Goal: Information Seeking & Learning: Understand process/instructions

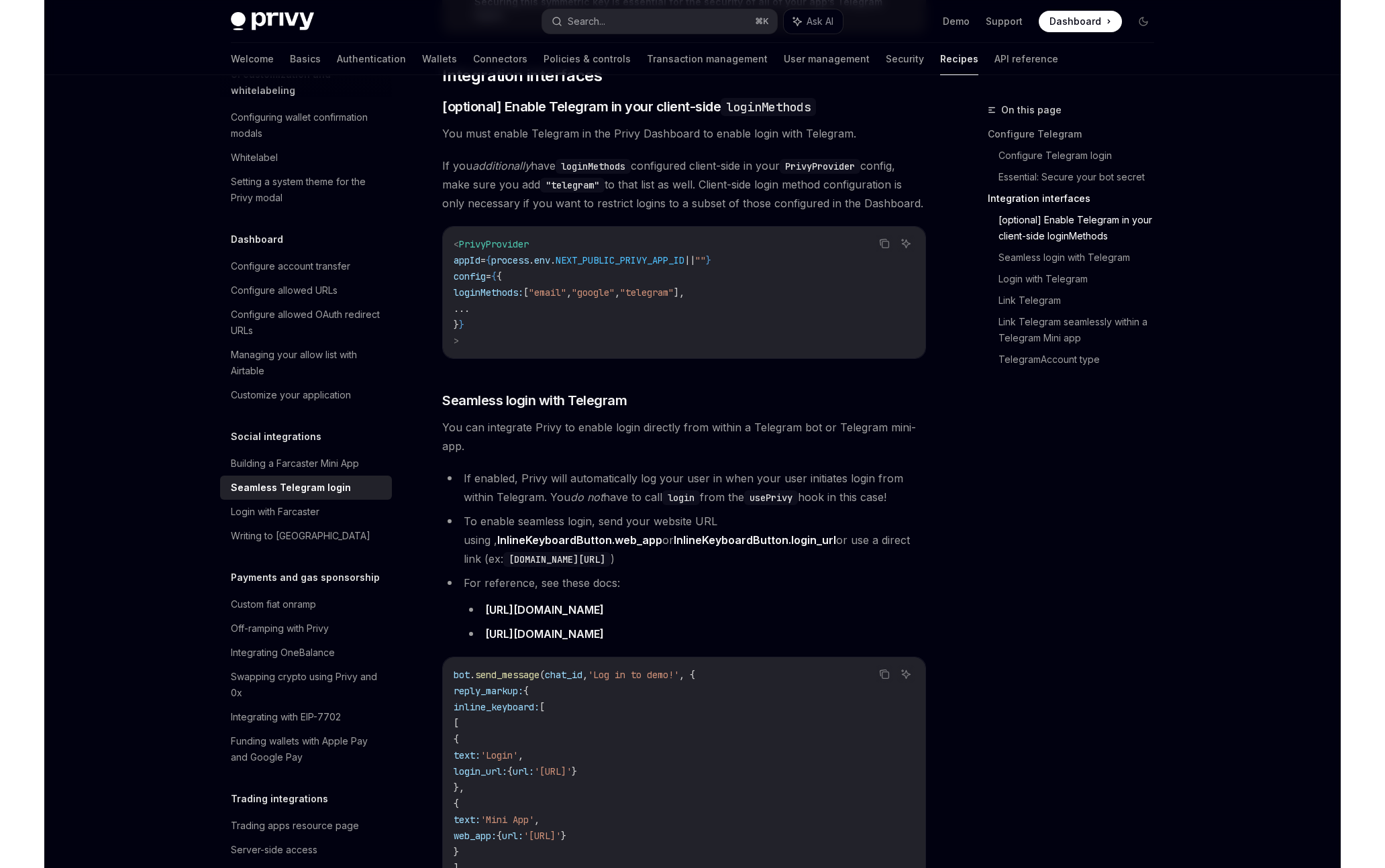
scroll to position [1036, 0]
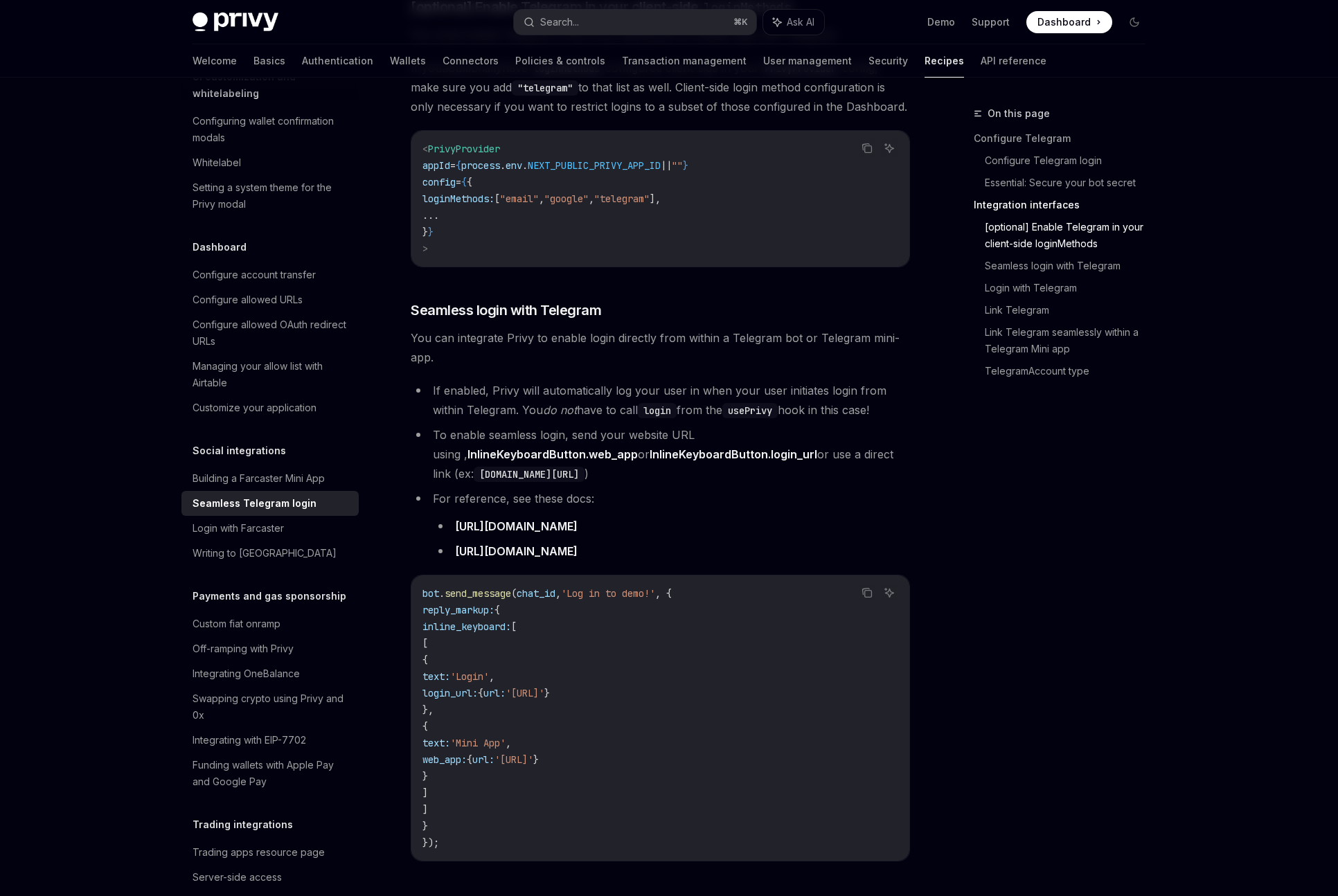
click at [578, 520] on link "https://core.telegram.org/bots/api#keyboardbutton" at bounding box center [516, 527] width 123 height 14
click at [578, 544] on link "https://core.telegram.org/bots/api#inlinekeyboardbutton" at bounding box center [516, 552] width 123 height 14
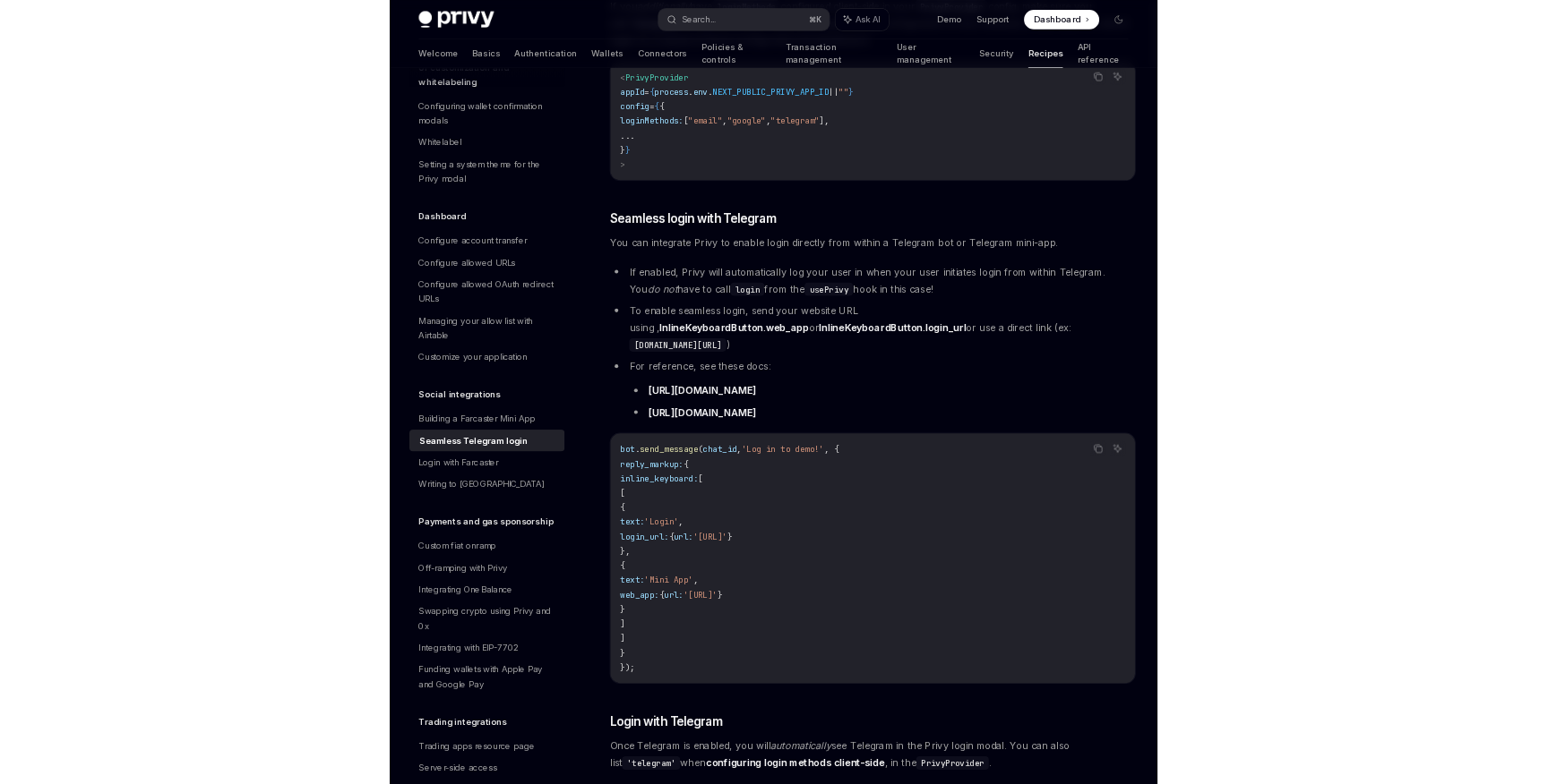
scroll to position [917, 0]
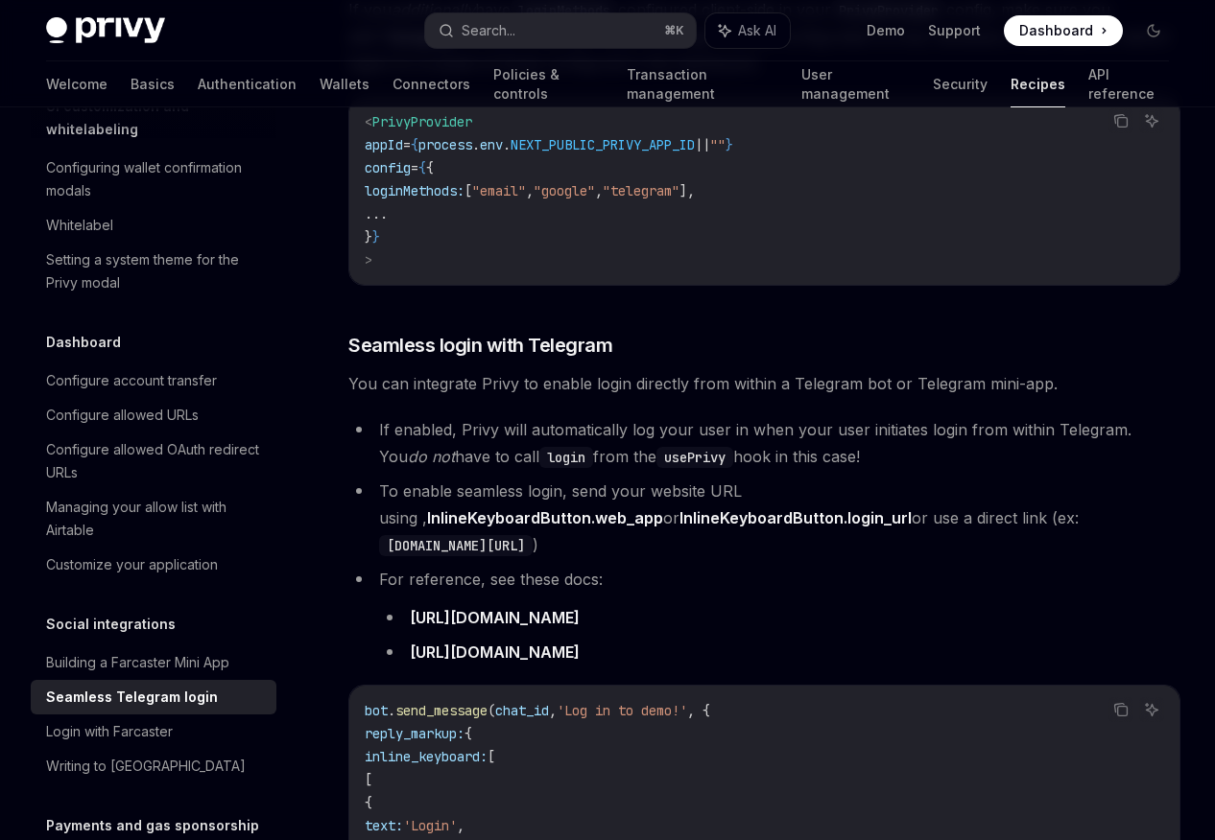
type textarea "*"
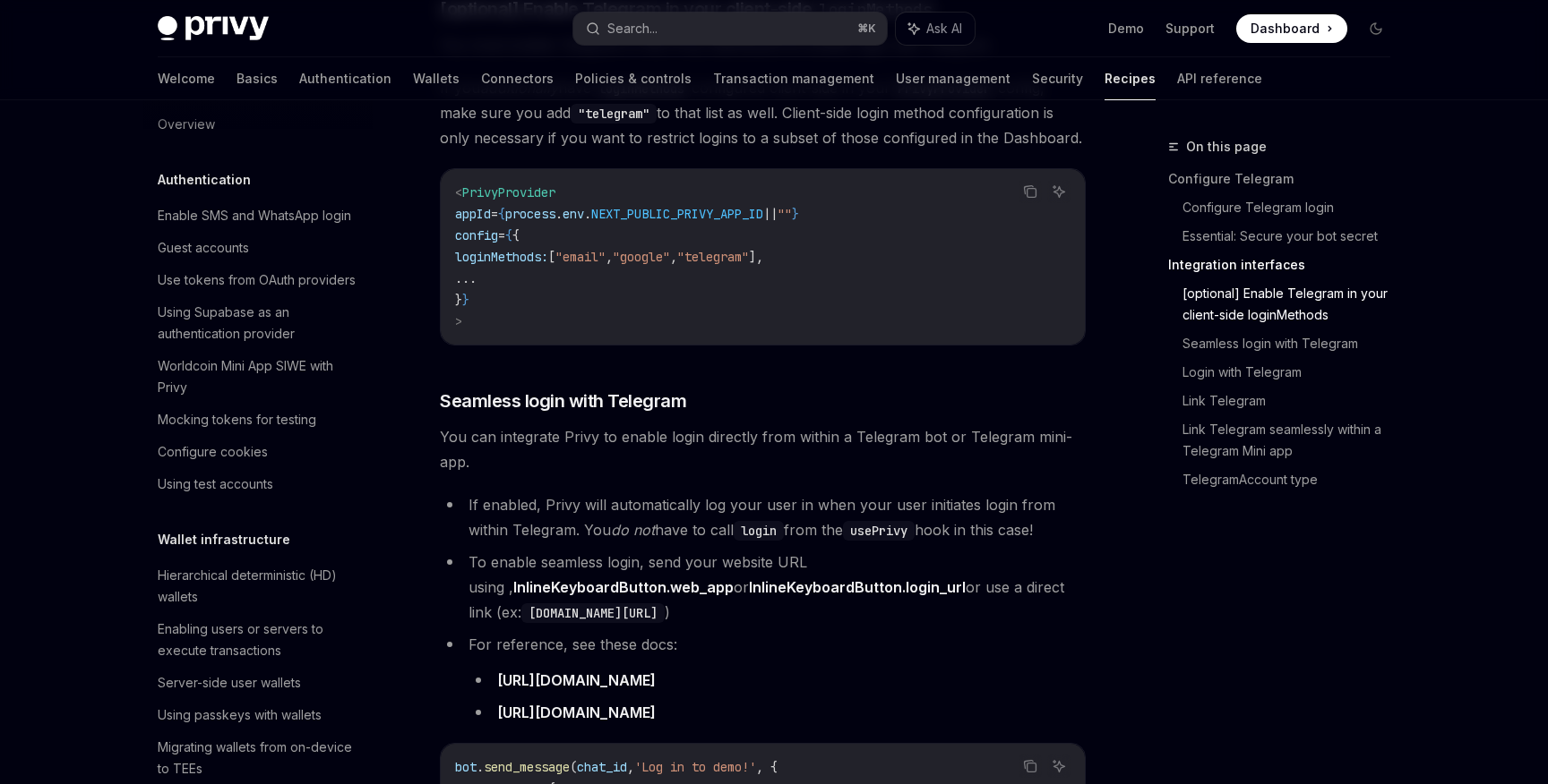
scroll to position [0, 0]
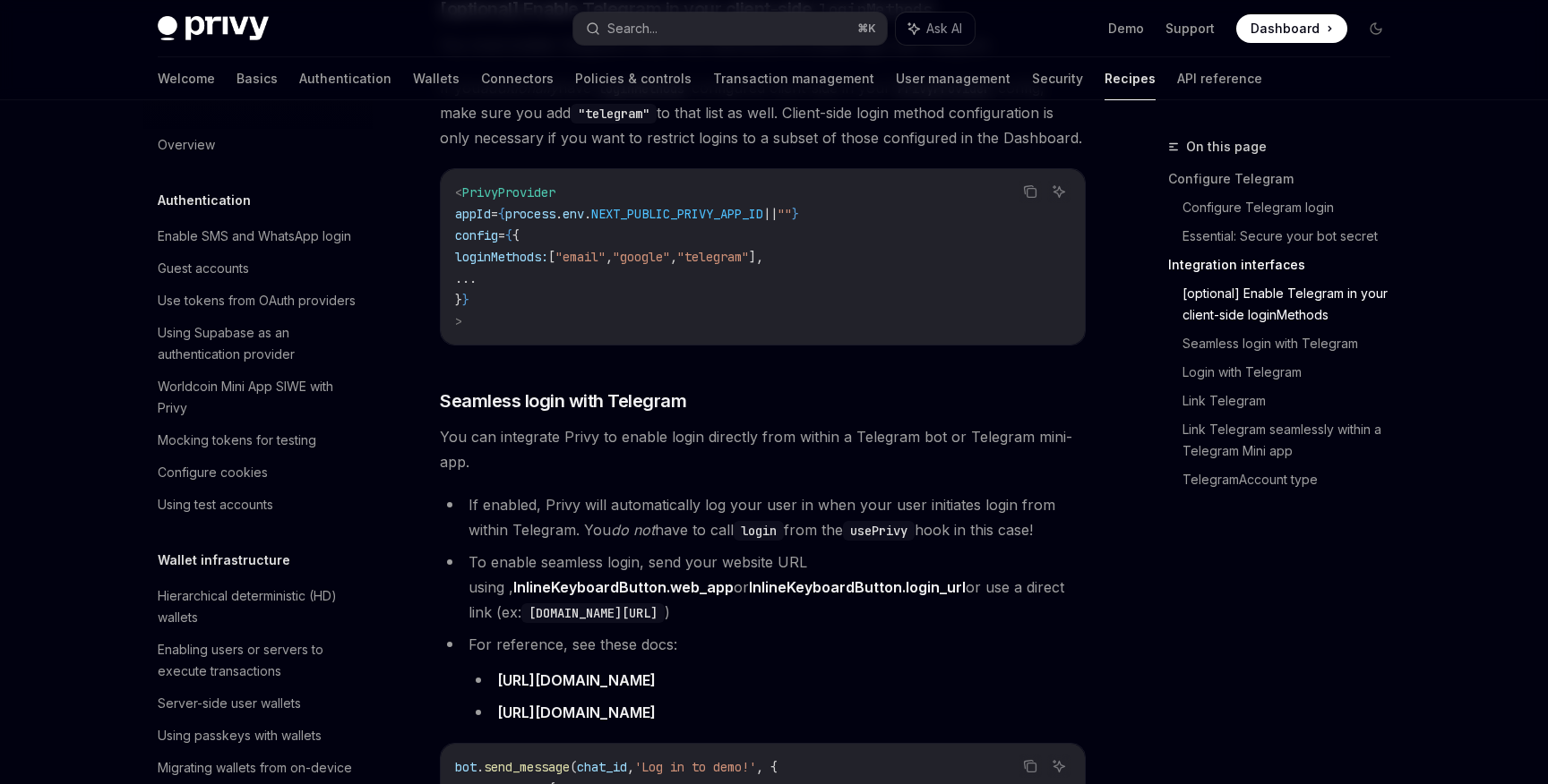
click at [509, 553] on li "To enable seamless login, send your website URL using , InlineKeyboardButton.we…" at bounding box center [763, 587] width 646 height 76
click at [492, 444] on span "You can integrate Privy to enable login directly from within a Telegram bot or …" at bounding box center [763, 450] width 646 height 50
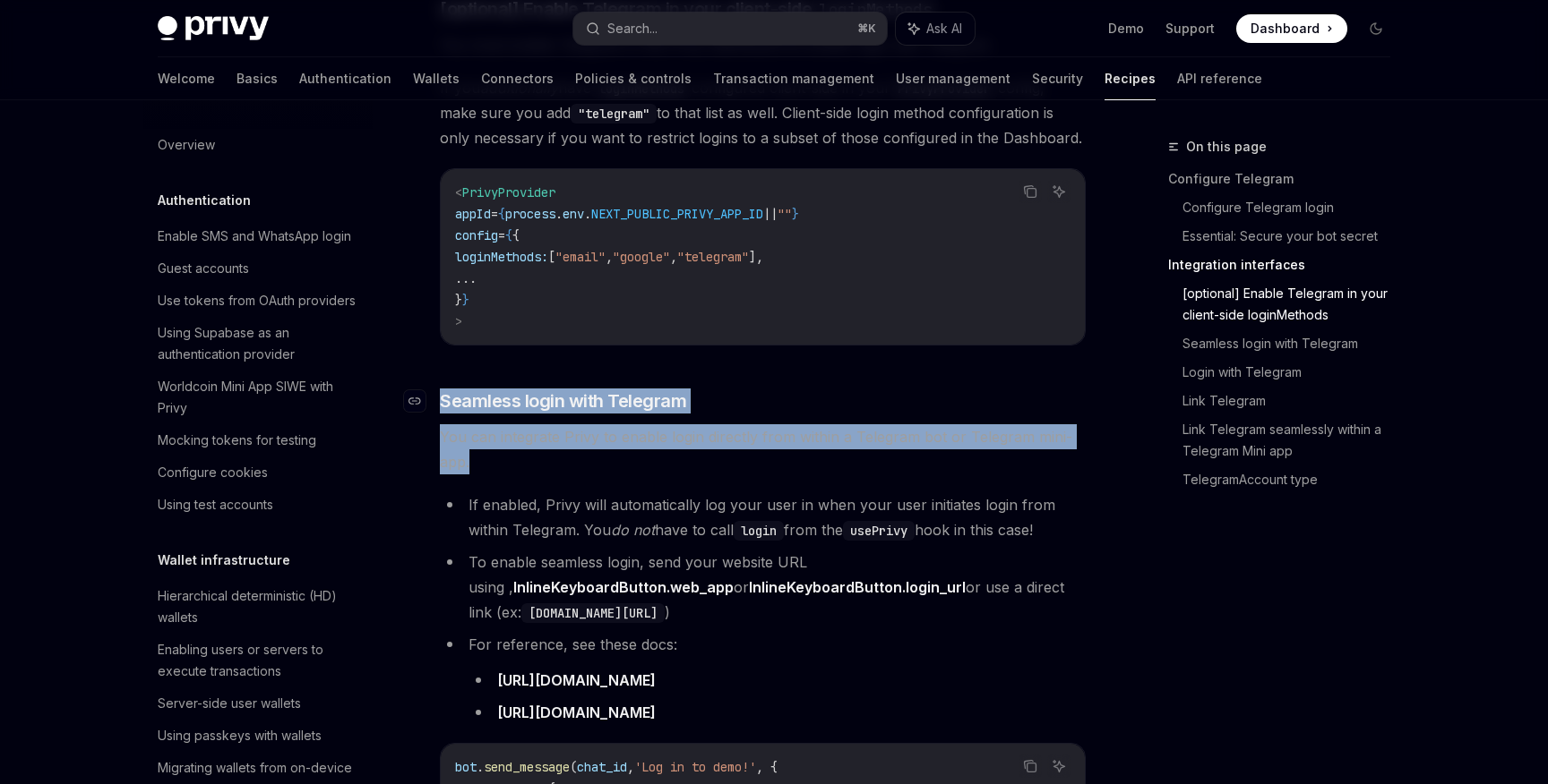
drag, startPoint x: 486, startPoint y: 441, endPoint x: 441, endPoint y: 385, distance: 71.8
click at [441, 385] on div "Privy enables developers to quickly integrate Login with Telegram into their ap…" at bounding box center [763, 601] width 646 height 3516
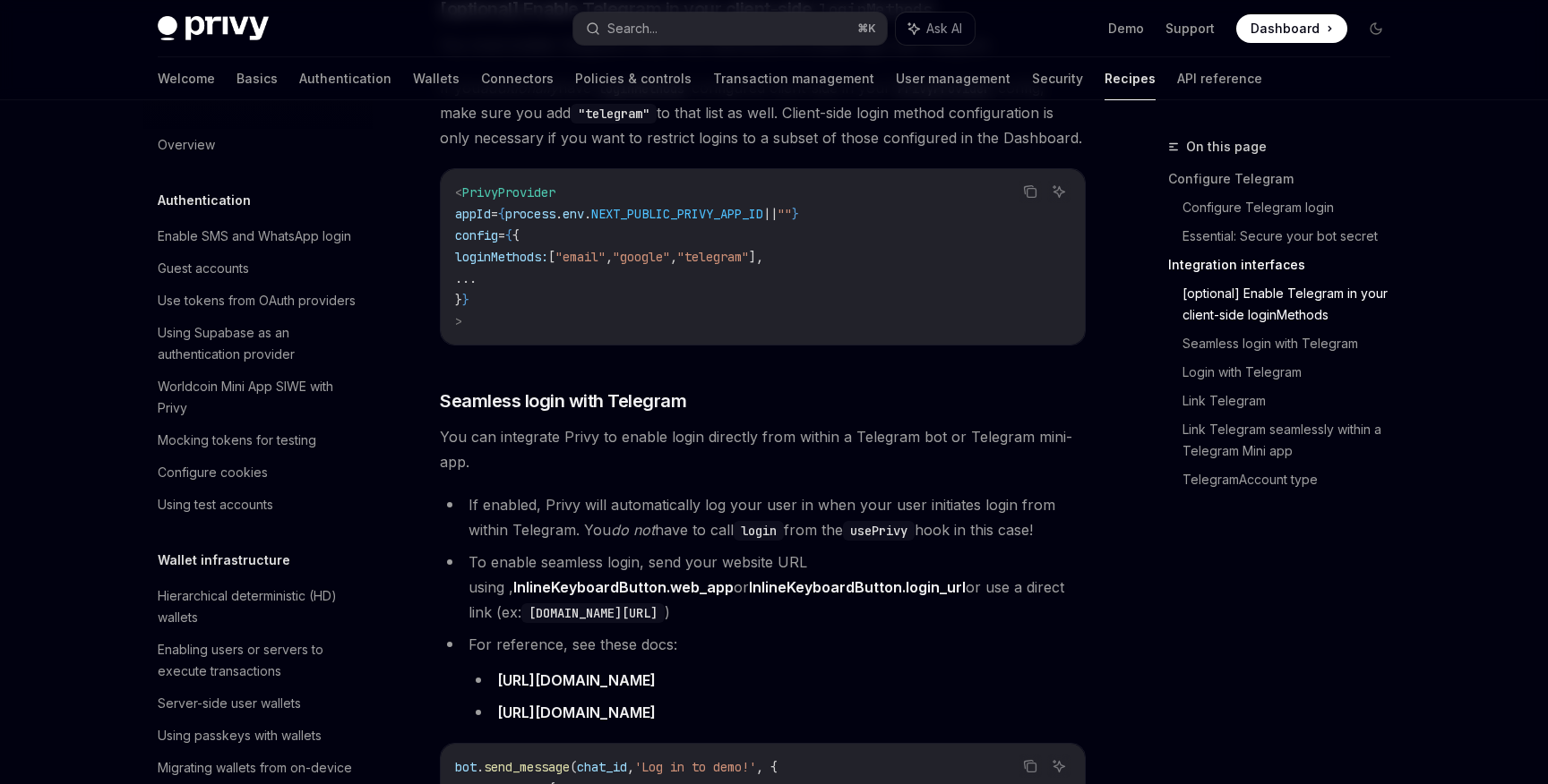
click at [476, 466] on div "Privy enables developers to quickly integrate Login with Telegram into their ap…" at bounding box center [763, 601] width 646 height 3516
drag, startPoint x: 1071, startPoint y: 511, endPoint x: 469, endPoint y: 476, distance: 603.0
click at [469, 493] on li "If enabled, Privy will automatically log your user in when your user initiates …" at bounding box center [763, 518] width 646 height 50
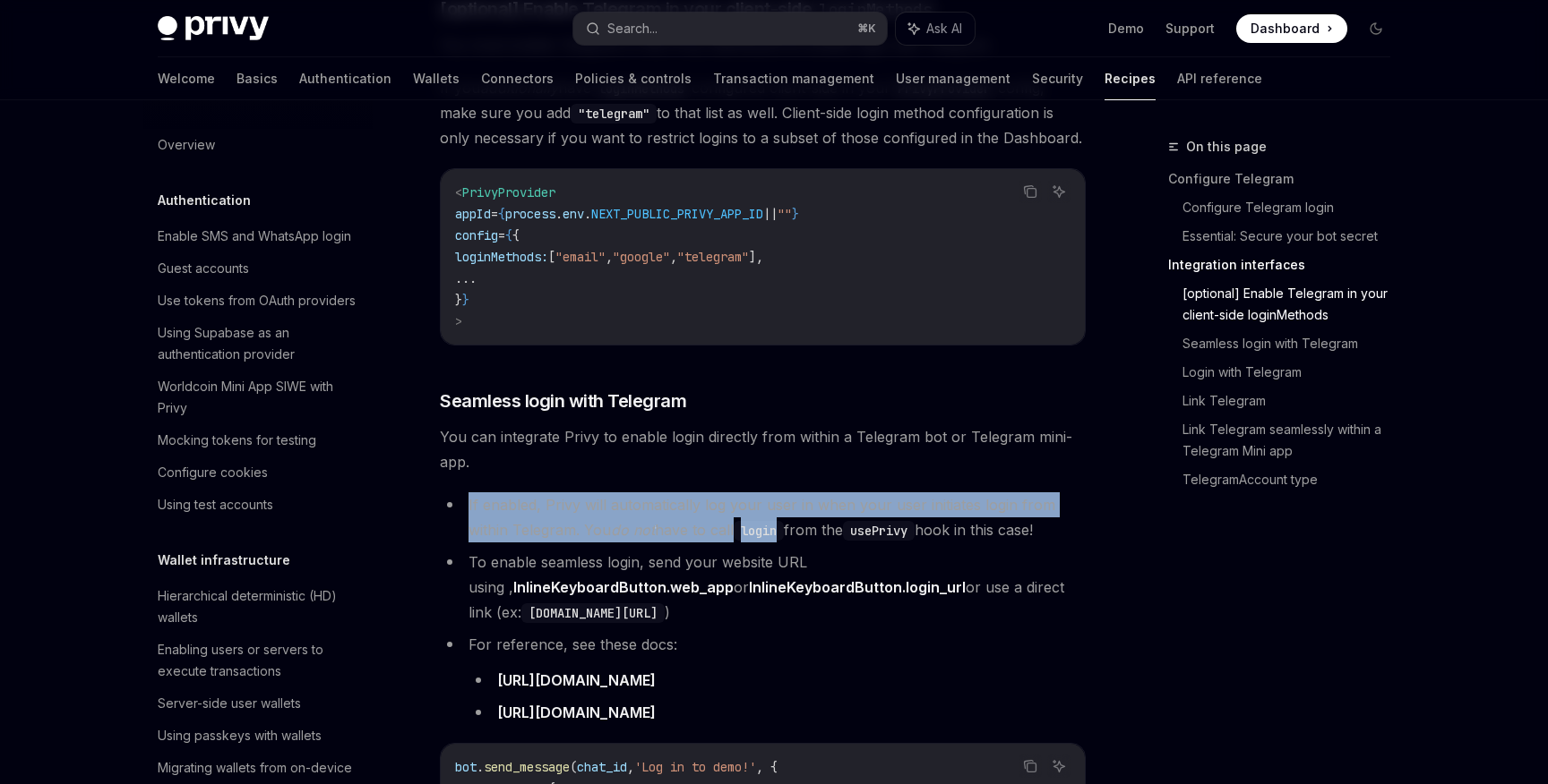
drag, startPoint x: 469, startPoint y: 476, endPoint x: 792, endPoint y: 512, distance: 325.0
click at [789, 512] on li "If enabled, Privy will automatically log your user in when your user initiates …" at bounding box center [763, 518] width 646 height 50
click at [37, 503] on div "Privy Docs home page Search... ⌘ K Ask AI Demo Support Dashboard Dashboard Sear…" at bounding box center [774, 622] width 1548 height 4008
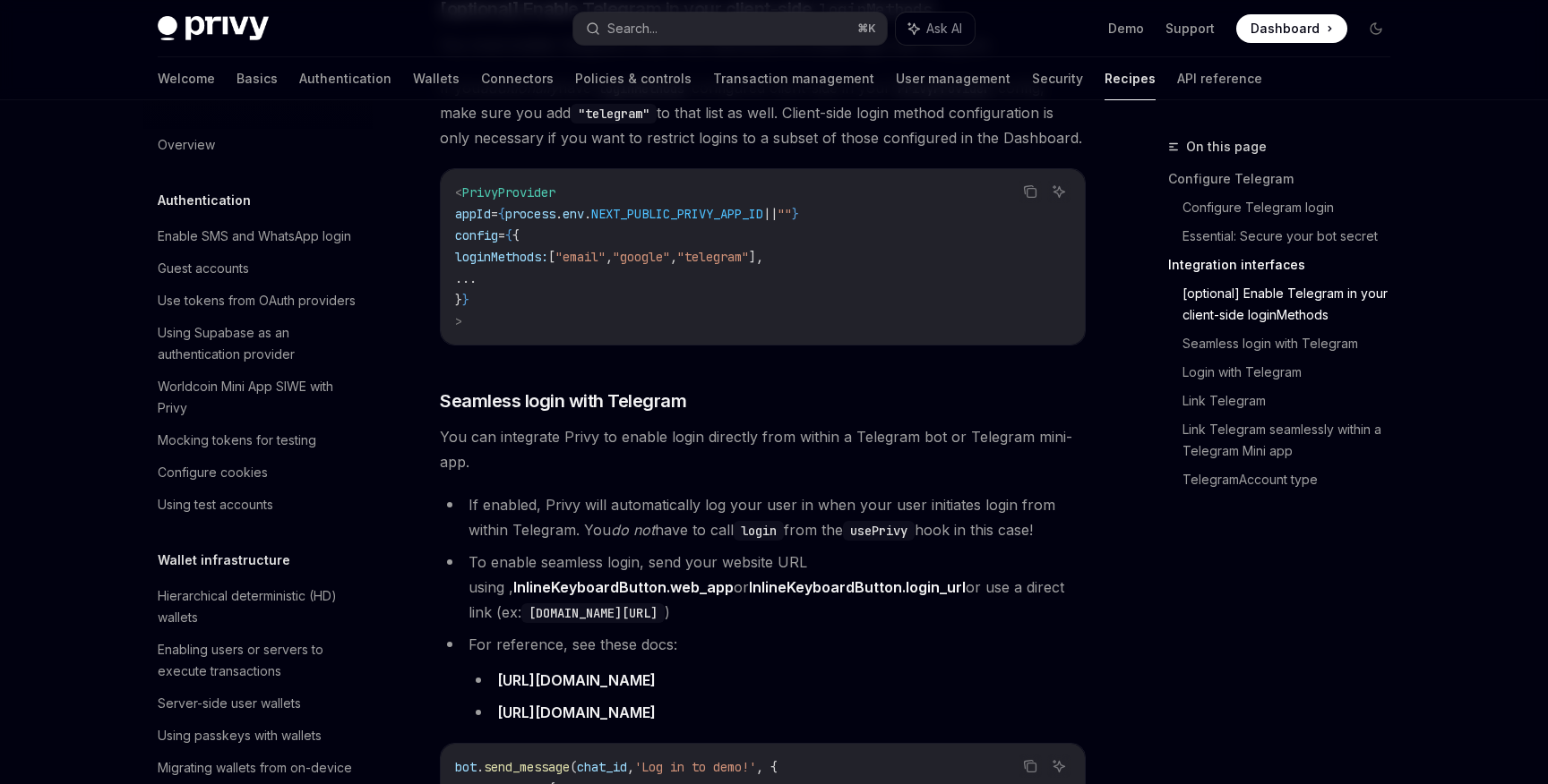
click at [97, 394] on div "Privy Docs home page Search... ⌘ K Ask AI Demo Support Dashboard Dashboard Sear…" at bounding box center [774, 622] width 1548 height 4008
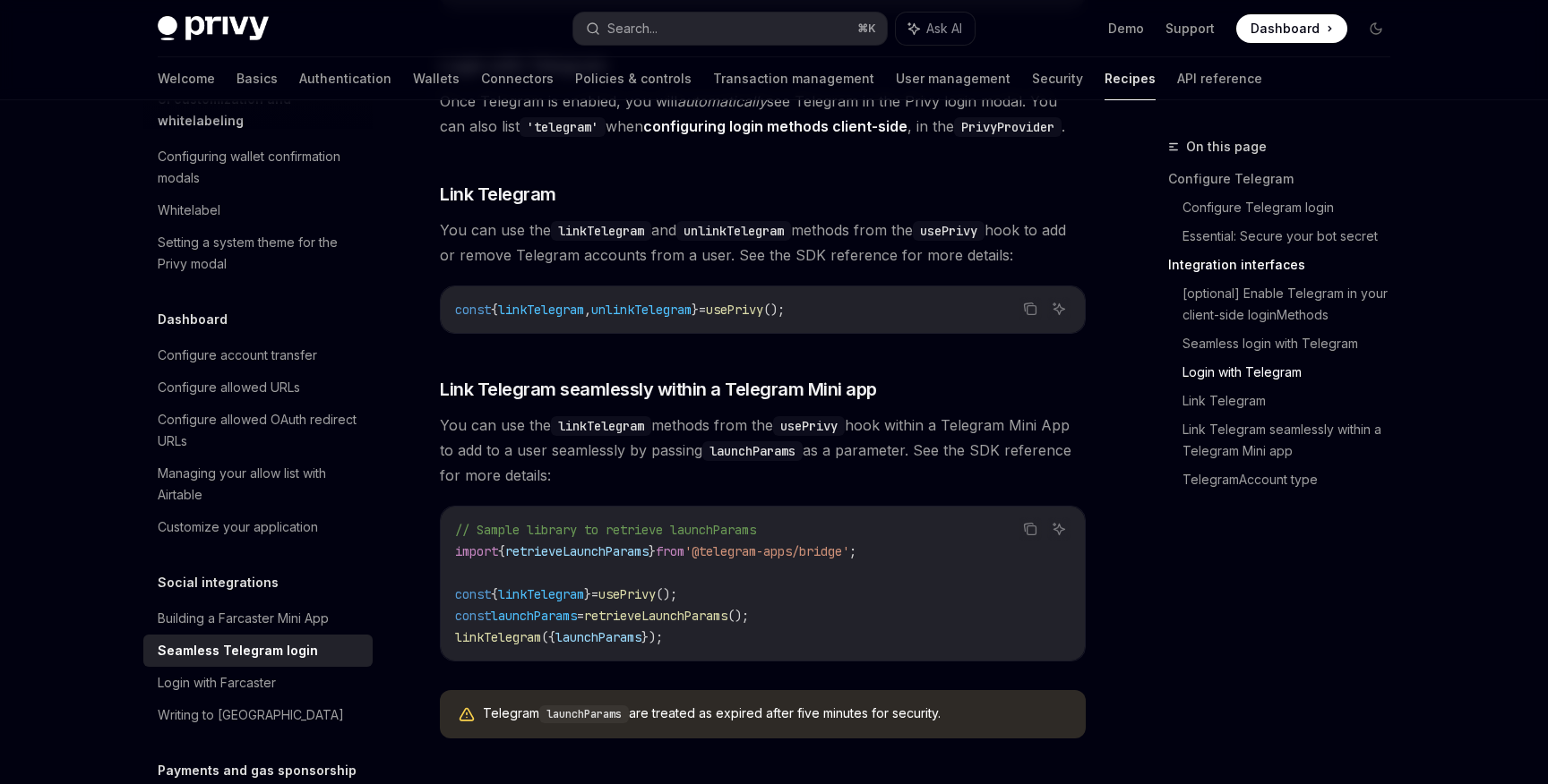
scroll to position [2505, 0]
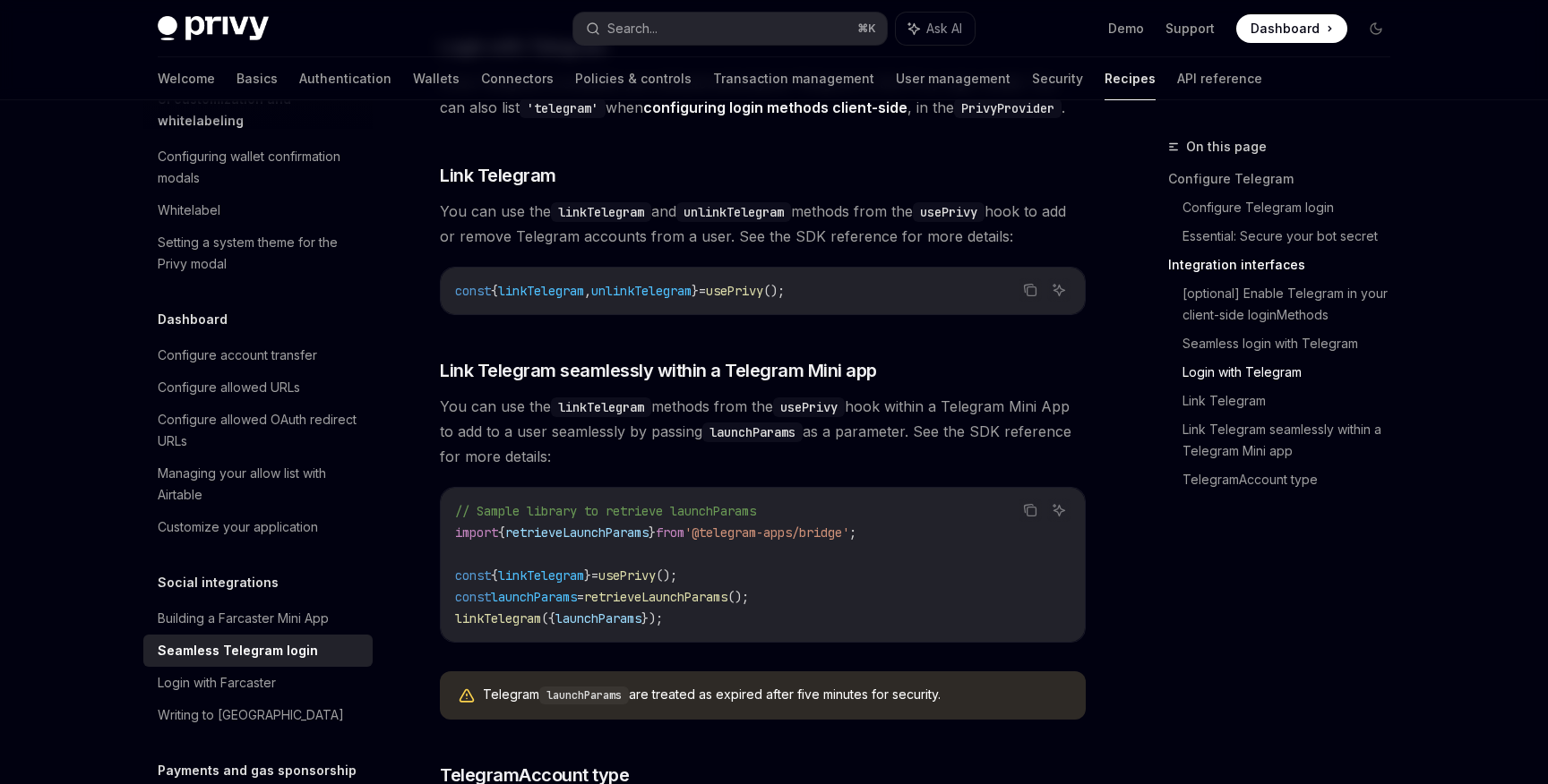
click at [577, 282] on div "const { linkTelegram , unlinkTelegram } = usePrivy ();" at bounding box center [763, 291] width 644 height 47
click at [565, 283] on span "linkTelegram" at bounding box center [541, 290] width 86 height 16
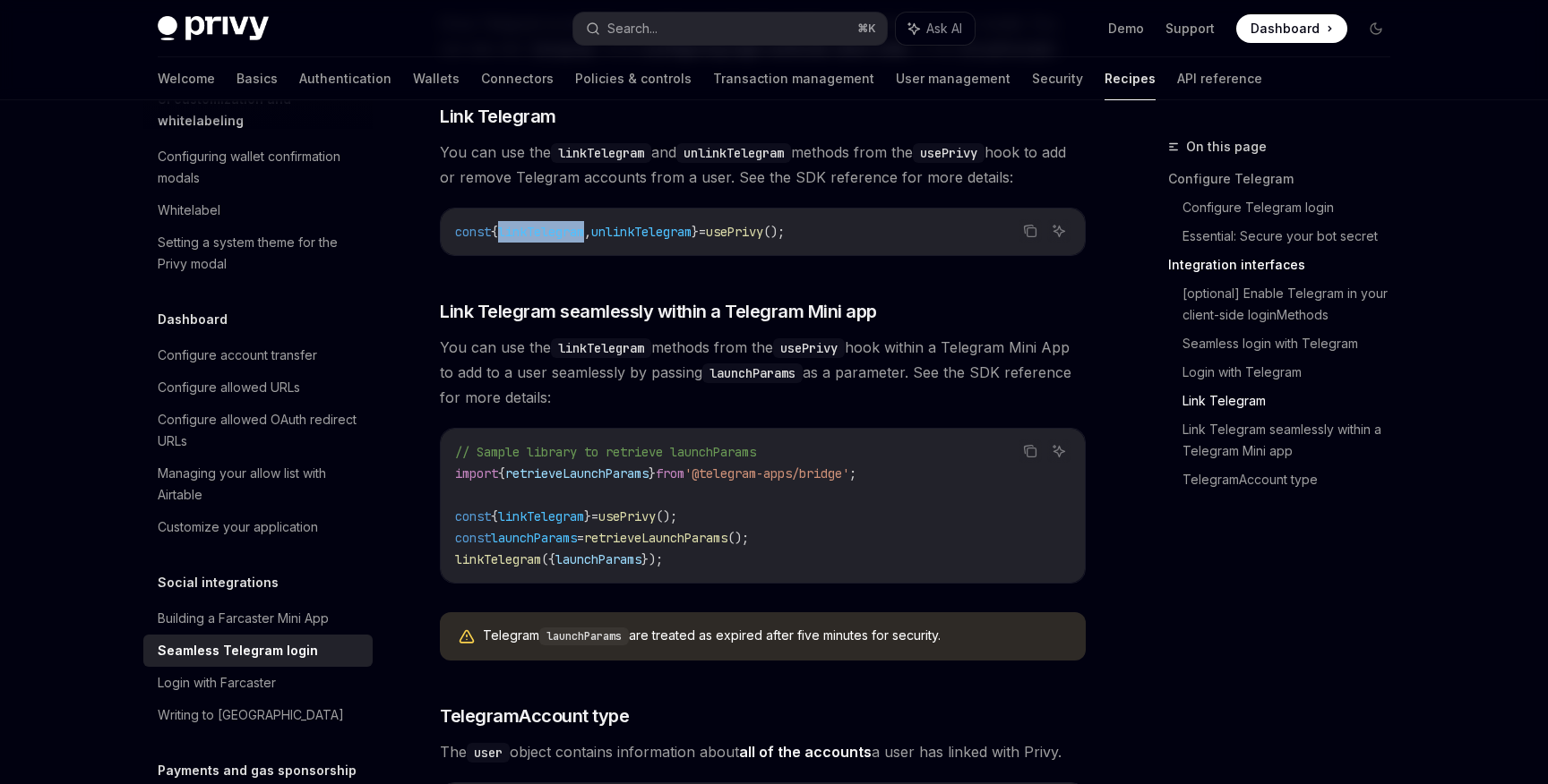
scroll to position [2583, 0]
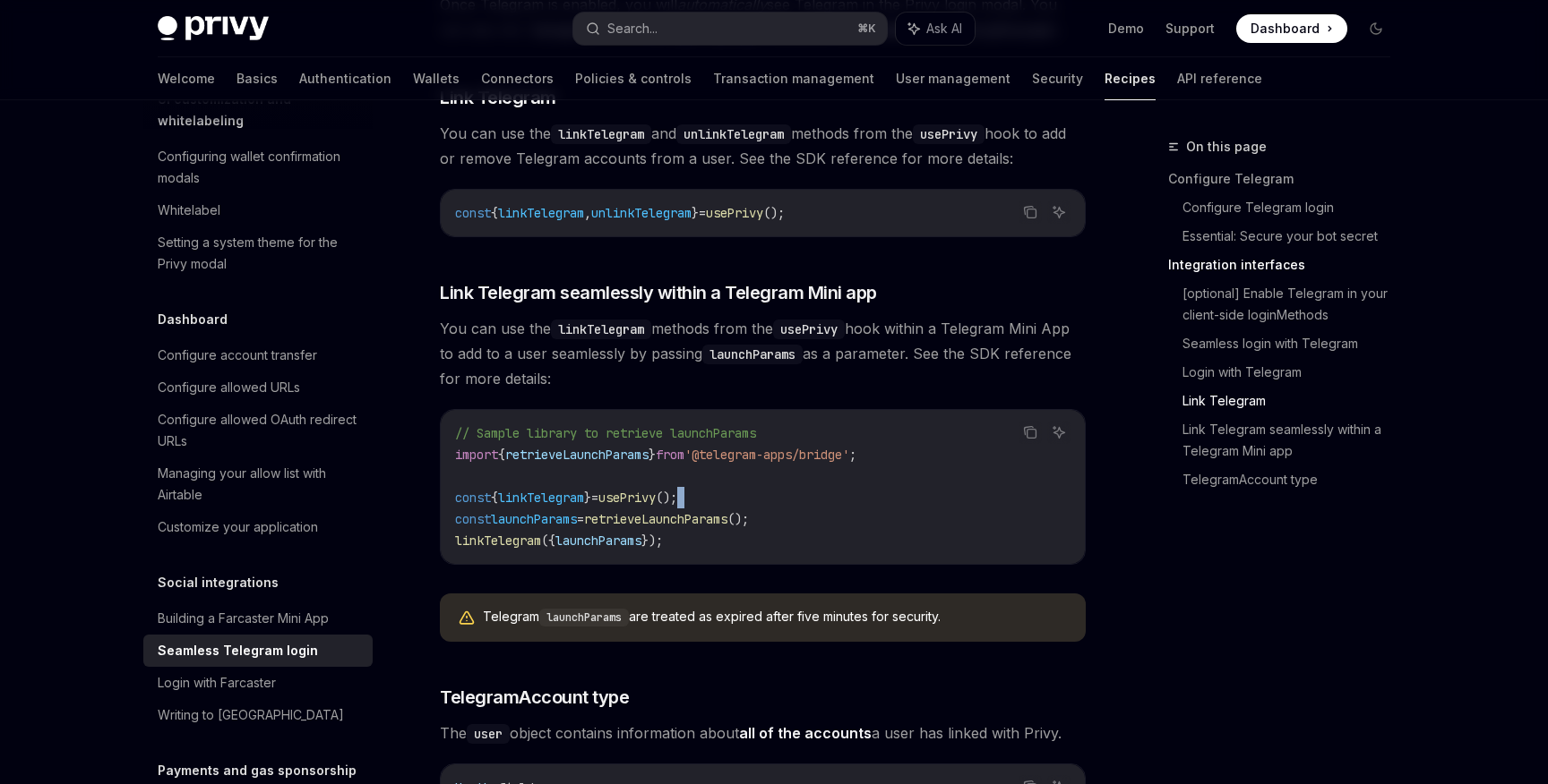
drag, startPoint x: 447, startPoint y: 489, endPoint x: 758, endPoint y: 479, distance: 311.2
click at [758, 479] on div "// Sample library to retrieve launchParams import { retrieveLaunchParams } from…" at bounding box center [763, 486] width 644 height 154
click at [731, 478] on code "// Sample library to retrieve launchParams import { retrieveLaunchParams } from…" at bounding box center [762, 487] width 615 height 129
drag, startPoint x: 752, startPoint y: 485, endPoint x: 456, endPoint y: 466, distance: 296.6
click at [457, 467] on code "// Sample library to retrieve launchParams import { retrieveLaunchParams } from…" at bounding box center [762, 487] width 615 height 129
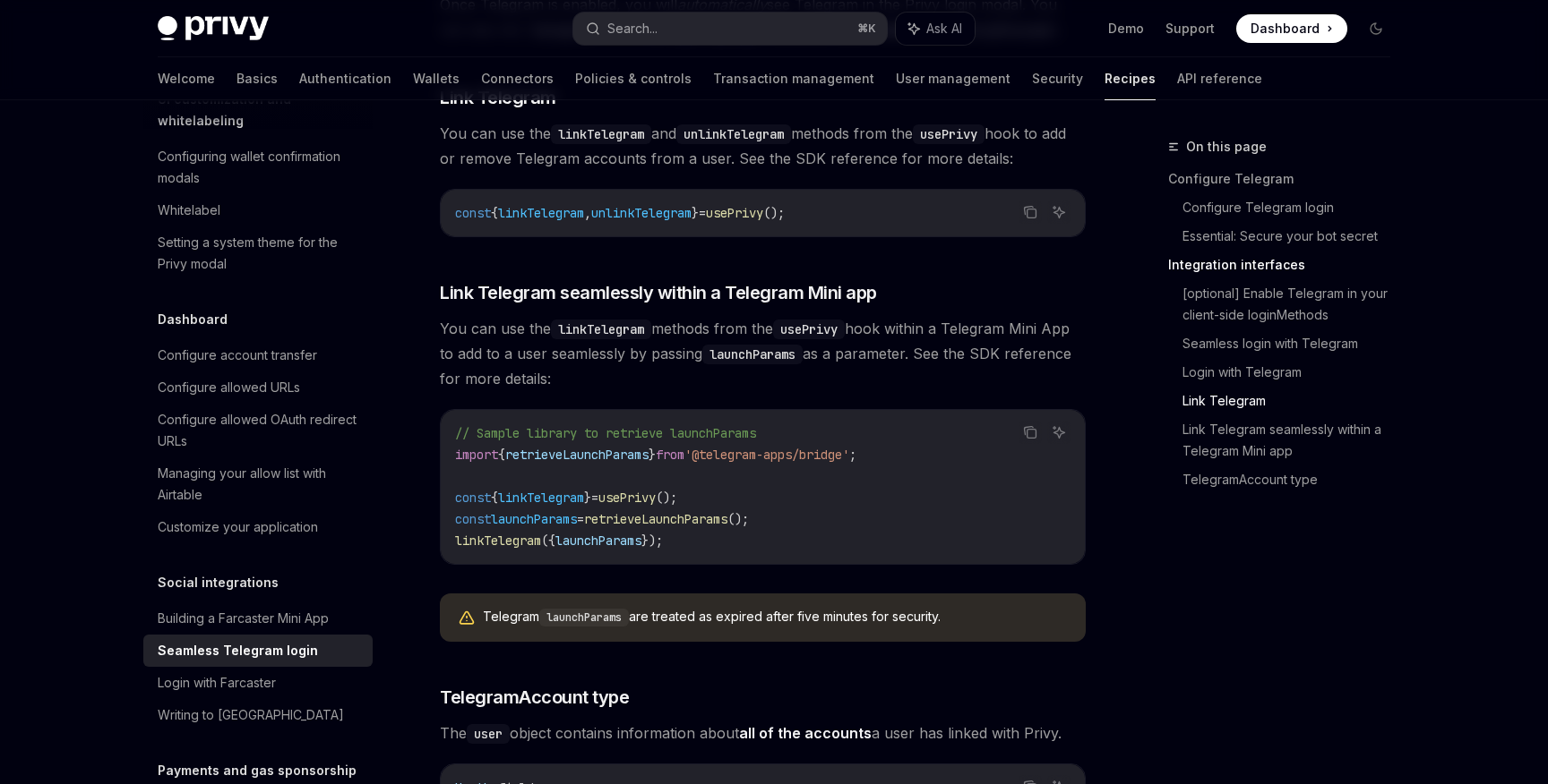
click at [566, 490] on span "linkTelegram" at bounding box center [541, 497] width 86 height 16
click at [584, 511] on span "=" at bounding box center [581, 519] width 7 height 16
click at [577, 511] on span "launchParams" at bounding box center [534, 519] width 86 height 16
click at [612, 511] on code "// Sample library to retrieve launchParams import { retrieveLaunchParams } from…" at bounding box center [762, 487] width 615 height 129
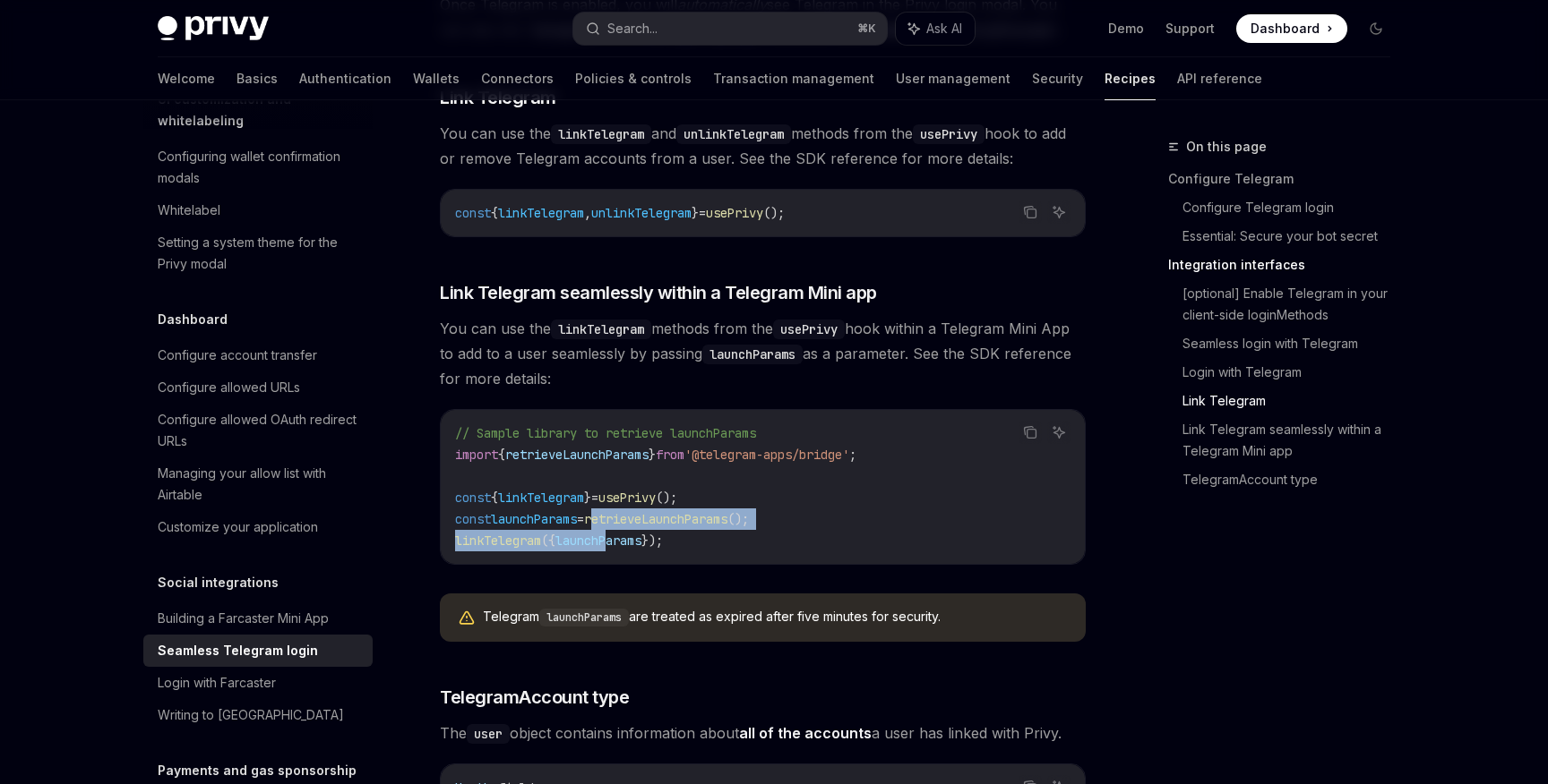
click at [612, 511] on code "// Sample library to retrieve launchParams import { retrieveLaunchParams } from…" at bounding box center [762, 487] width 615 height 129
click at [620, 533] on span "launchParams" at bounding box center [598, 540] width 86 height 16
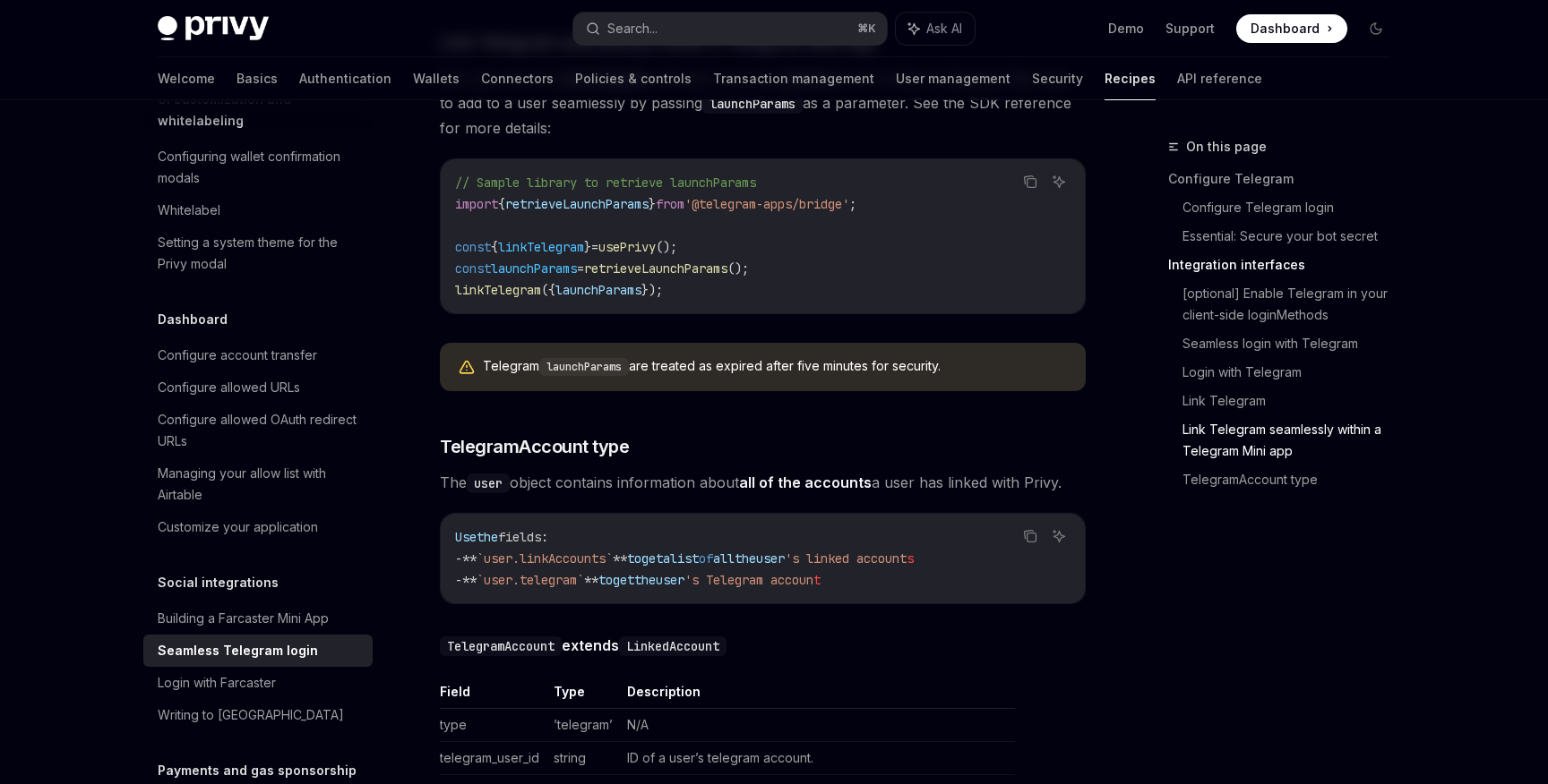
scroll to position [2820, 0]
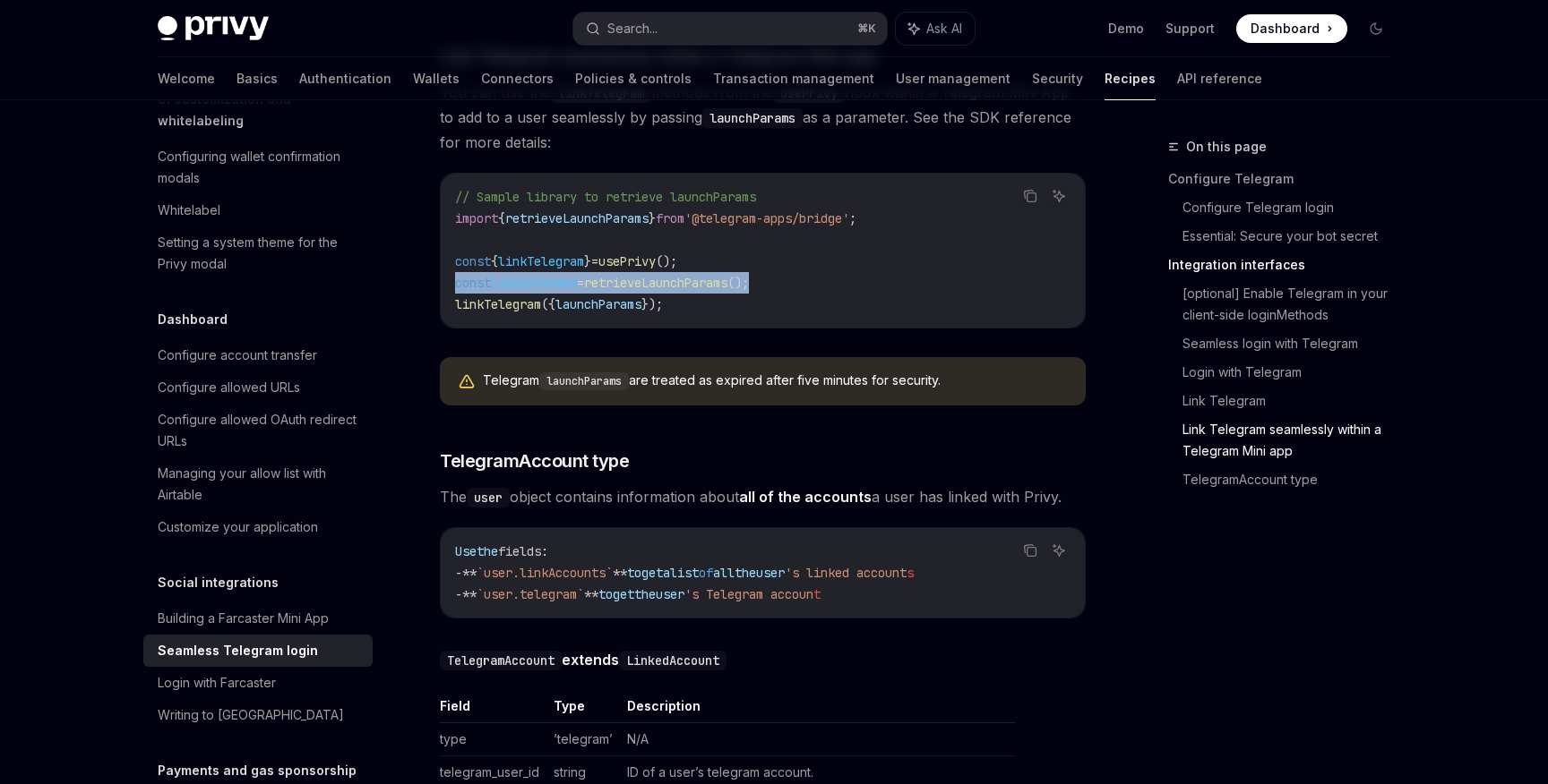
drag, startPoint x: 452, startPoint y: 257, endPoint x: 806, endPoint y: 262, distance: 354.0
click at [806, 262] on div "// Sample library to retrieve launchParams import { retrieveLaunchParams } from…" at bounding box center [763, 250] width 644 height 154
click at [737, 237] on code "// Sample library to retrieve launchParams import { retrieveLaunchParams } from…" at bounding box center [762, 251] width 615 height 129
click at [677, 253] on span "();" at bounding box center [666, 260] width 21 height 16
drag, startPoint x: 744, startPoint y: 242, endPoint x: 470, endPoint y: 249, distance: 274.1
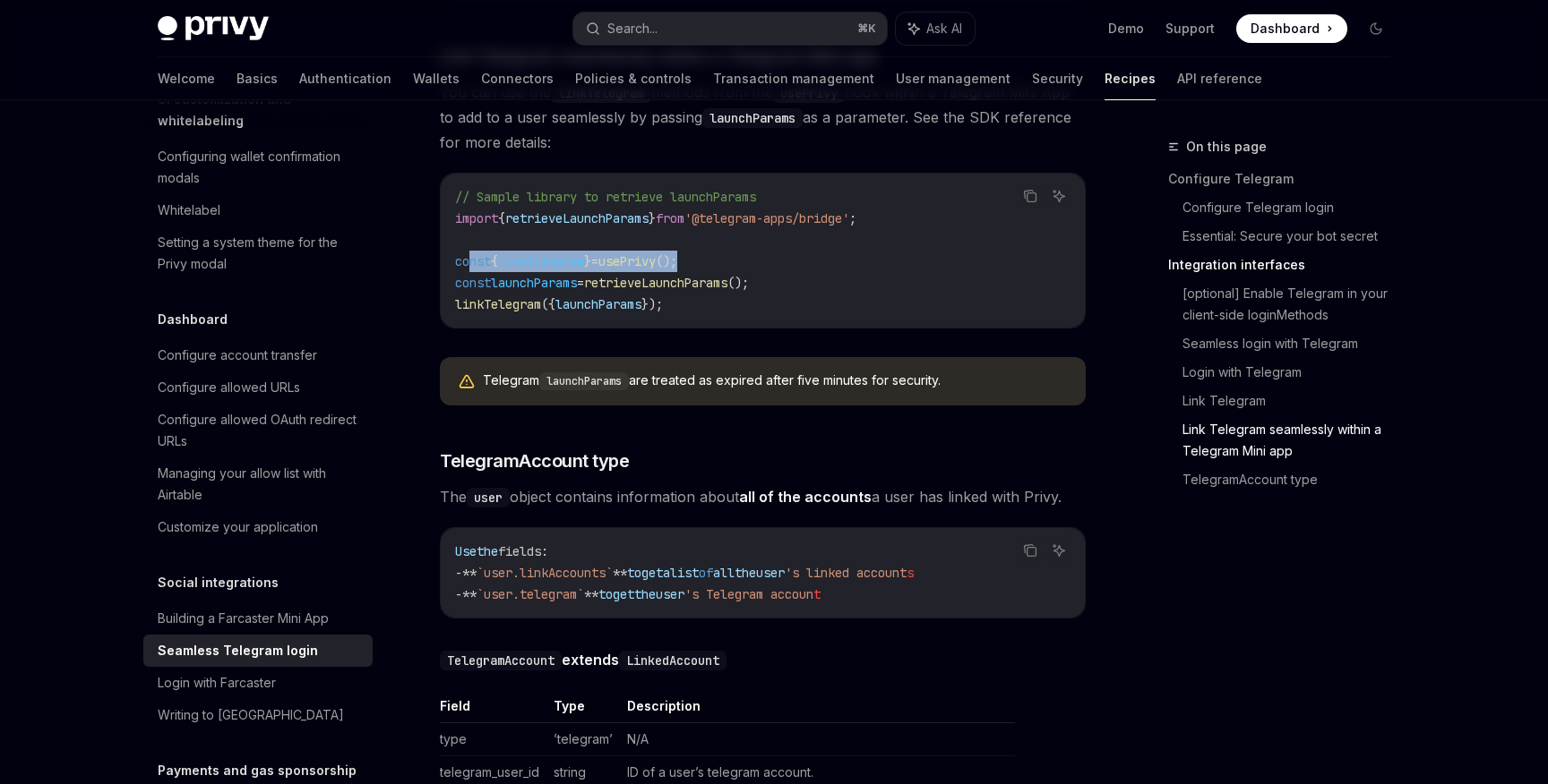
click at [470, 249] on code "// Sample library to retrieve launchParams import { retrieveLaunchParams } from…" at bounding box center [762, 251] width 615 height 129
click at [470, 253] on span "const" at bounding box center [472, 260] width 35 height 16
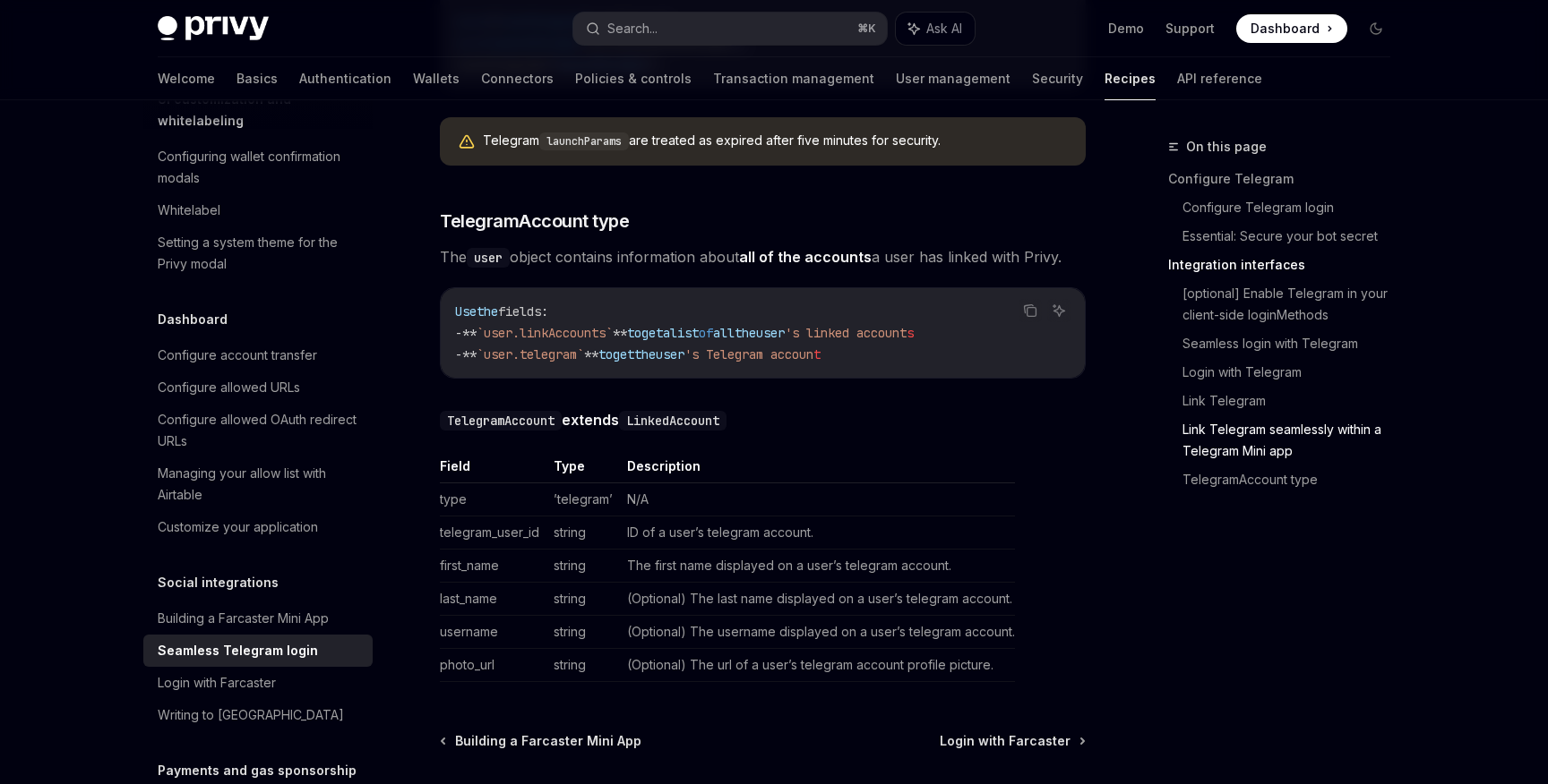
scroll to position [3060, 0]
click at [466, 515] on td "telegram_user_id" at bounding box center [493, 531] width 106 height 33
click at [542, 581] on td "last_name" at bounding box center [493, 597] width 106 height 33
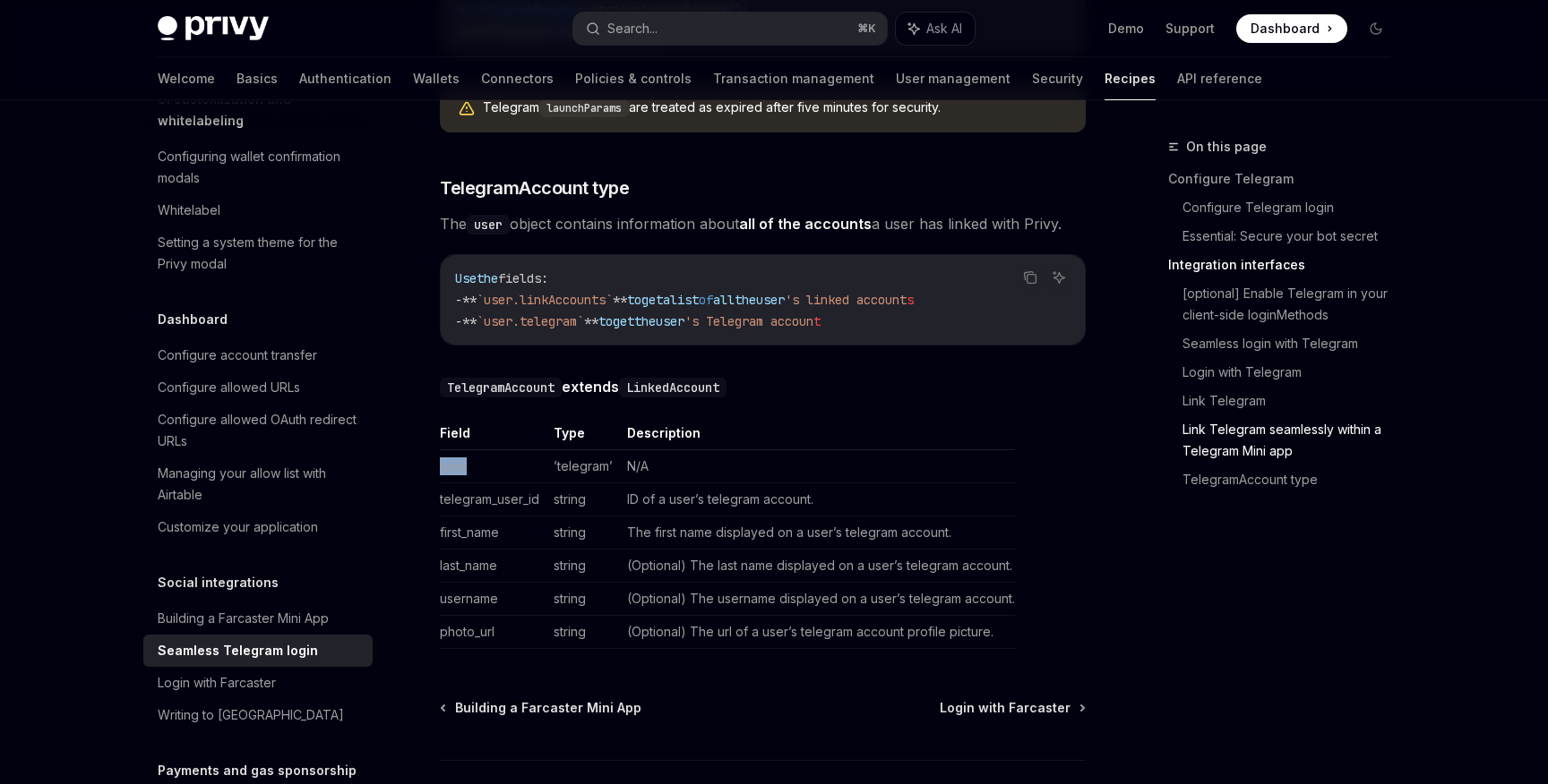
drag, startPoint x: 437, startPoint y: 452, endPoint x: 540, endPoint y: 452, distance: 103.0
click at [540, 452] on td "type" at bounding box center [493, 466] width 106 height 33
click at [603, 450] on td "’telegram’" at bounding box center [583, 466] width 74 height 33
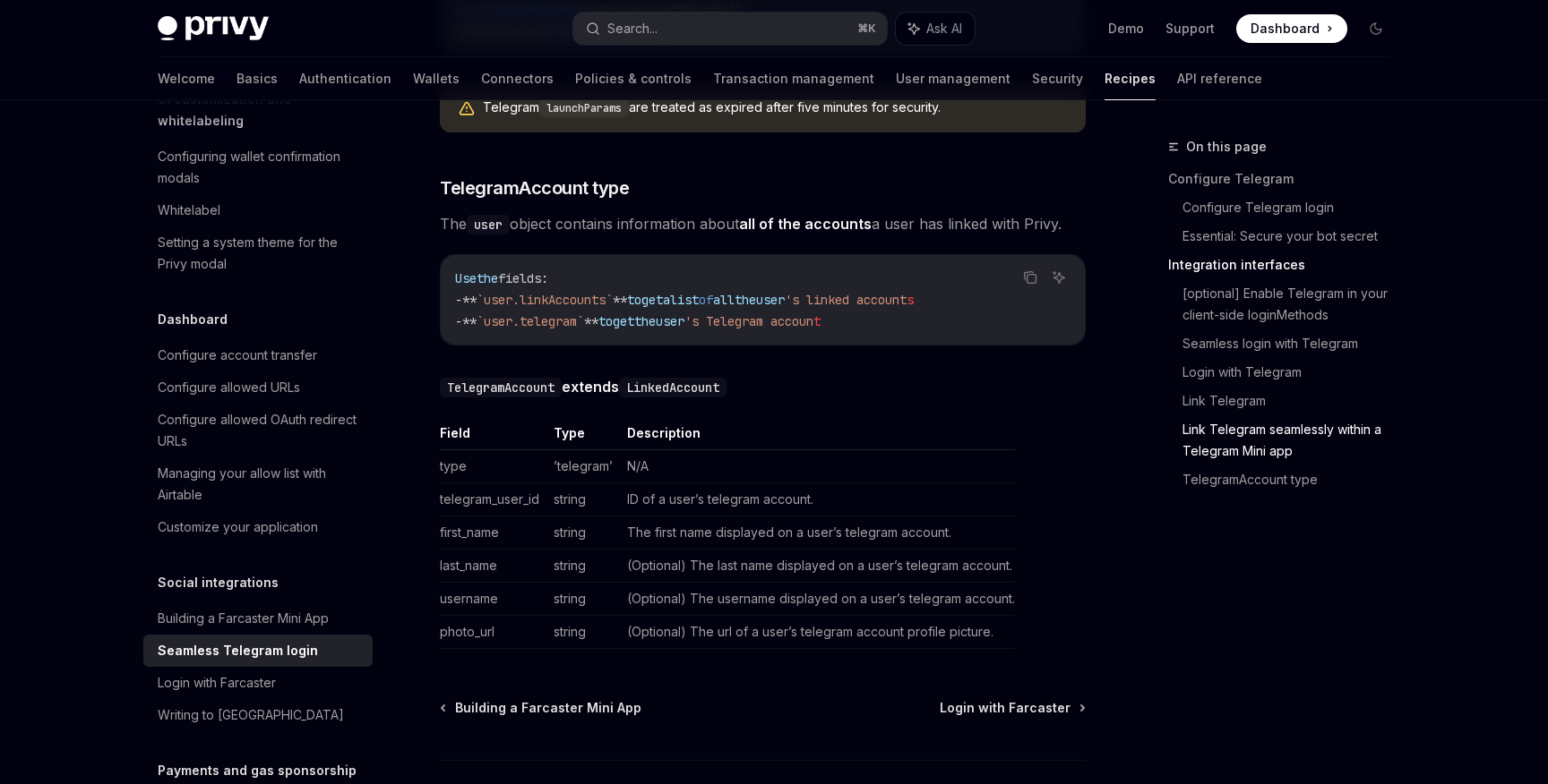
click at [474, 490] on td "telegram_user_id" at bounding box center [493, 498] width 106 height 33
click at [474, 483] on td "telegram_user_id" at bounding box center [493, 498] width 106 height 33
click at [464, 516] on td "first_name" at bounding box center [493, 532] width 106 height 33
click at [463, 554] on td "last_name" at bounding box center [493, 565] width 106 height 33
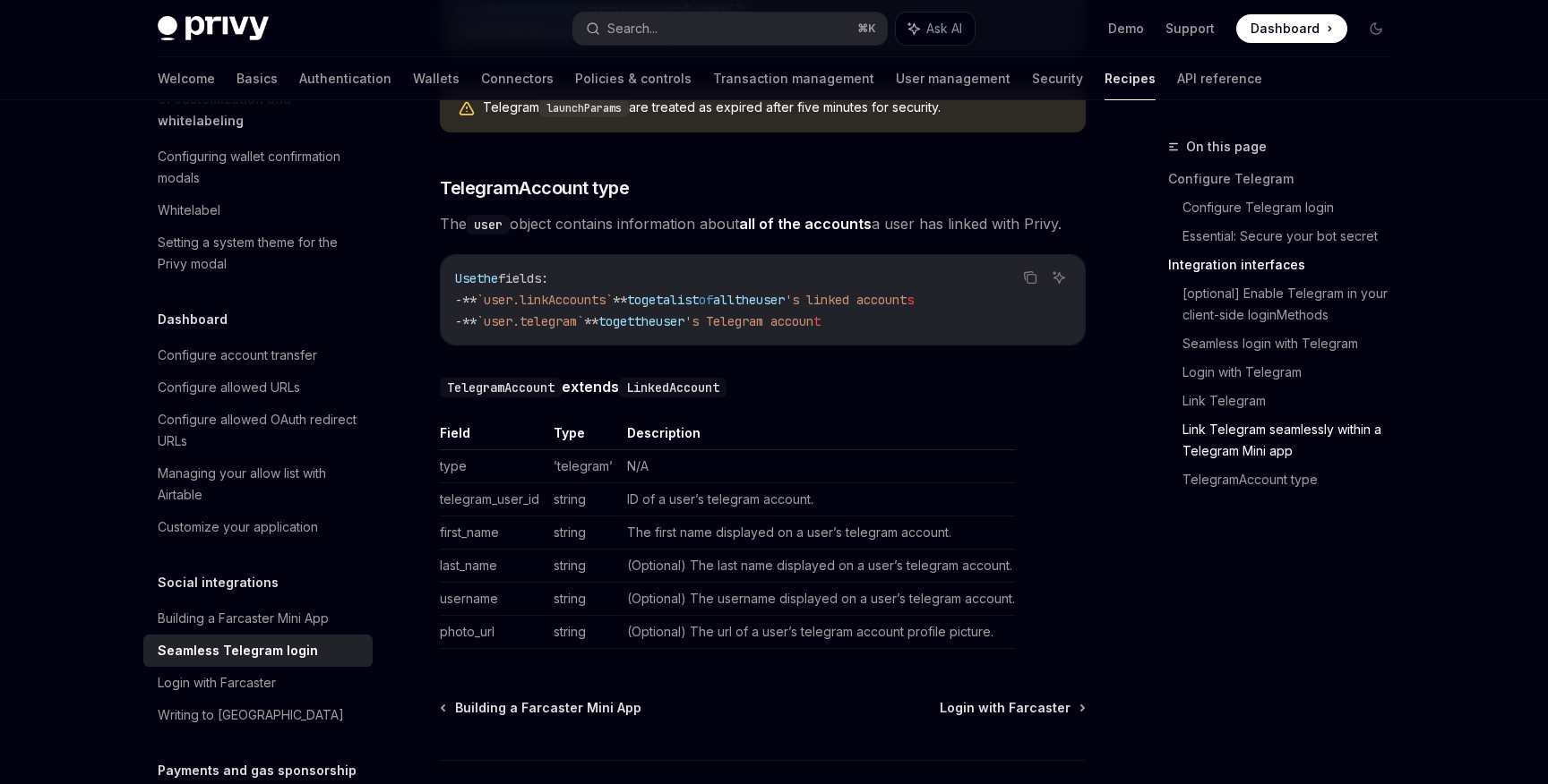
click at [446, 615] on td "photo_url" at bounding box center [493, 631] width 106 height 33
click at [464, 617] on td "photo_url" at bounding box center [493, 631] width 106 height 33
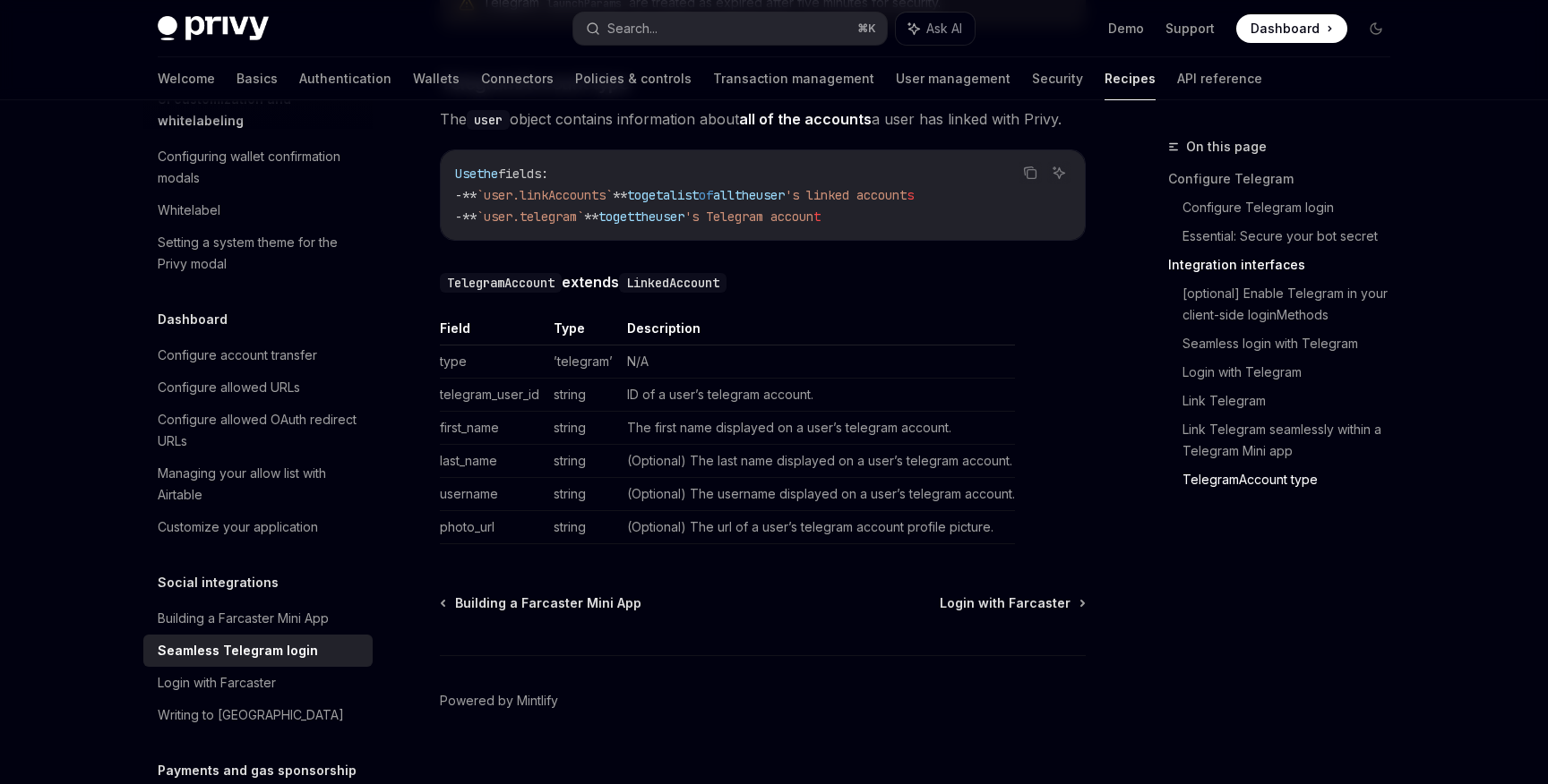
scroll to position [3204, 0]
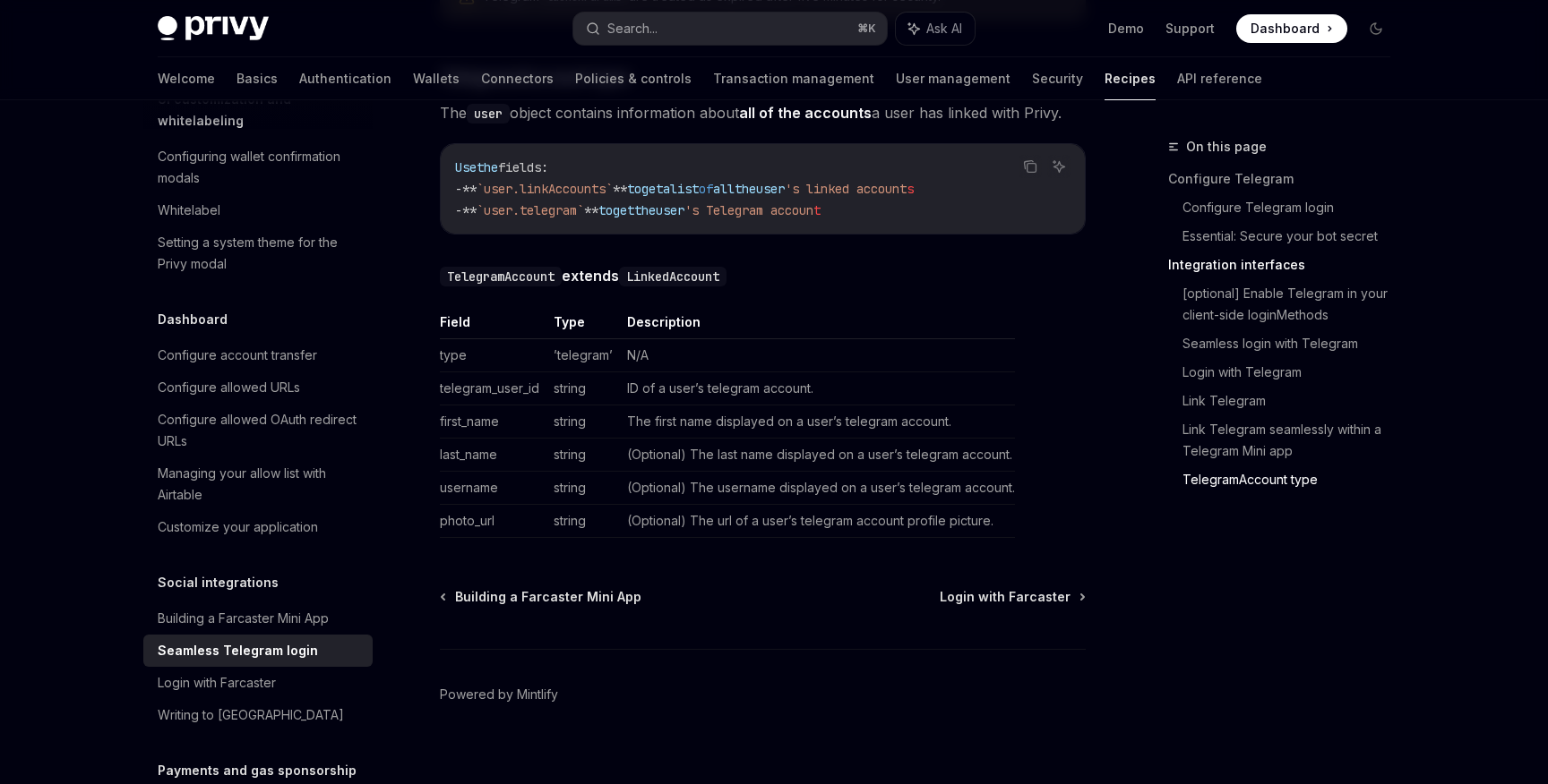
click at [449, 504] on td "photo_url" at bounding box center [493, 520] width 106 height 33
click at [698, 441] on td "(Optional) The last name displayed on a user’s telegram account." at bounding box center [817, 454] width 395 height 33
click at [742, 405] on td "The first name displayed on a user’s telegram account." at bounding box center [817, 421] width 395 height 33
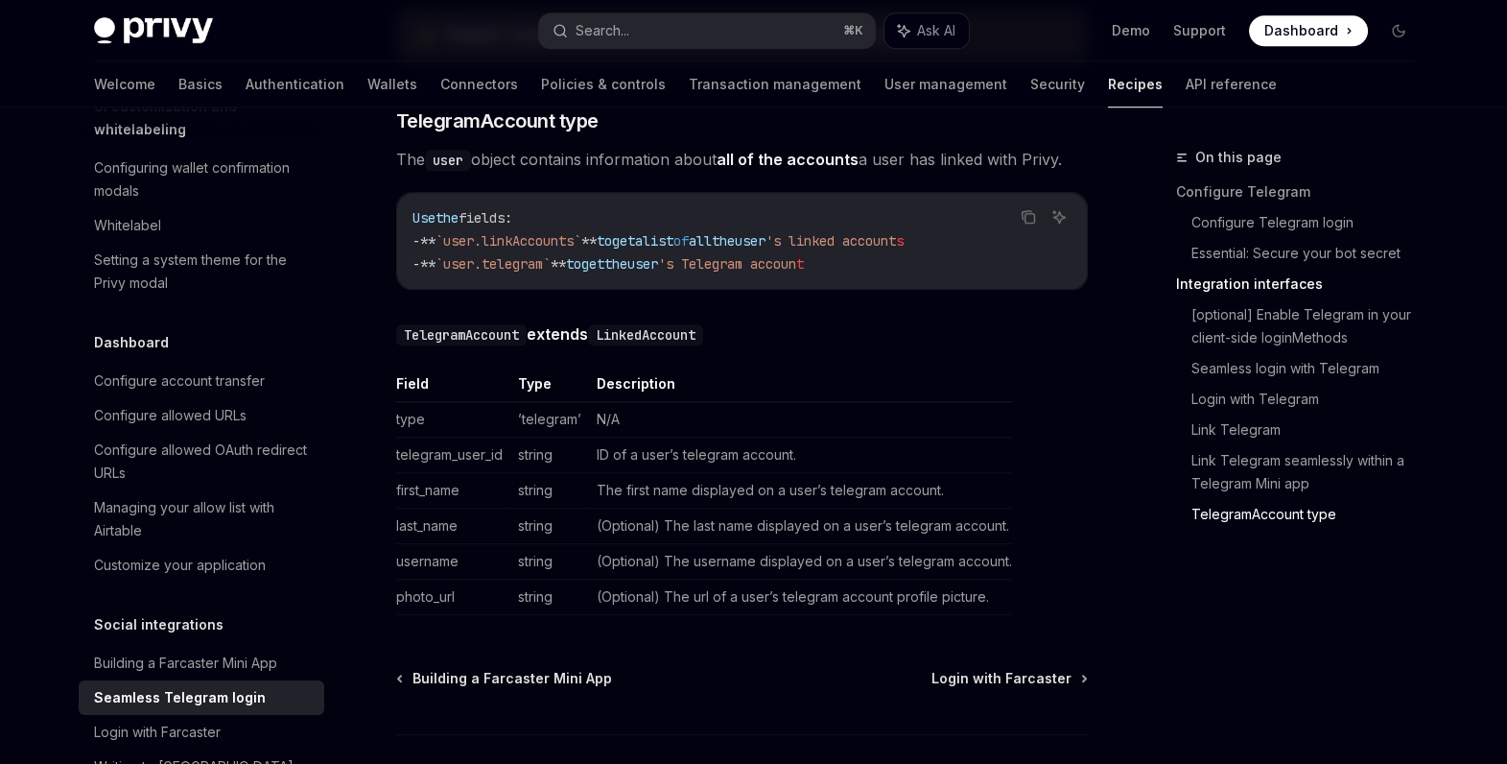
scroll to position [983, 0]
type textarea "*"
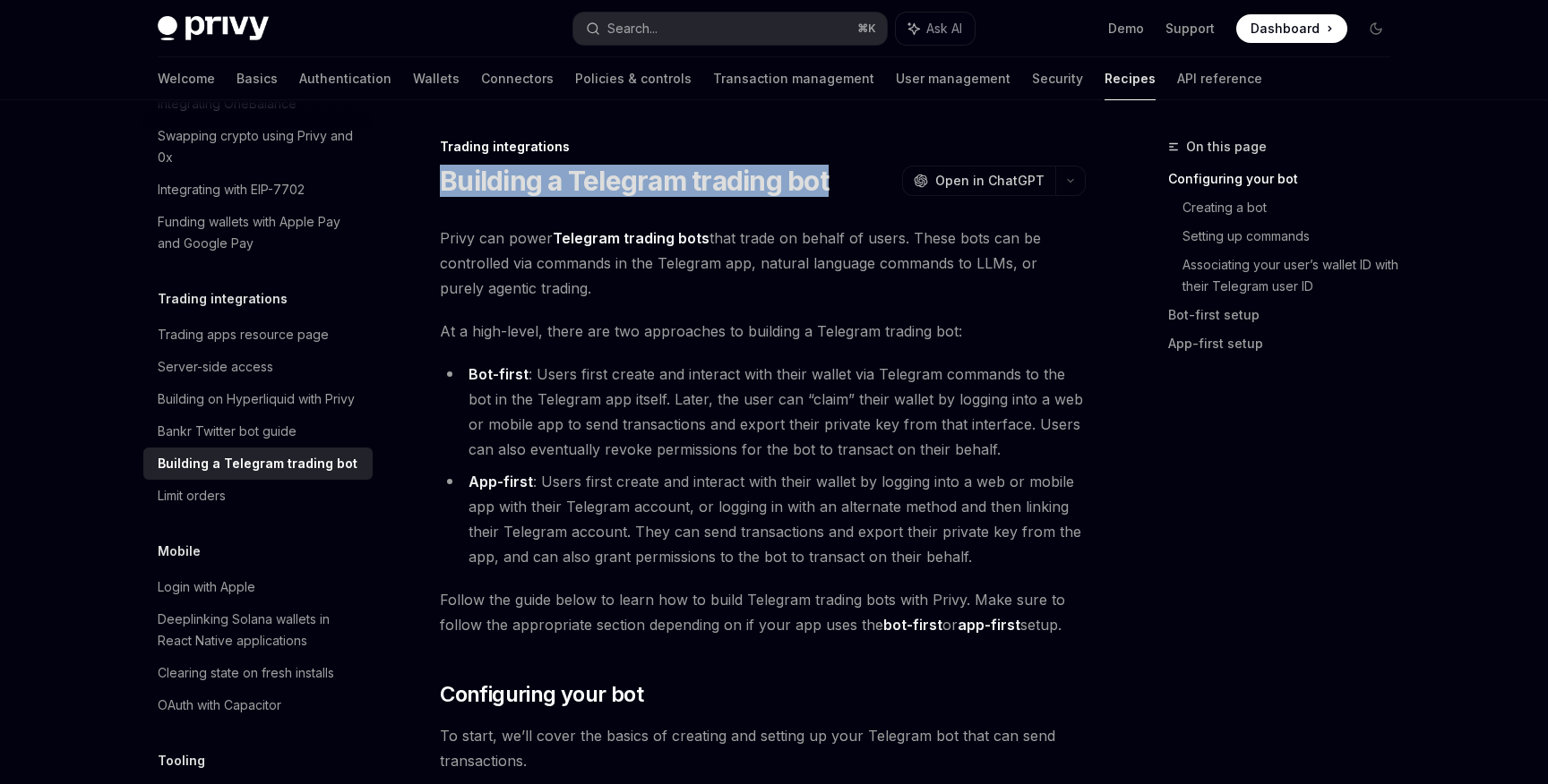
drag, startPoint x: 433, startPoint y: 192, endPoint x: 827, endPoint y: 194, distance: 394.0
click at [827, 194] on h1 "Building a Telegram trading bot" at bounding box center [634, 181] width 388 height 33
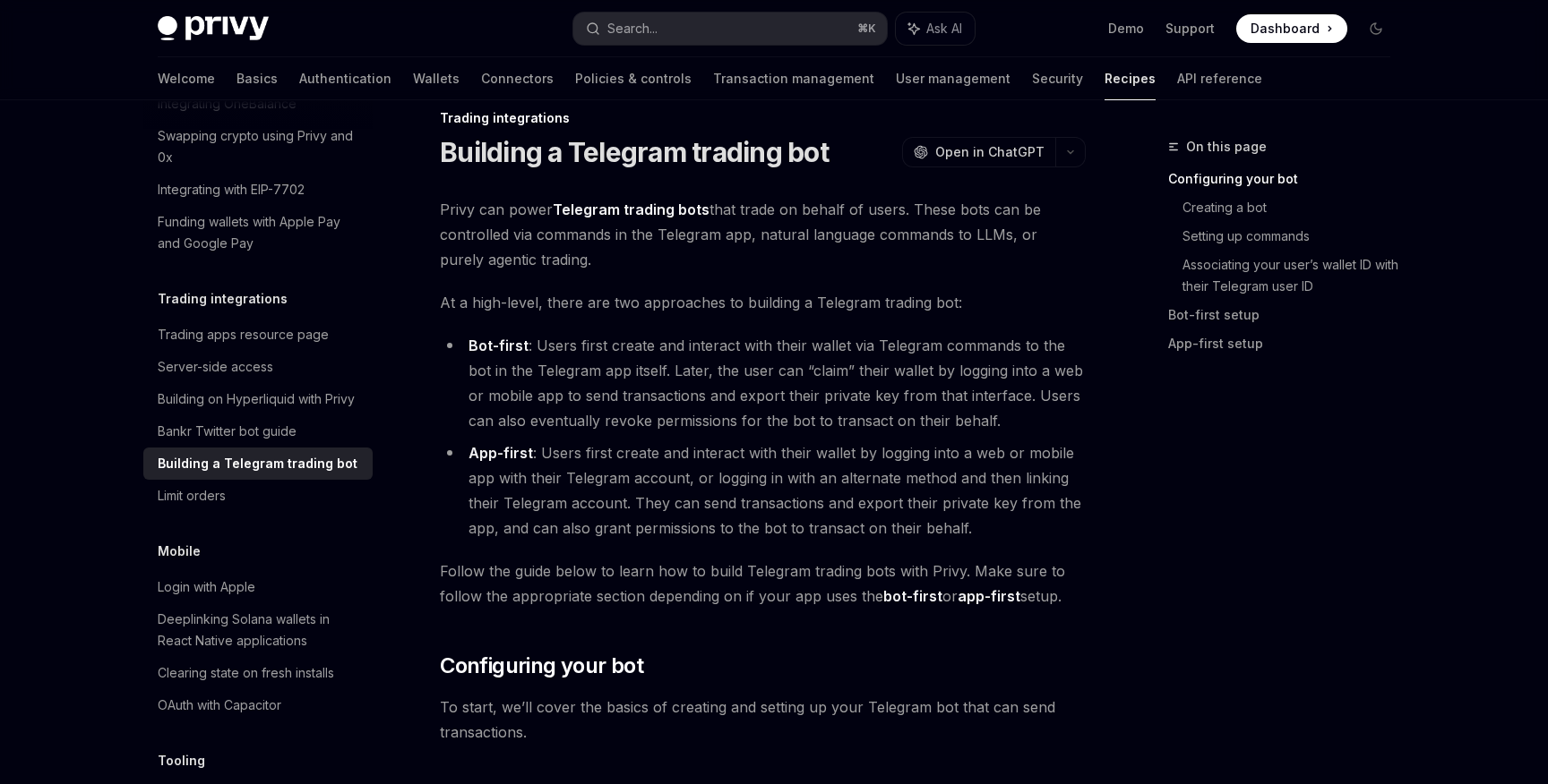
scroll to position [37, 0]
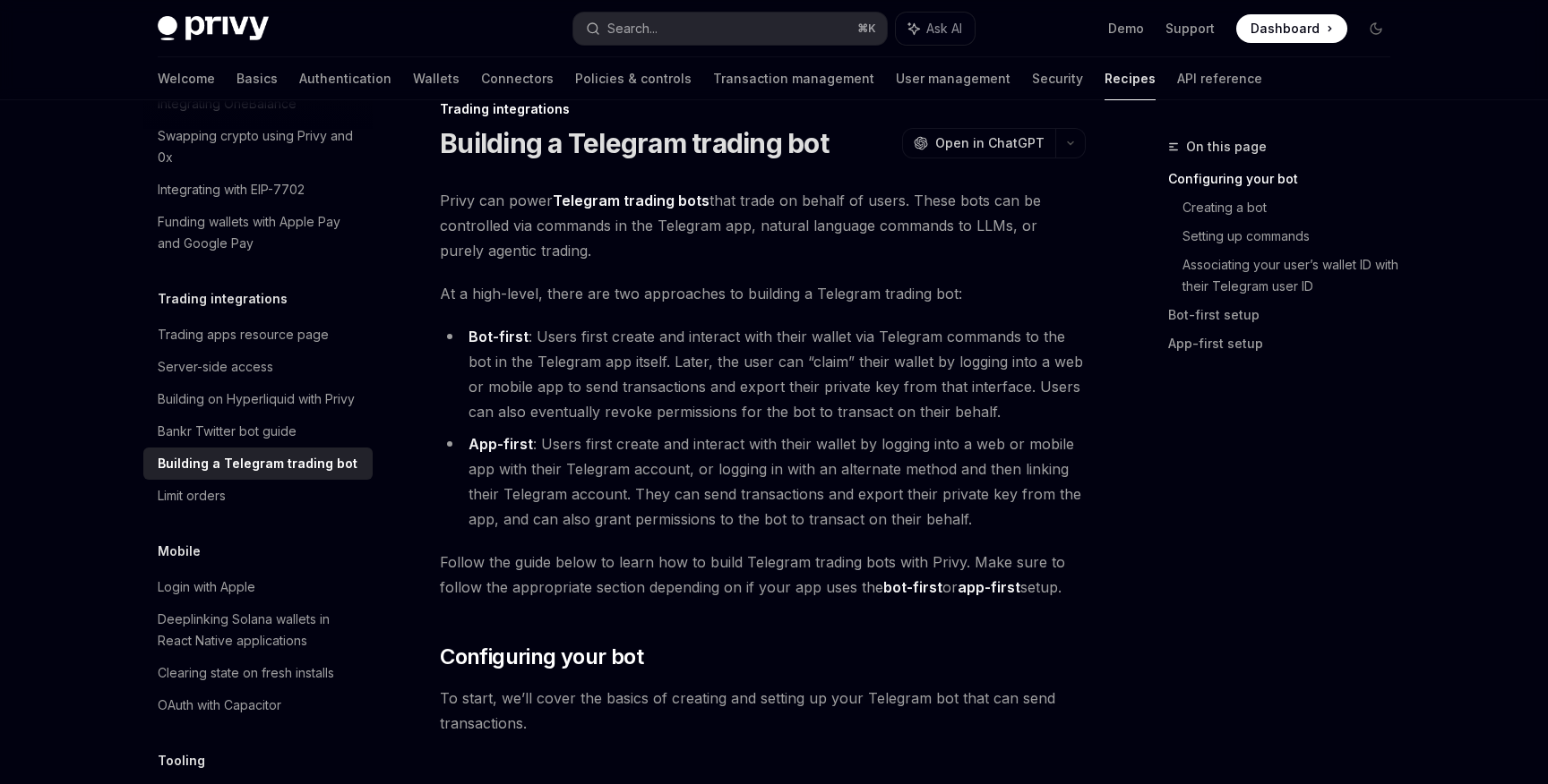
click at [769, 465] on li "App-first : Users first create and interact with their wallet by logging into a…" at bounding box center [763, 481] width 646 height 100
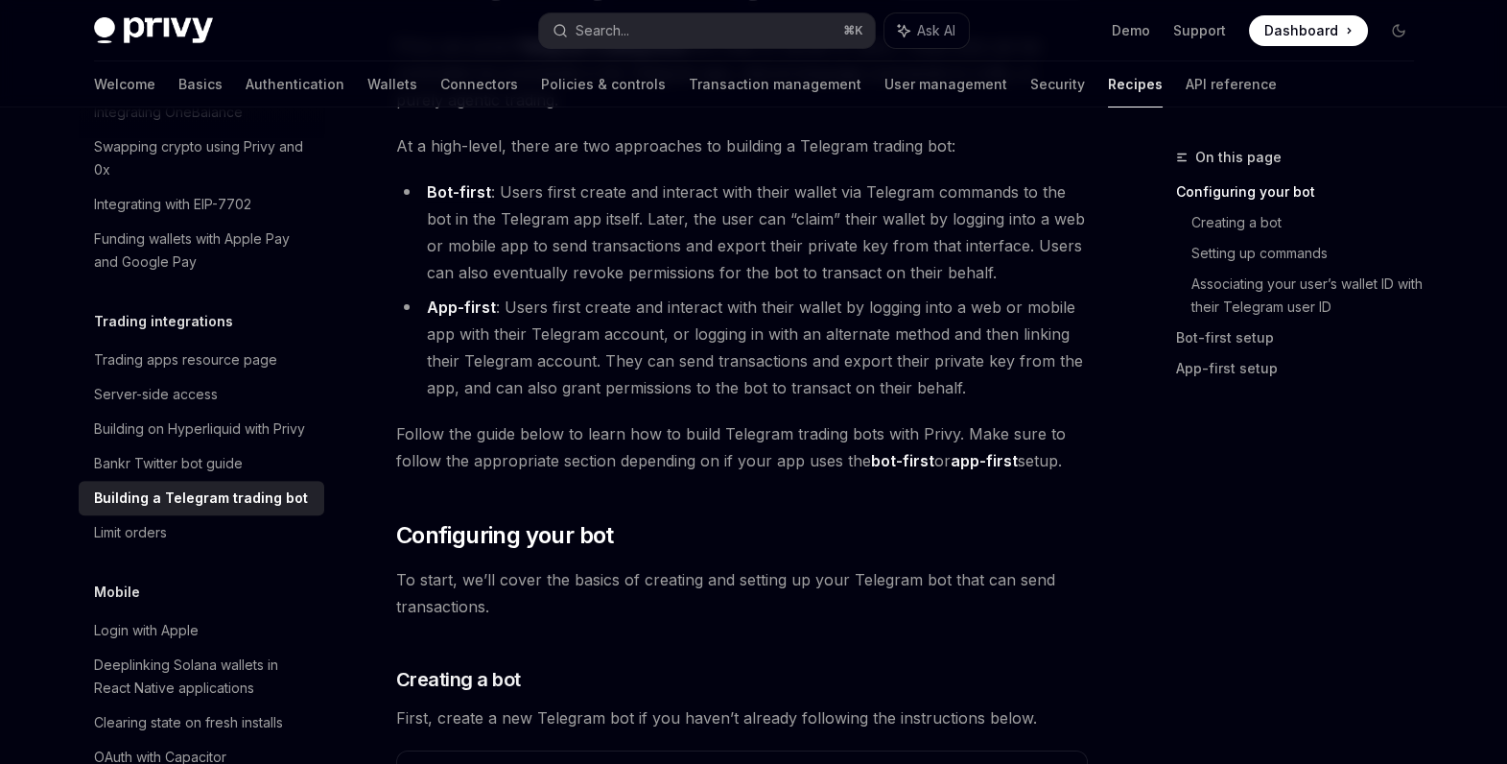
scroll to position [208, 0]
click at [503, 309] on li "App-first : Users first create and interact with their wallet by logging into a…" at bounding box center [742, 348] width 692 height 107
drag, startPoint x: 425, startPoint y: 370, endPoint x: 567, endPoint y: 370, distance: 142.0
click at [569, 370] on li "App-first : Users first create and interact with their wallet by logging into a…" at bounding box center [742, 348] width 692 height 107
click at [564, 370] on li "App-first : Users first create and interact with their wallet by logging into a…" at bounding box center [742, 348] width 692 height 107
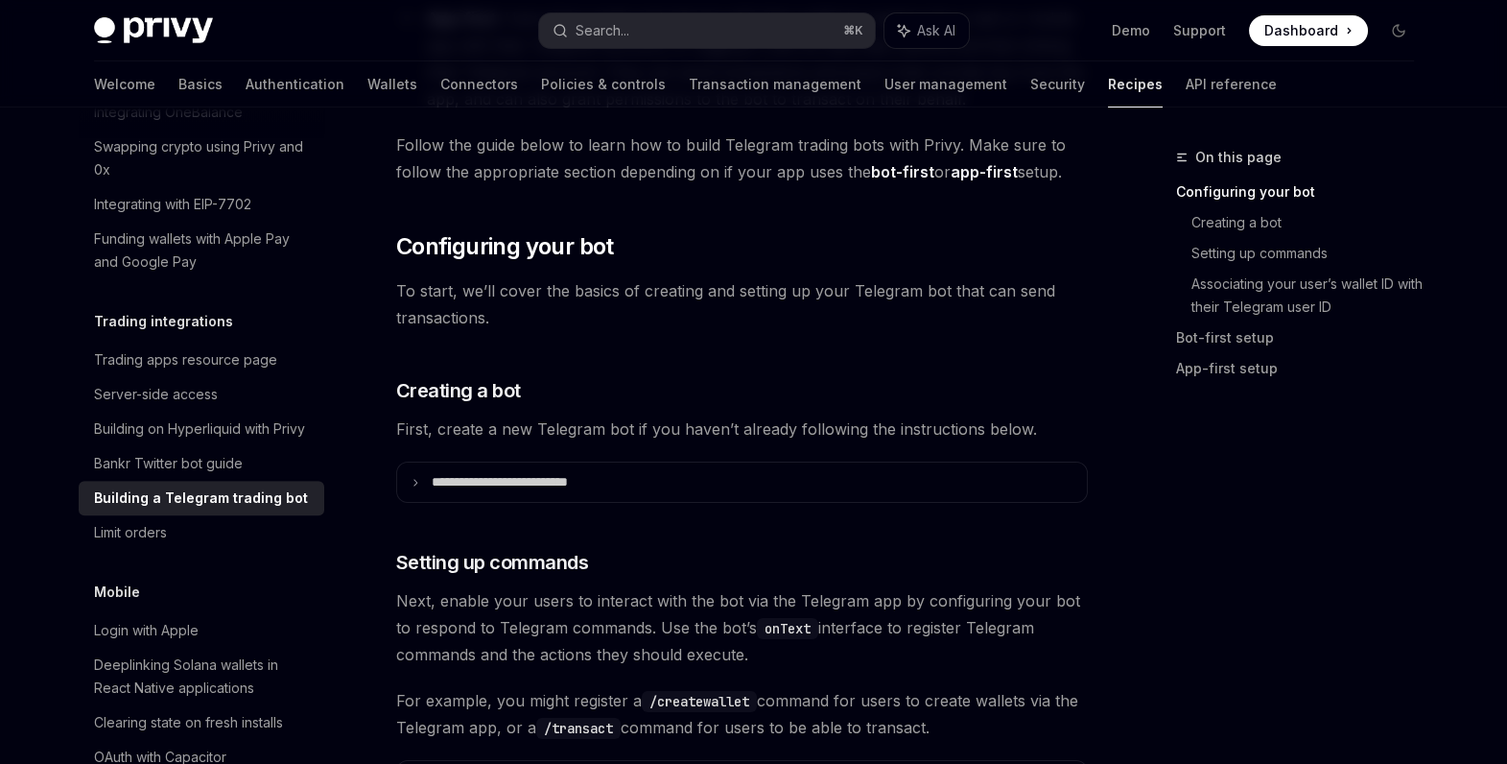
scroll to position [501, 0]
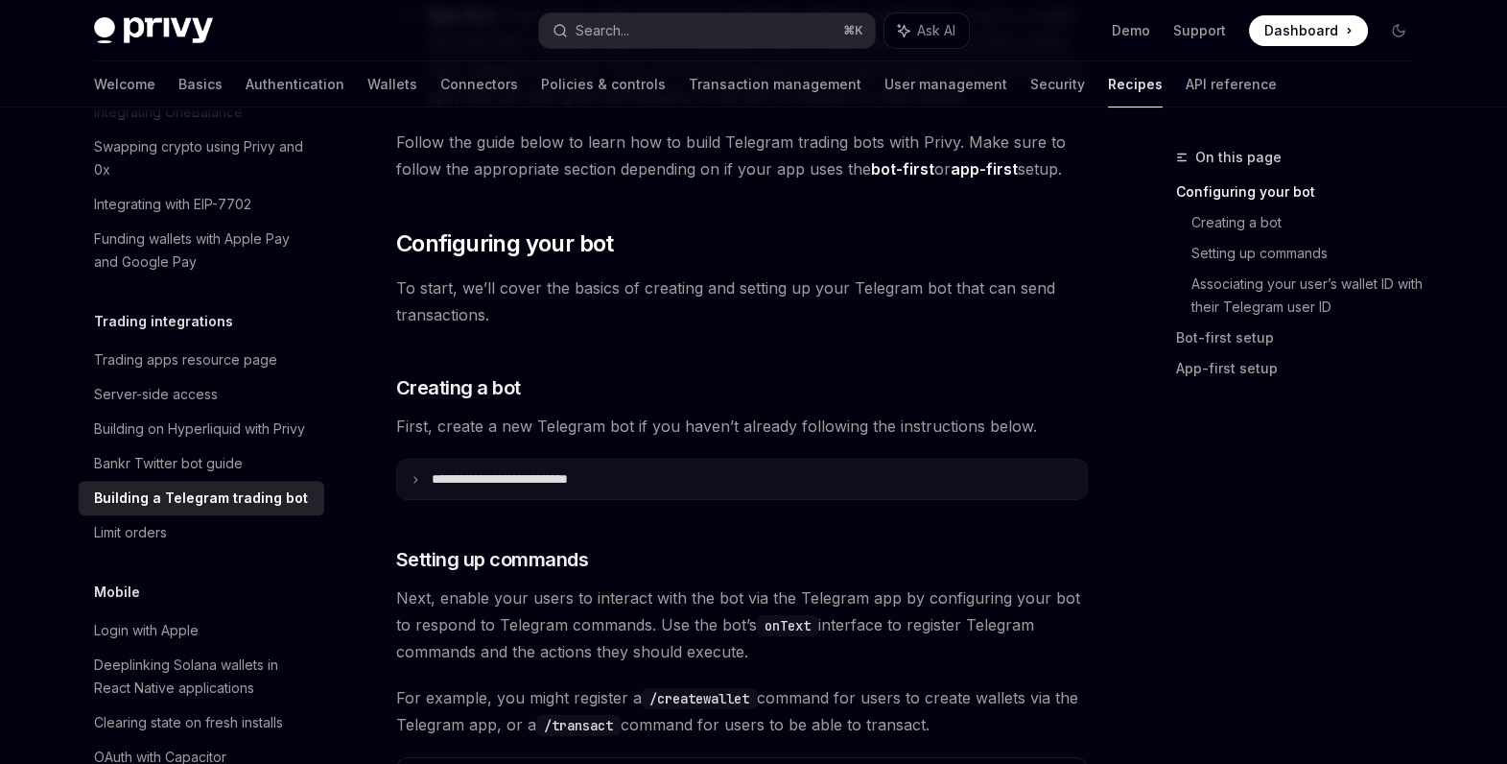
click at [428, 484] on summary "**********" at bounding box center [742, 479] width 690 height 39
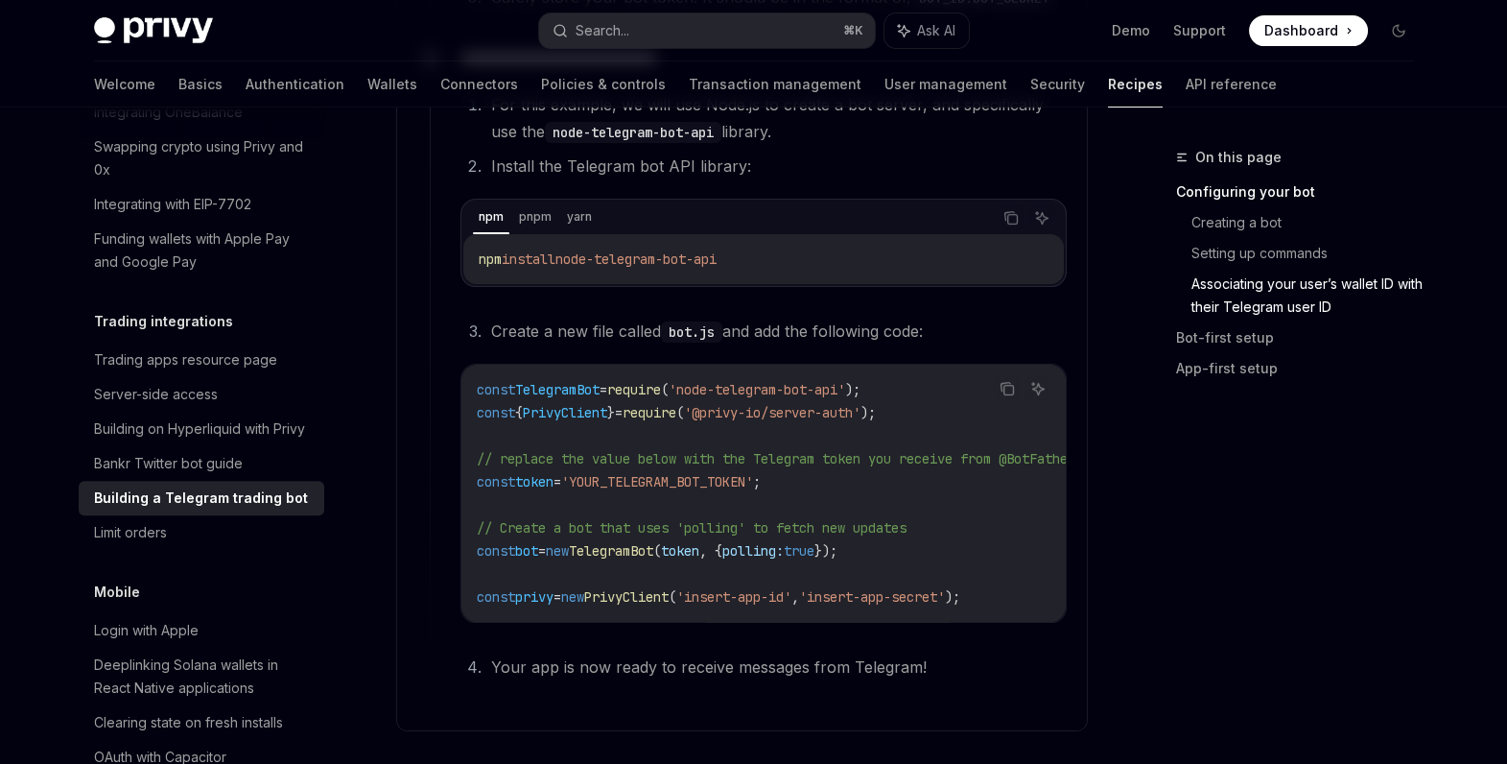
scroll to position [1252, 0]
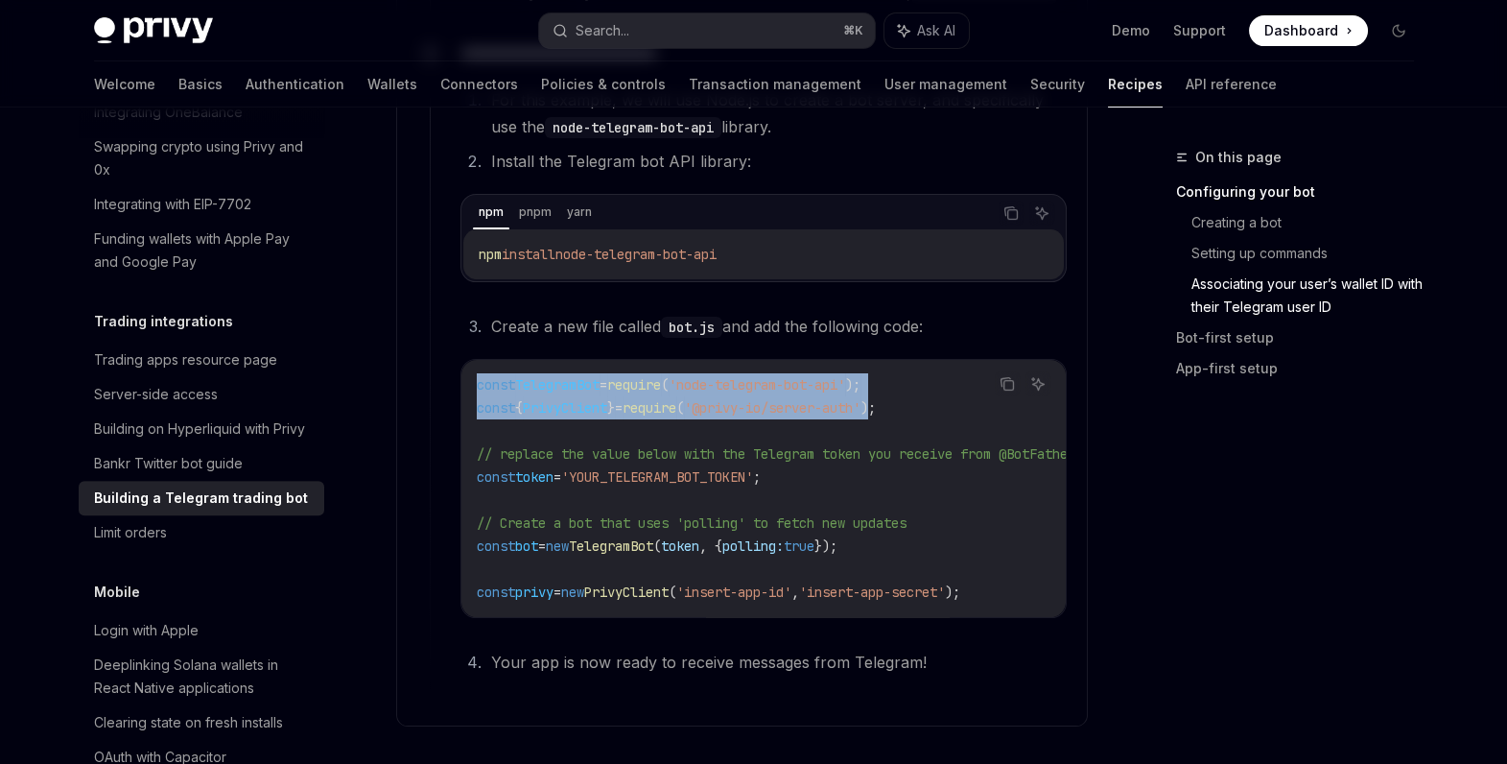
drag, startPoint x: 912, startPoint y: 407, endPoint x: 473, endPoint y: 384, distance: 440.0
click at [473, 384] on div "const TelegramBot = require ( 'node-telegram-bot-api' ); const { PrivyClient } …" at bounding box center [763, 488] width 604 height 257
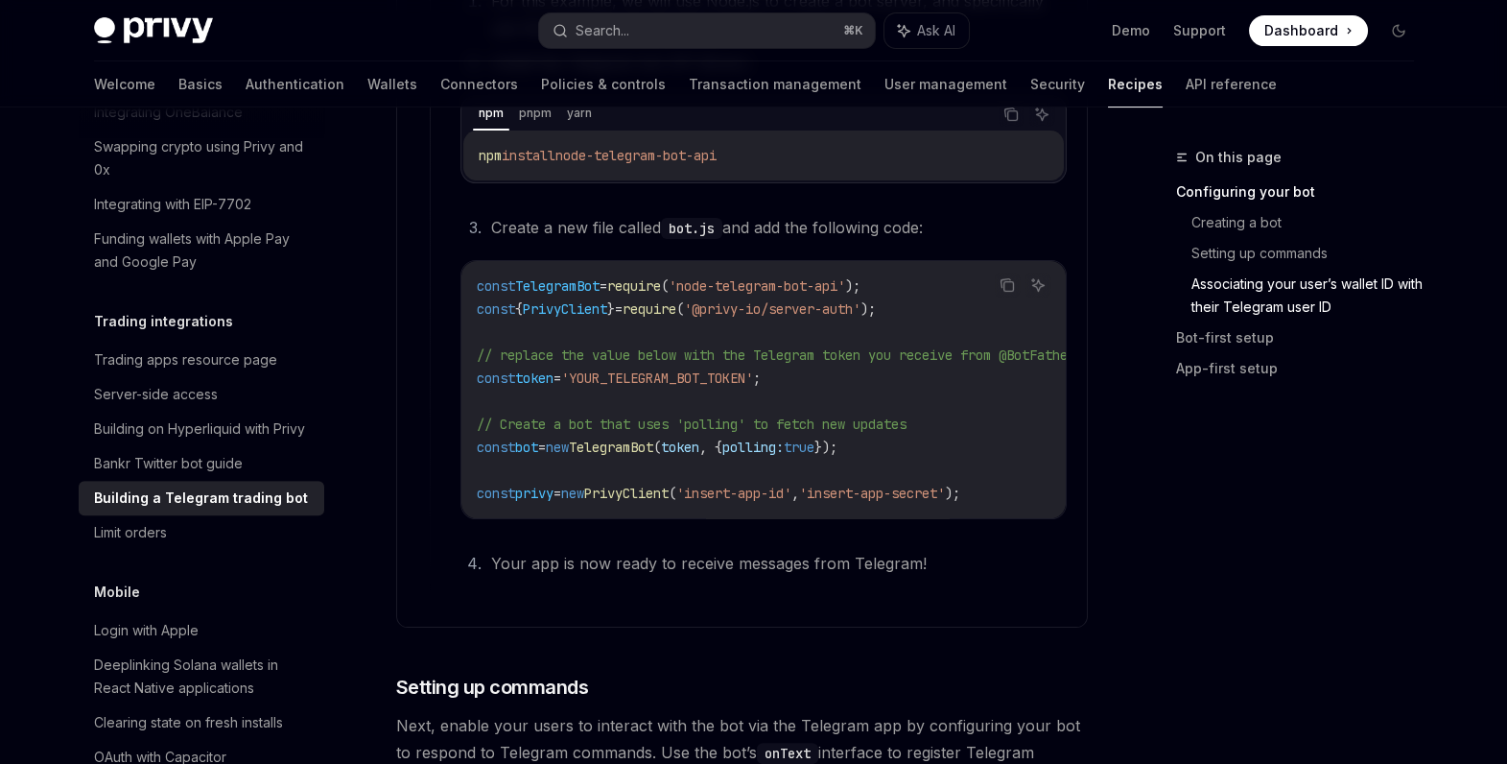
scroll to position [1352, 0]
drag, startPoint x: 630, startPoint y: 453, endPoint x: 677, endPoint y: 451, distance: 47.0
click at [653, 451] on span "TelegramBot" at bounding box center [611, 445] width 84 height 17
click at [699, 446] on span "token" at bounding box center [680, 445] width 38 height 17
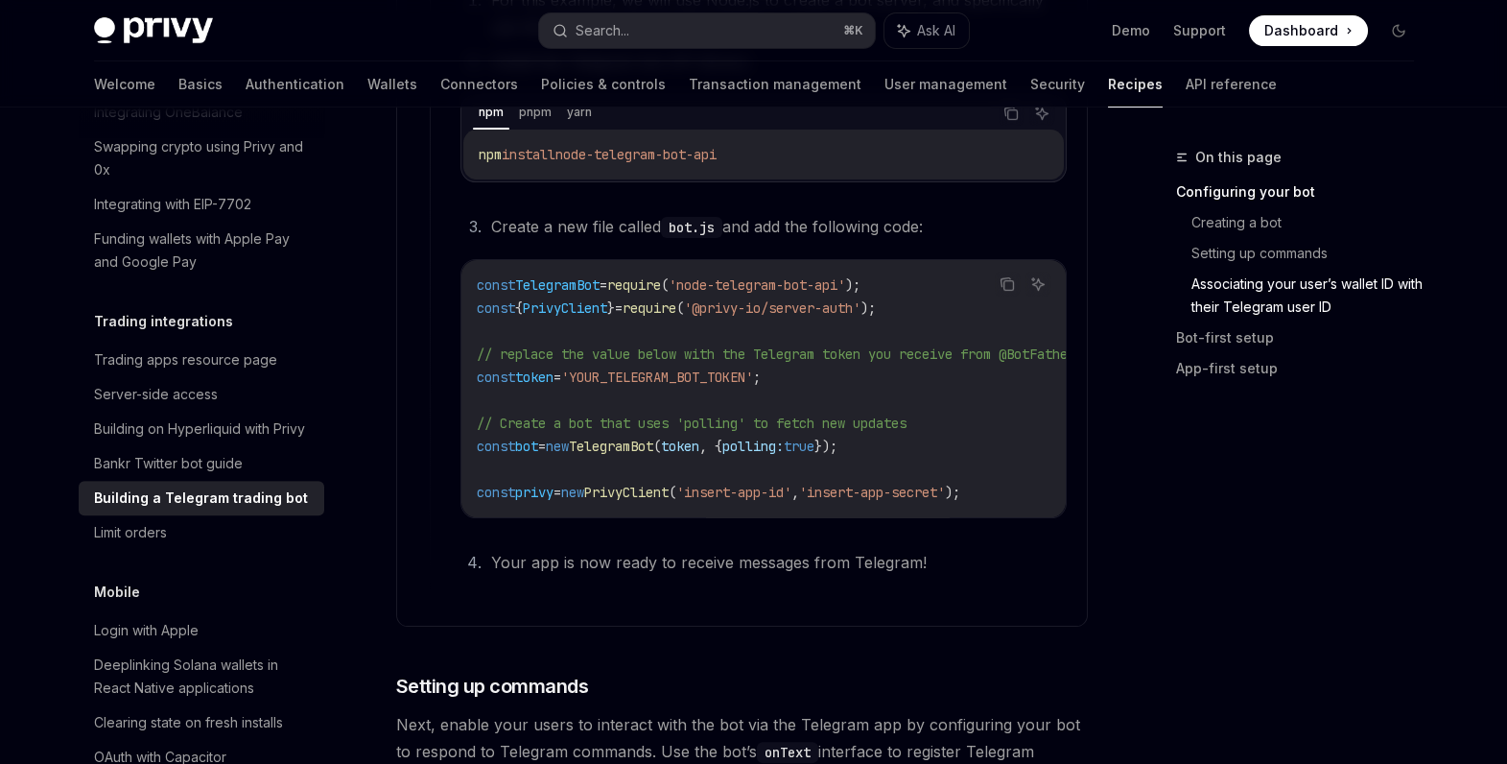
click at [784, 443] on span "polling:" at bounding box center [752, 445] width 61 height 17
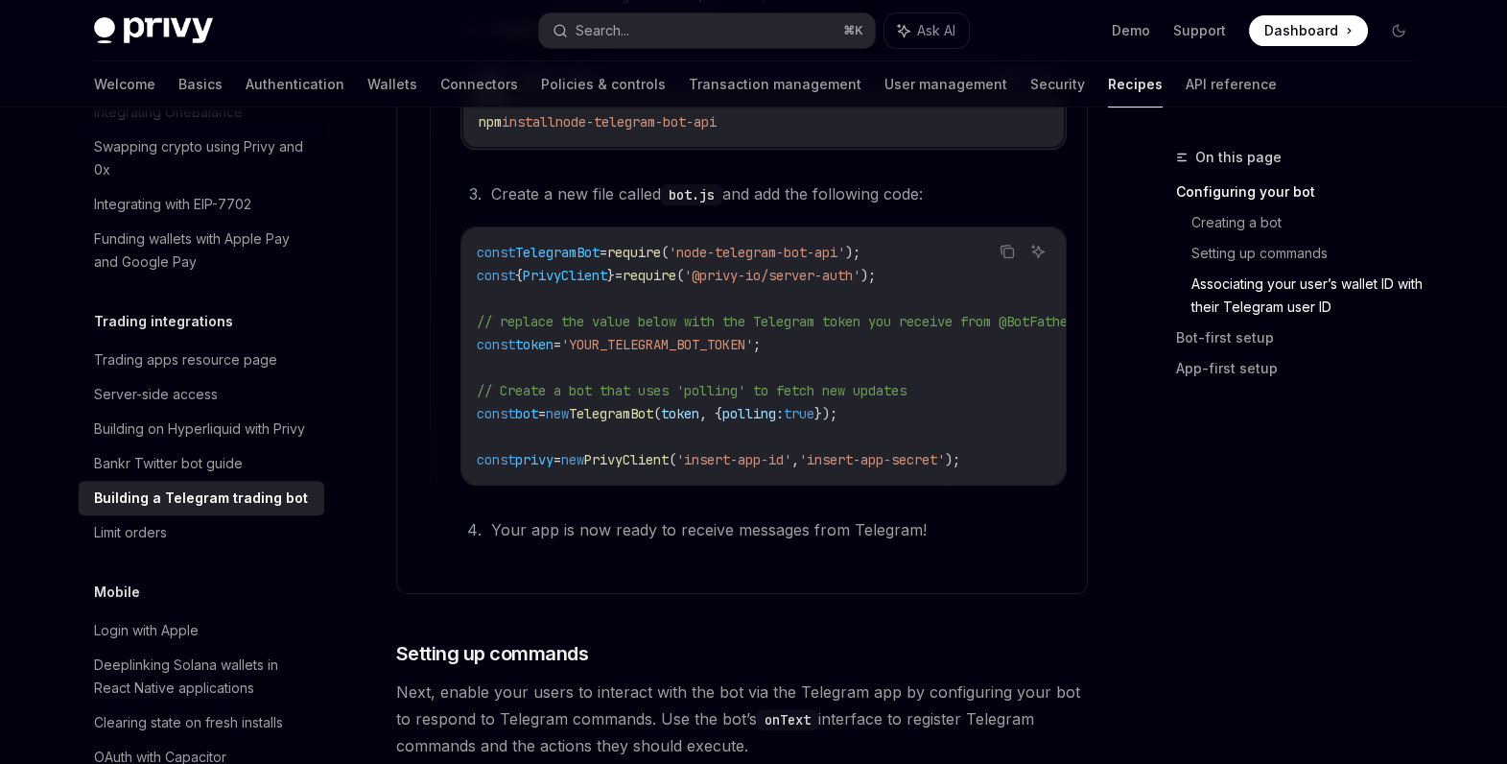
click at [646, 462] on span "PrivyClient" at bounding box center [626, 459] width 84 height 17
click at [780, 460] on span "'insert-app-id'" at bounding box center [733, 459] width 115 height 17
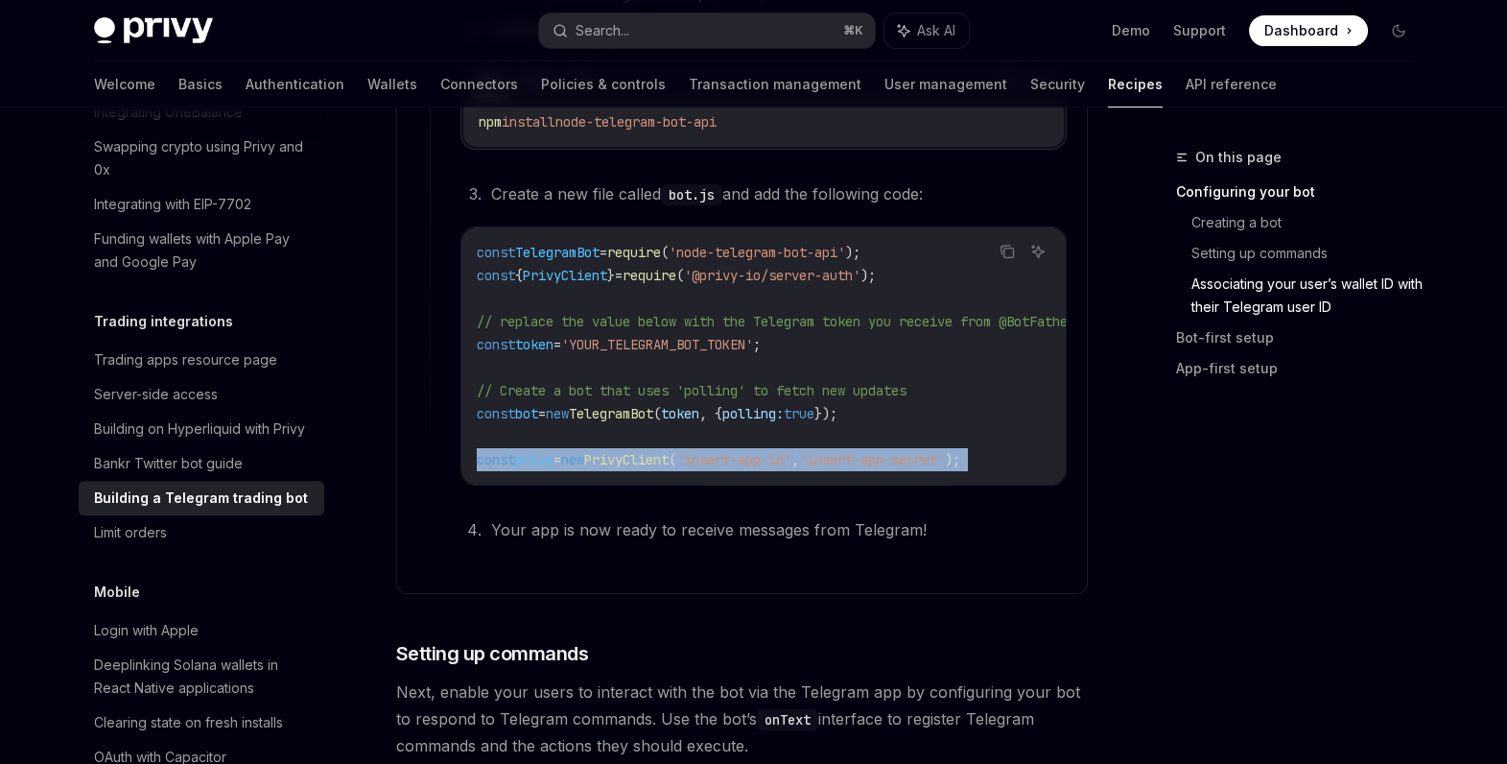
click at [780, 460] on span "'insert-app-id'" at bounding box center [733, 459] width 115 height 17
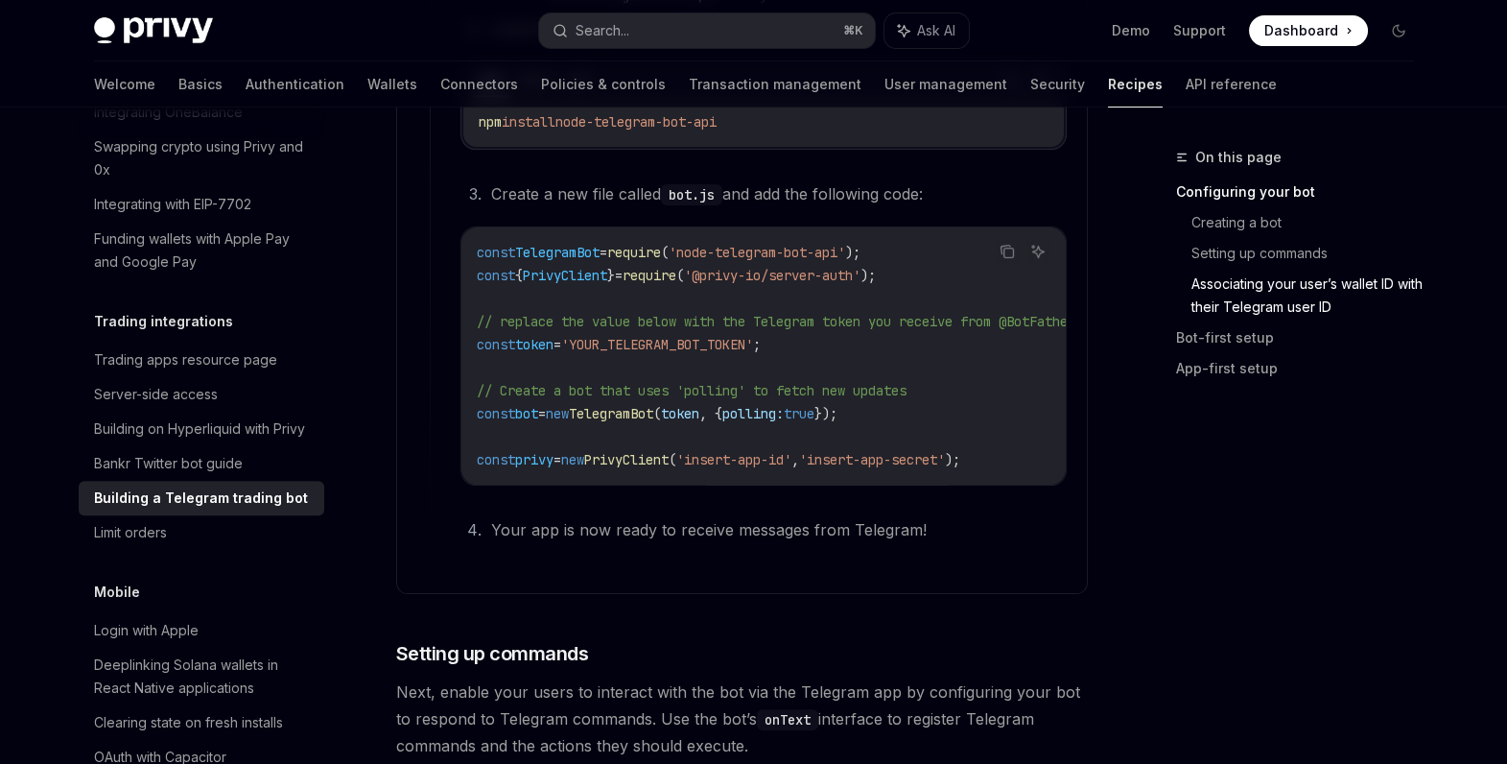
click at [925, 451] on span "'insert-app-secret'" at bounding box center [872, 459] width 146 height 17
click at [771, 460] on span "'insert-app-id'" at bounding box center [733, 459] width 115 height 17
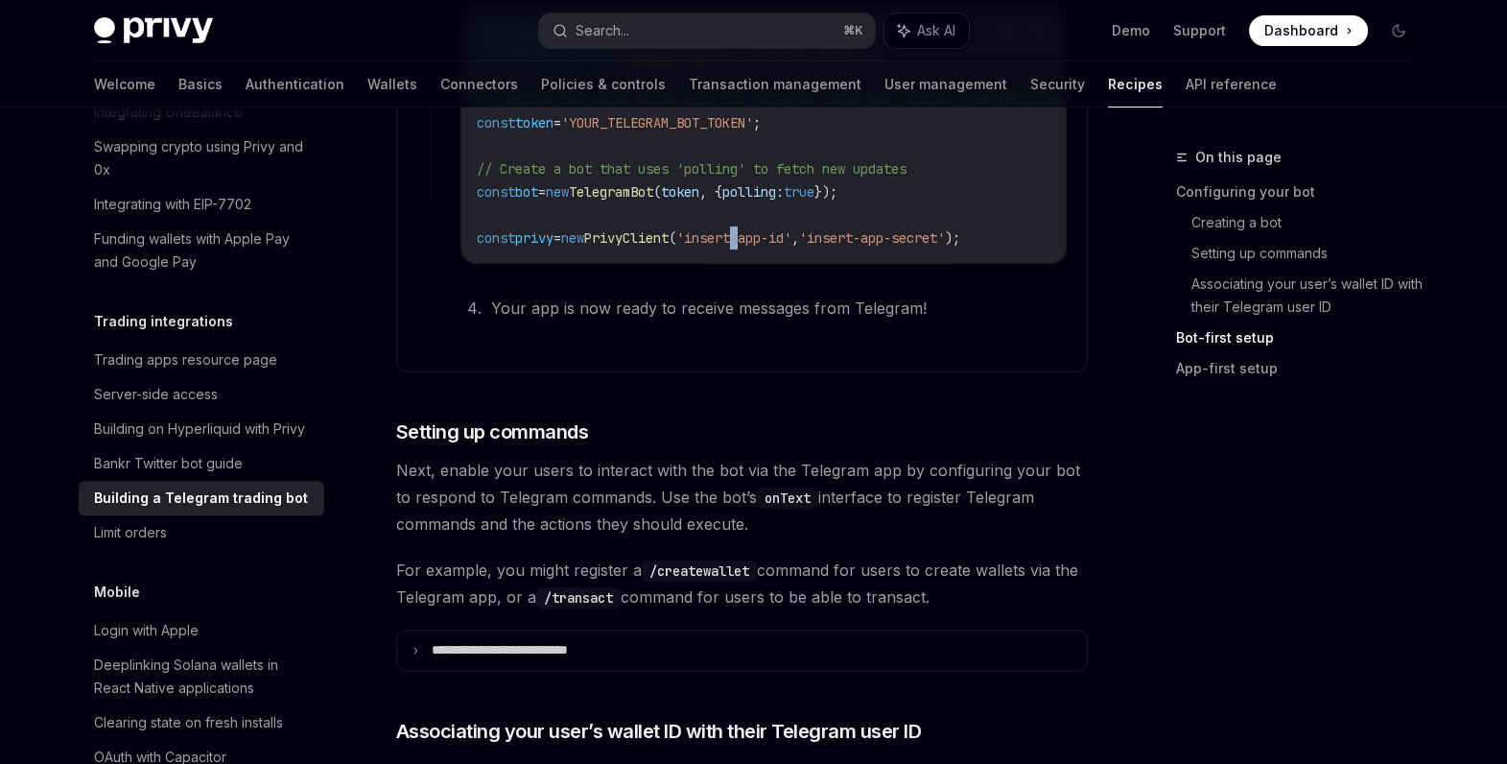
scroll to position [1609, 0]
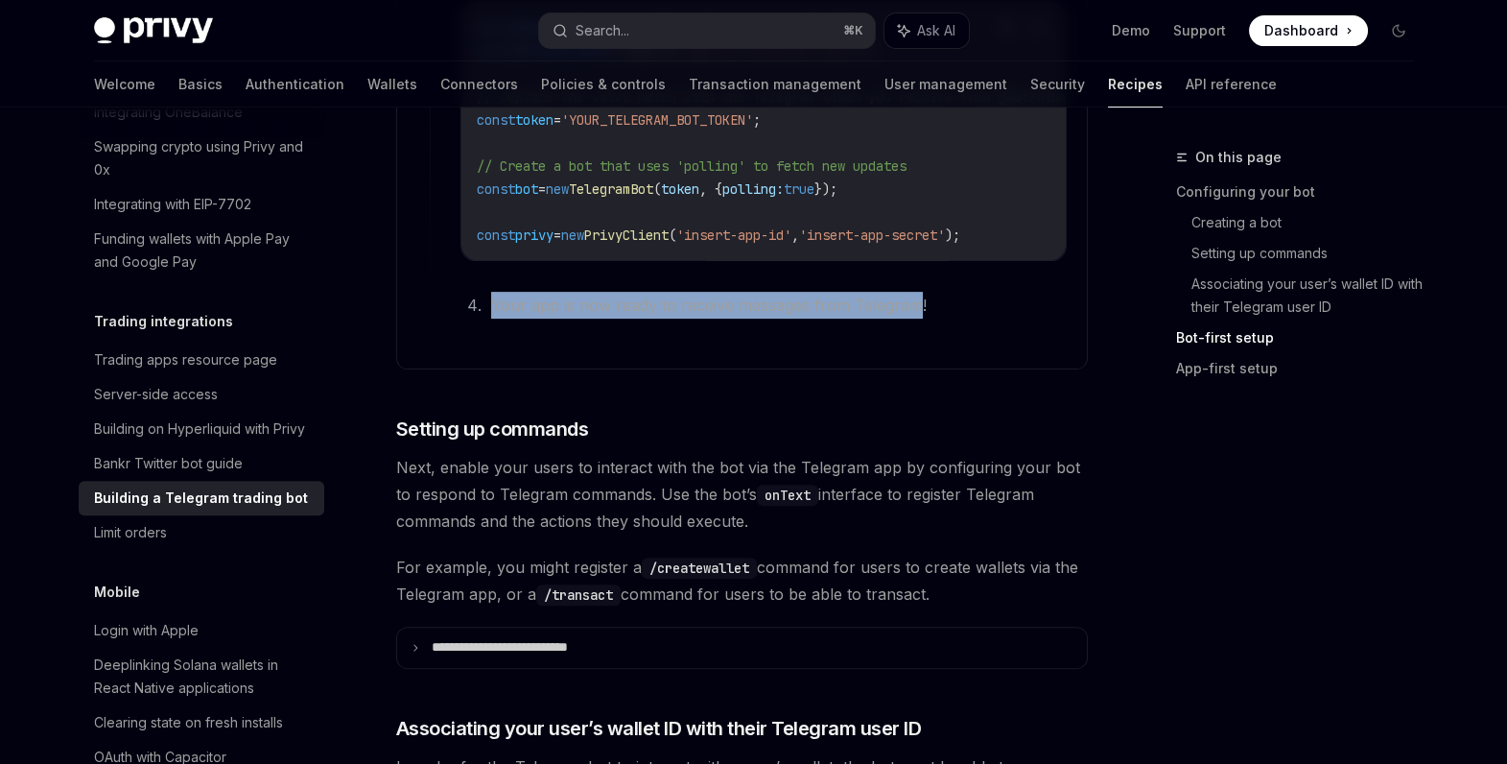
drag, startPoint x: 509, startPoint y: 312, endPoint x: 913, endPoint y: 317, distance: 403.9
click at [913, 317] on li "Your app is now ready to receive messages from Telegram!" at bounding box center [775, 305] width 581 height 27
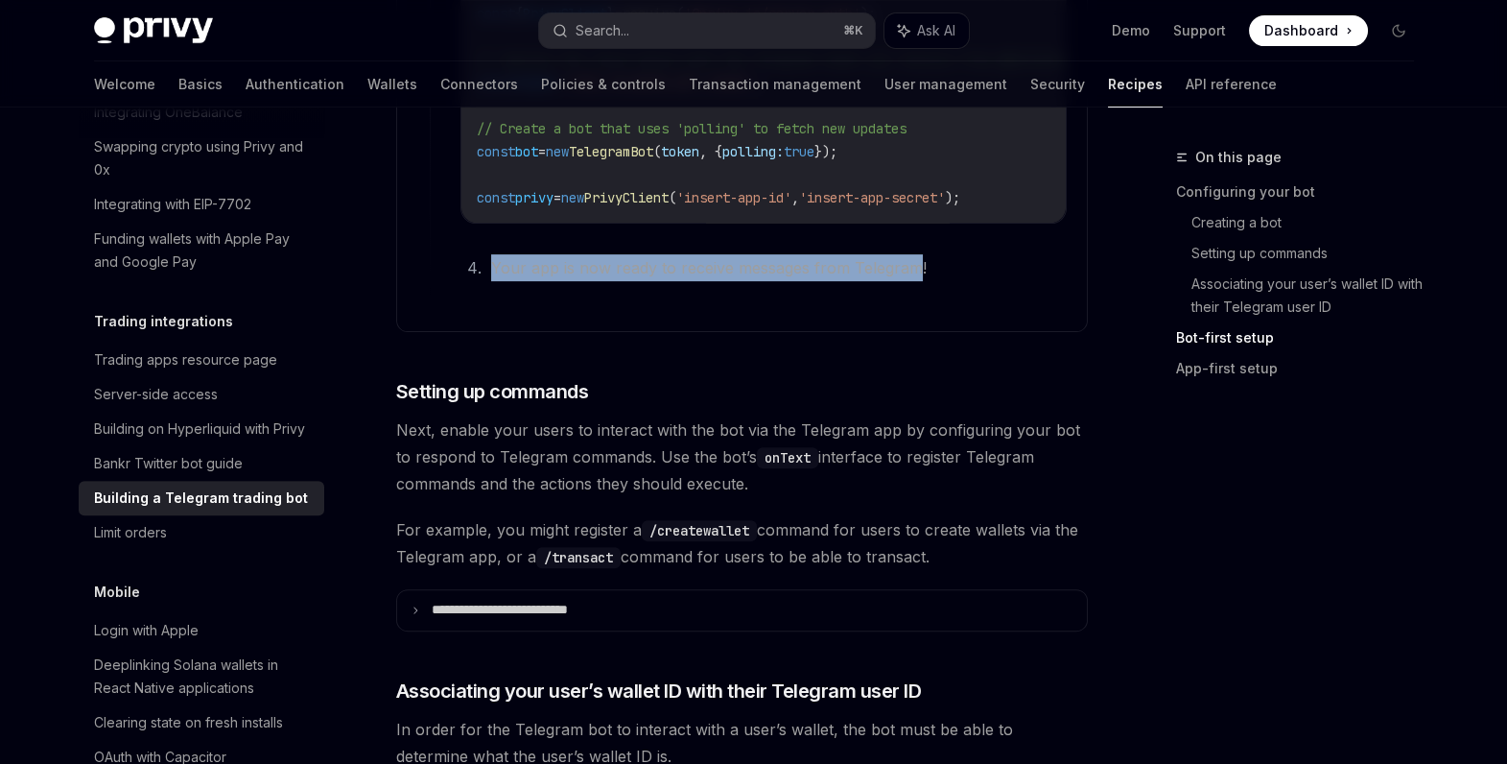
scroll to position [1649, 0]
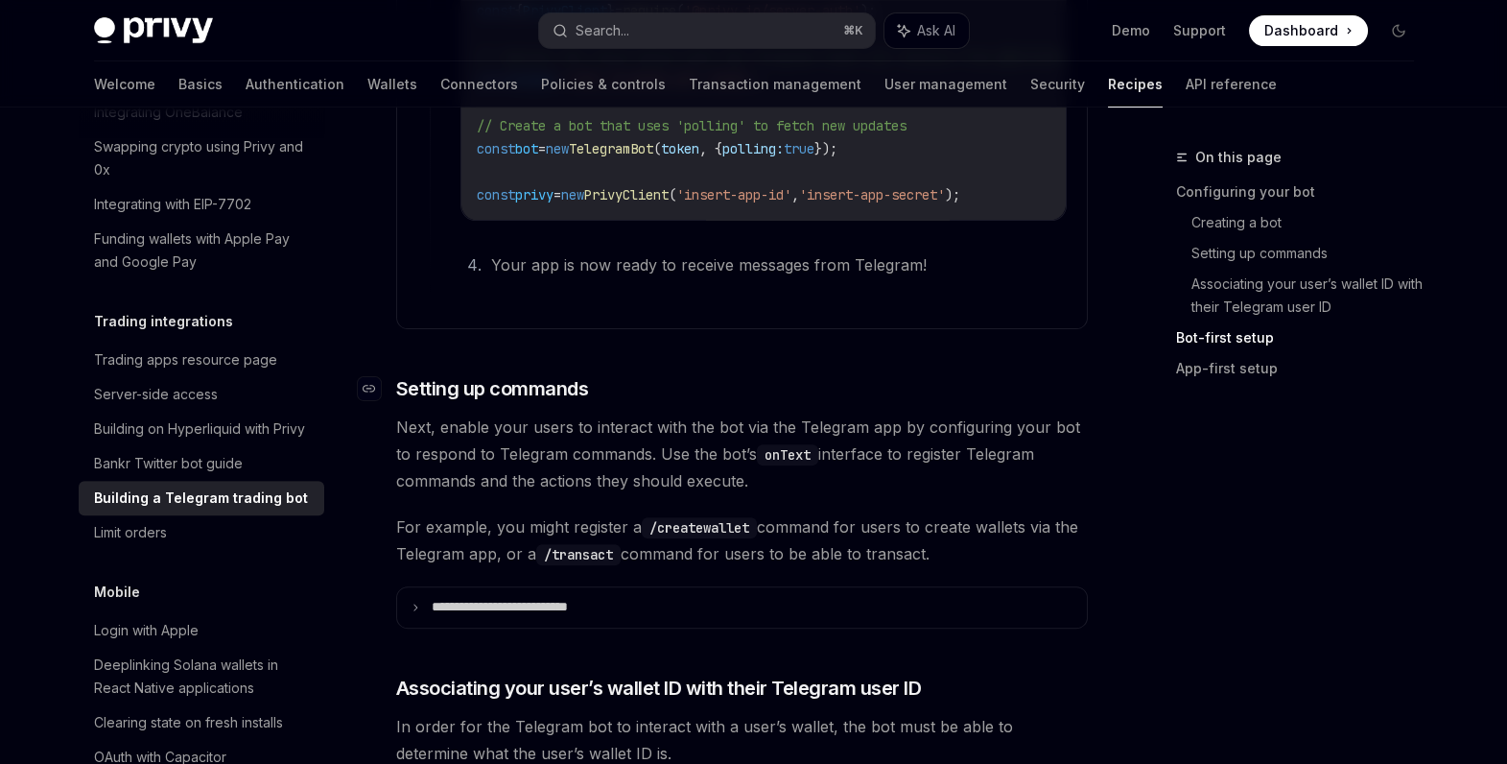
click at [891, 399] on h3 "​ Setting up commands" at bounding box center [742, 388] width 692 height 27
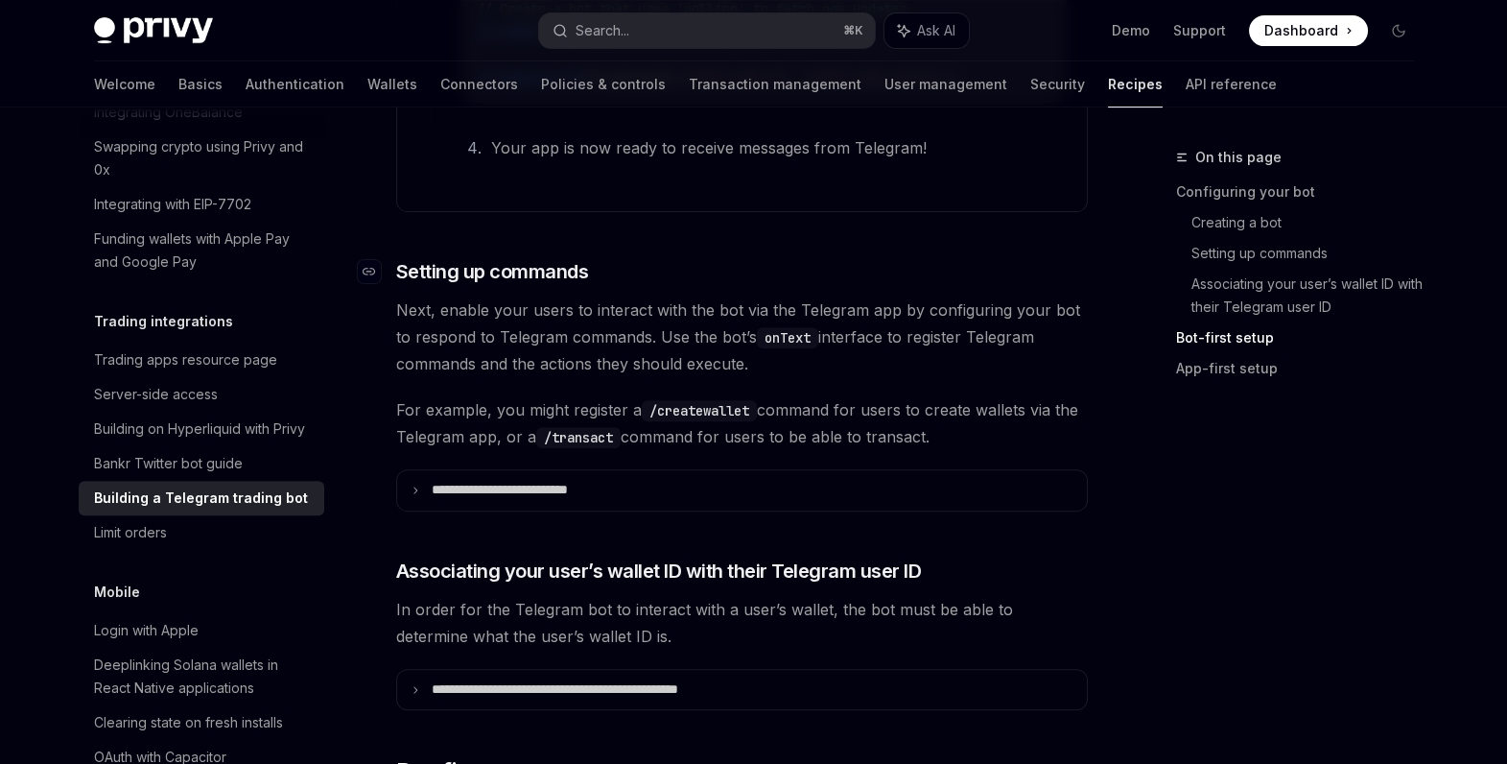
scroll to position [1781, 0]
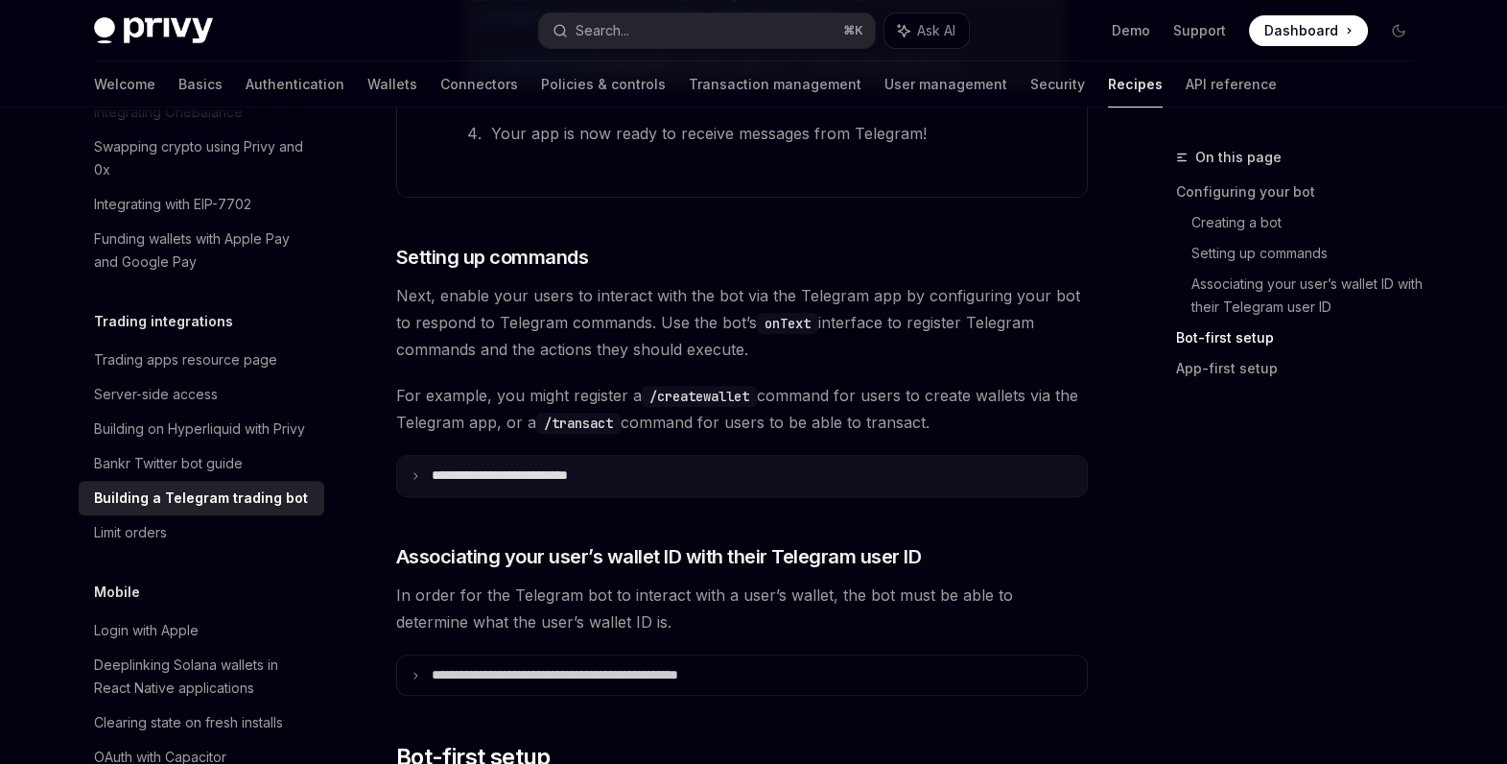
click at [535, 484] on p "**********" at bounding box center [533, 475] width 203 height 16
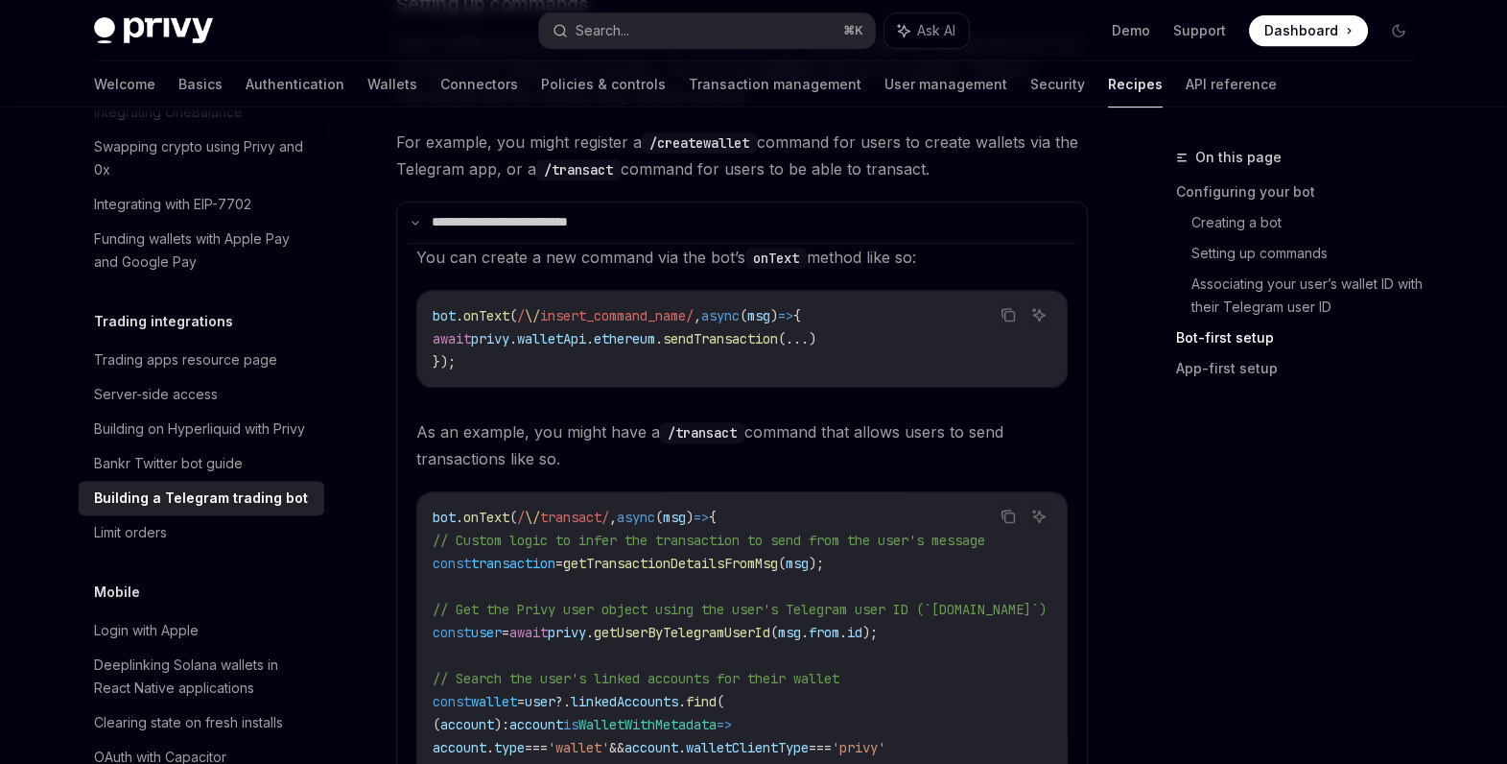
scroll to position [2046, 0]
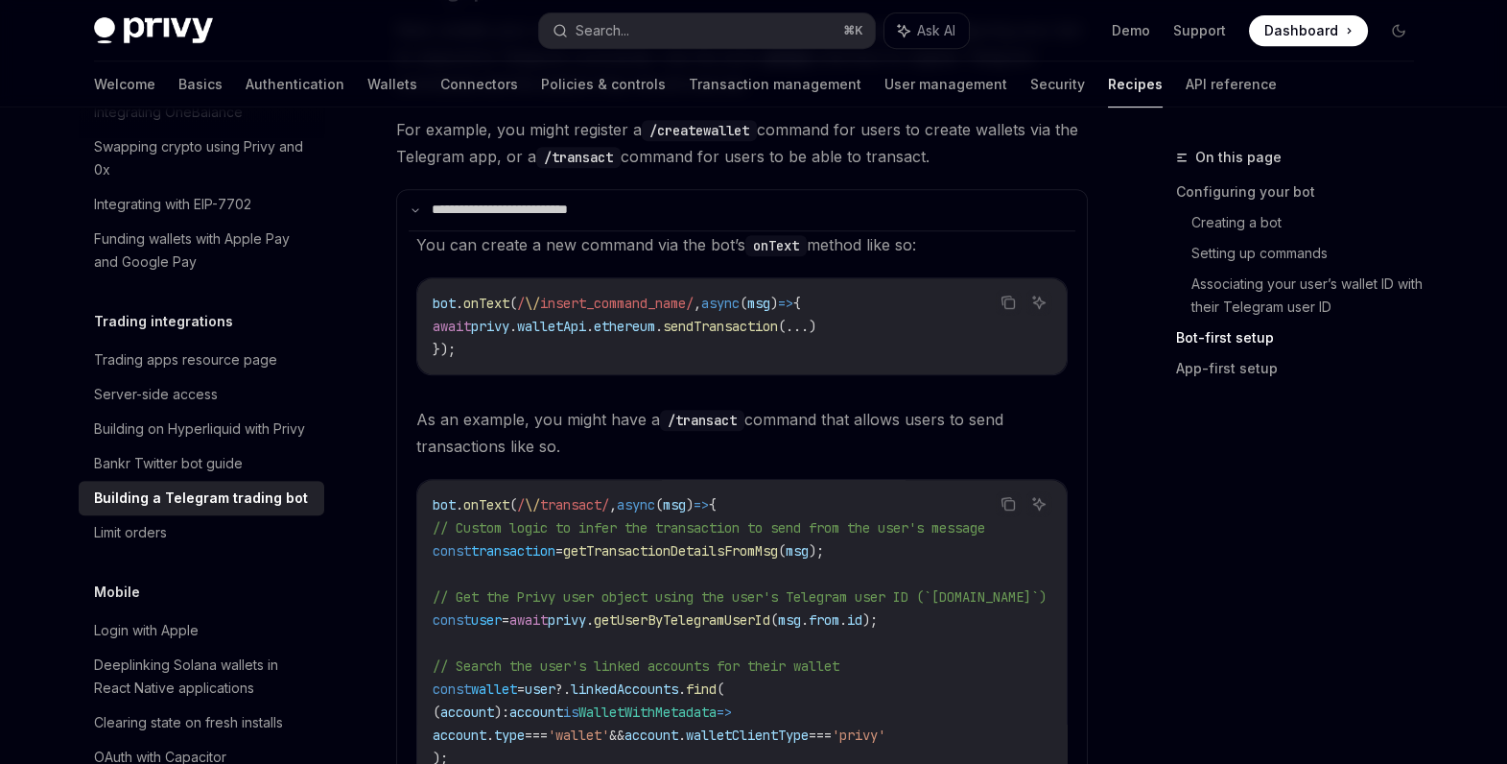
click at [509, 335] on span "privy" at bounding box center [490, 326] width 38 height 17
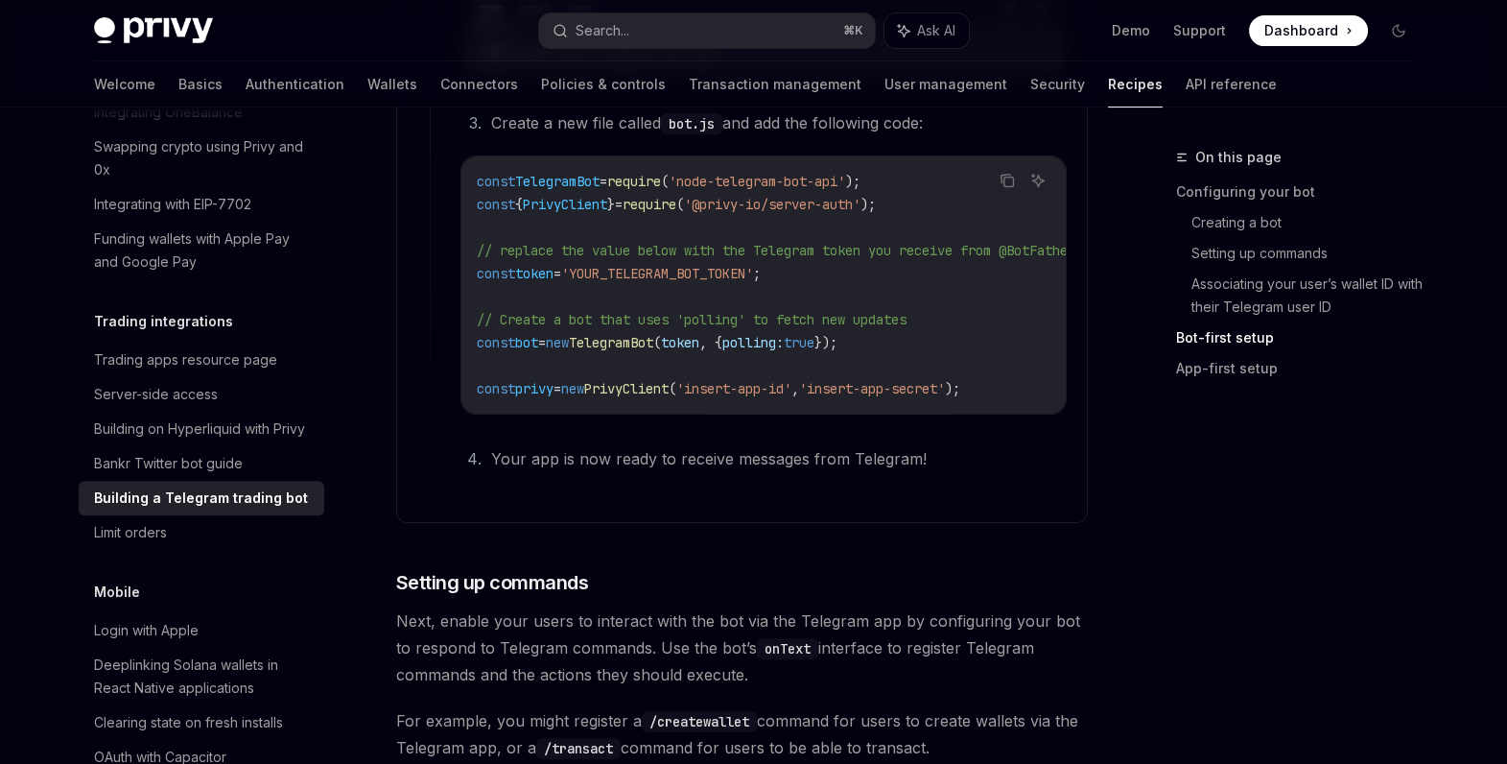
scroll to position [1458, 0]
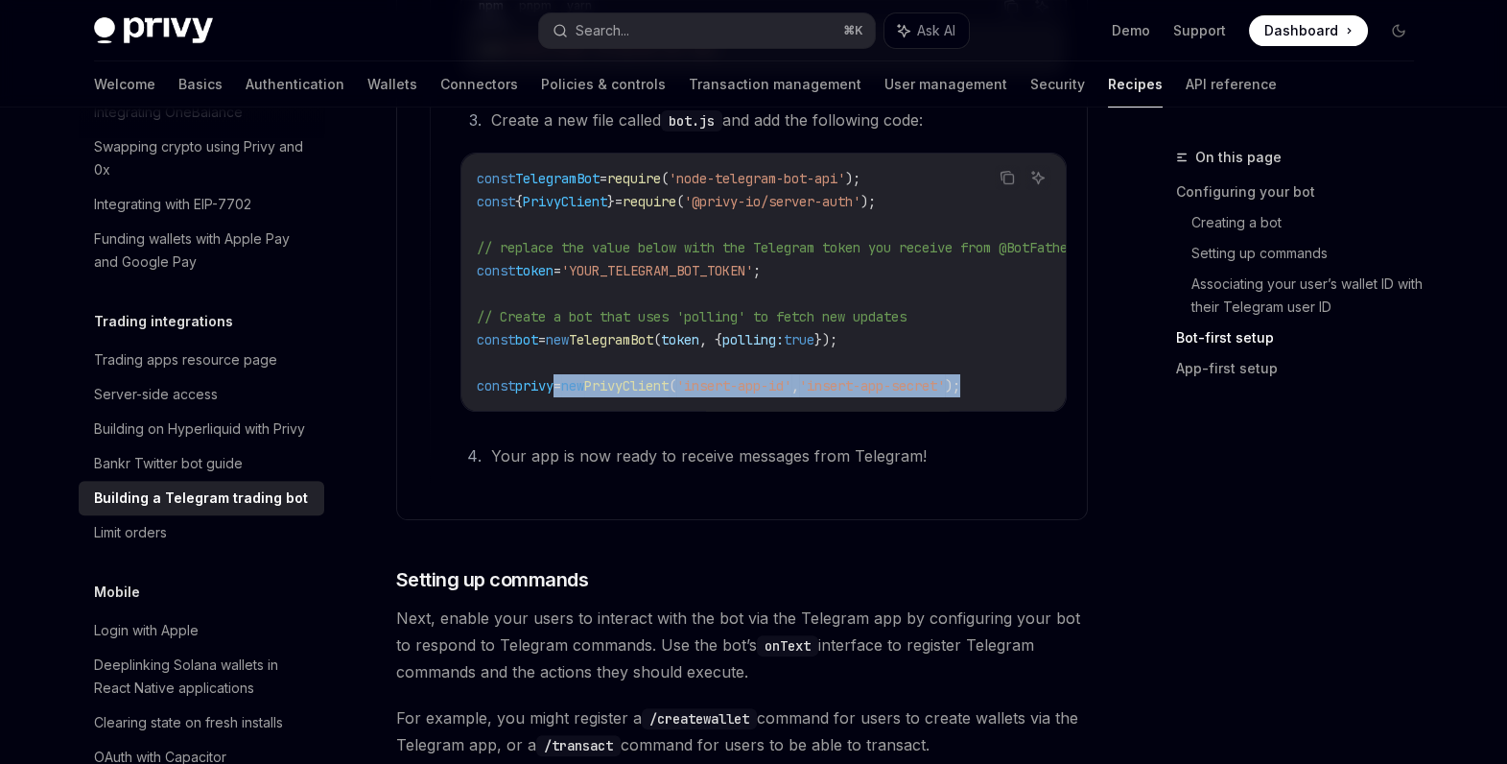
drag, startPoint x: 568, startPoint y: 386, endPoint x: 1022, endPoint y: 374, distance: 453.9
click at [960, 377] on span "const privy = new PrivyClient ( 'insert-app-id' , 'insert-app-secret' );" at bounding box center [719, 385] width 484 height 17
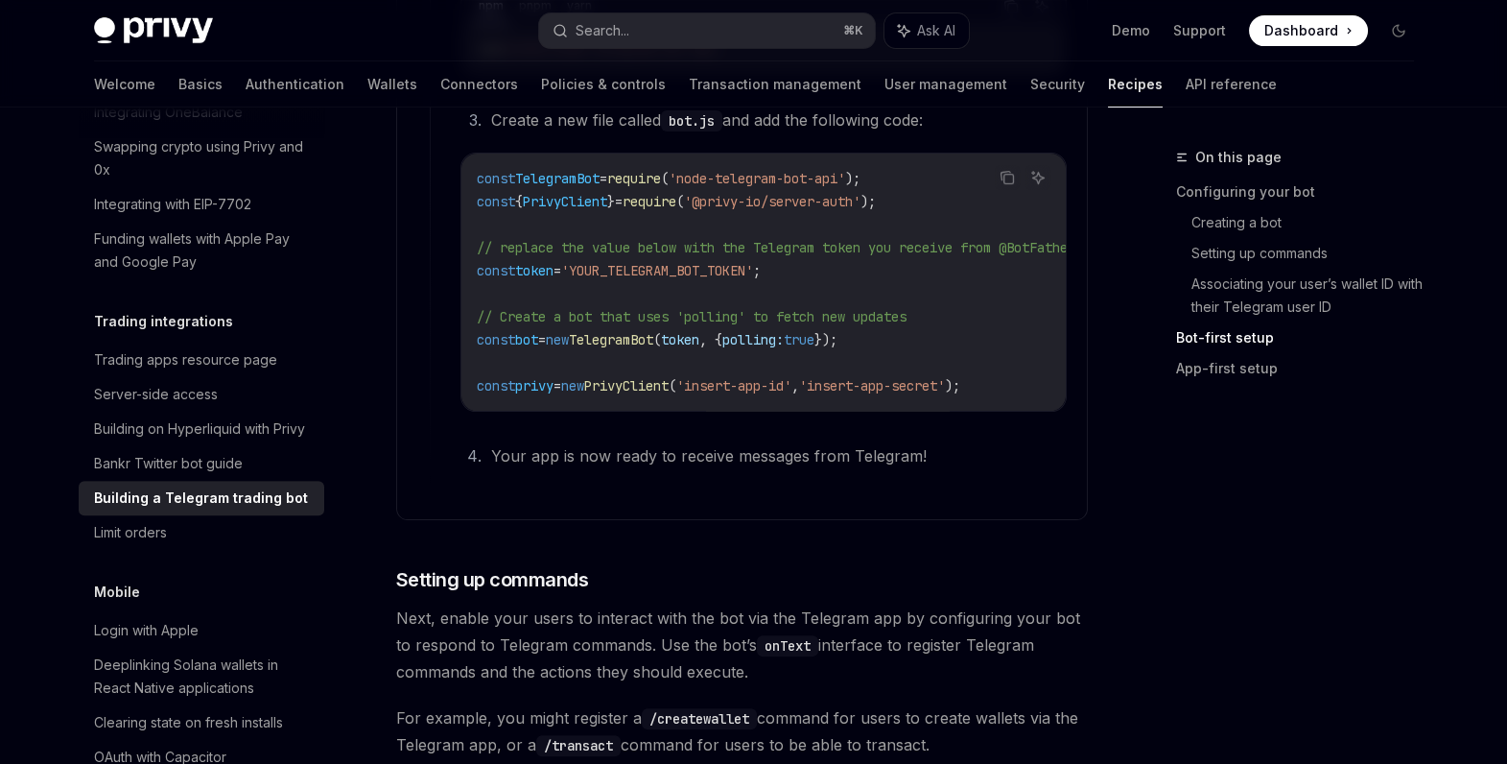
click at [527, 388] on span "privy" at bounding box center [534, 385] width 38 height 17
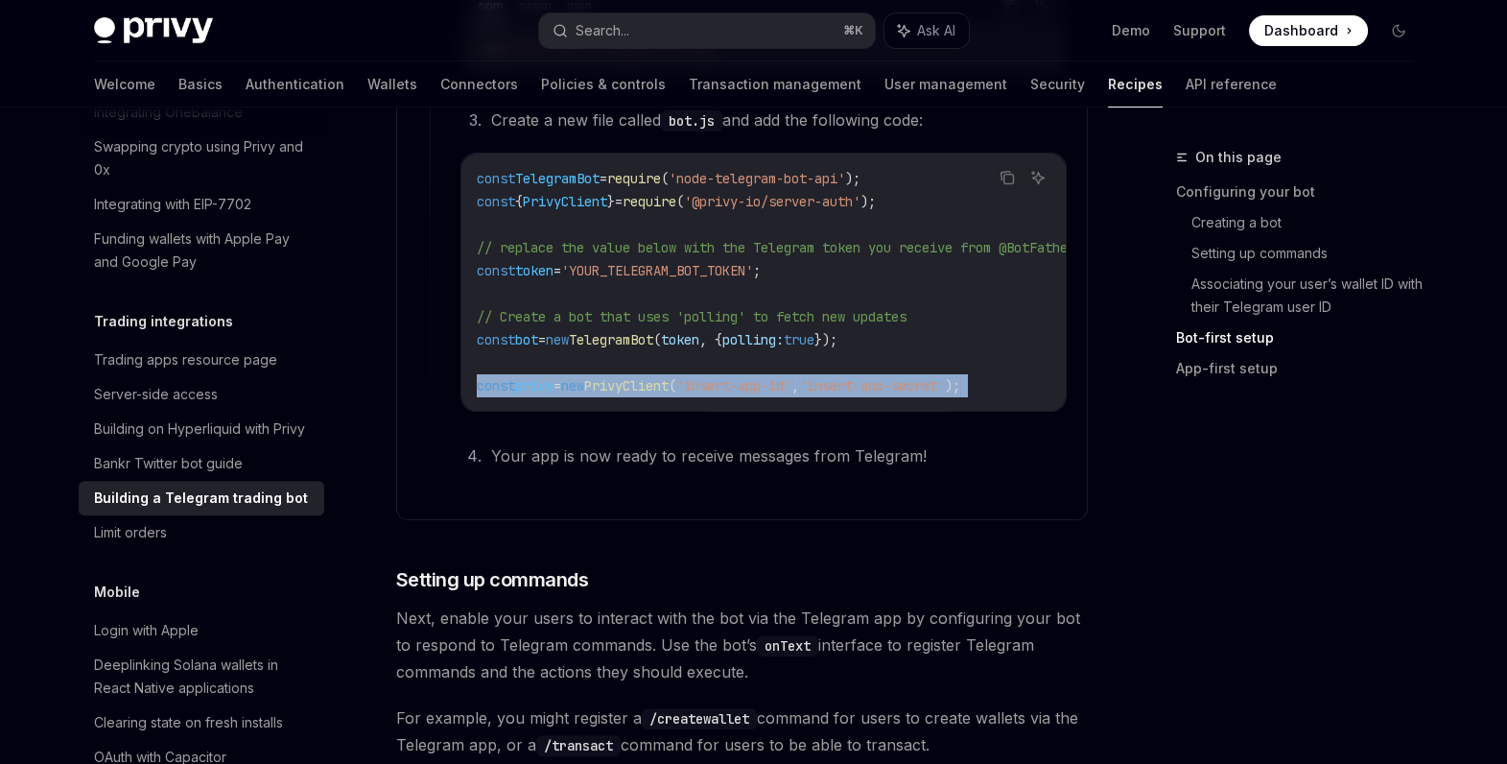
click at [527, 388] on span "privy" at bounding box center [534, 385] width 38 height 17
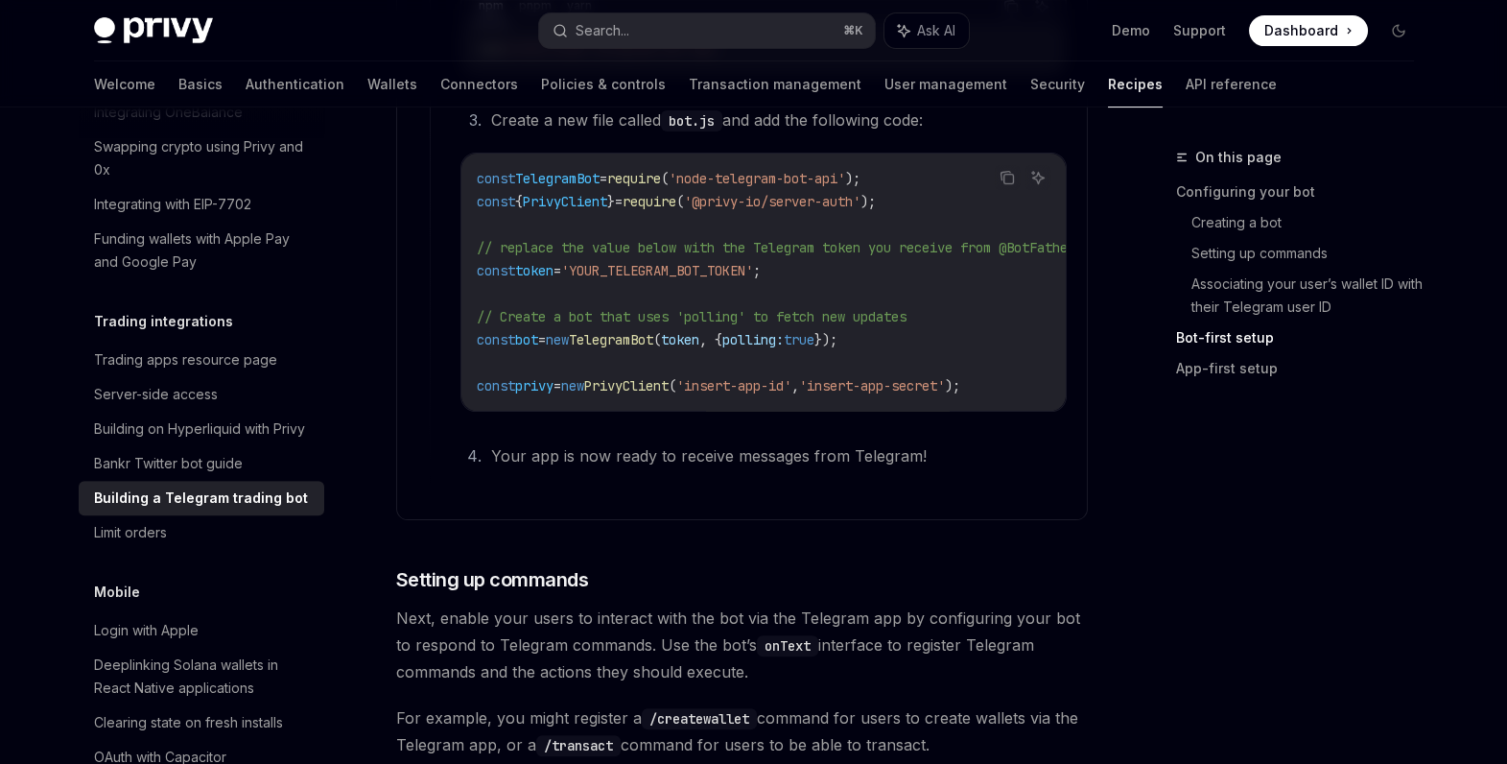
click at [755, 193] on span "'@privy-io/server-auth'" at bounding box center [772, 201] width 177 height 17
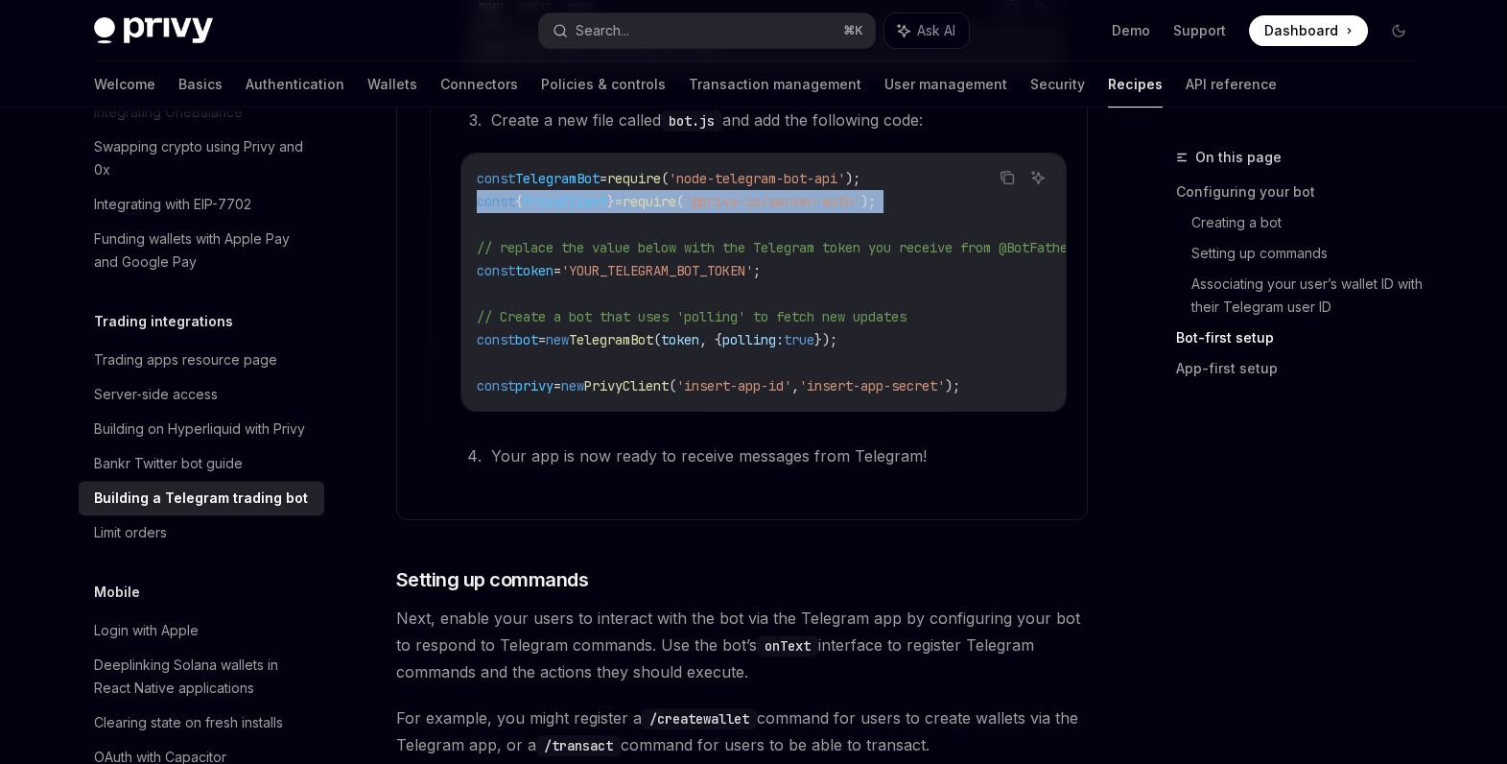
click at [755, 193] on span "'@privy-io/server-auth'" at bounding box center [772, 201] width 177 height 17
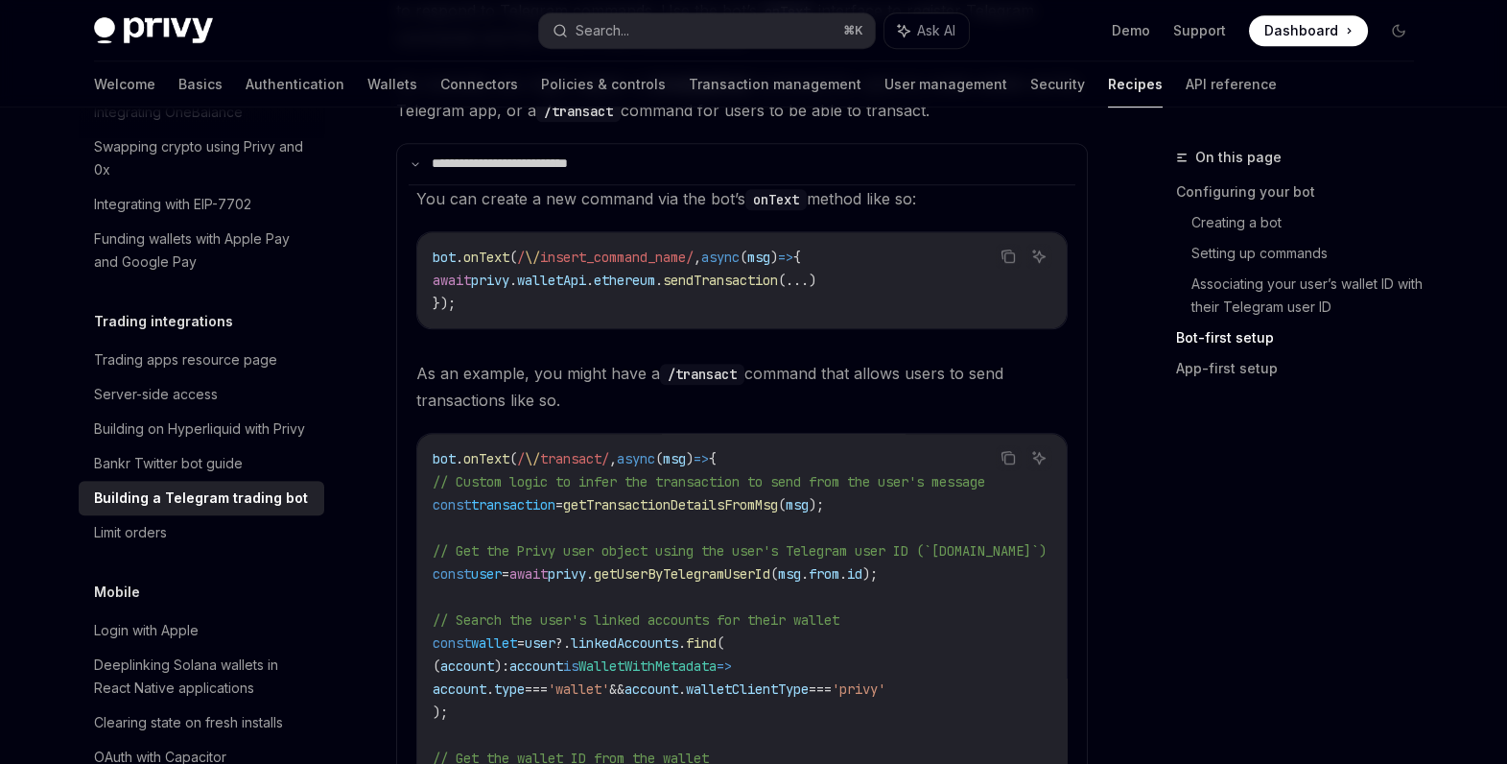
scroll to position [2081, 0]
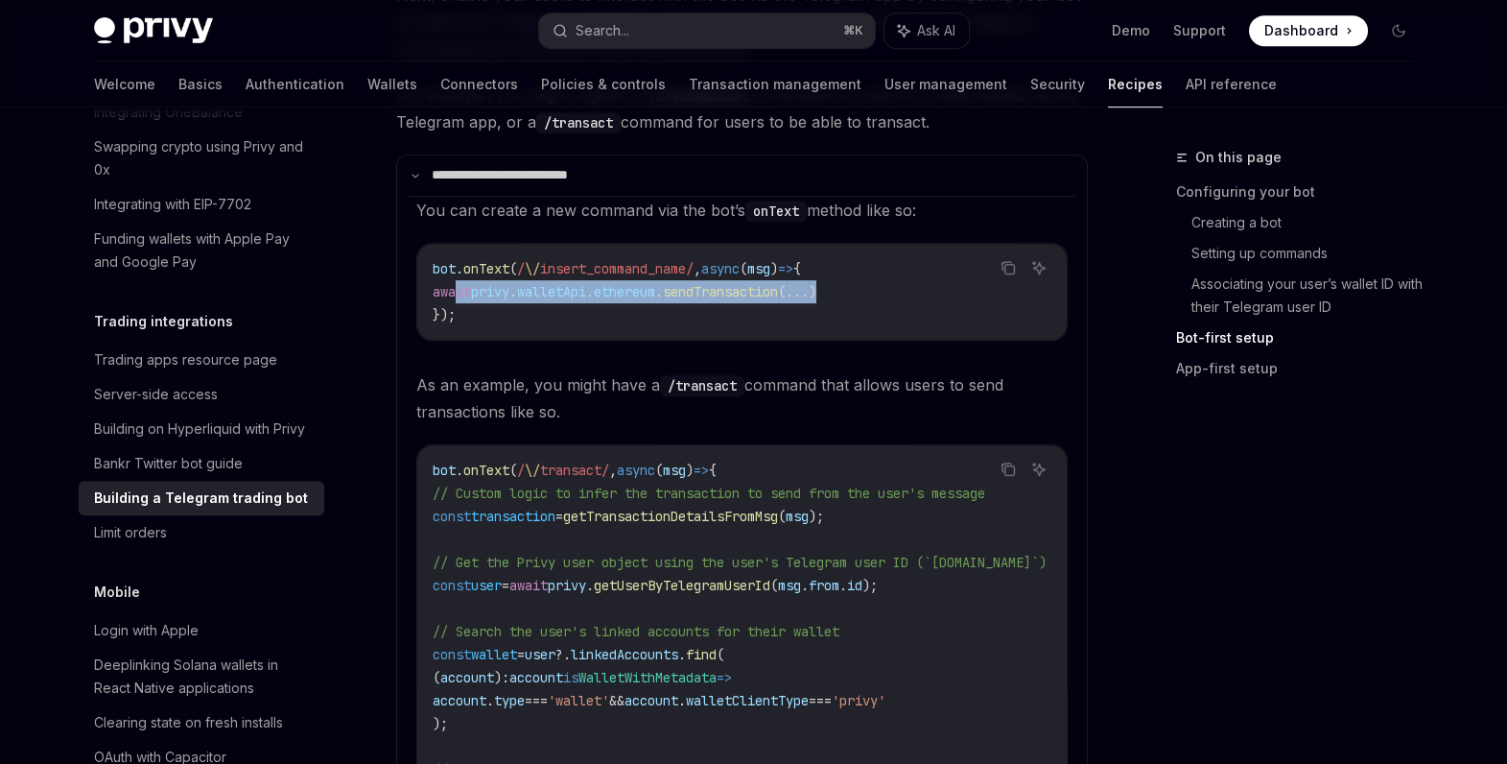
drag, startPoint x: 456, startPoint y: 298, endPoint x: 885, endPoint y: 295, distance: 428.8
click at [885, 295] on code "bot . onText ( / \/ insert_command_name/ , async ( msg ) => { await privy . wal…" at bounding box center [742, 291] width 619 height 69
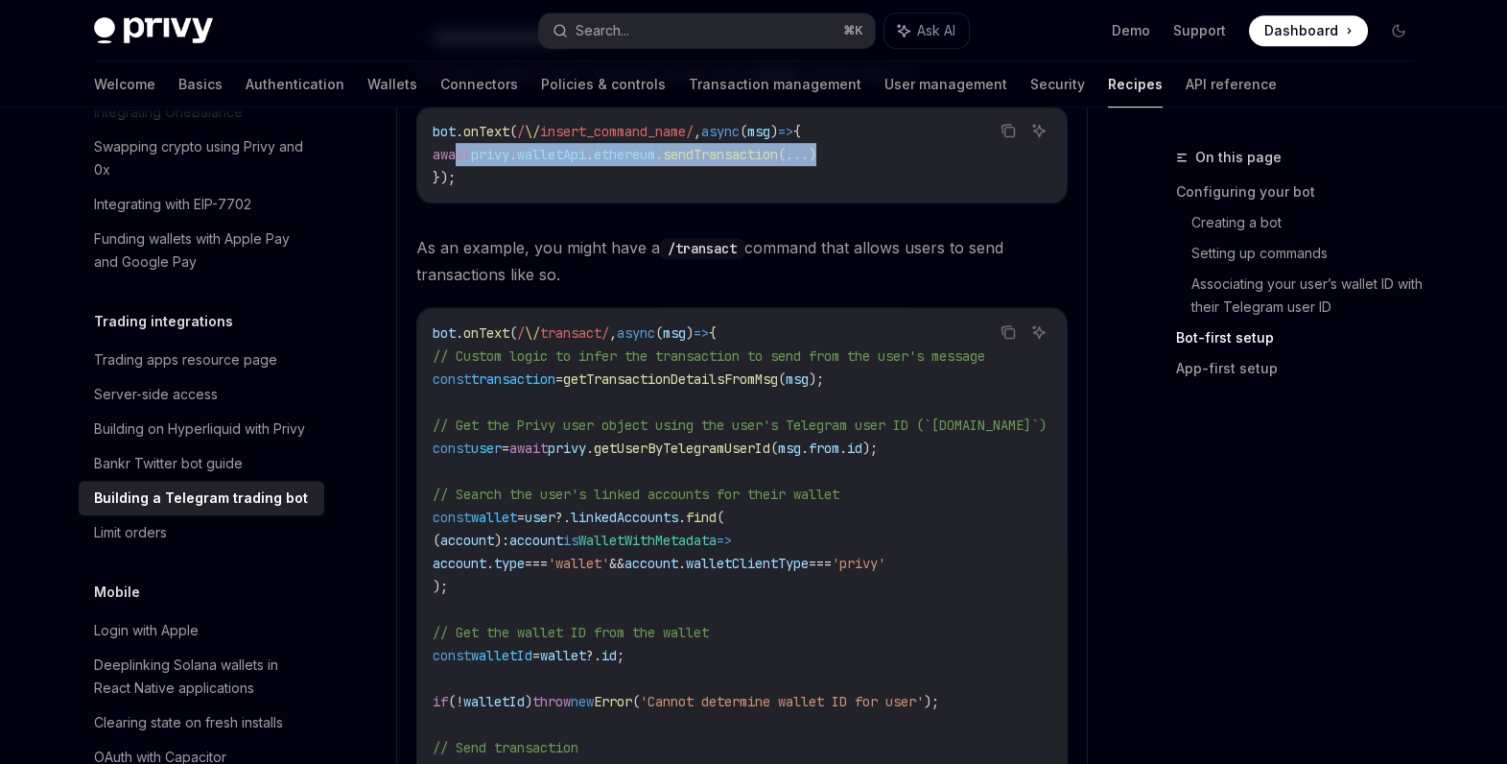
scroll to position [2323, 0]
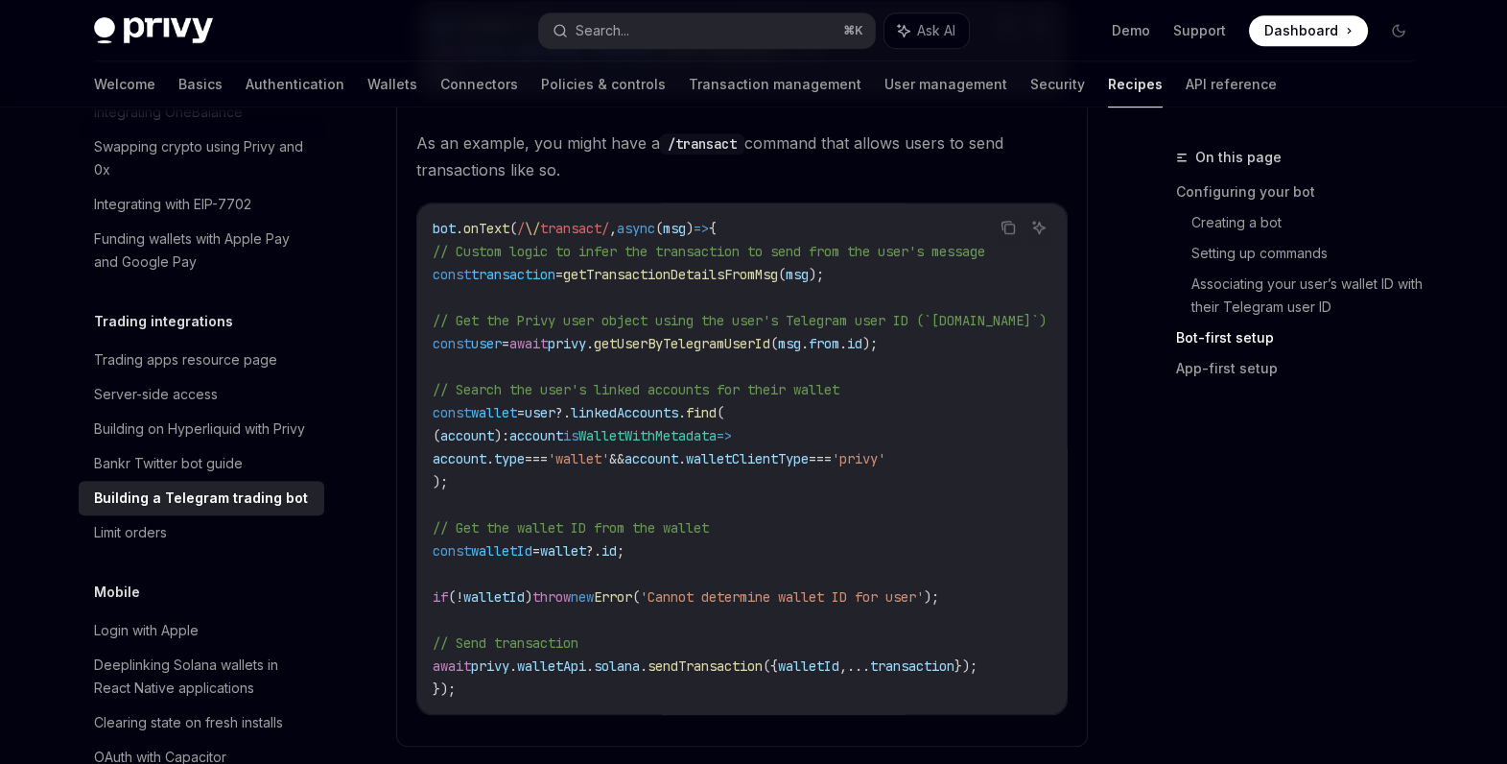
click at [671, 351] on span "getUserByTelegramUserId" at bounding box center [682, 343] width 177 height 17
click at [693, 350] on span "getUserByTelegramUserId" at bounding box center [682, 343] width 177 height 17
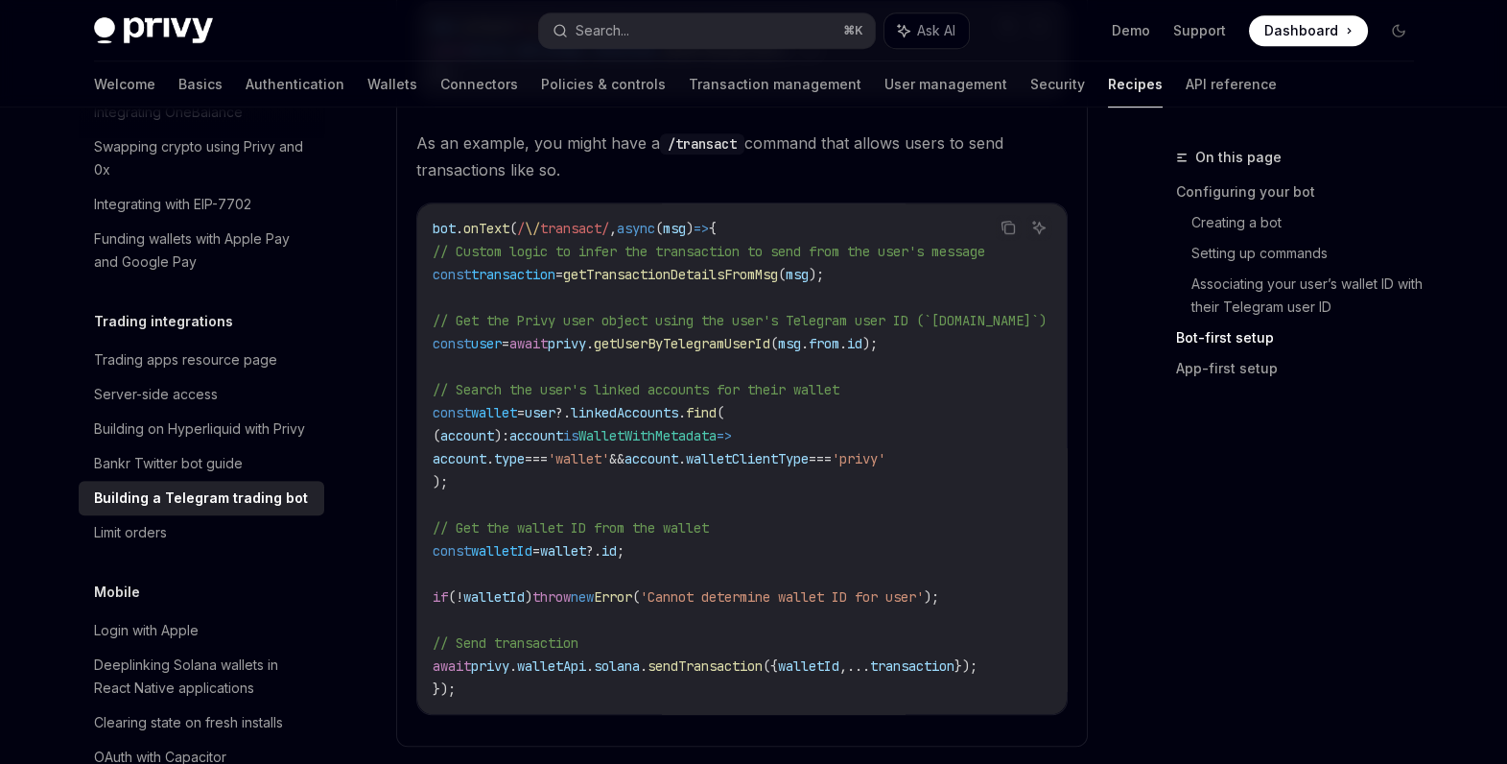
click at [502, 345] on span "user" at bounding box center [486, 343] width 31 height 17
click at [801, 346] on span "msg" at bounding box center [789, 343] width 23 height 17
click at [839, 349] on span "from" at bounding box center [824, 343] width 31 height 17
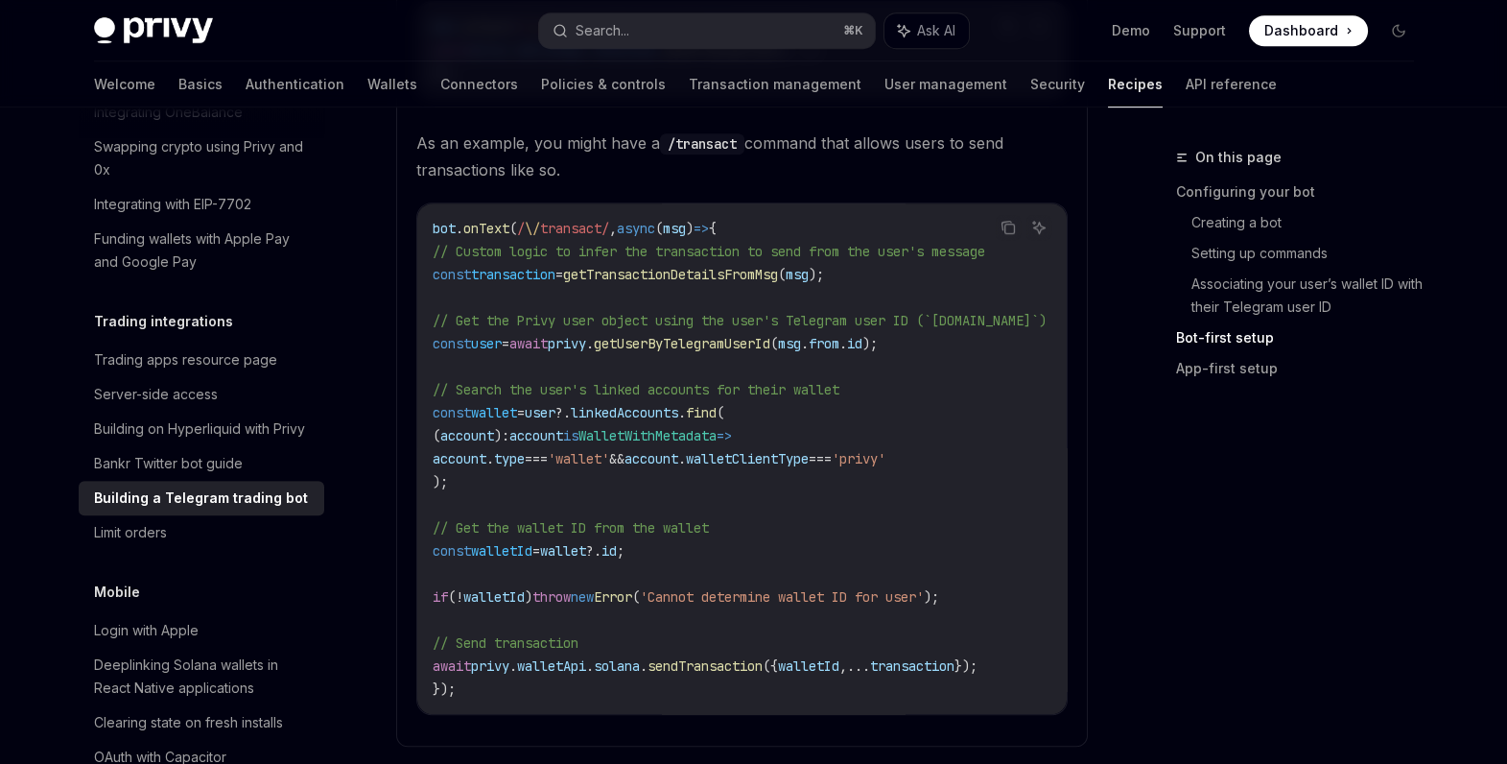
scroll to position [2312, 0]
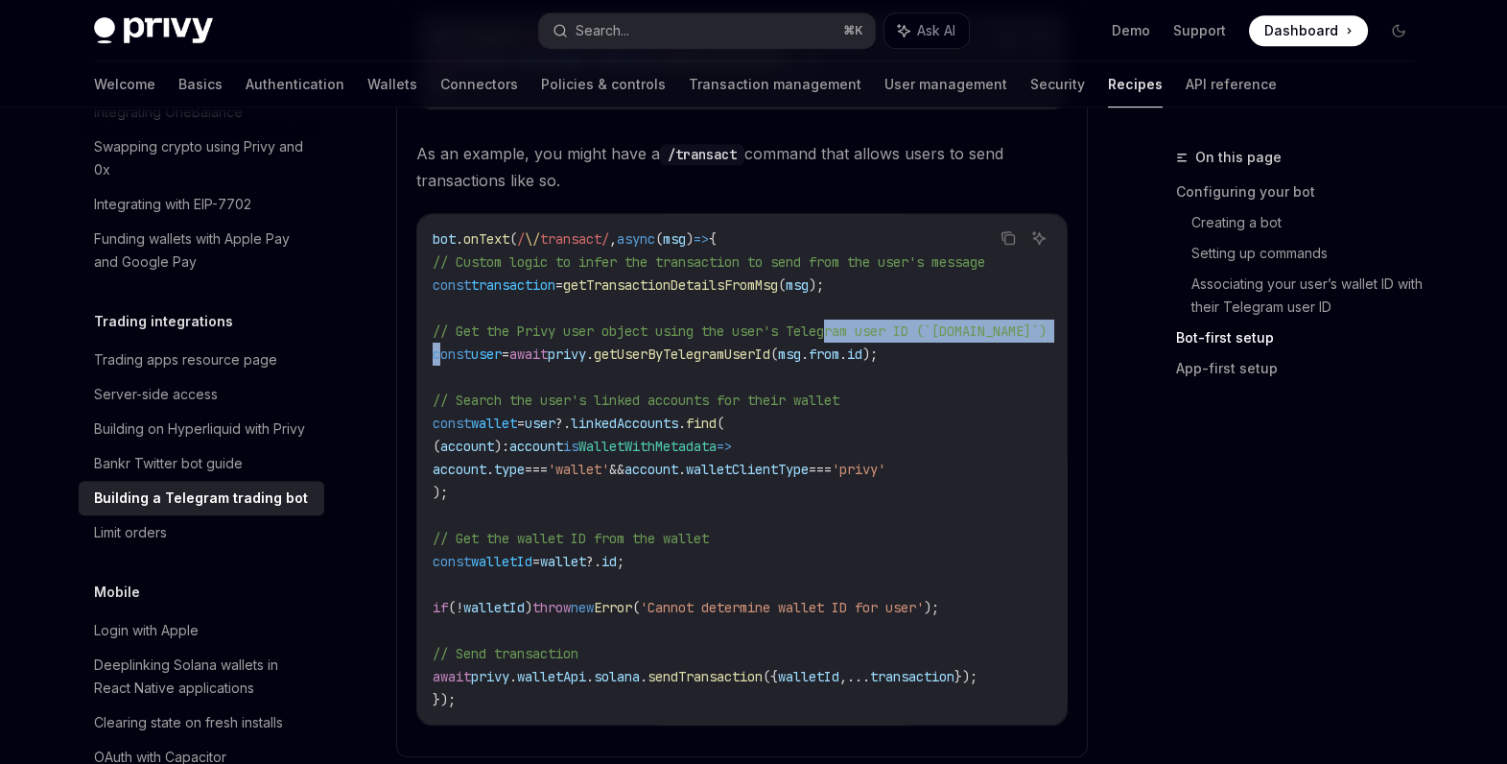
drag, startPoint x: 441, startPoint y: 362, endPoint x: 861, endPoint y: 344, distance: 419.6
click at [853, 347] on code "bot . onText ( / \/ transact/ , async ( msg ) => { // Custom logic to infer the…" at bounding box center [763, 469] width 660 height 484
click at [861, 340] on span "// Get the Privy user object using the user's Telegram user ID (`msg.from.id`)" at bounding box center [740, 330] width 614 height 17
click at [801, 358] on span "msg" at bounding box center [789, 353] width 23 height 17
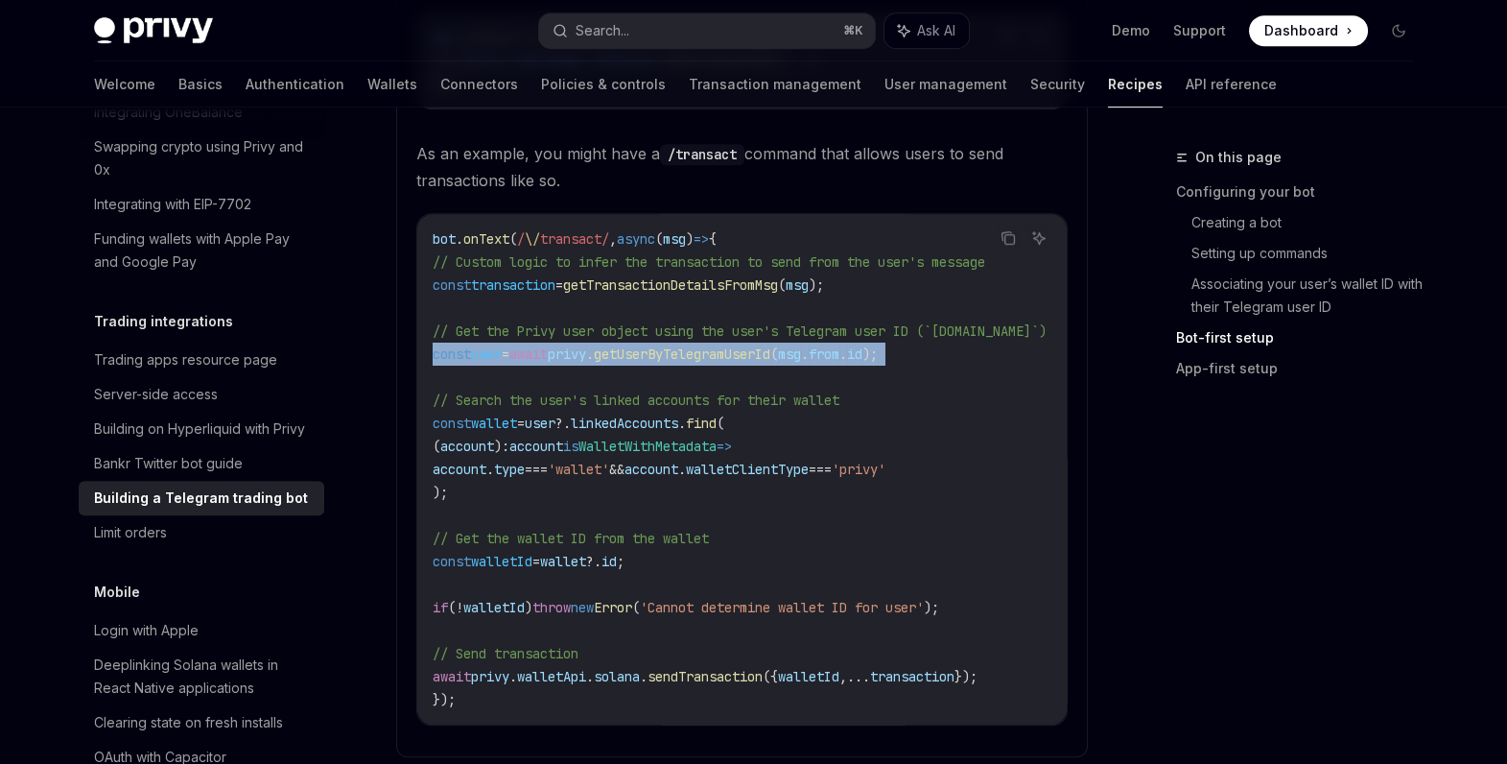
click at [801, 358] on span "msg" at bounding box center [789, 353] width 23 height 17
click at [839, 358] on span "from" at bounding box center [824, 353] width 31 height 17
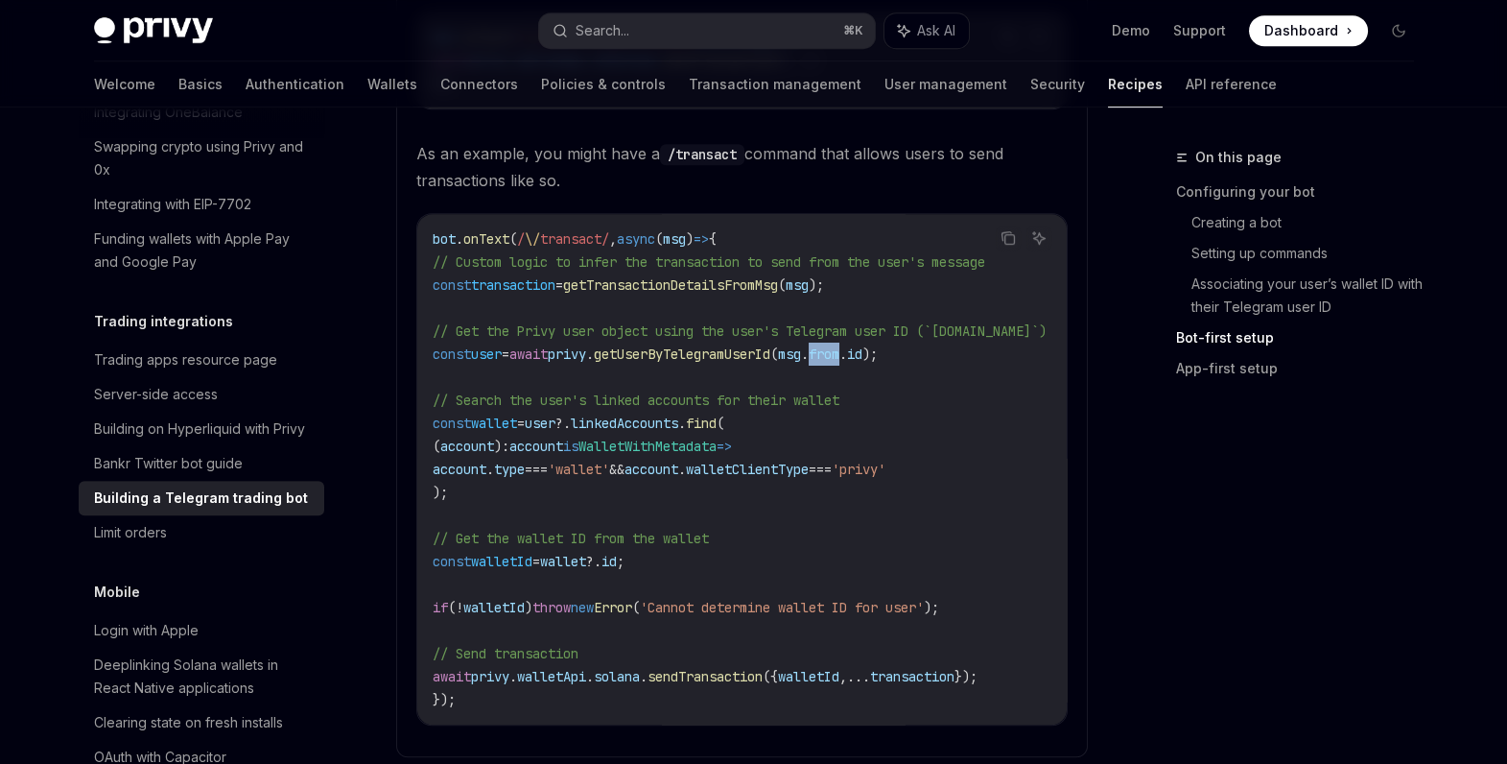
click at [839, 358] on span "from" at bounding box center [824, 353] width 31 height 17
click at [862, 358] on span "id" at bounding box center [854, 353] width 15 height 17
drag, startPoint x: 937, startPoint y: 362, endPoint x: 835, endPoint y: 360, distance: 102.7
click at [835, 361] on span "const user = await privy . getUserByTelegramUserId ( msg . from . id );" at bounding box center [655, 353] width 445 height 17
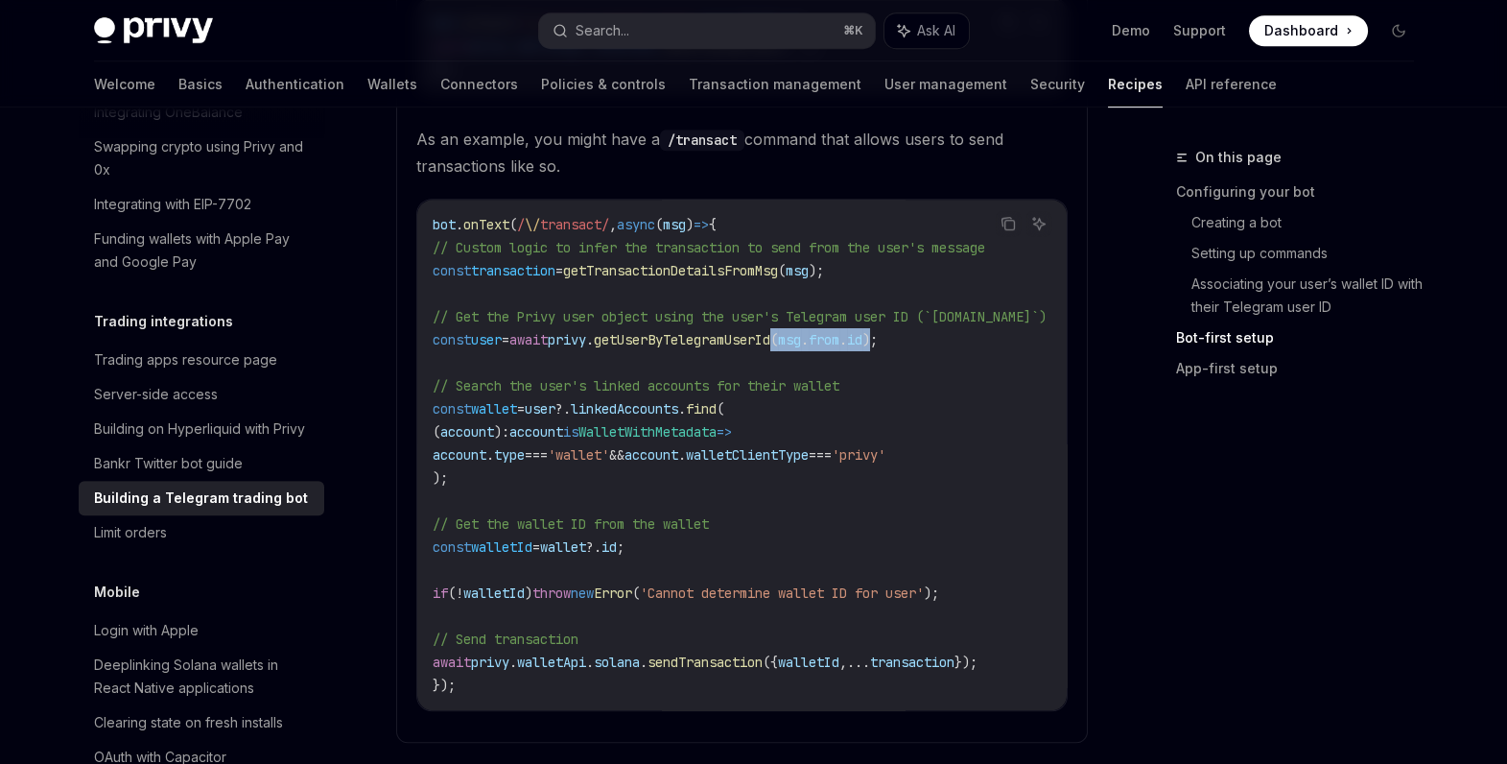
scroll to position [2332, 0]
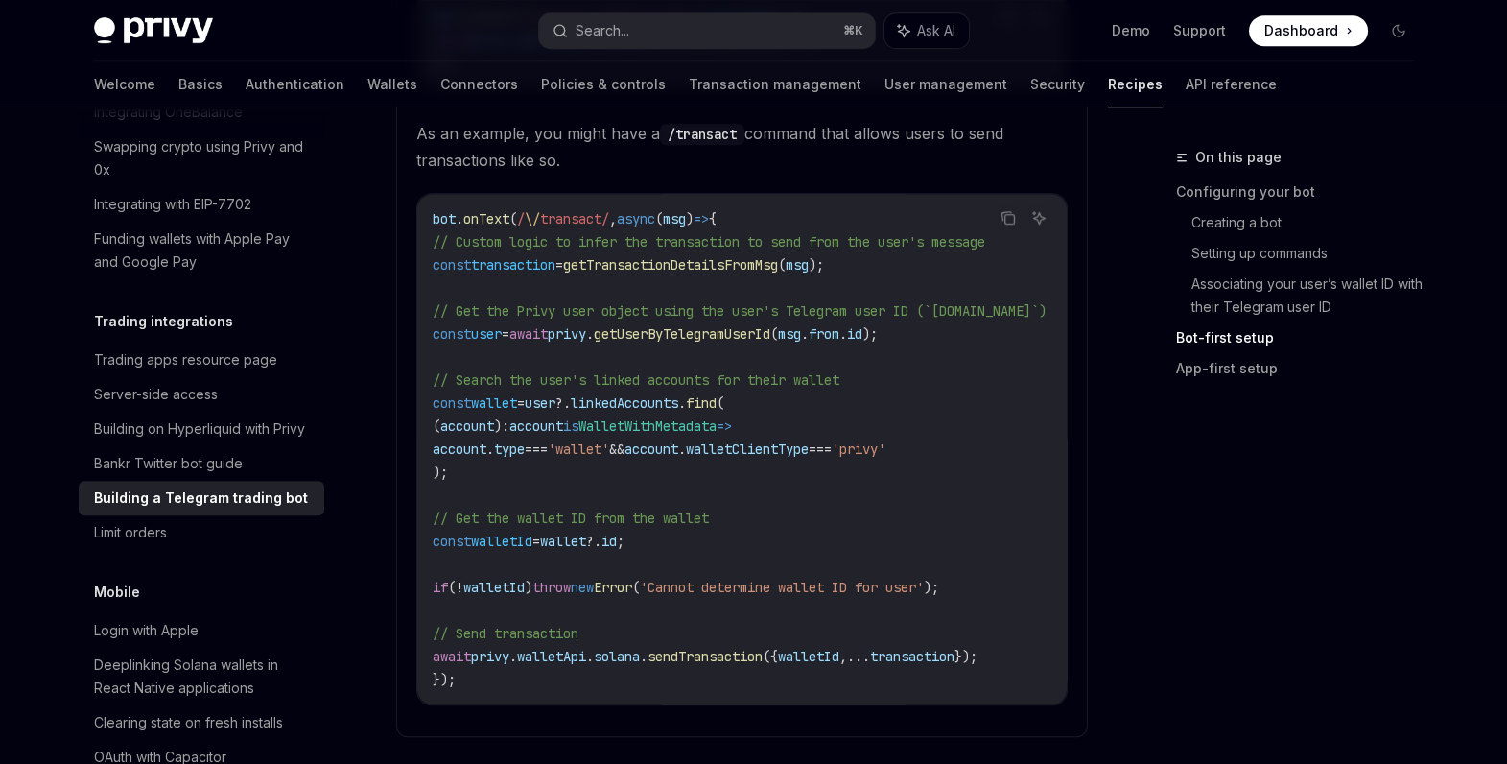
click at [586, 342] on span "privy" at bounding box center [567, 333] width 38 height 17
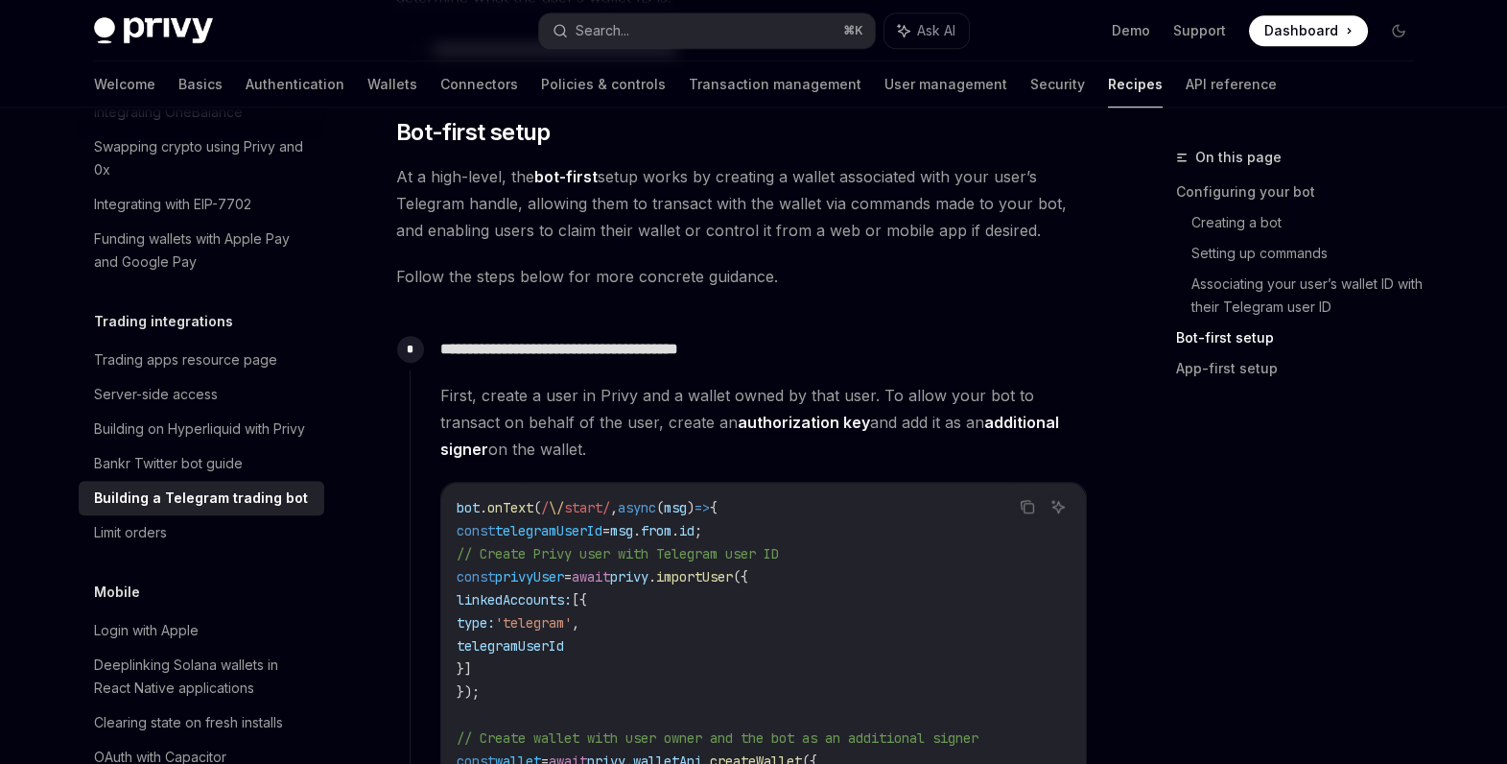
scroll to position [3190, 0]
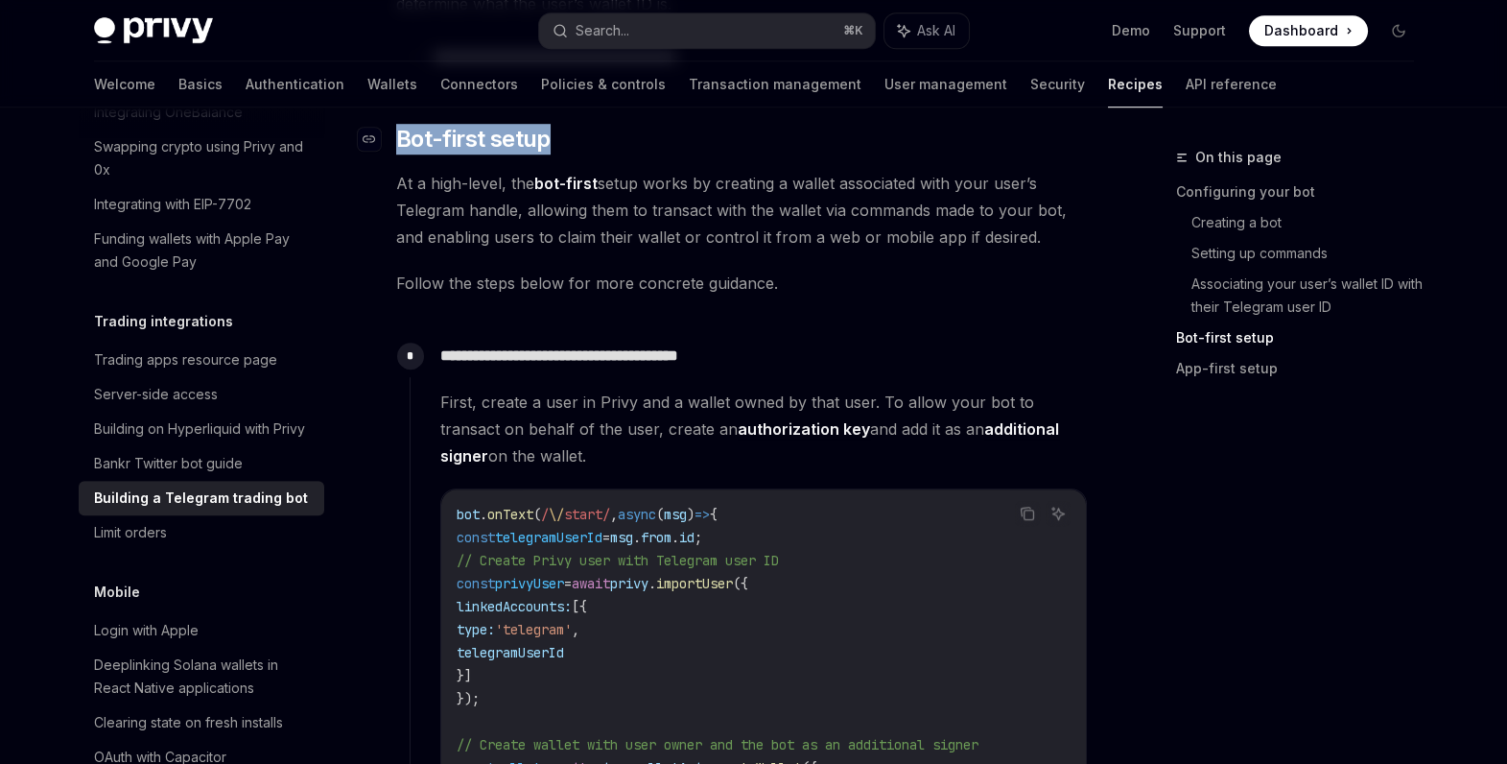
drag, startPoint x: 446, startPoint y: 150, endPoint x: 382, endPoint y: 150, distance: 64.3
click at [396, 150] on h2 "​ Bot-first setup" at bounding box center [742, 139] width 692 height 31
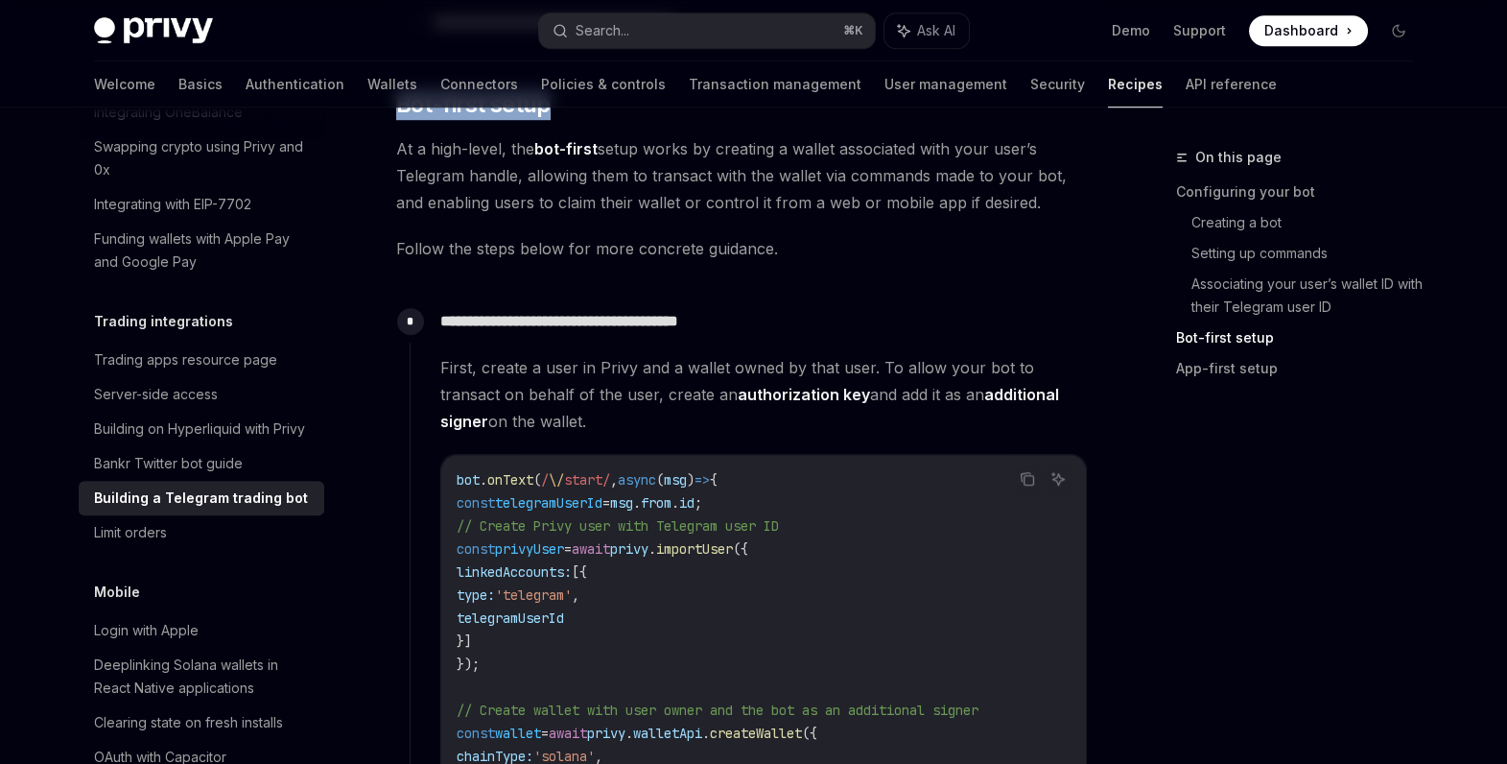
scroll to position [3225, 0]
click at [621, 248] on span "Follow the steps below for more concrete guidance." at bounding box center [742, 247] width 692 height 27
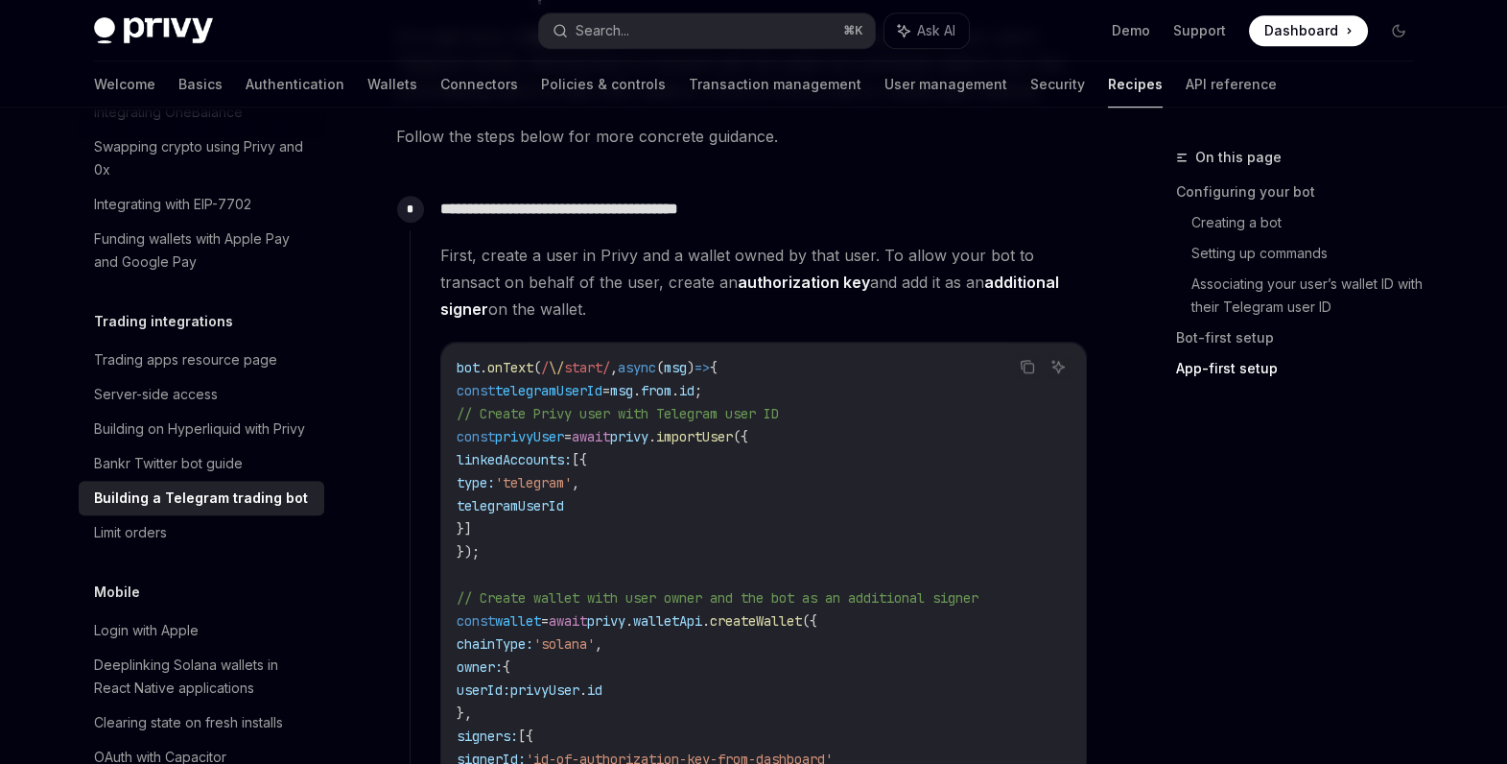
scroll to position [3354, 0]
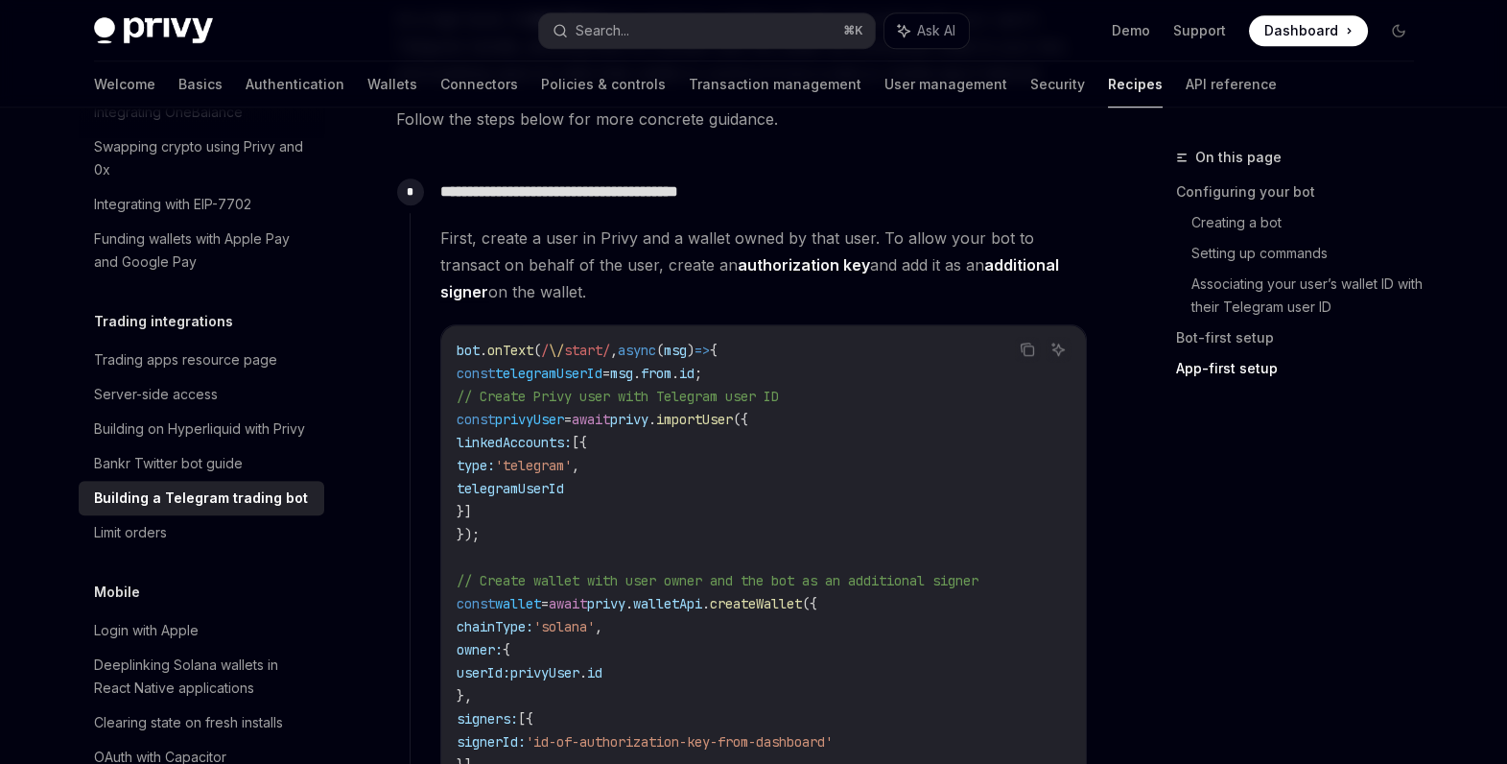
click at [814, 146] on div "Privy can power Telegram trading bots that trade on behalf of users. These bots…" at bounding box center [742, 230] width 692 height 6685
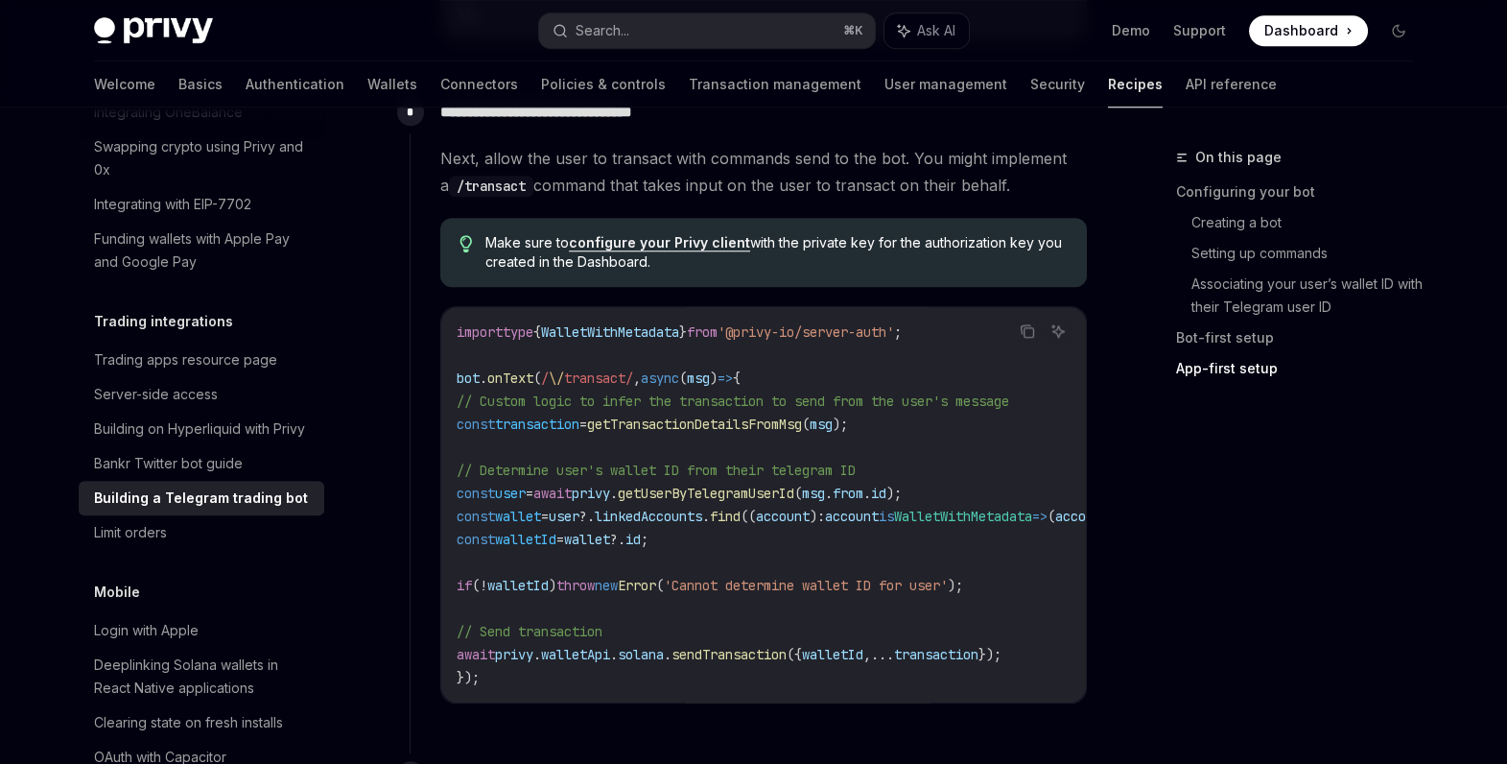
scroll to position [4143, 0]
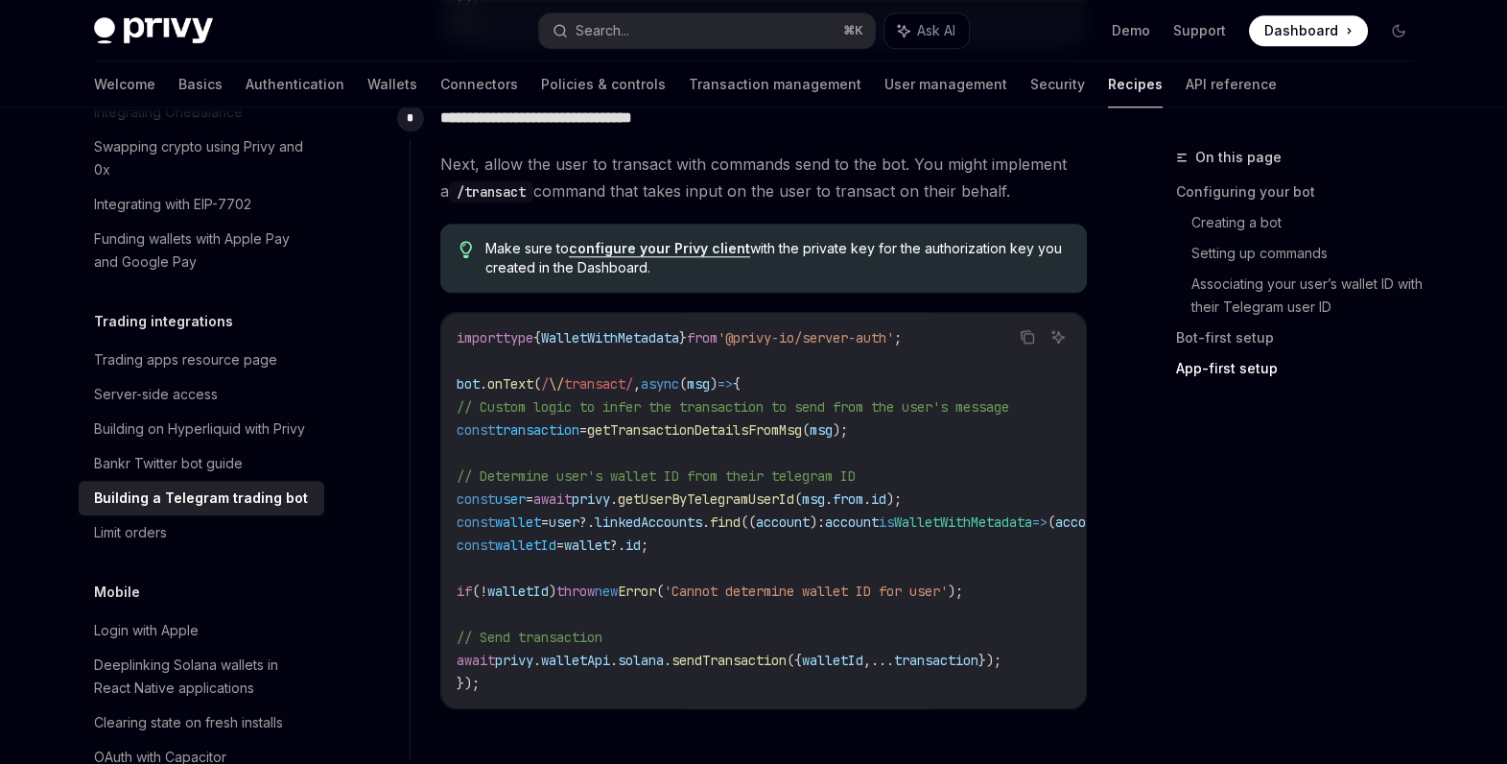
click at [413, 628] on div "**********" at bounding box center [749, 418] width 678 height 643
click at [439, 36] on div "Privy Docs home page" at bounding box center [309, 30] width 430 height 27
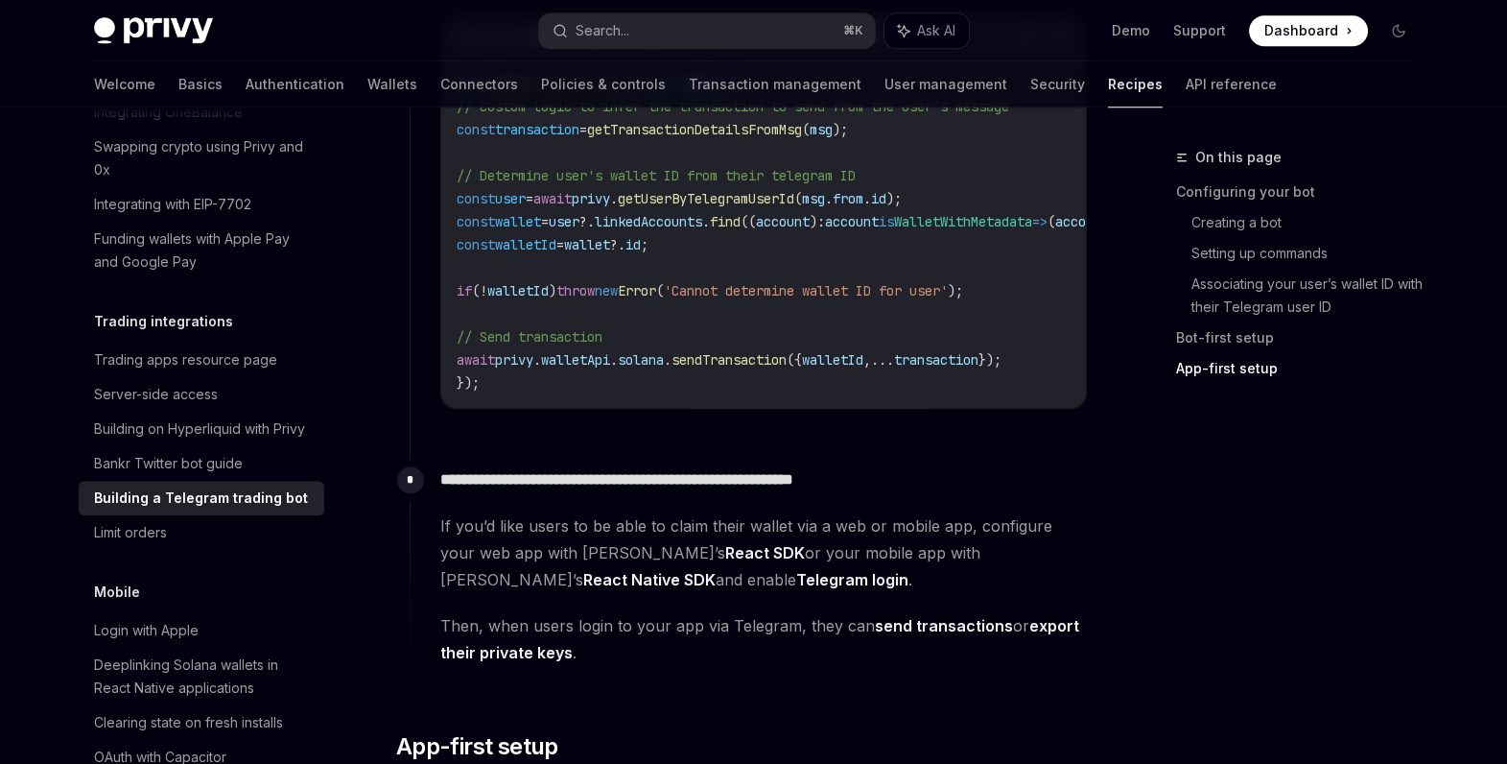
scroll to position [4441, 0]
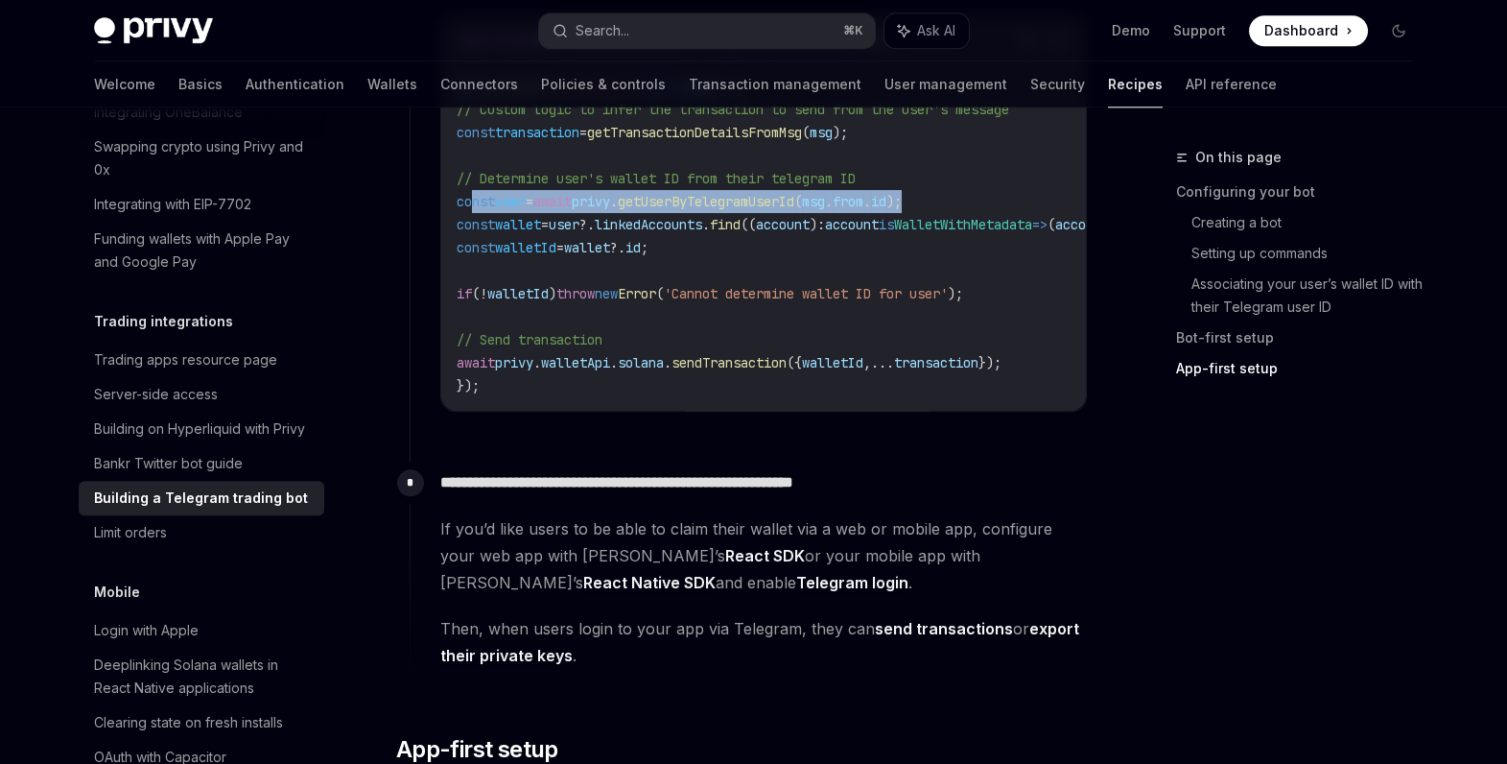
drag, startPoint x: 473, startPoint y: 216, endPoint x: 1013, endPoint y: 215, distance: 540.1
click at [1015, 215] on code "import type { WalletWithMetadata } from '@privy-io/server-auth' ; bot . onText …" at bounding box center [1017, 213] width 1121 height 368
click at [526, 208] on span "user" at bounding box center [510, 201] width 31 height 17
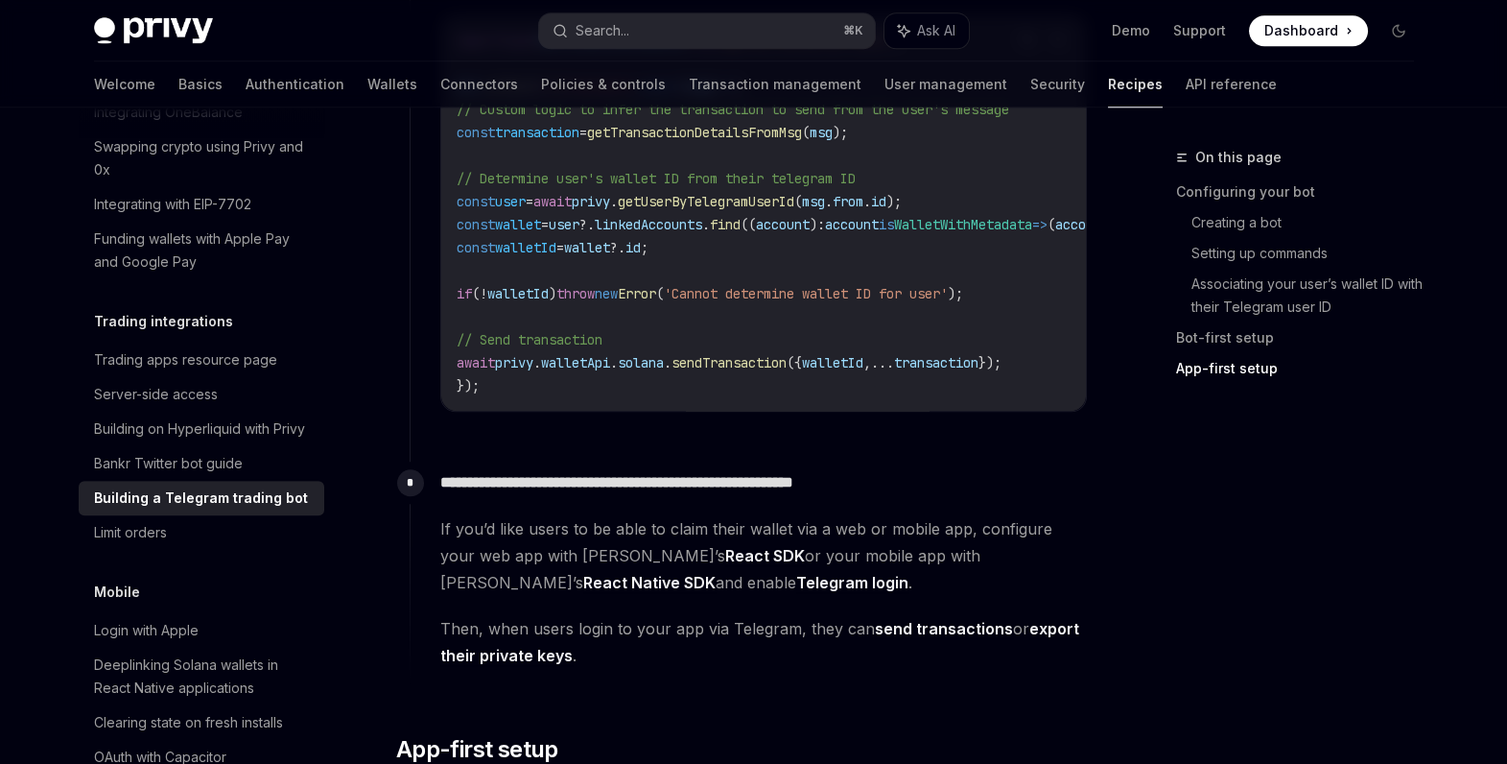
click at [526, 208] on span "user" at bounding box center [510, 201] width 31 height 17
click at [610, 210] on span "privy" at bounding box center [591, 201] width 38 height 17
click at [755, 210] on span "getUserByTelegramUserId" at bounding box center [706, 201] width 177 height 17
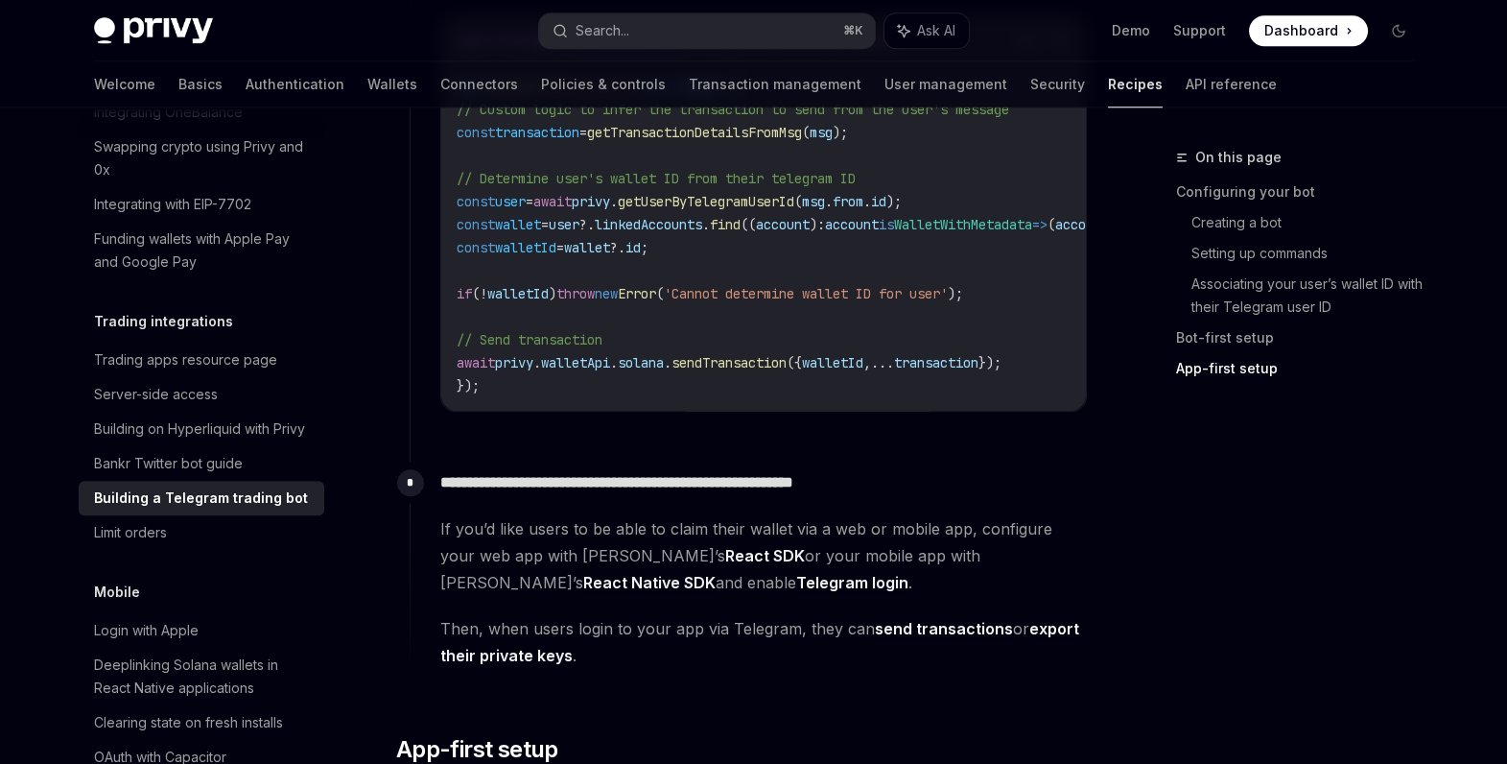
click at [863, 210] on span "from" at bounding box center [848, 201] width 31 height 17
drag, startPoint x: 922, startPoint y: 214, endPoint x: 934, endPoint y: 214, distance: 12.5
click at [863, 210] on span "from" at bounding box center [848, 201] width 31 height 17
drag, startPoint x: 989, startPoint y: 214, endPoint x: 591, endPoint y: 208, distance: 398.2
click at [591, 208] on code "import type { WalletWithMetadata } from '@privy-io/server-auth' ; bot . onText …" at bounding box center [1017, 213] width 1121 height 368
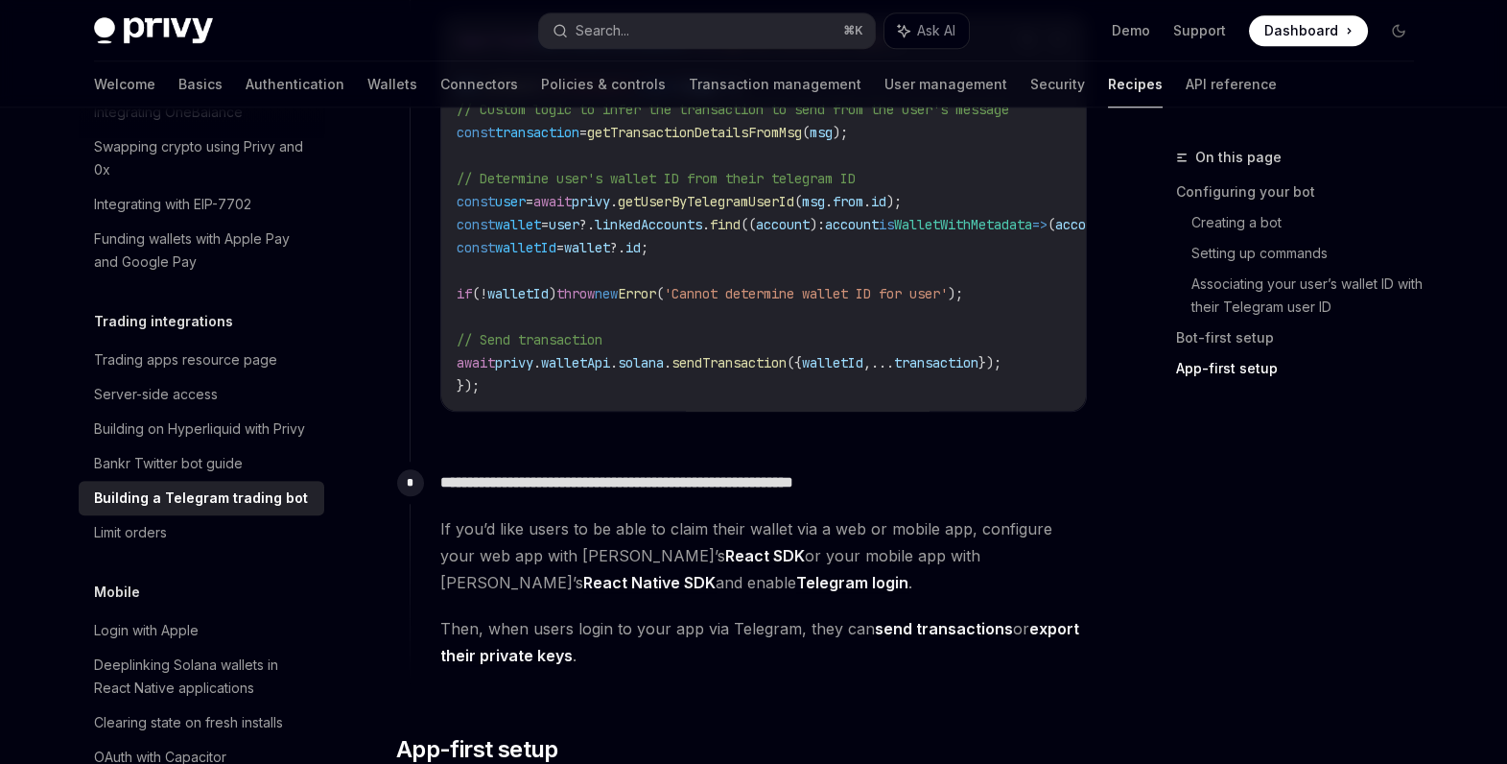
click at [533, 118] on span "// Custom logic to infer the transaction to send from the user's message" at bounding box center [733, 109] width 553 height 17
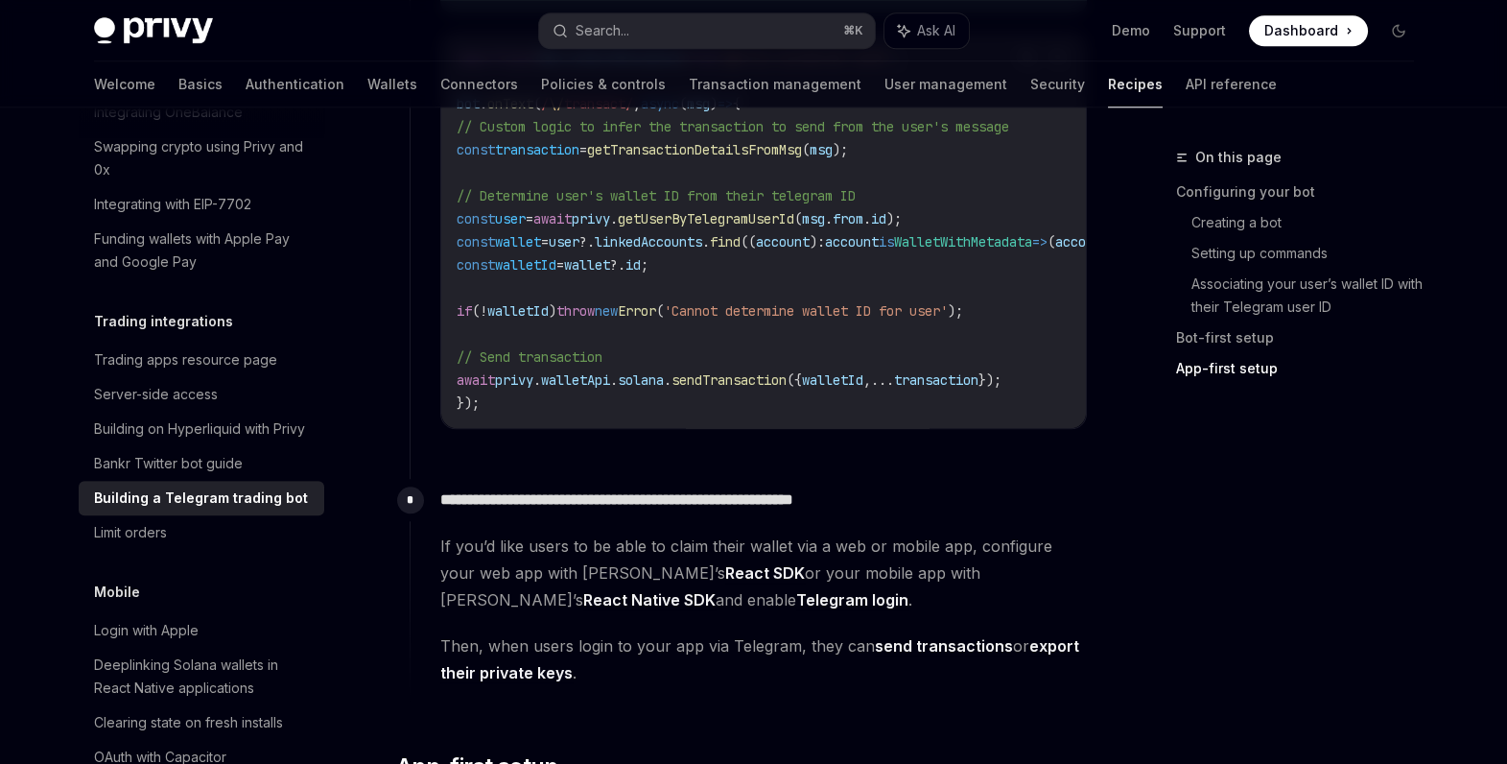
click at [526, 204] on span "// Determine user's wallet ID from their telegram ID" at bounding box center [656, 195] width 399 height 17
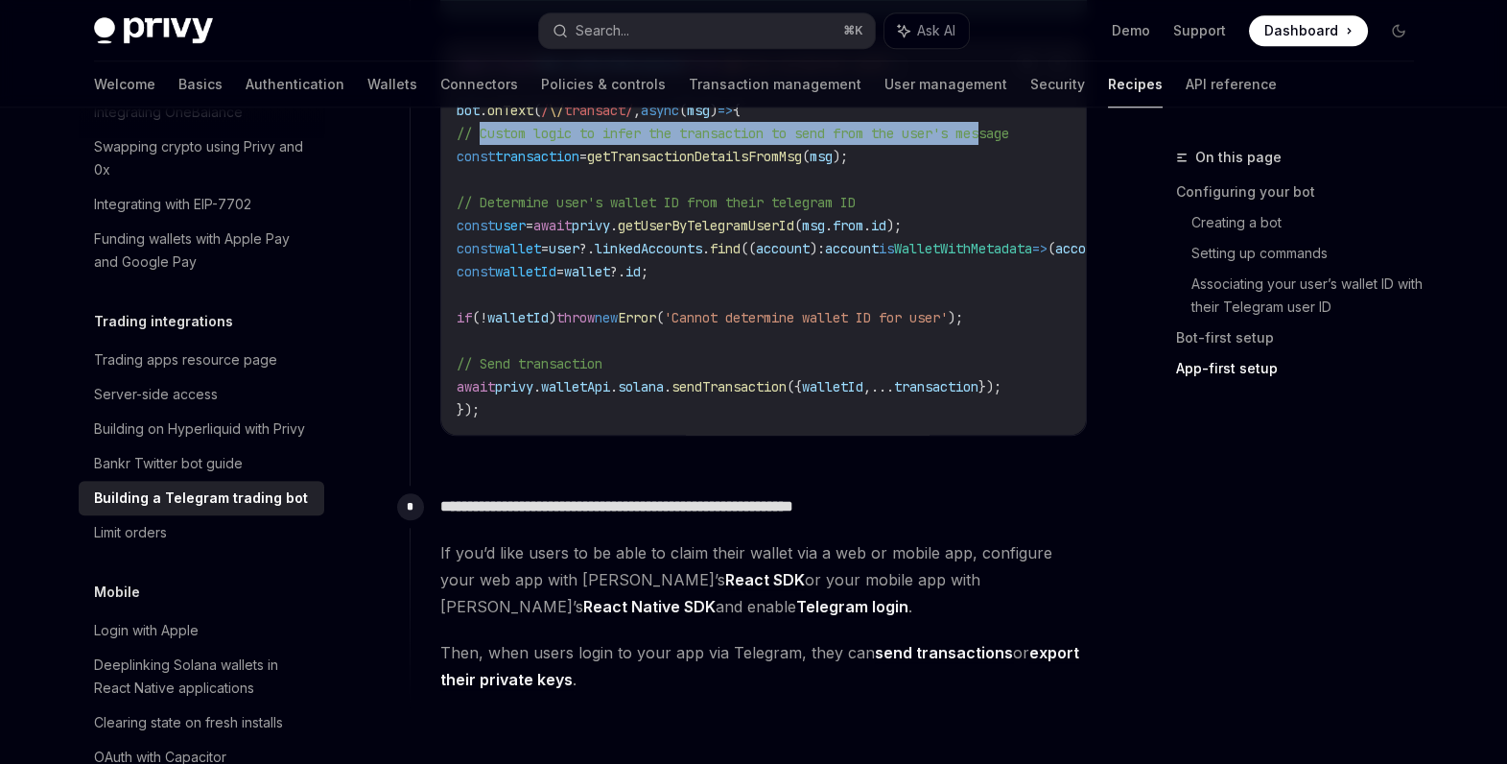
drag, startPoint x: 500, startPoint y: 152, endPoint x: 1004, endPoint y: 143, distance: 504.7
click at [1004, 142] on span "// Custom logic to infer the transaction to send from the user's message" at bounding box center [733, 133] width 553 height 17
drag, startPoint x: 503, startPoint y: 125, endPoint x: 801, endPoint y: 125, distance: 298.4
click at [801, 125] on code "import type { WalletWithMetadata } from '@privy-io/server-auth' ; bot . onText …" at bounding box center [1017, 237] width 1121 height 368
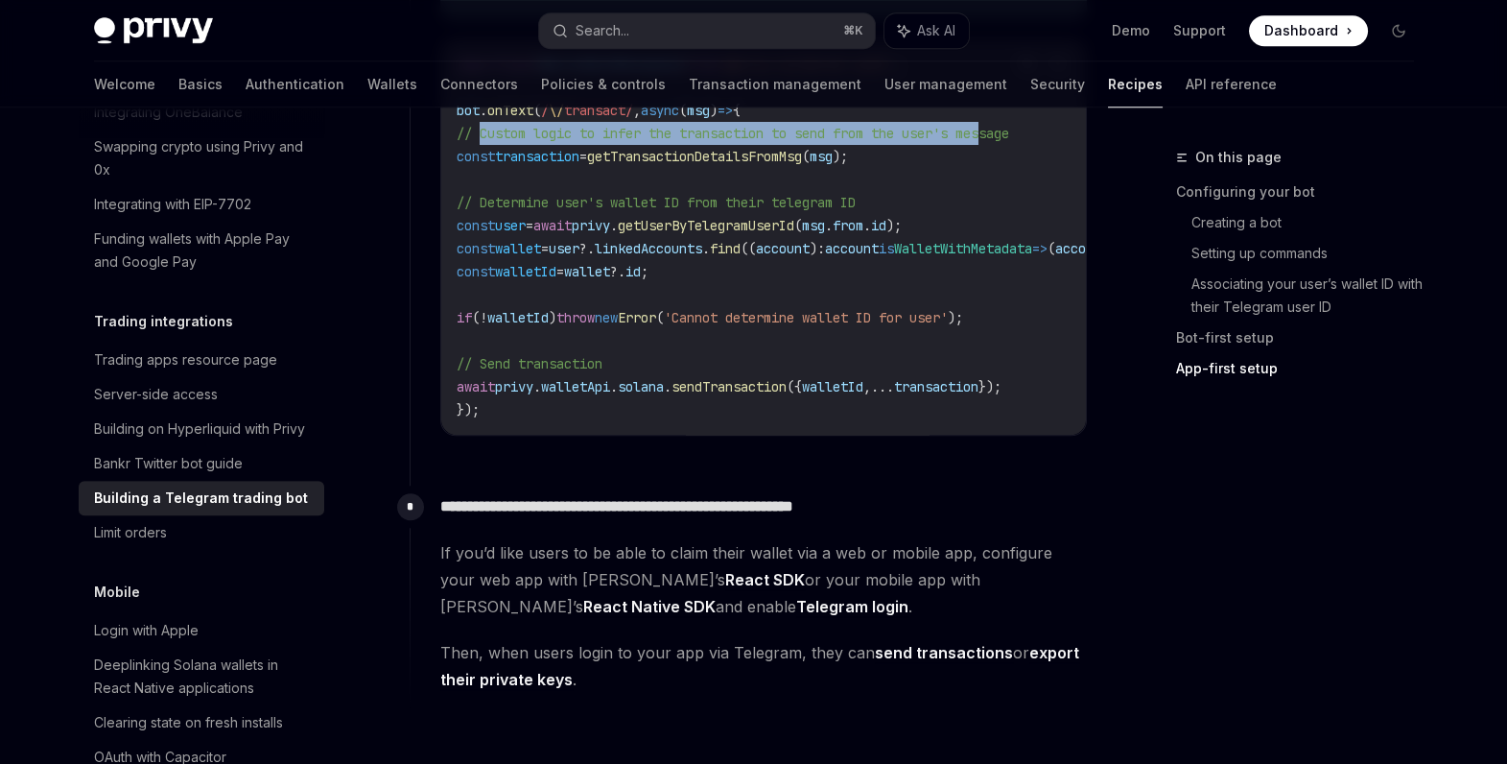
click at [801, 125] on code "import type { WalletWithMetadata } from '@privy-io/server-auth' ; bot . onText …" at bounding box center [1017, 237] width 1121 height 368
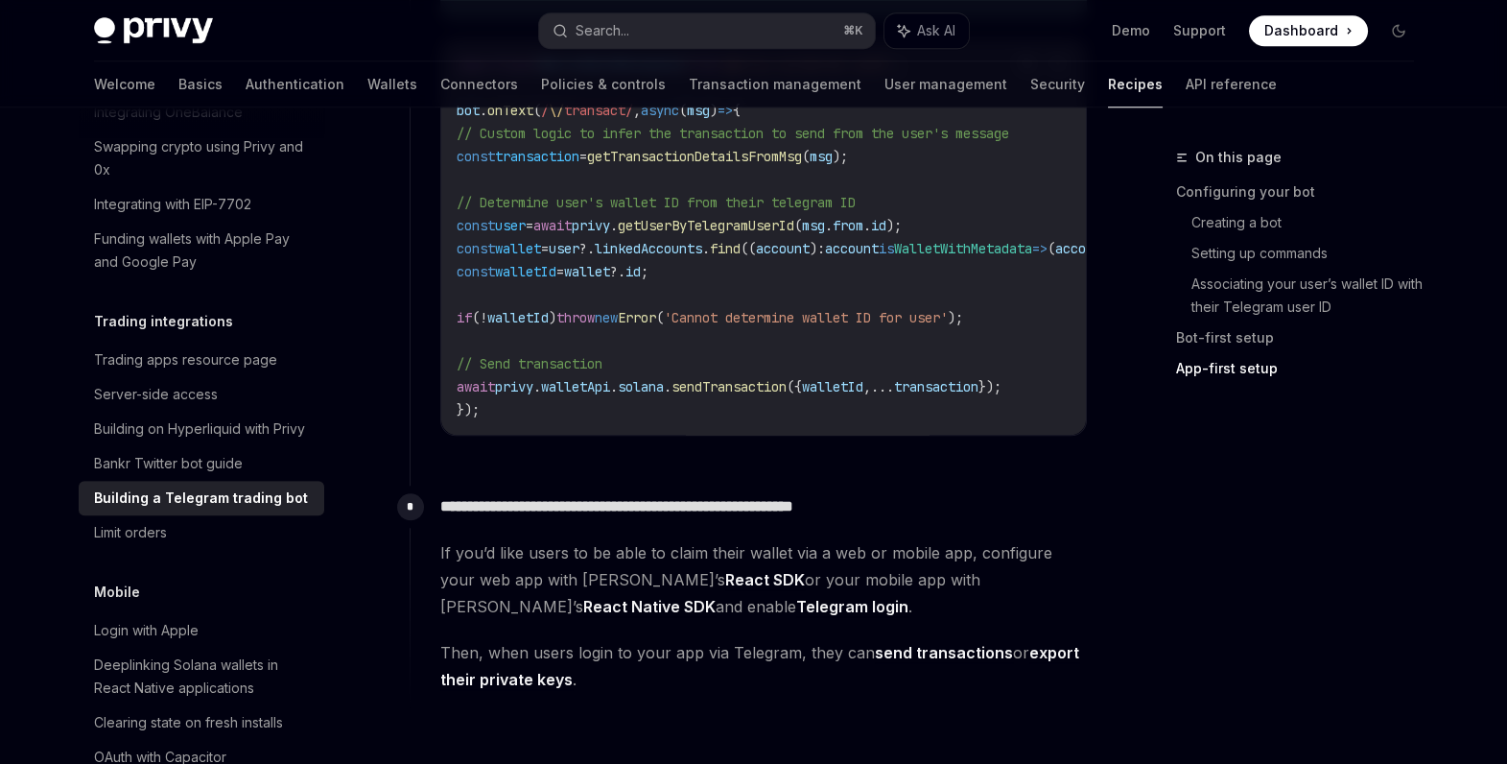
click at [718, 119] on span ")" at bounding box center [714, 110] width 8 height 17
drag, startPoint x: 970, startPoint y: 238, endPoint x: 872, endPoint y: 238, distance: 97.9
click at [872, 234] on span "const user = await privy . getUserByTelegramUserId ( msg . from . id );" at bounding box center [679, 225] width 445 height 17
click at [794, 234] on span "getUserByTelegramUserId" at bounding box center [706, 225] width 177 height 17
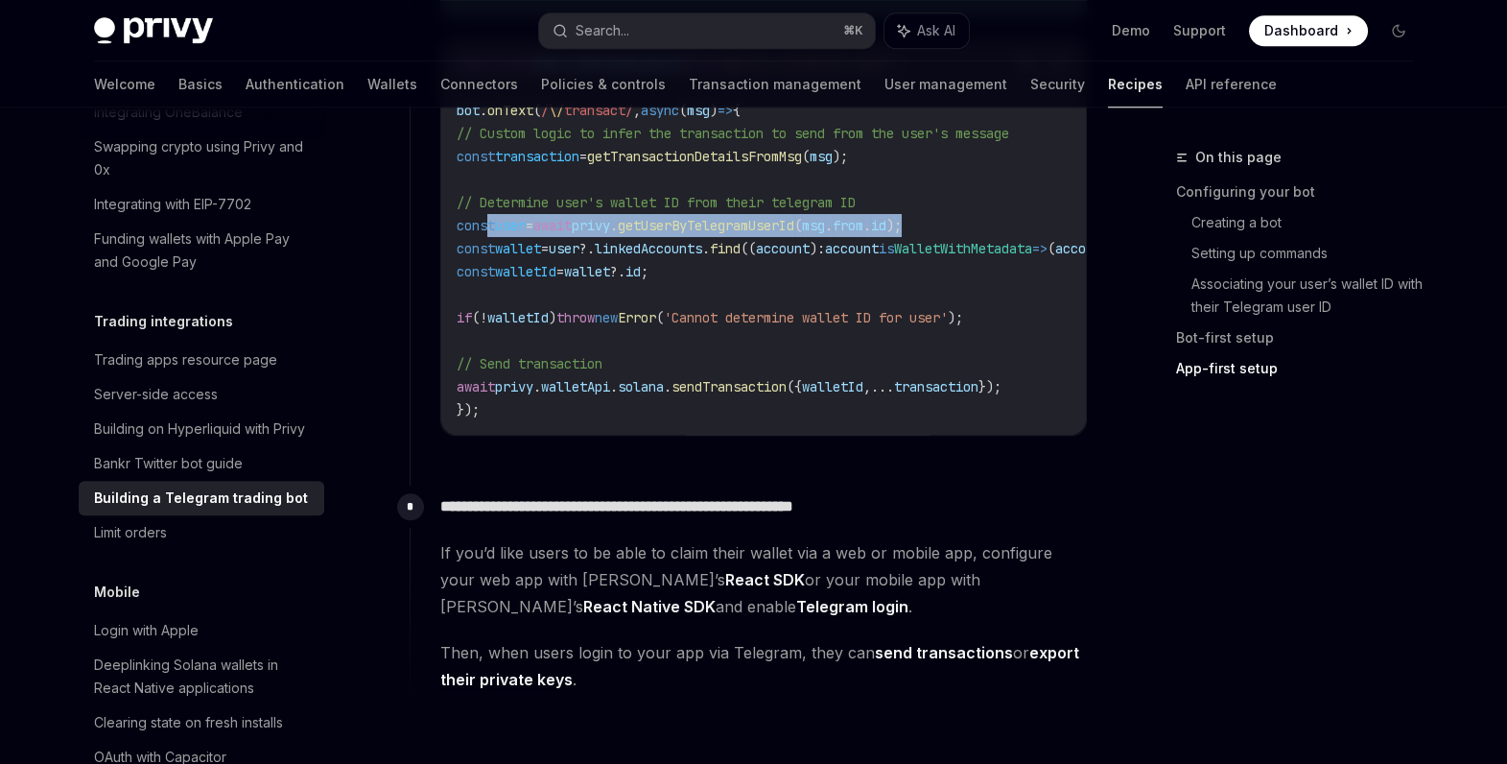
drag, startPoint x: 488, startPoint y: 234, endPoint x: 1003, endPoint y: 242, distance: 515.2
click at [1004, 242] on code "import type { WalletWithMetadata } from '@privy-io/server-auth' ; bot . onText …" at bounding box center [1017, 237] width 1121 height 368
click at [1003, 242] on code "import type { WalletWithMetadata } from '@privy-io/server-auth' ; bot . onText …" at bounding box center [1017, 237] width 1121 height 368
drag, startPoint x: 1003, startPoint y: 241, endPoint x: 491, endPoint y: 239, distance: 512.3
click at [491, 239] on code "import type { WalletWithMetadata } from '@privy-io/server-auth' ; bot . onText …" at bounding box center [1017, 237] width 1121 height 368
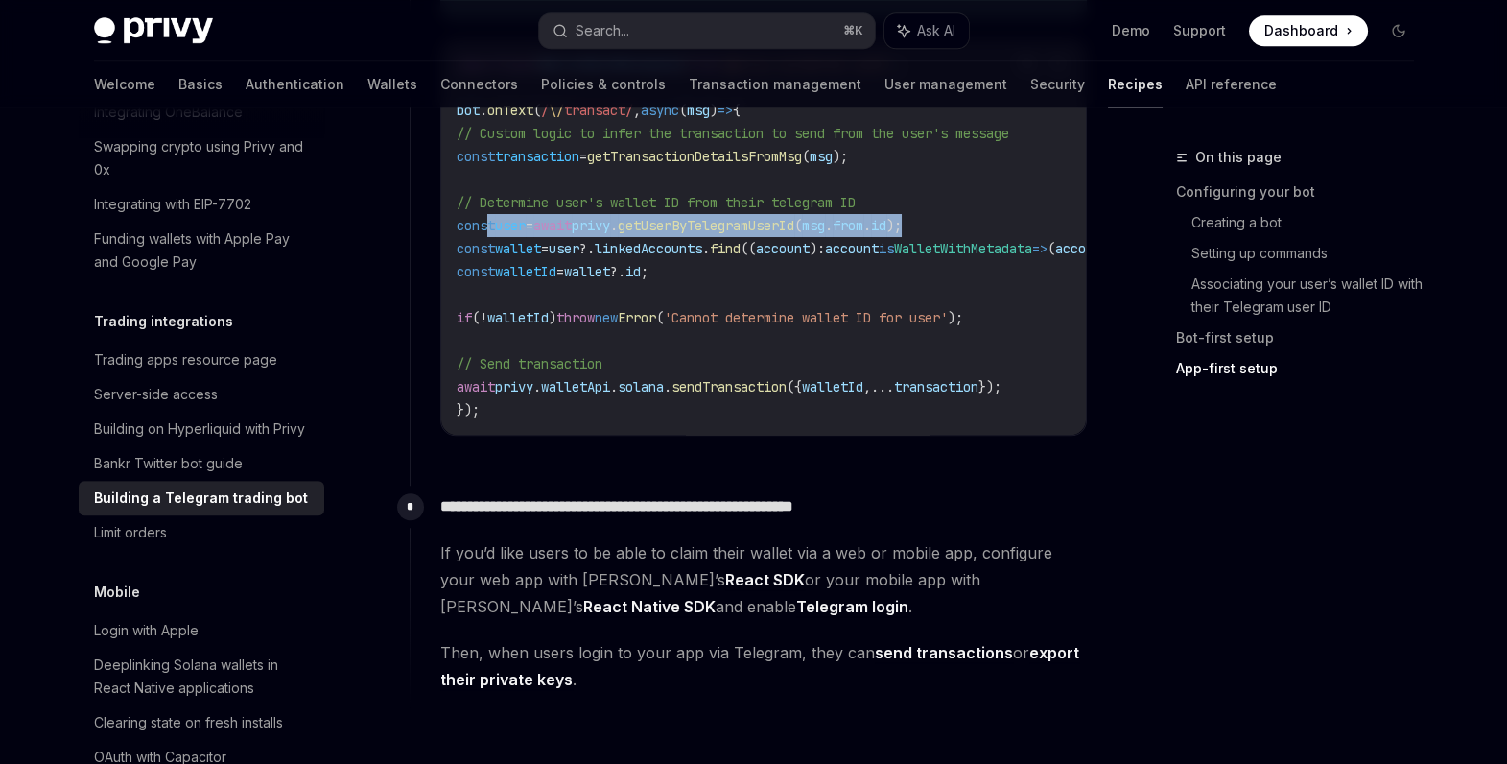
click at [491, 234] on span "const" at bounding box center [476, 225] width 38 height 17
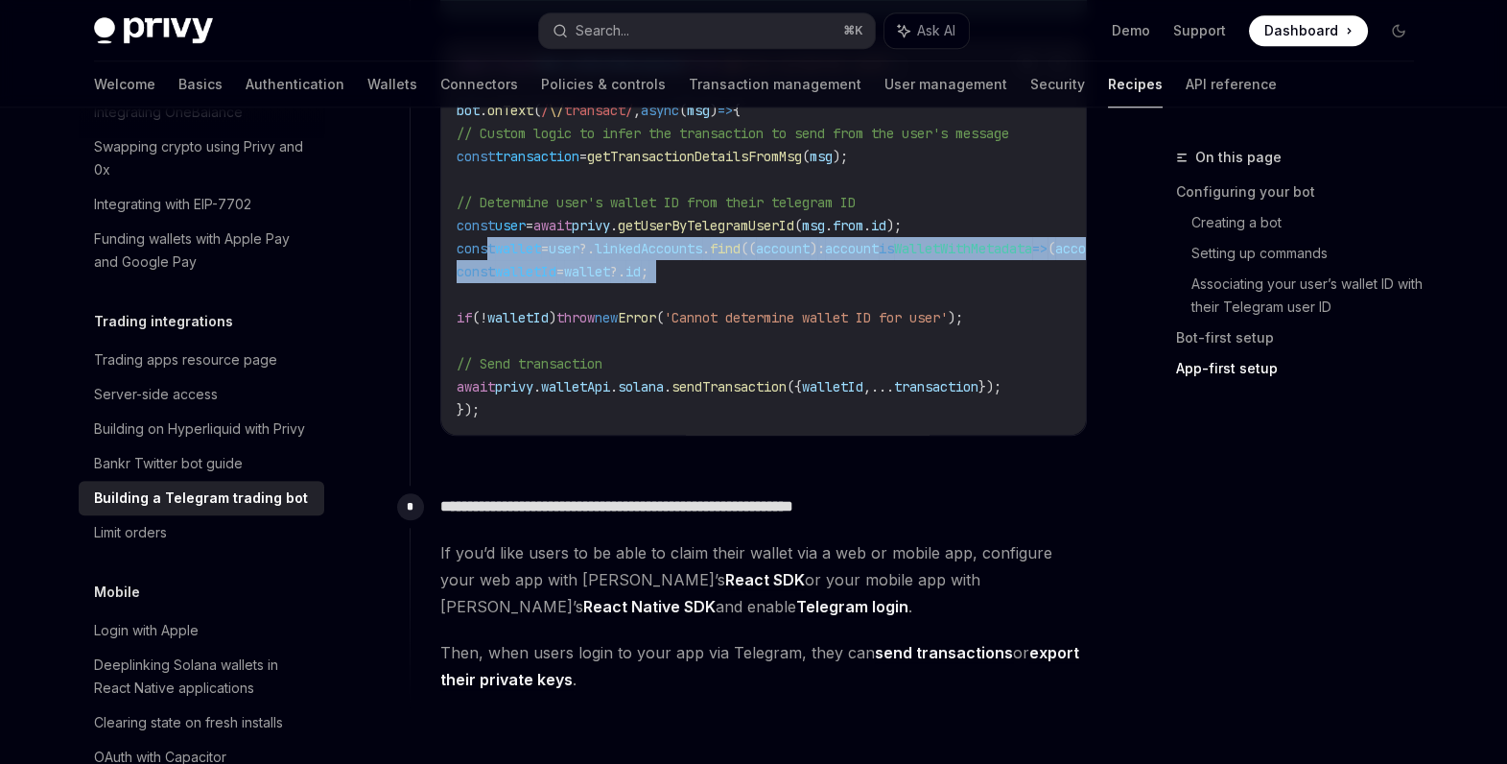
drag, startPoint x: 486, startPoint y: 257, endPoint x: 970, endPoint y: 312, distance: 486.6
click at [970, 312] on code "import type { WalletWithMetadata } from '@privy-io/server-auth' ; bot . onText …" at bounding box center [1017, 237] width 1121 height 368
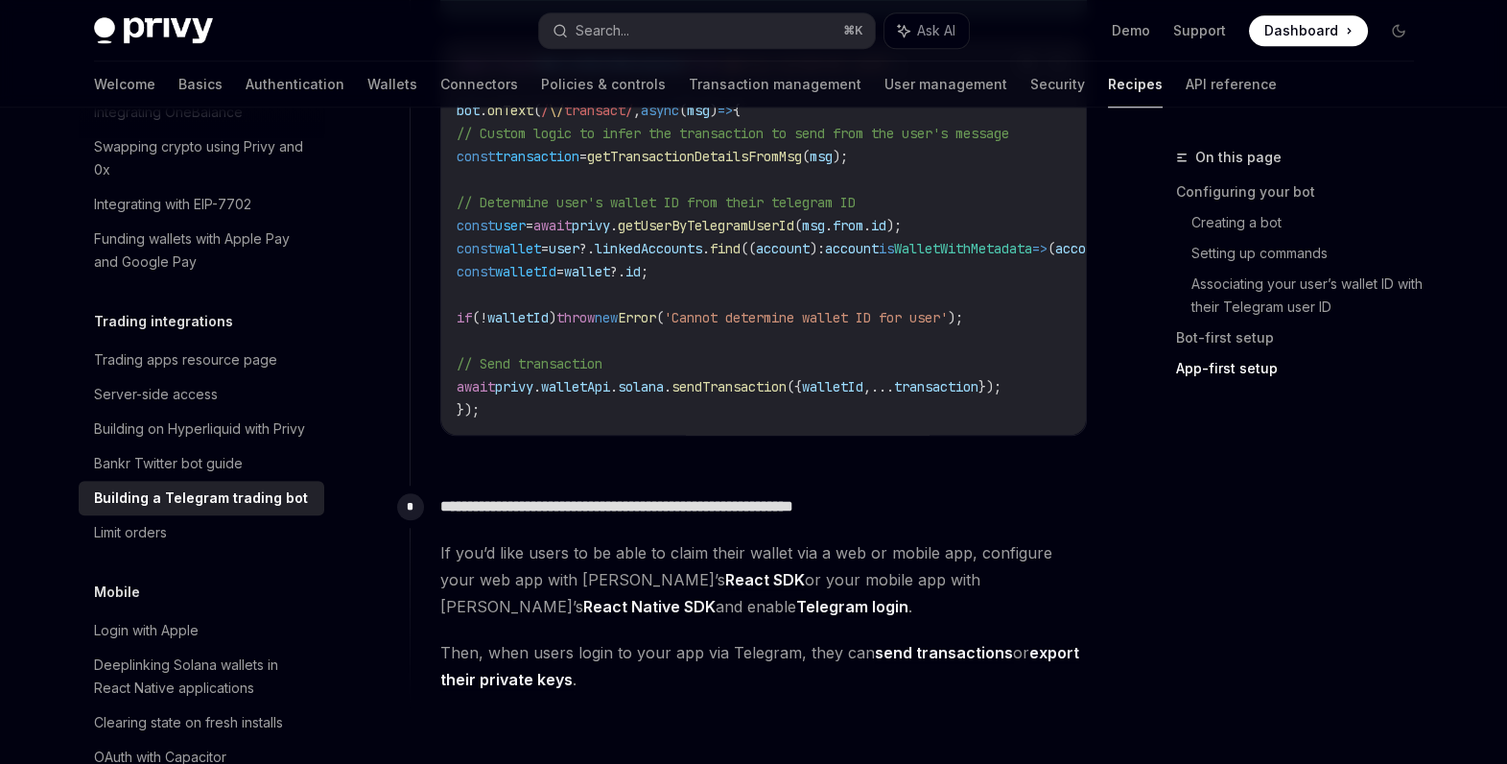
click at [754, 211] on span "// Determine user's wallet ID from their telegram ID" at bounding box center [656, 202] width 399 height 17
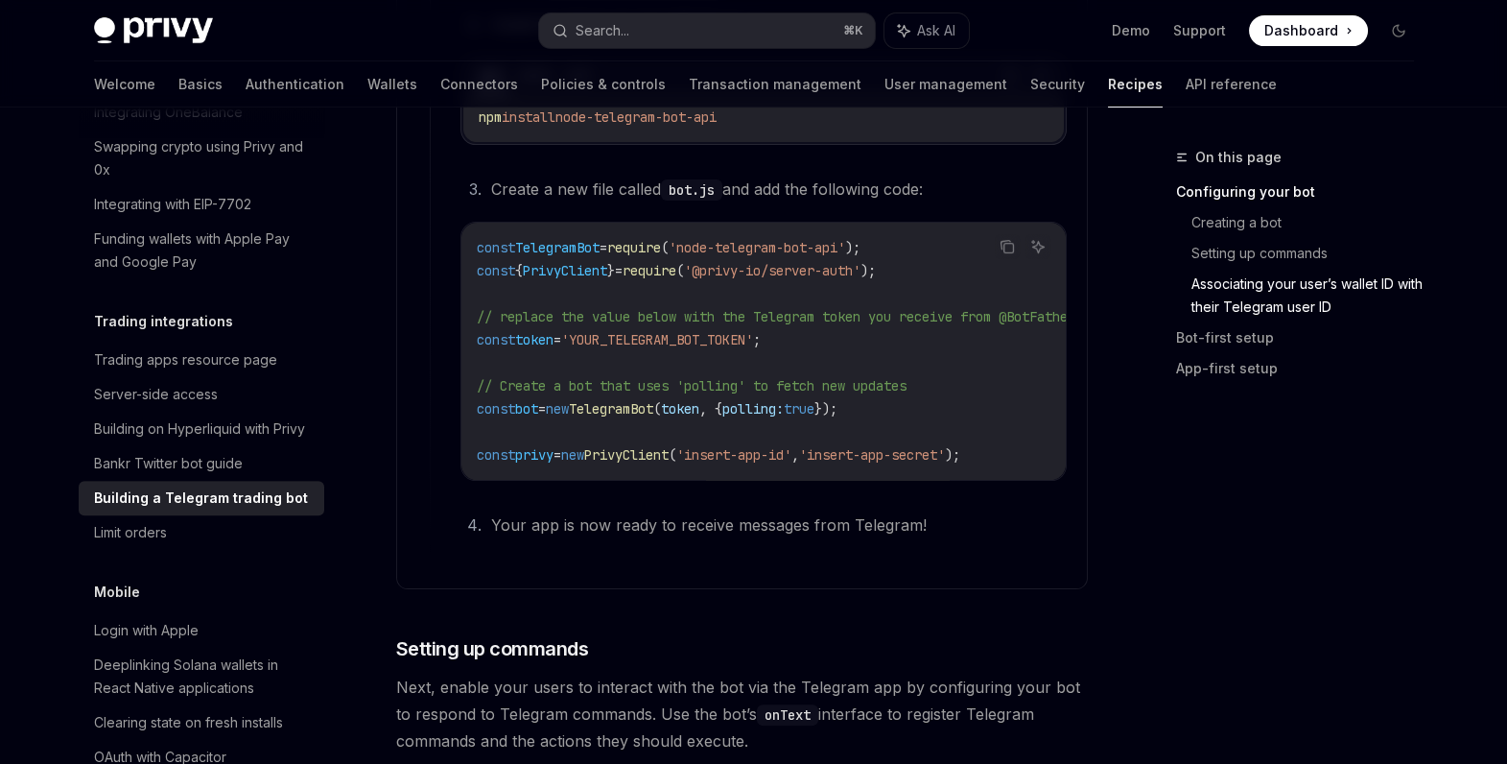
scroll to position [1399, 0]
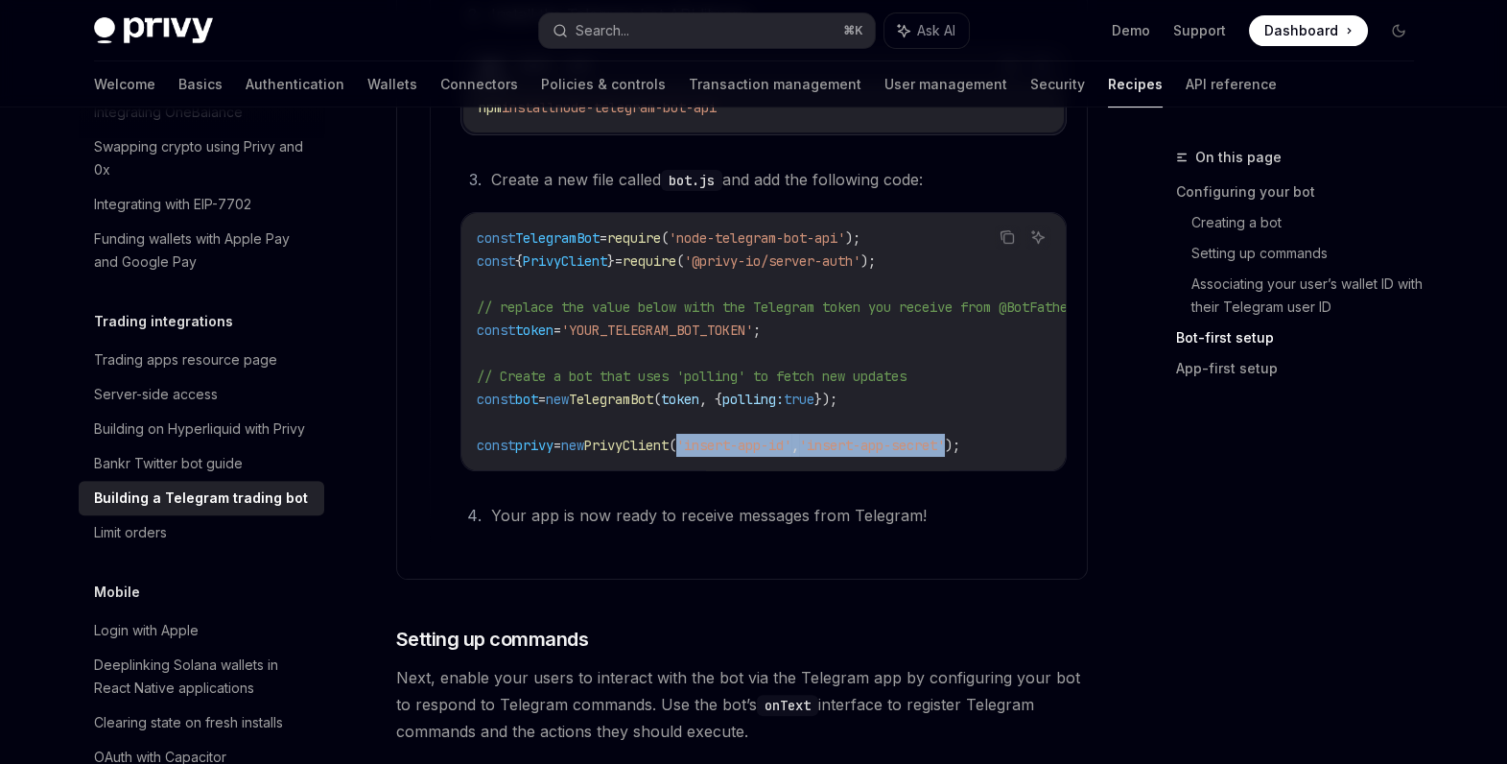
drag, startPoint x: 718, startPoint y: 441, endPoint x: 1009, endPoint y: 442, distance: 291.6
click at [960, 442] on span "const privy = new PrivyClient ( 'insert-app-id' , 'insert-app-secret' );" at bounding box center [719, 445] width 484 height 17
click at [960, 442] on span ");" at bounding box center [952, 445] width 15 height 17
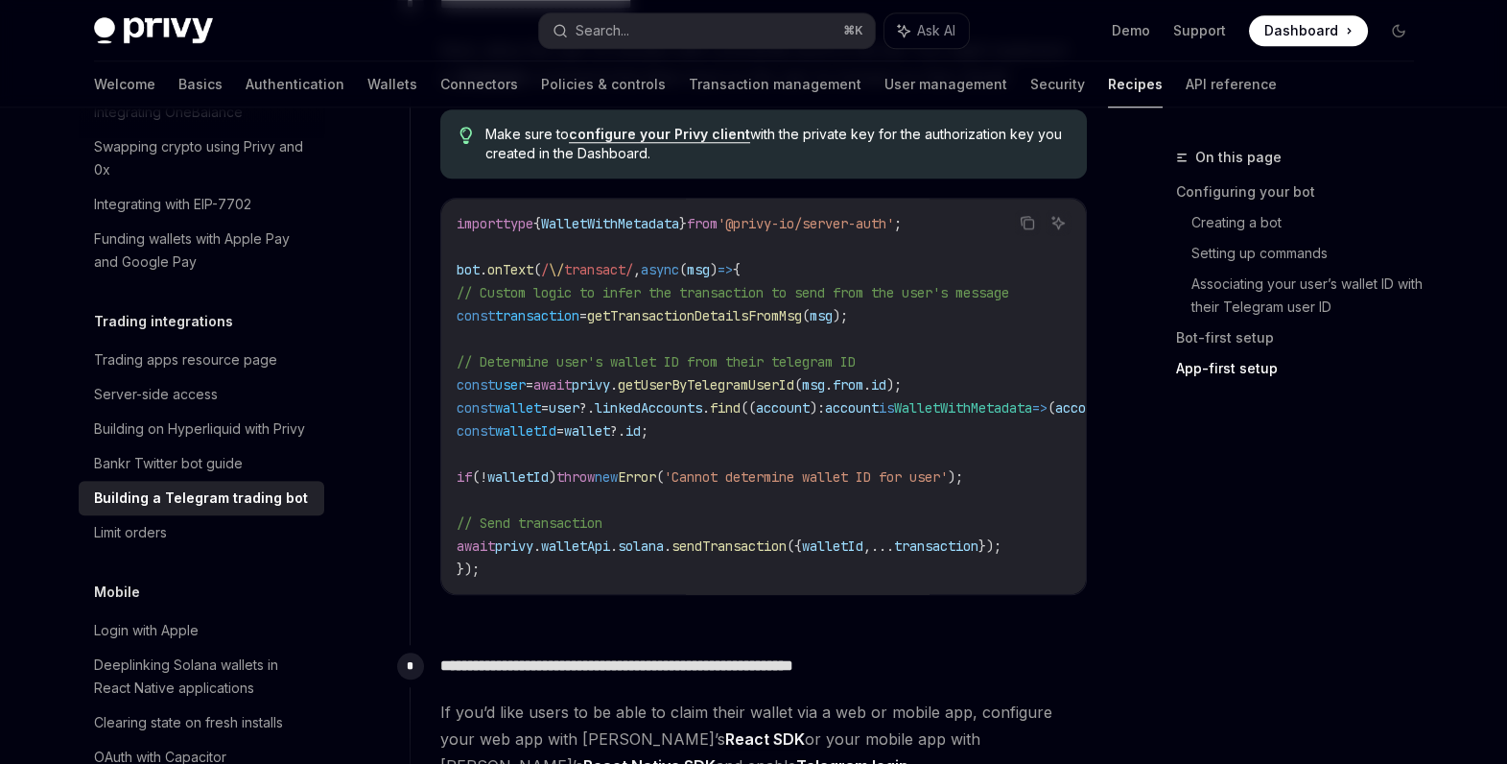
scroll to position [4298, 0]
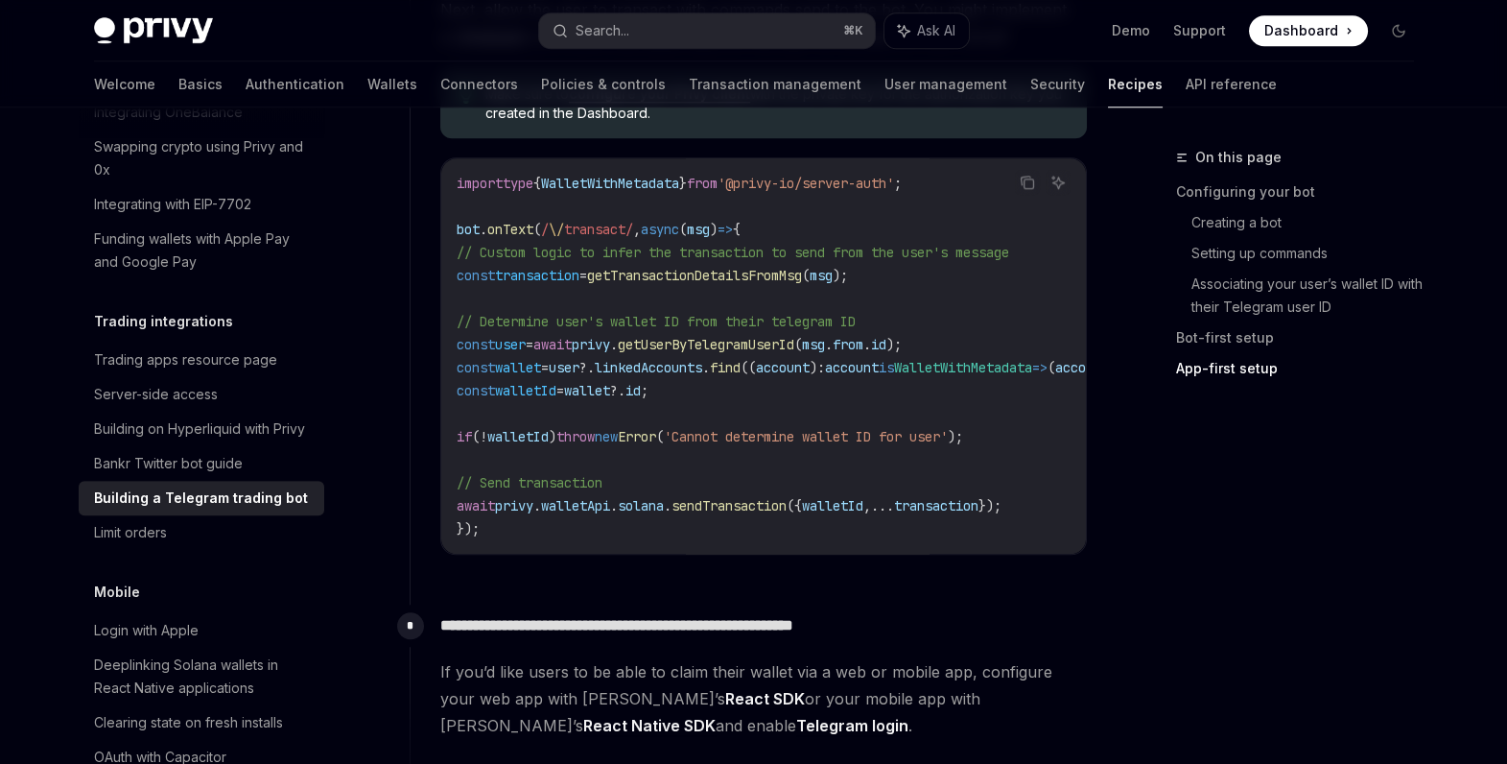
drag, startPoint x: 486, startPoint y: 516, endPoint x: 938, endPoint y: 523, distance: 451.9
click at [938, 514] on span "await privy . walletApi . solana . sendTransaction ({ walletId , ... transactio…" at bounding box center [729, 505] width 545 height 17
click at [871, 514] on span "," at bounding box center [867, 505] width 8 height 17
click at [979, 514] on span "transaction" at bounding box center [936, 505] width 84 height 17
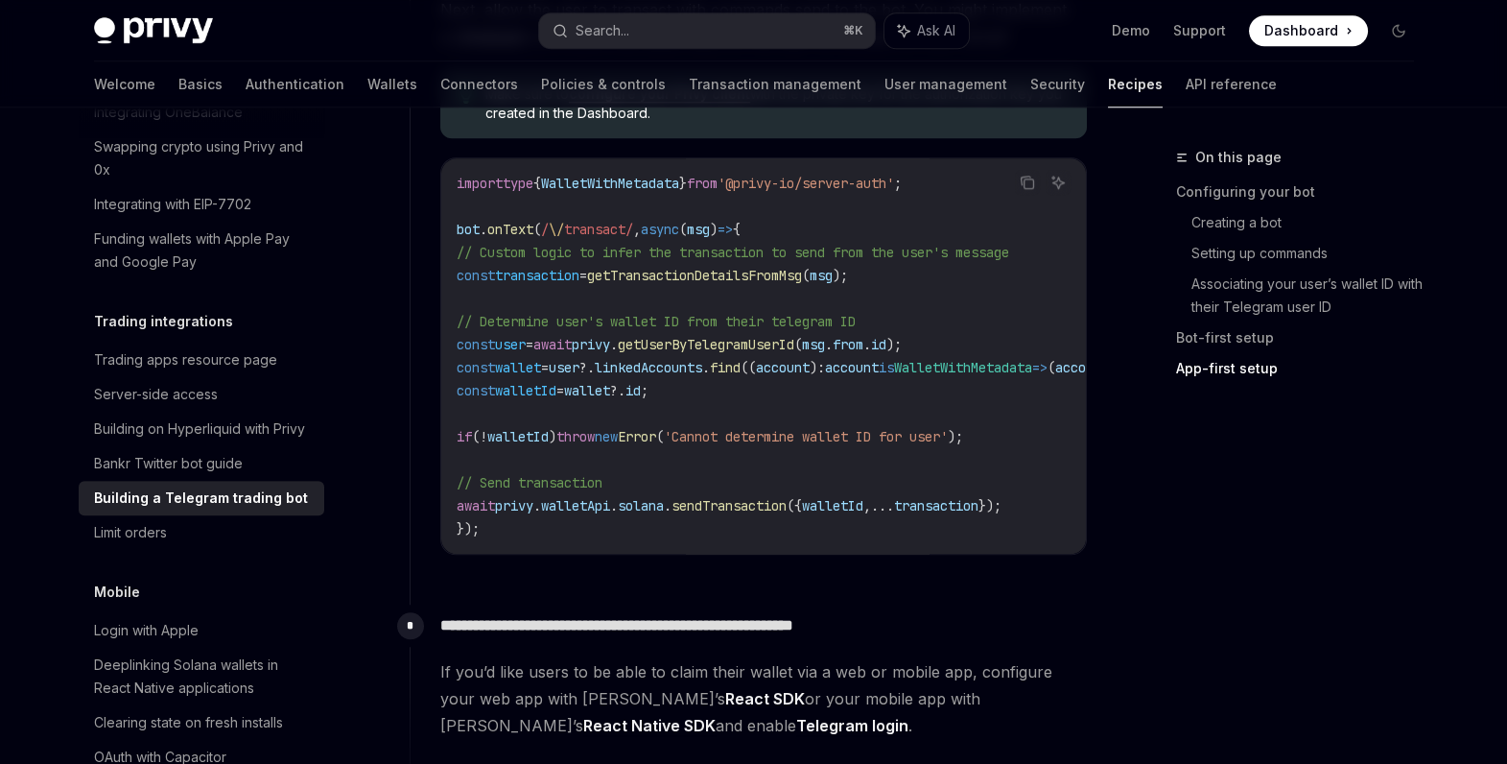
click at [863, 514] on span "walletId" at bounding box center [832, 505] width 61 height 17
drag, startPoint x: 605, startPoint y: 380, endPoint x: 771, endPoint y: 380, distance: 166.0
click at [768, 376] on span "const wallet = user ?. linkedAccounts . find (( account ) : account is WalletWi…" at bounding box center [994, 367] width 1074 height 17
click at [710, 376] on span "." at bounding box center [706, 367] width 8 height 17
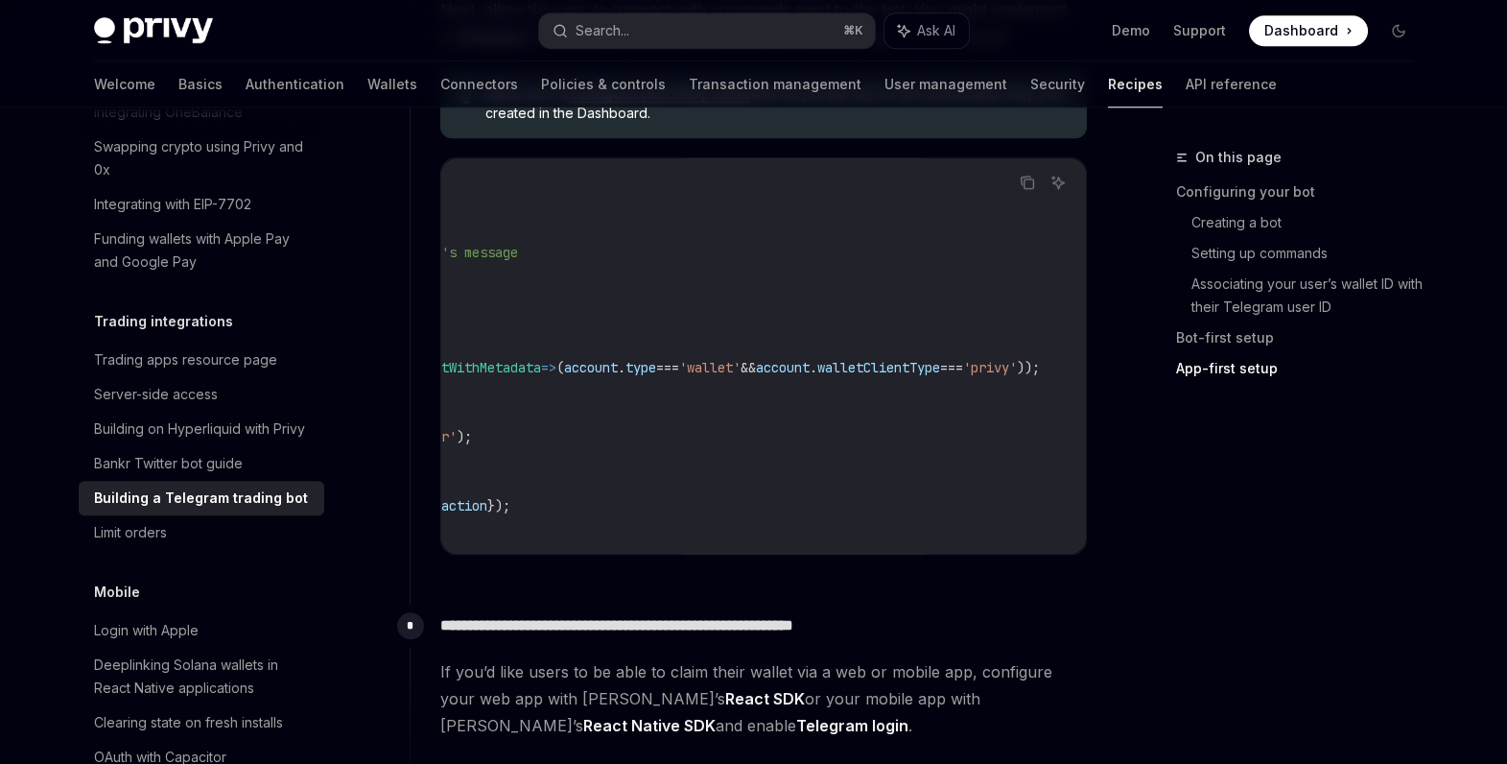
scroll to position [0, 690]
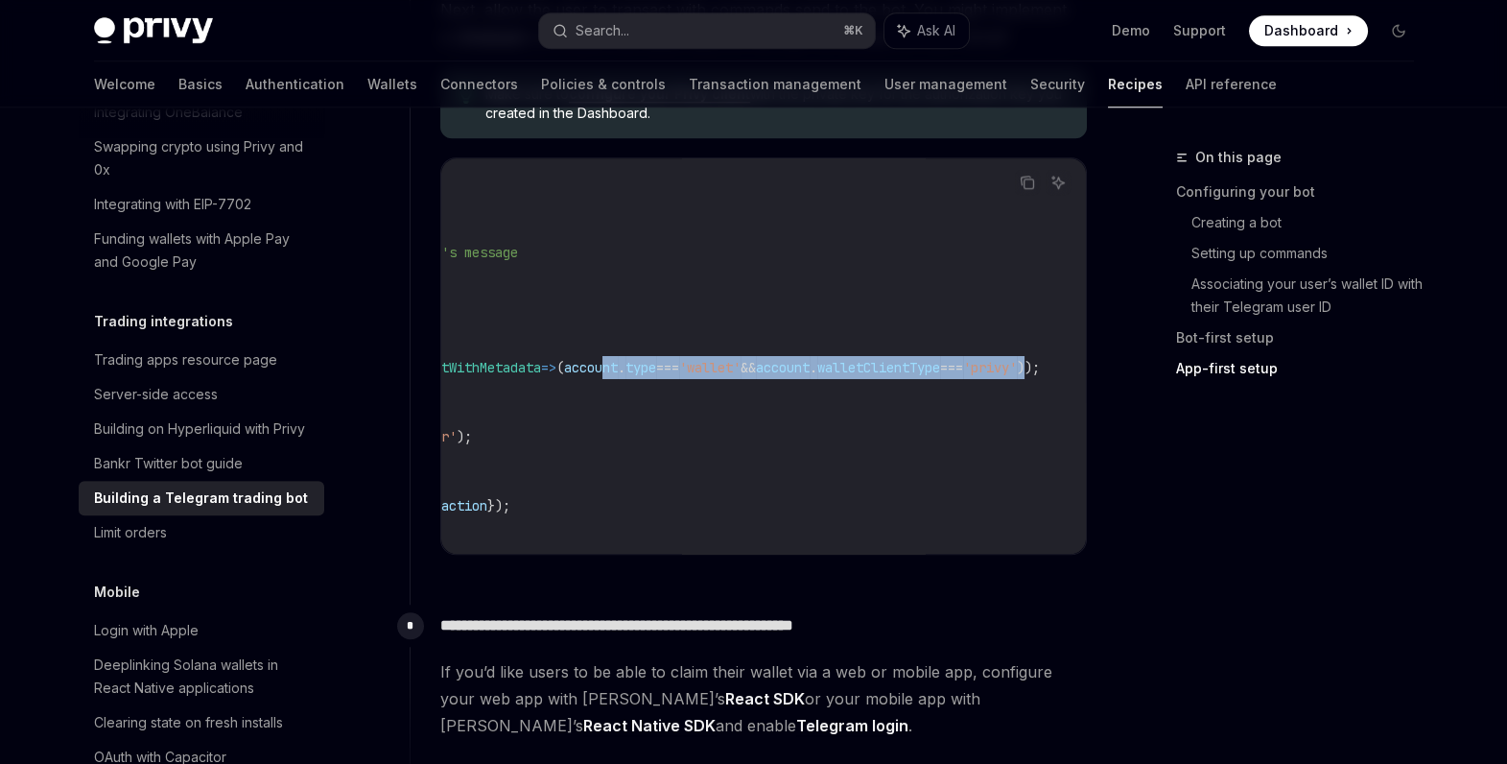
drag, startPoint x: 1022, startPoint y: 383, endPoint x: 529, endPoint y: 374, distance: 493.2
click at [529, 374] on span "const wallet = user ?. linkedAccounts . find (( account ) : account is WalletWi…" at bounding box center [502, 367] width 1074 height 17
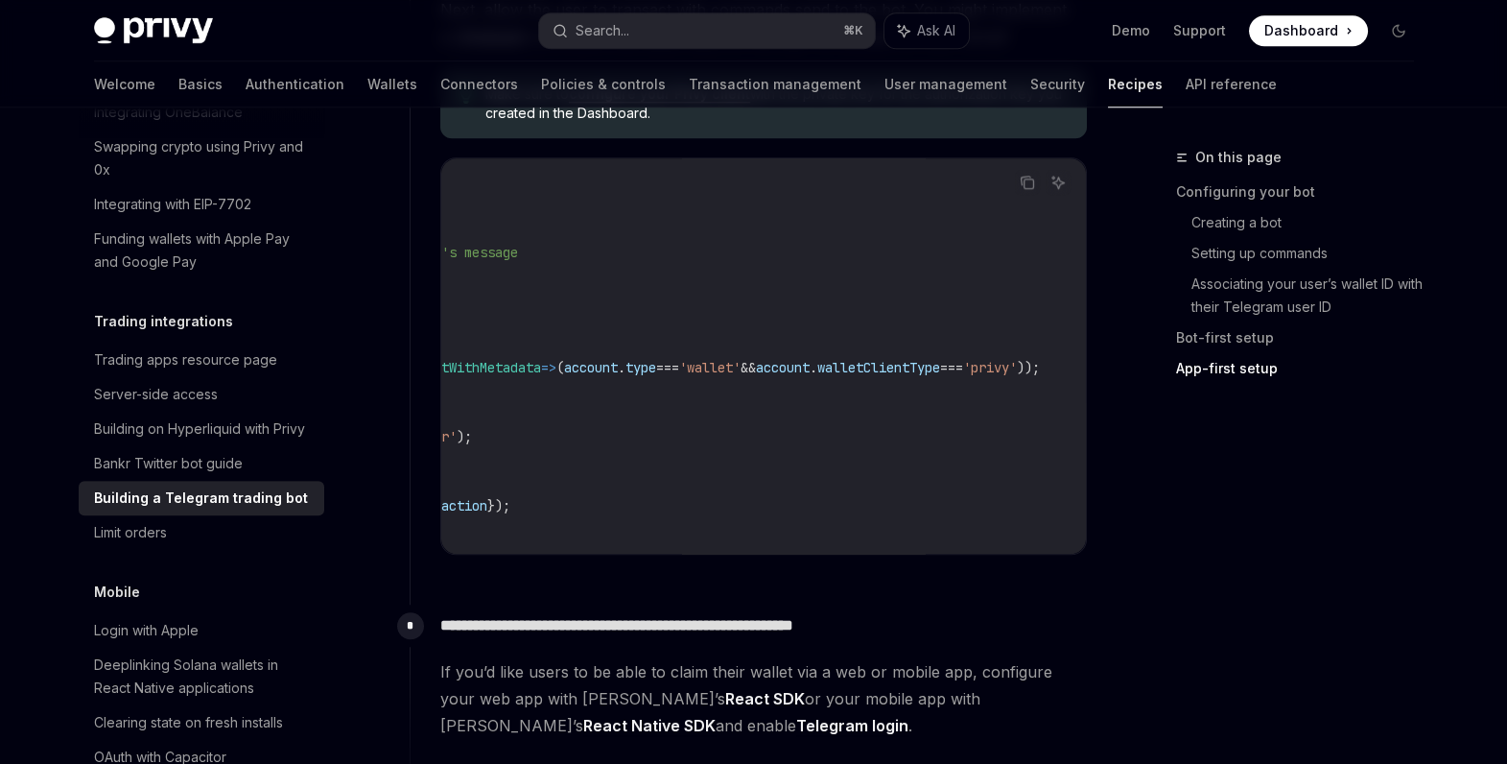
click at [810, 375] on span "account" at bounding box center [783, 367] width 54 height 17
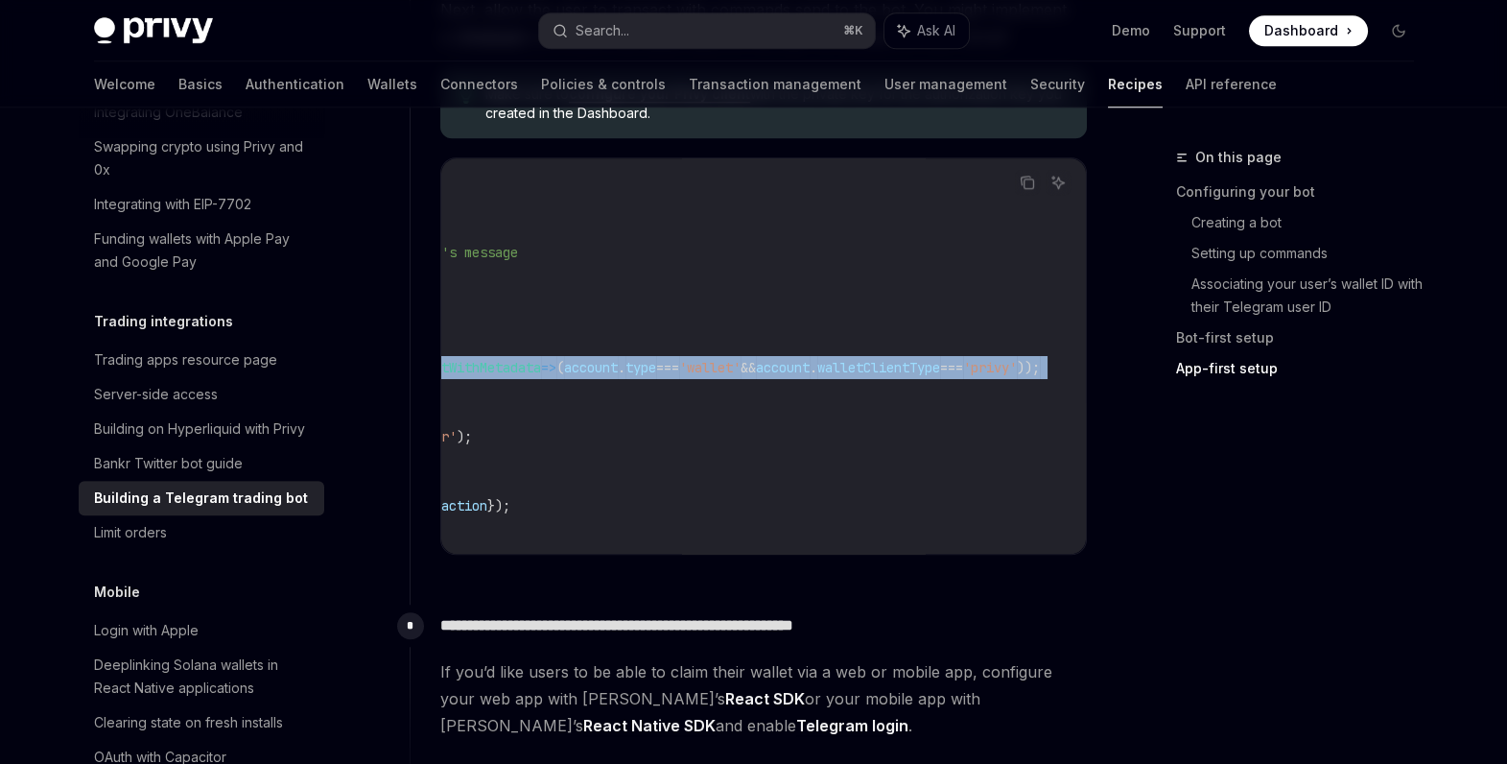
click at [810, 375] on span "account" at bounding box center [783, 367] width 54 height 17
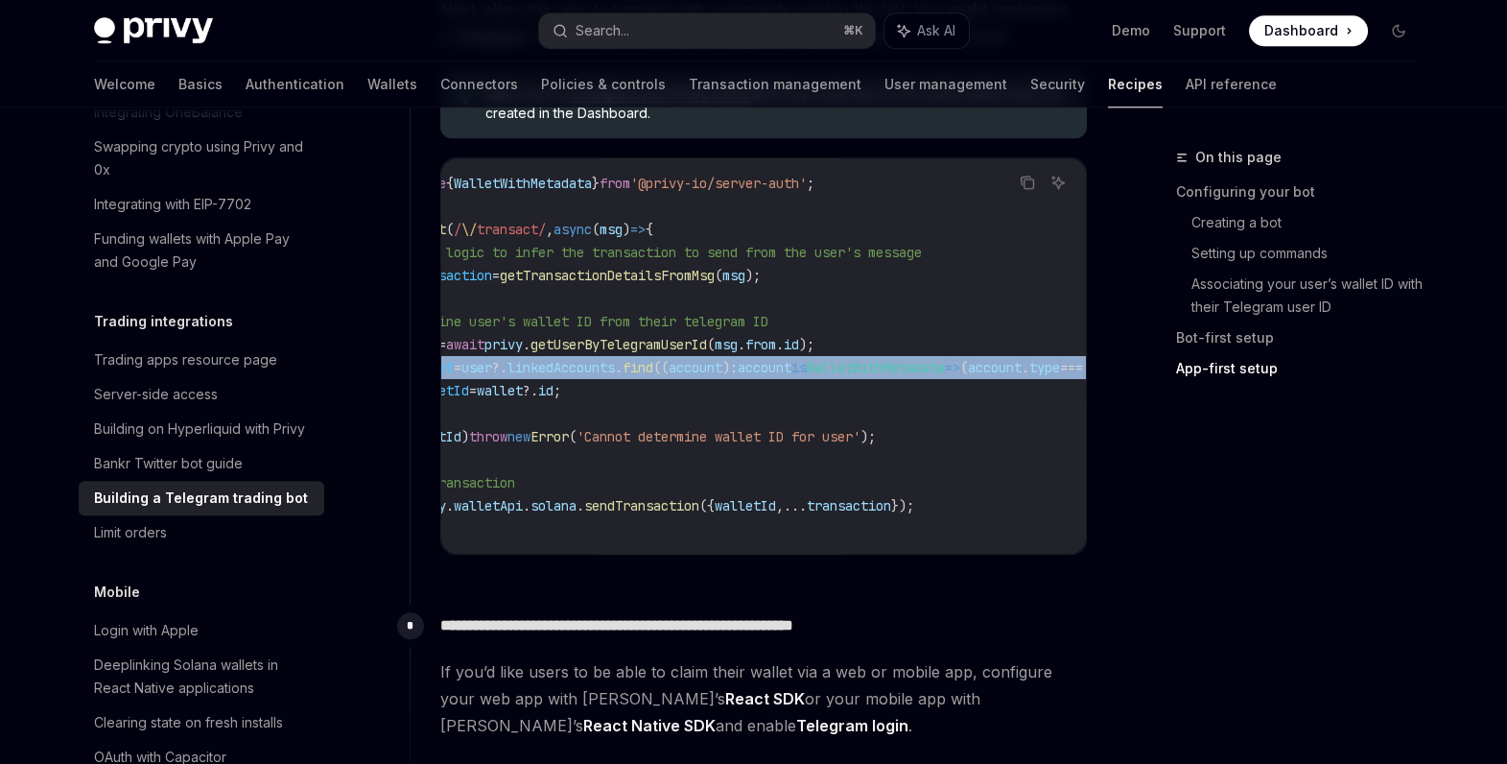
scroll to position [0, 0]
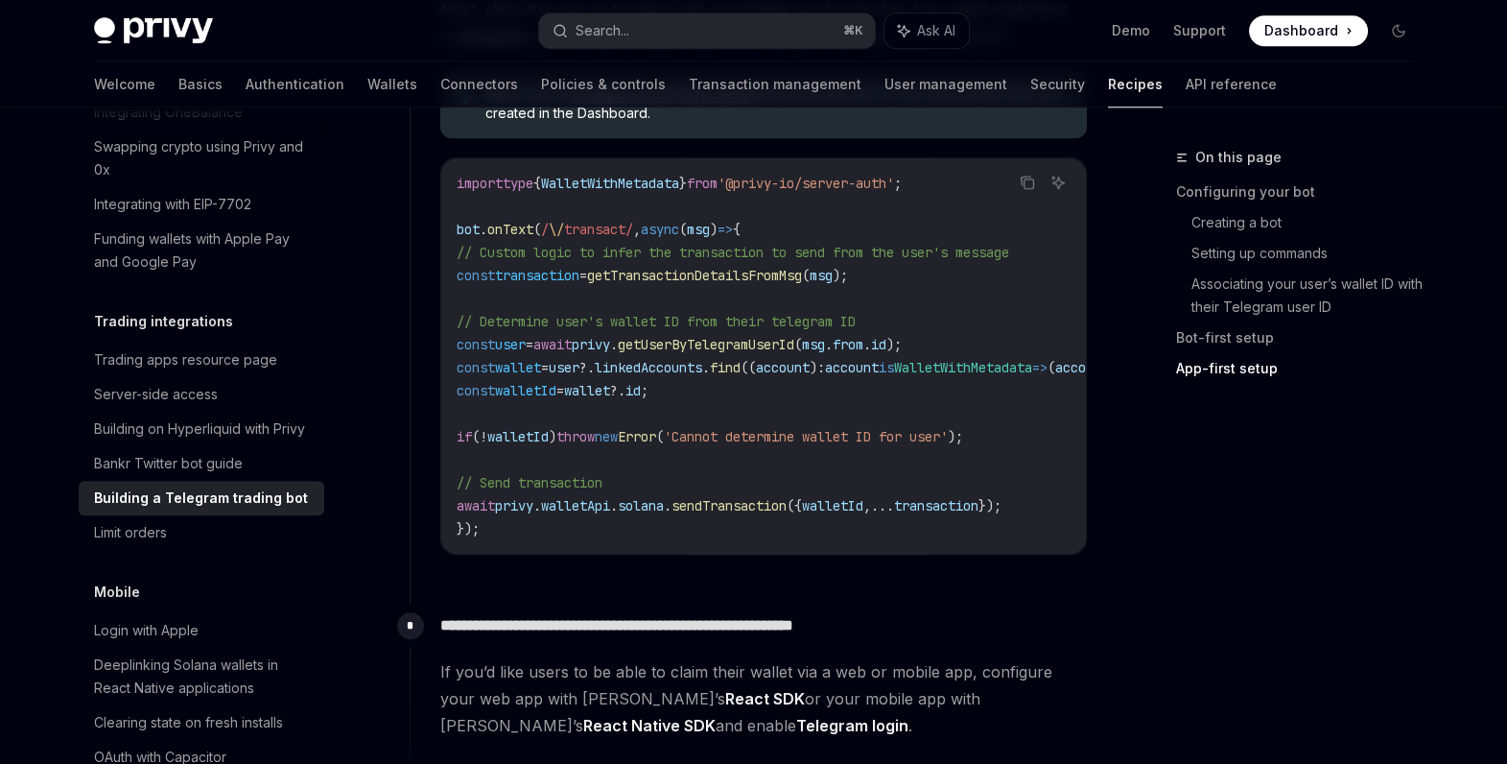
click at [556, 398] on span "walletId" at bounding box center [525, 390] width 61 height 17
click at [541, 376] on span "wallet" at bounding box center [518, 367] width 46 height 17
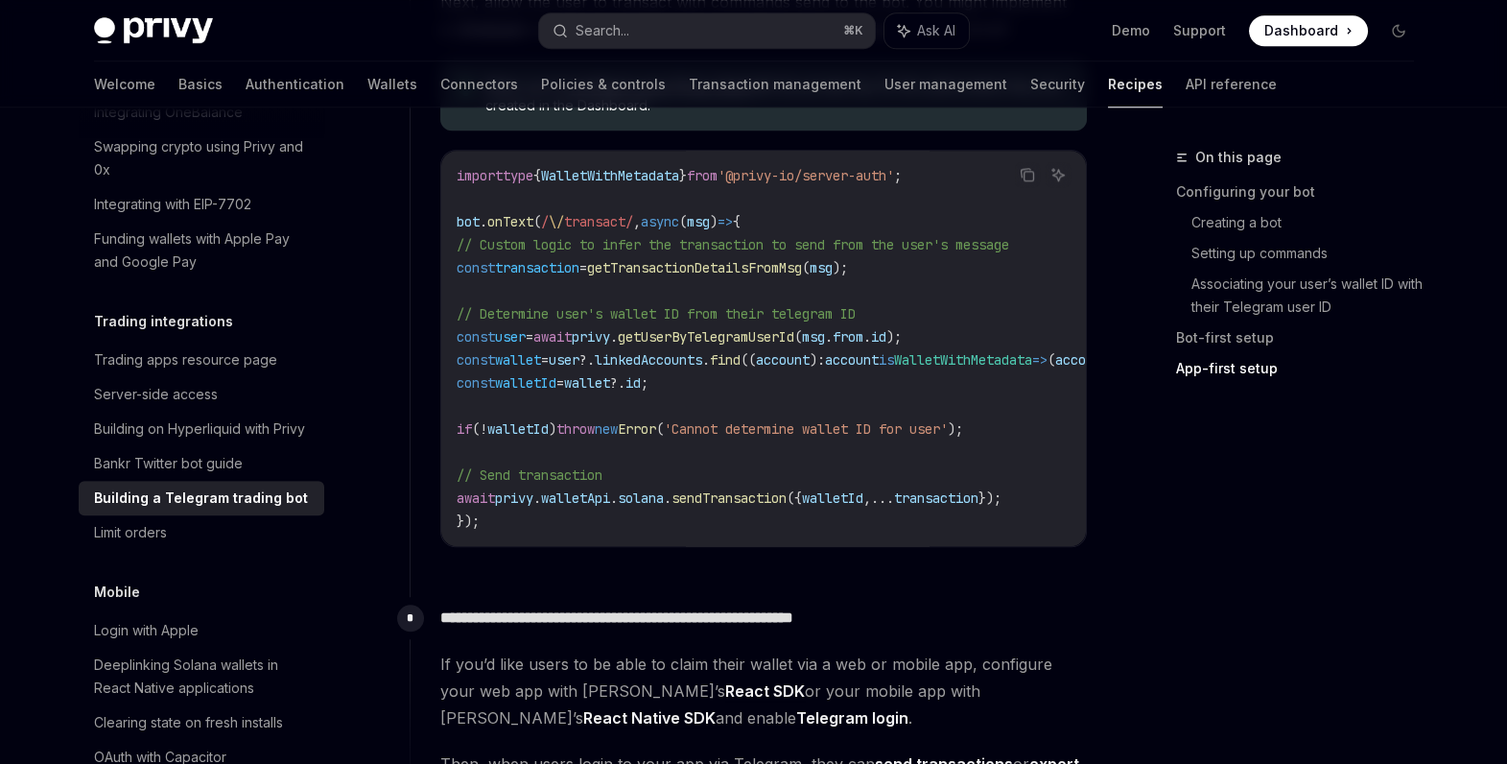
drag, startPoint x: 496, startPoint y: 449, endPoint x: 1023, endPoint y: 456, distance: 526.7
click at [1023, 456] on code "import type { WalletWithMetadata } from '@privy-io/server-auth' ; bot . onText …" at bounding box center [1017, 348] width 1121 height 368
click at [863, 507] on span "walletId" at bounding box center [832, 497] width 61 height 17
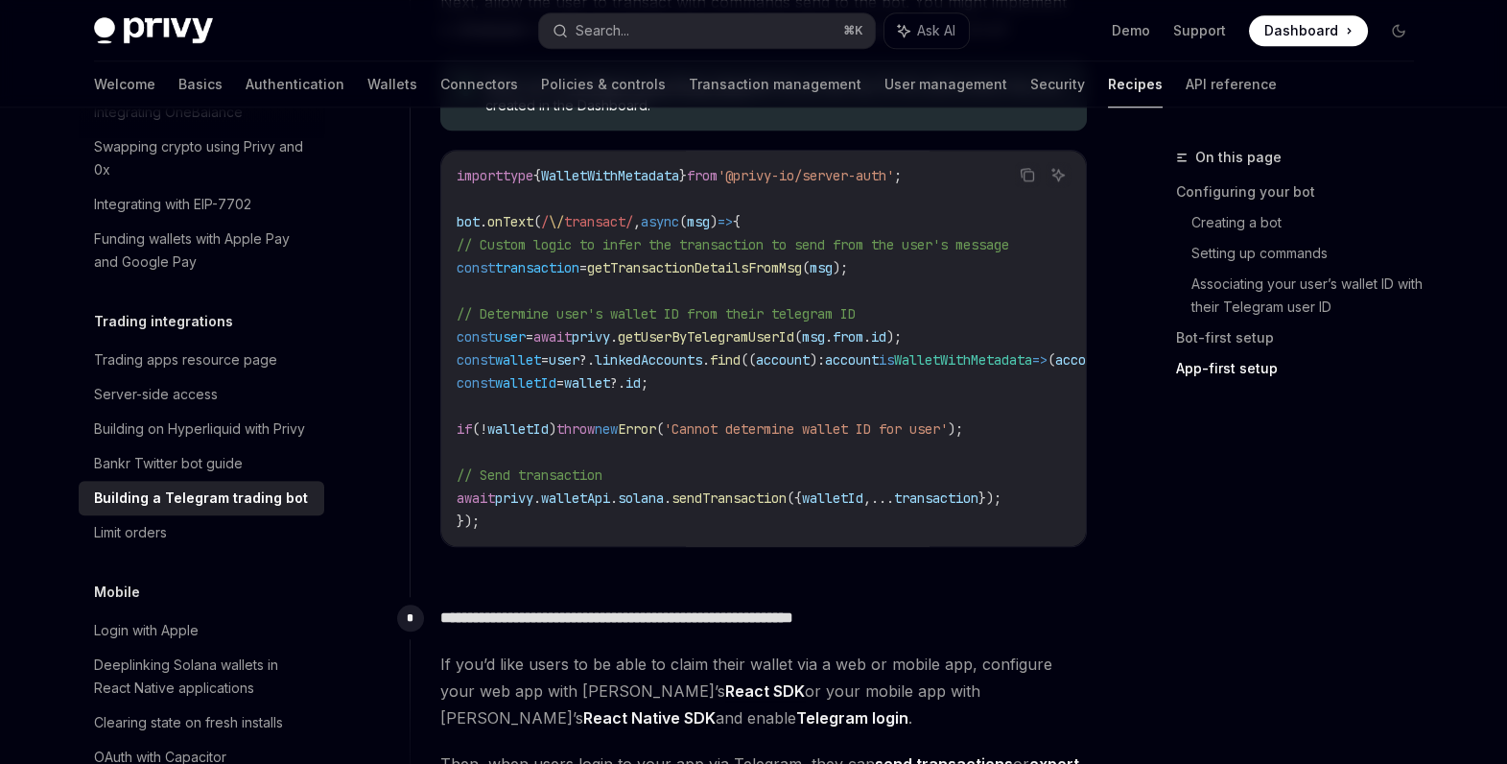
click at [979, 507] on span "transaction" at bounding box center [936, 497] width 84 height 17
drag, startPoint x: 640, startPoint y: 278, endPoint x: 876, endPoint y: 279, distance: 236.0
click at [848, 276] on span "const transaction = getTransactionDetailsFromMsg ( msg );" at bounding box center [652, 267] width 391 height 17
click at [810, 276] on span "(" at bounding box center [806, 267] width 8 height 17
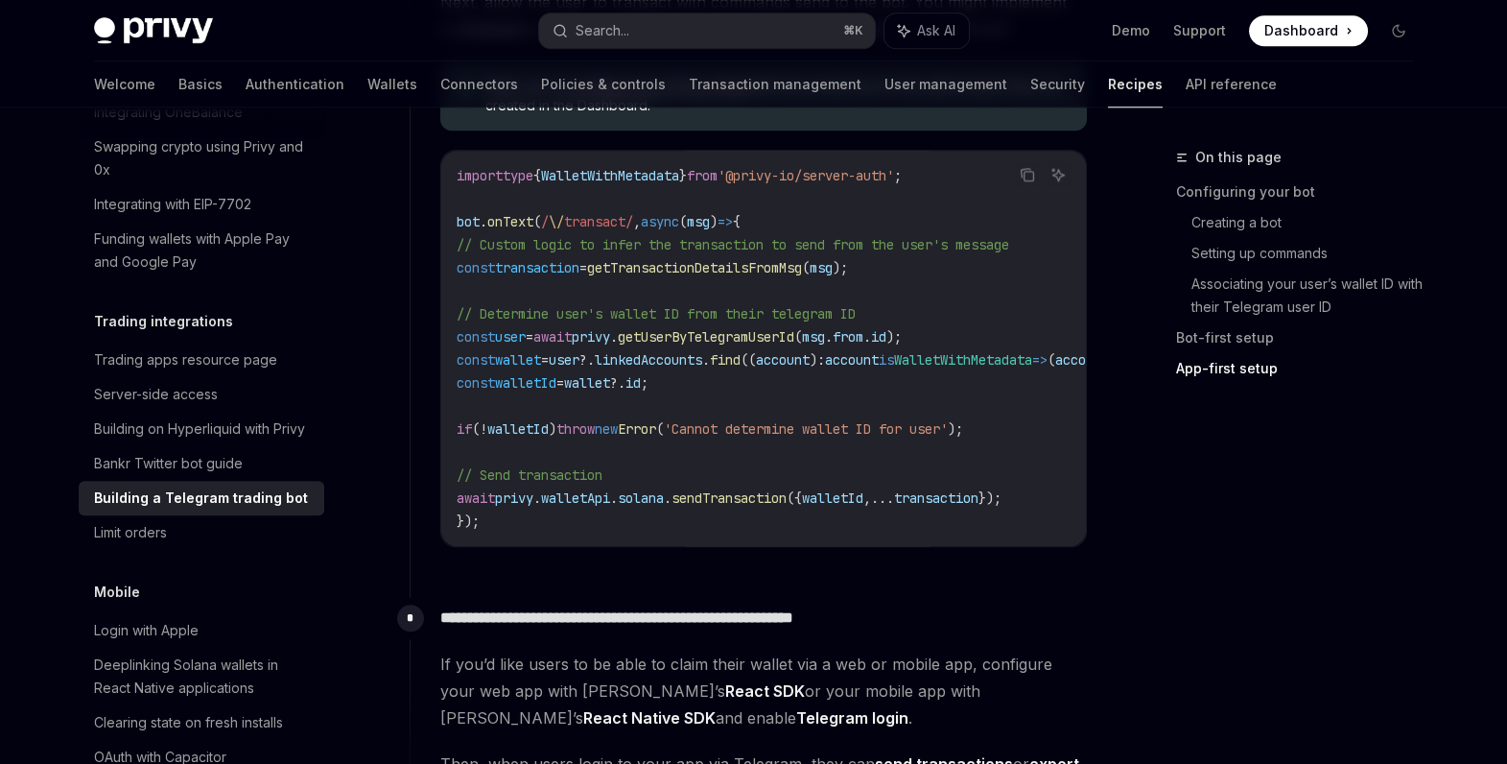
click at [802, 276] on span "getTransactionDetailsFromMsg" at bounding box center [694, 267] width 215 height 17
drag, startPoint x: 777, startPoint y: 260, endPoint x: 956, endPoint y: 258, distance: 178.5
click at [960, 253] on span "// Custom logic to infer the transaction to send from the user's message" at bounding box center [733, 244] width 553 height 17
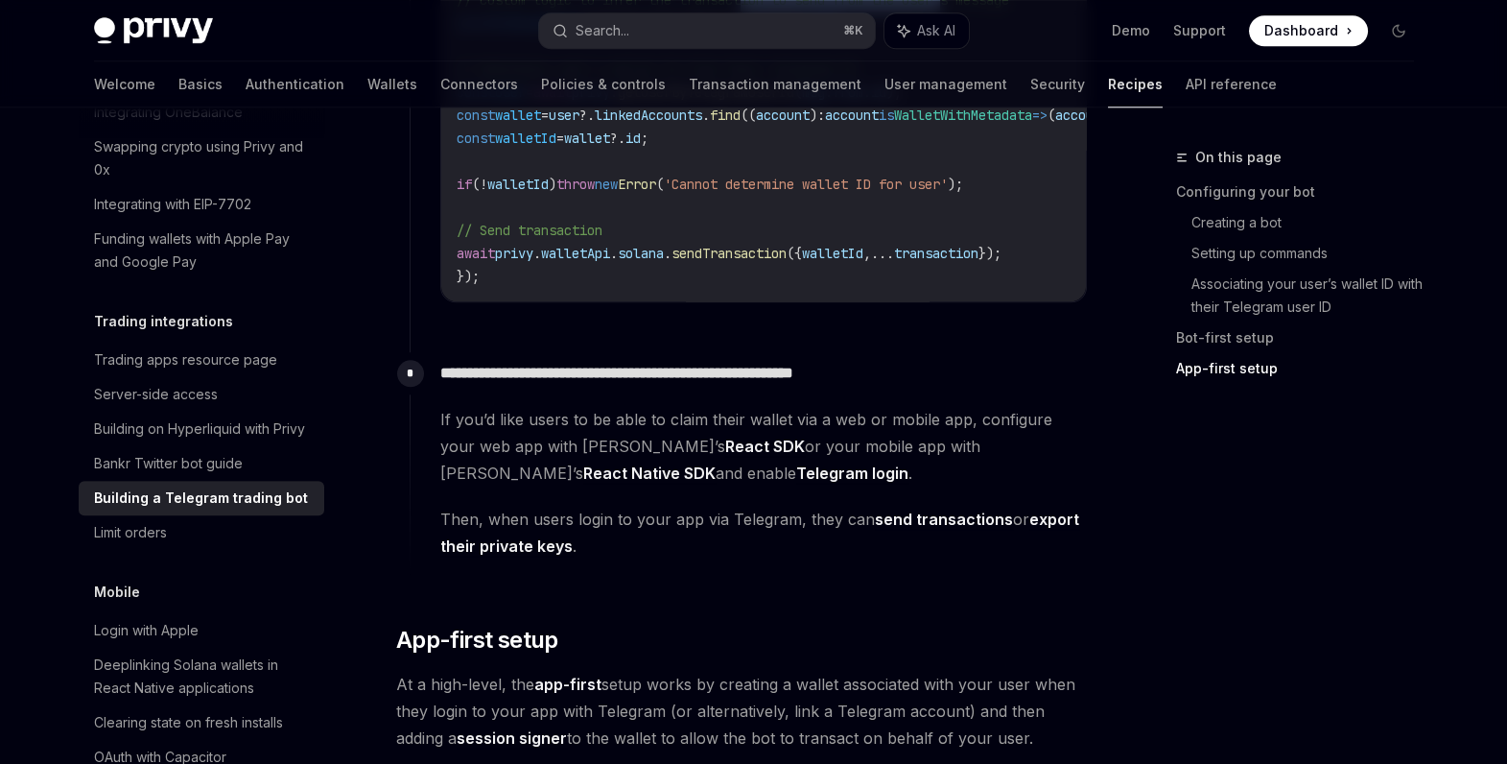
scroll to position [4551, 0]
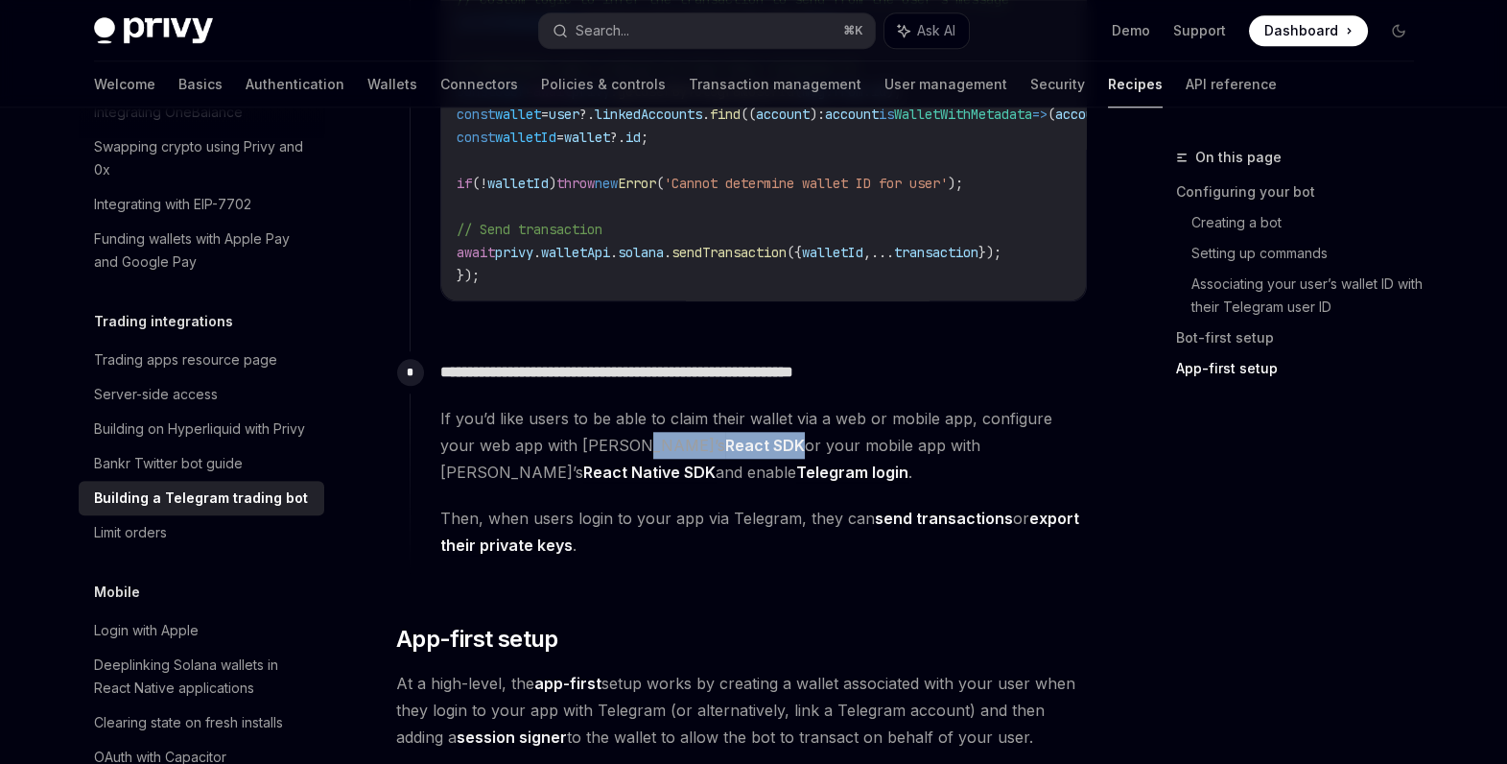
drag, startPoint x: 588, startPoint y: 471, endPoint x: 673, endPoint y: 461, distance: 85.0
click at [673, 461] on span "If you’d like users to be able to claim their wallet via a web or mobile app, c…" at bounding box center [763, 445] width 647 height 81
drag, startPoint x: 684, startPoint y: 462, endPoint x: 584, endPoint y: 461, distance: 99.8
click at [582, 463] on span "If you’d like users to be able to claim their wallet via a web or mobile app, c…" at bounding box center [763, 445] width 647 height 81
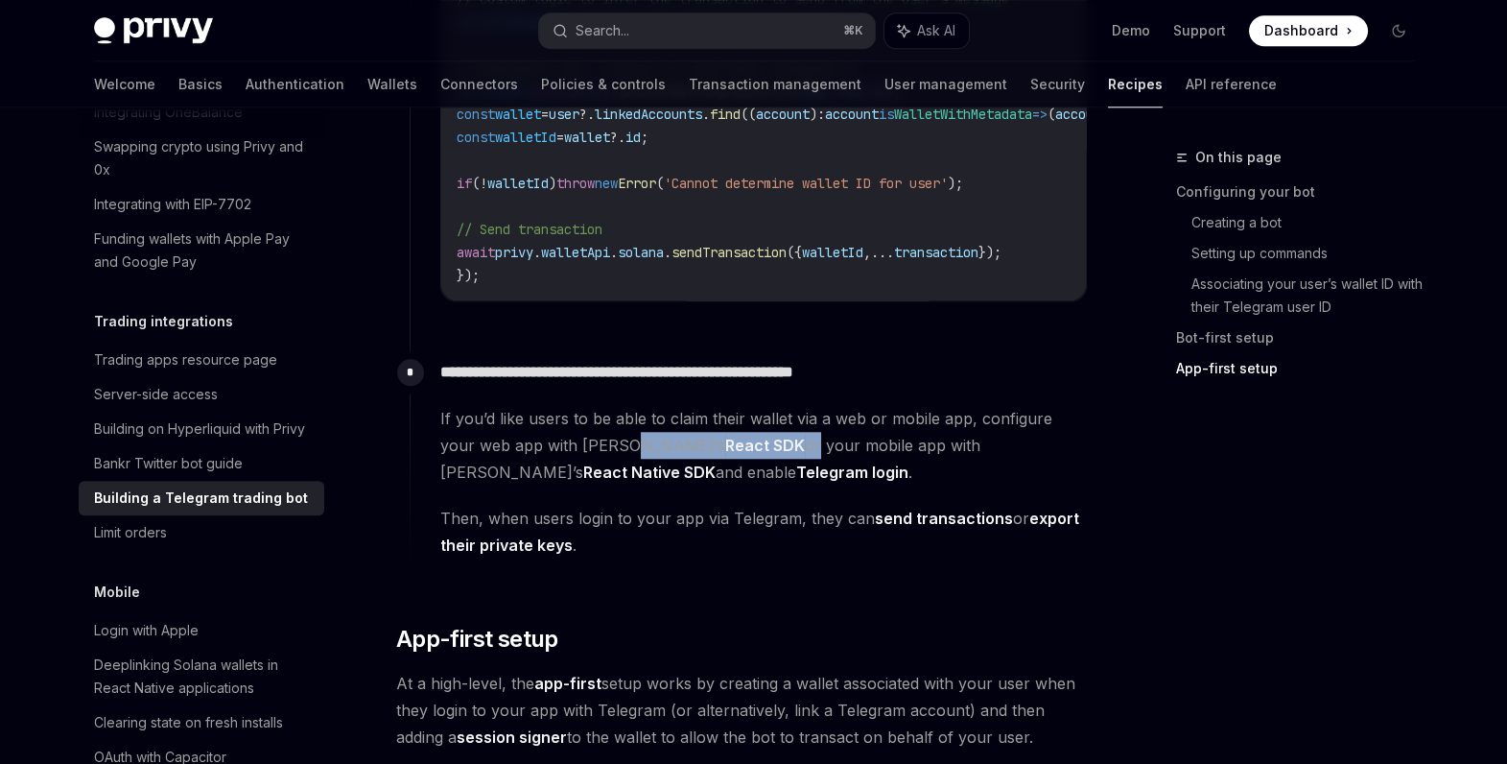
click at [584, 461] on span "If you’d like users to be able to claim their wallet via a web or mobile app, c…" at bounding box center [763, 445] width 647 height 81
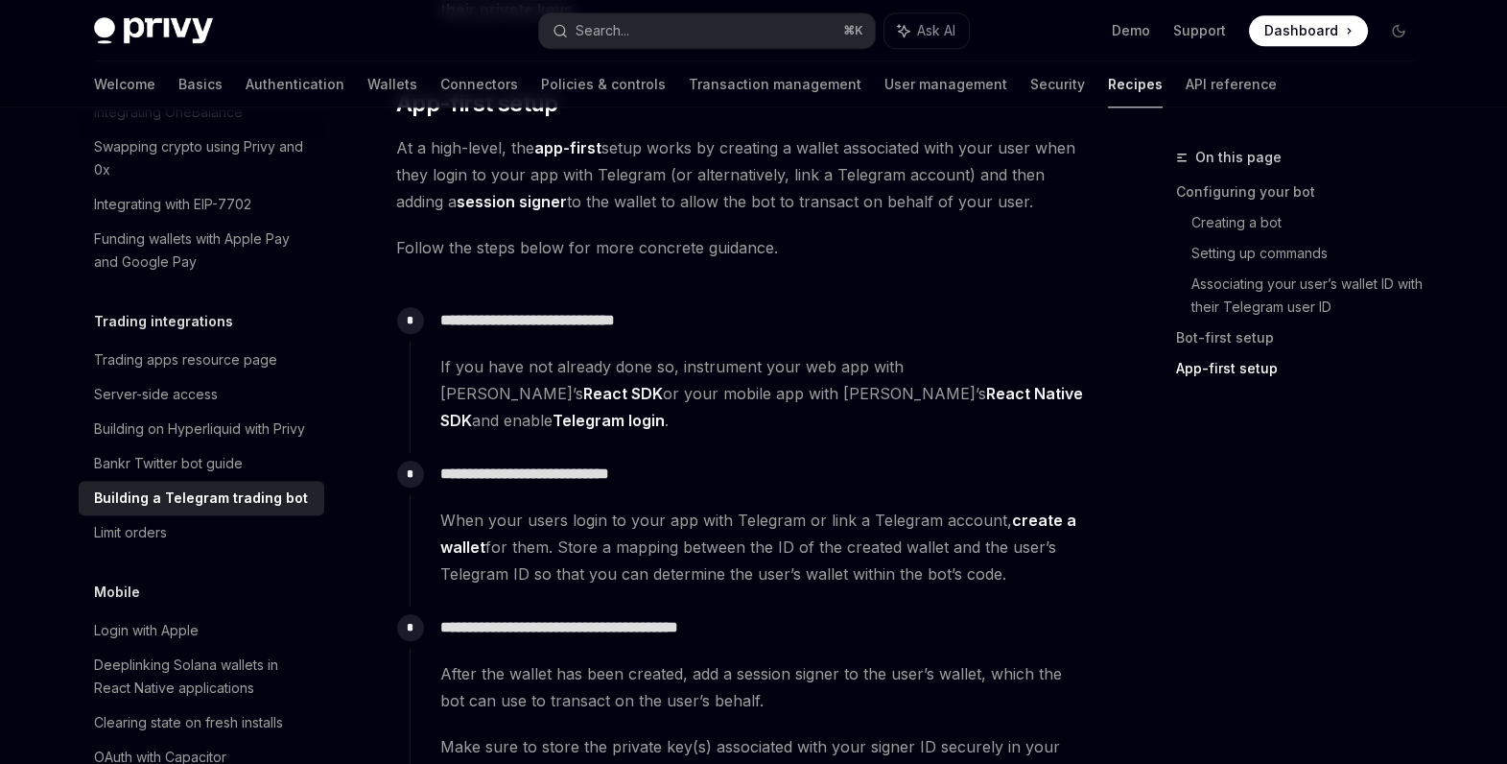
scroll to position [5087, 0]
click at [989, 215] on span "At a high-level, the app-first setup works by creating a wallet associated with…" at bounding box center [742, 174] width 692 height 81
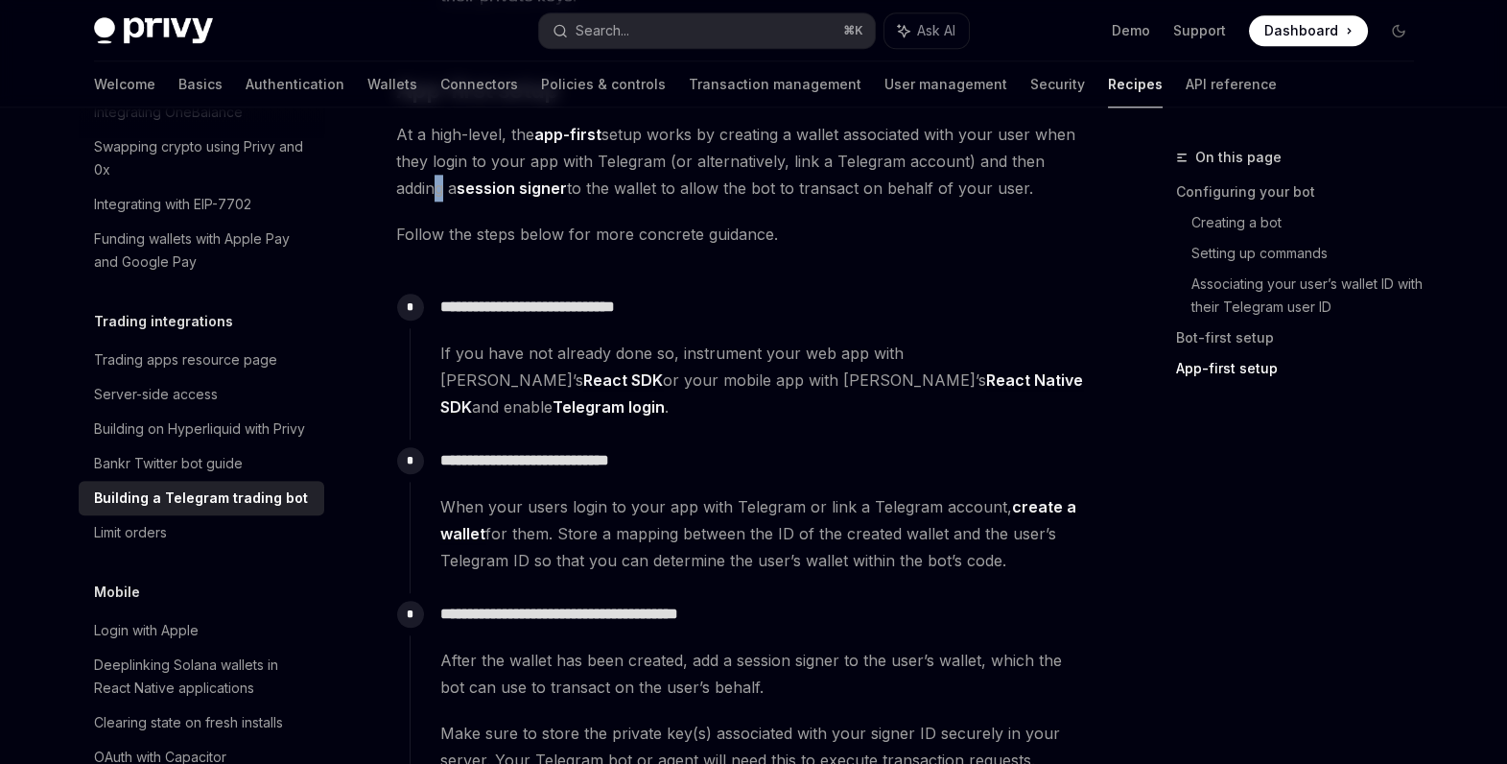
click at [1072, 179] on span "At a high-level, the app-first setup works by creating a wallet associated with…" at bounding box center [742, 161] width 692 height 81
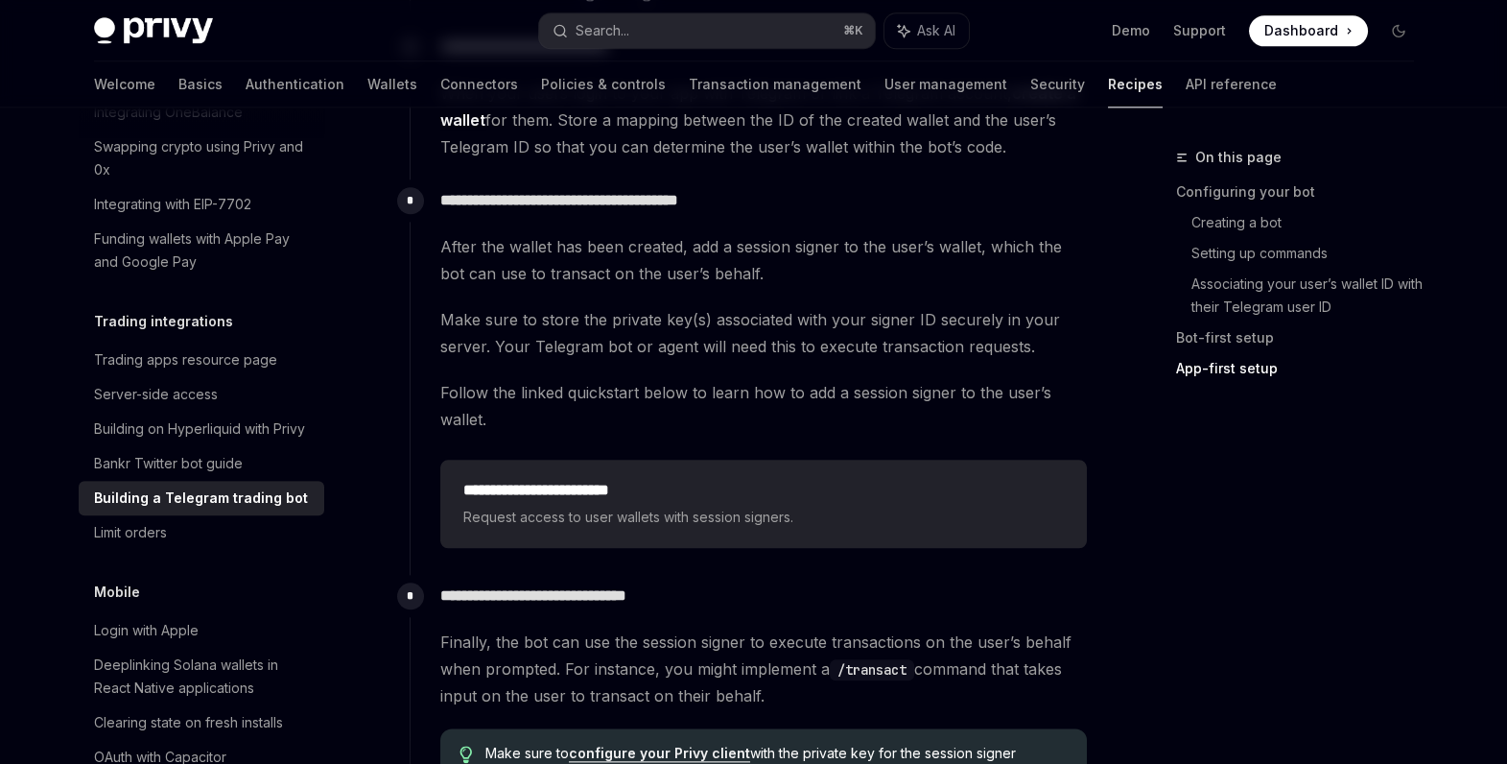
scroll to position [5515, 0]
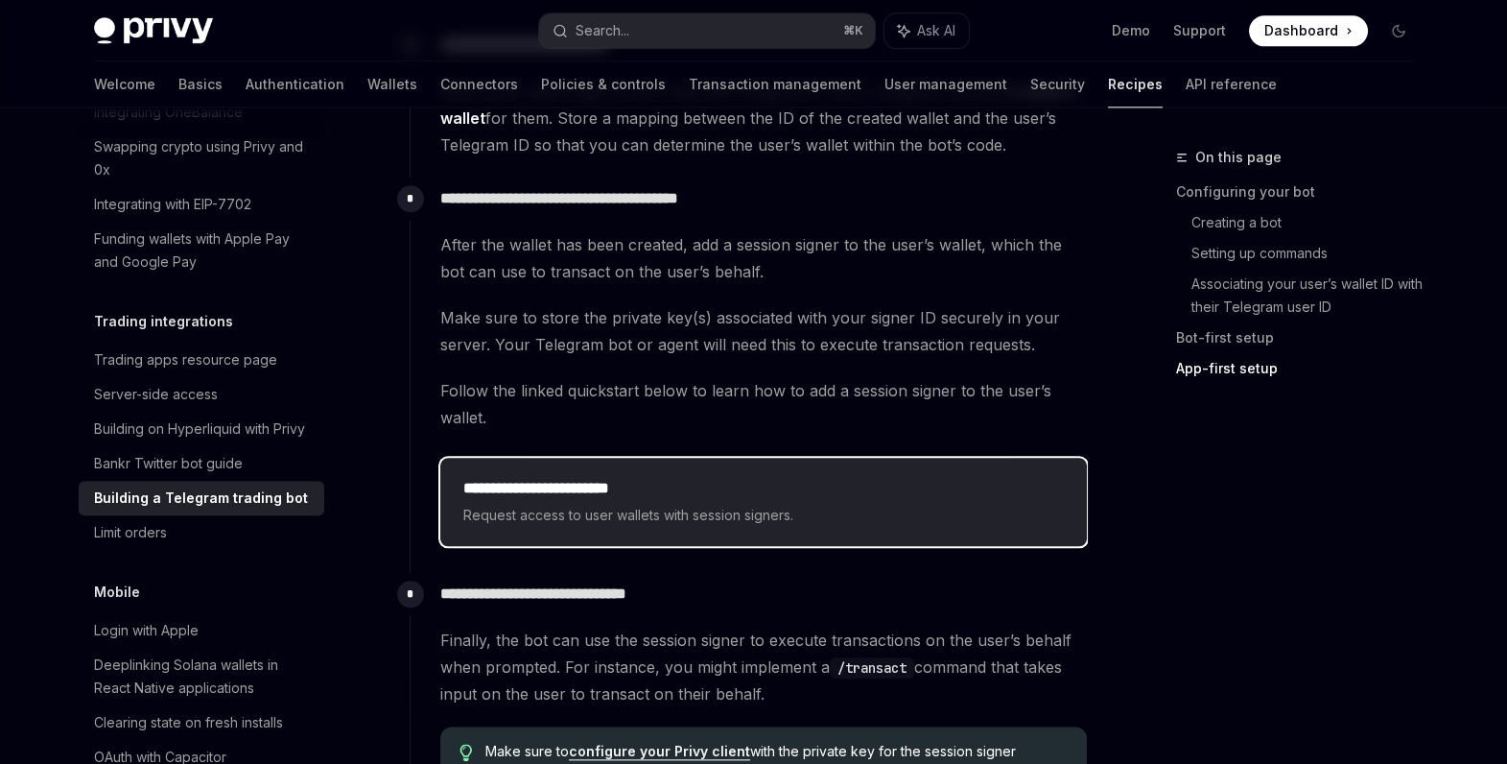
click at [556, 481] on h2 "**********" at bounding box center [763, 488] width 601 height 23
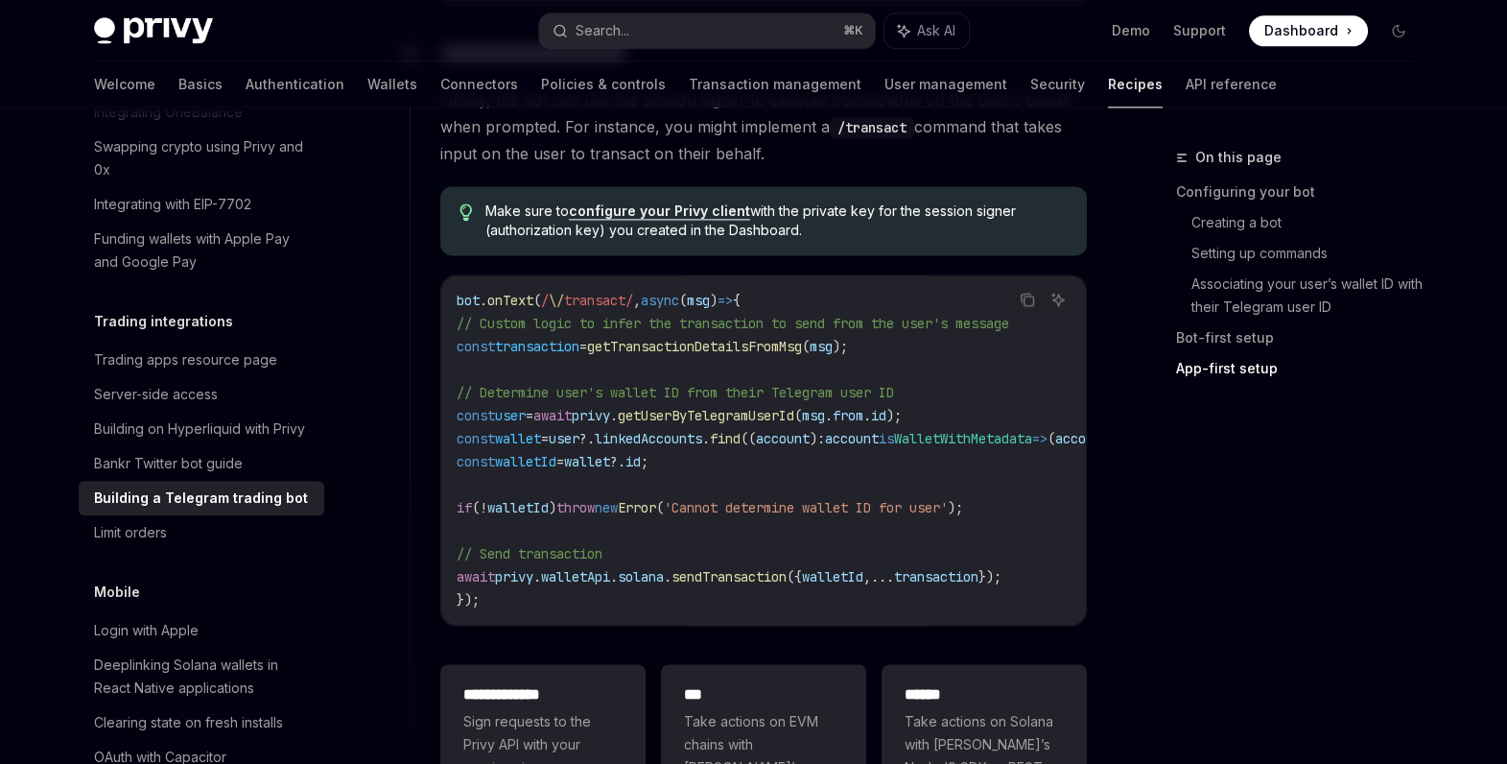
scroll to position [6056, 0]
drag, startPoint x: 981, startPoint y: 403, endPoint x: 645, endPoint y: 401, distance: 336.7
click at [645, 406] on span "const user = await privy . getUserByTelegramUserId ( msg . from . id );" at bounding box center [679, 414] width 445 height 17
click at [586, 203] on link "configure your Privy client" at bounding box center [659, 209] width 181 height 17
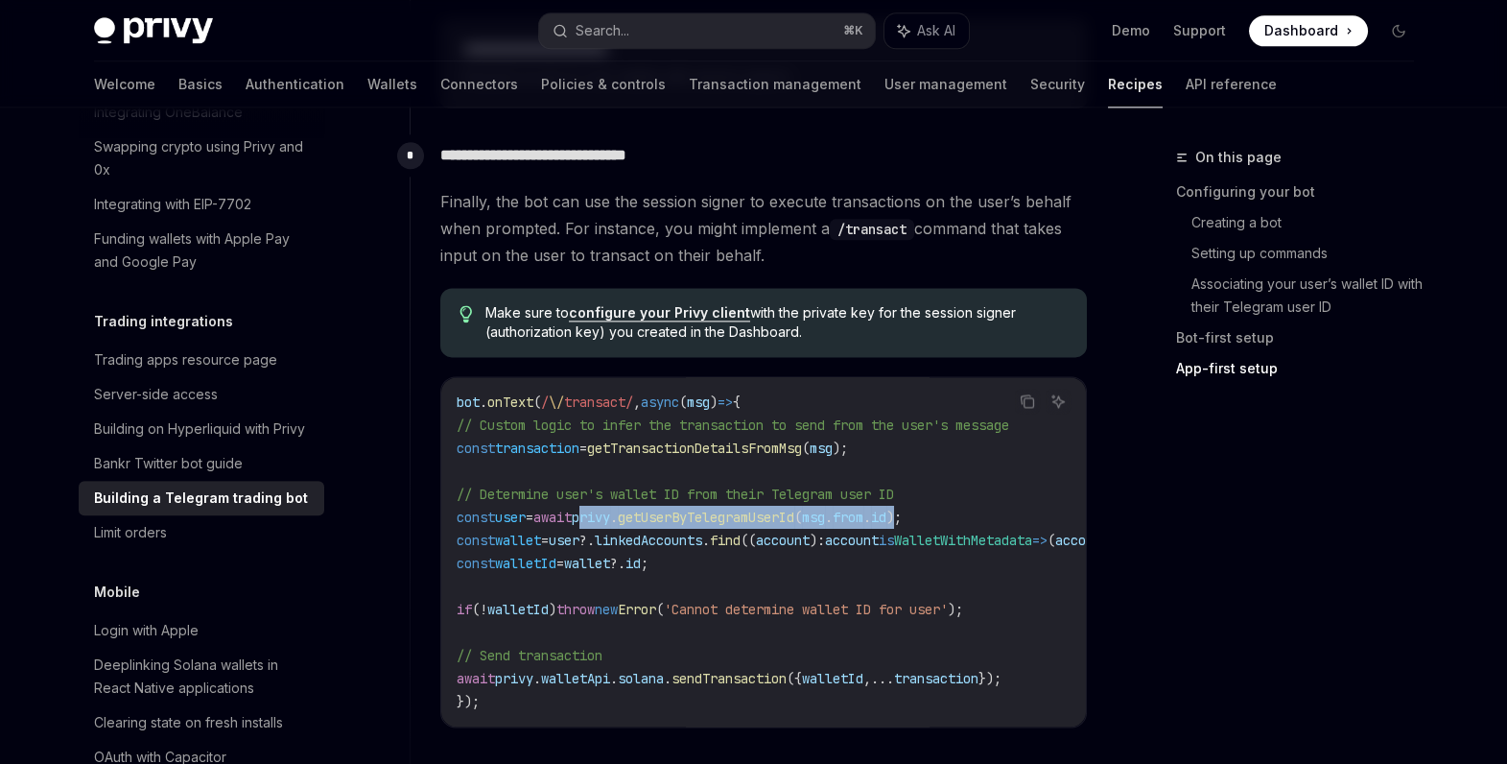
scroll to position [5945, 0]
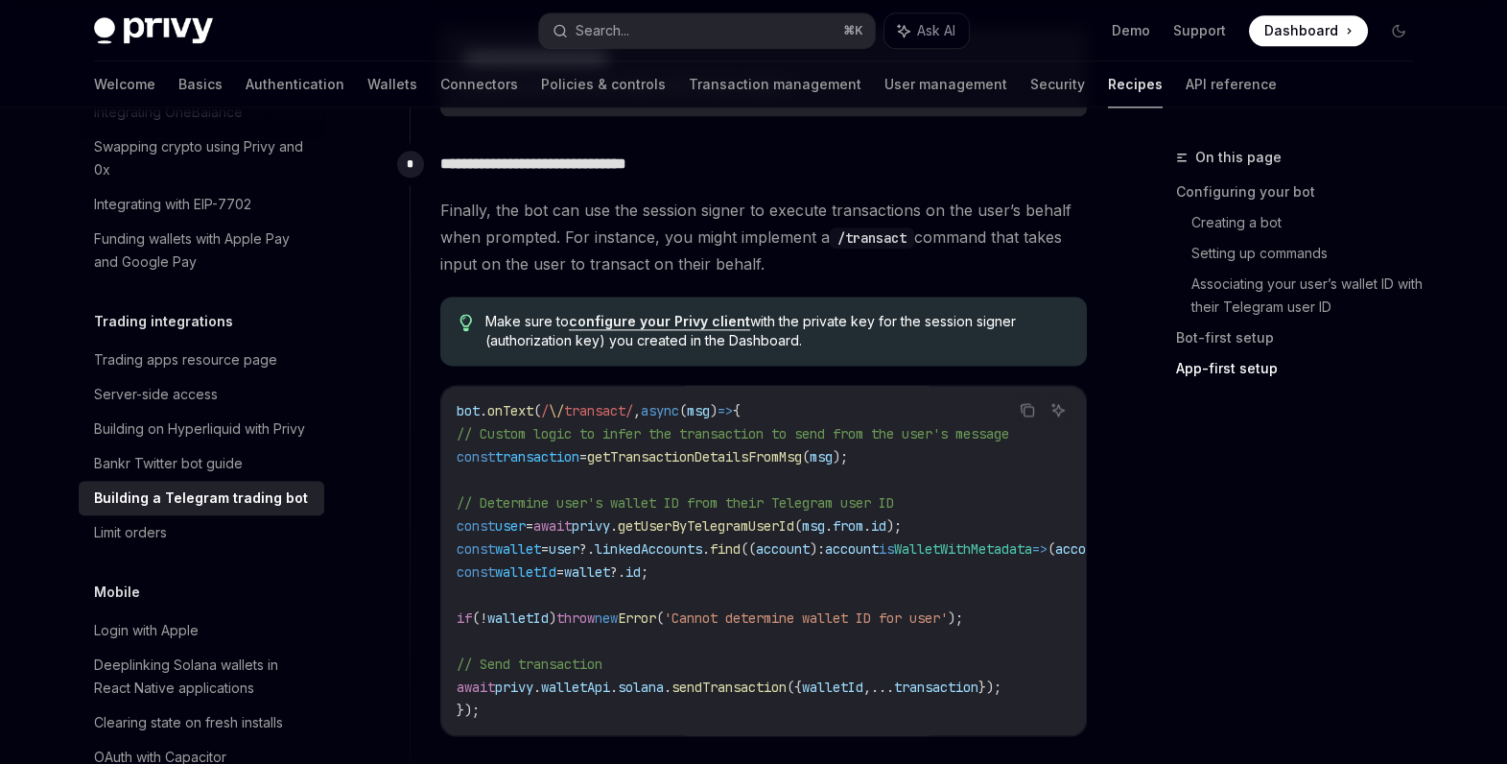
drag, startPoint x: 686, startPoint y: 338, endPoint x: 790, endPoint y: 338, distance: 103.6
click at [790, 338] on span "Make sure to configure your Privy client with the private key for the session s…" at bounding box center [776, 331] width 582 height 38
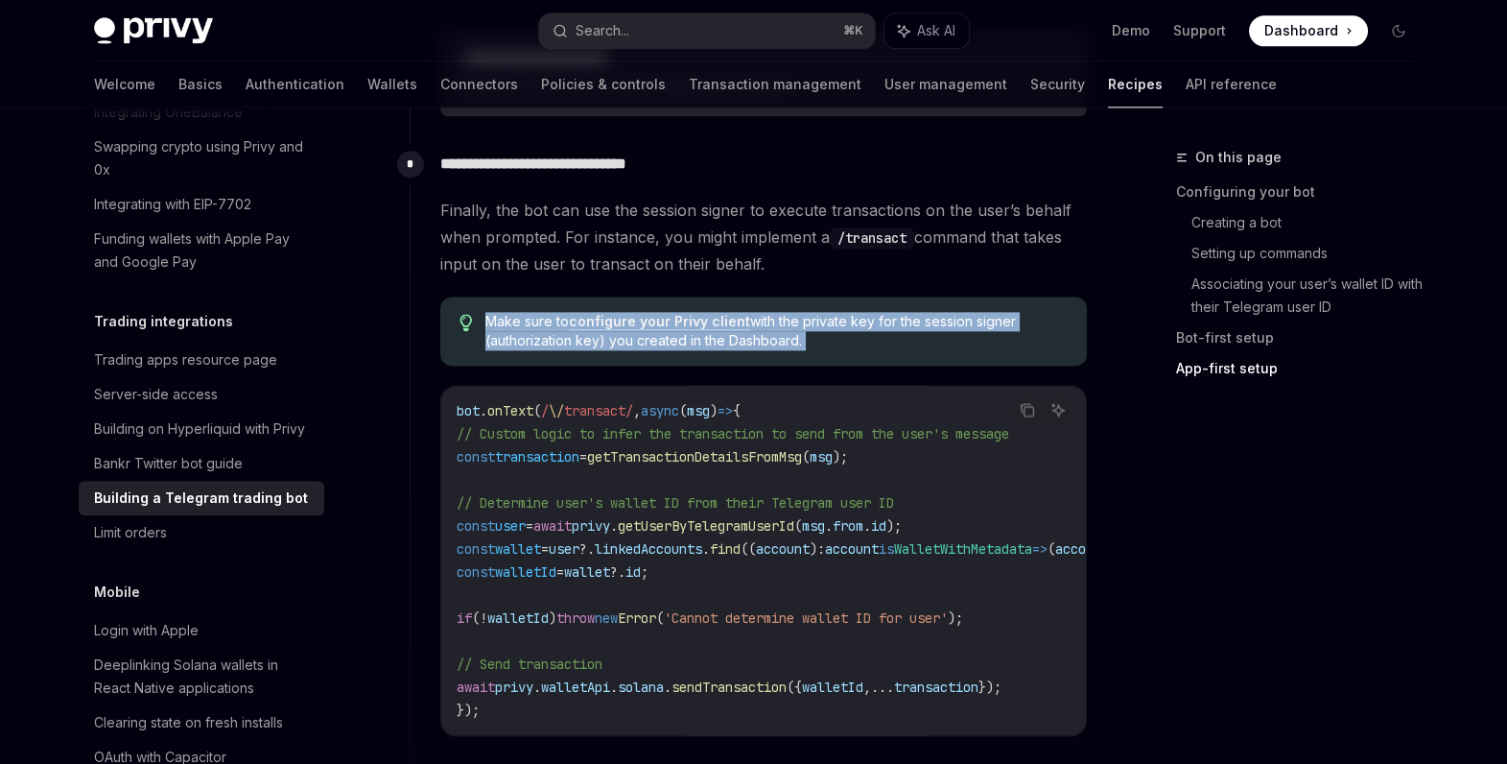
click at [790, 338] on span "Make sure to configure your Privy client with the private key for the session s…" at bounding box center [776, 331] width 582 height 38
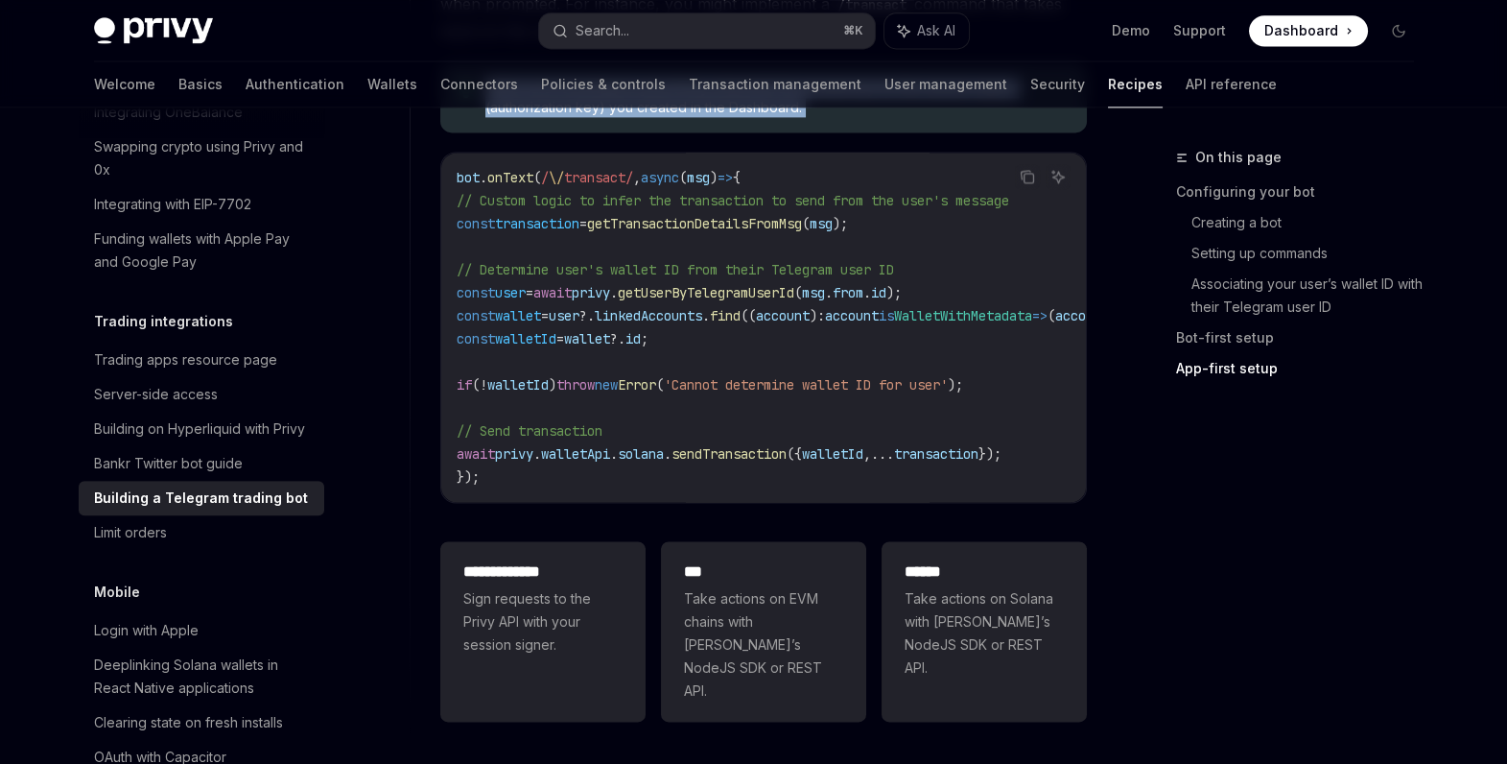
scroll to position [6180, 0]
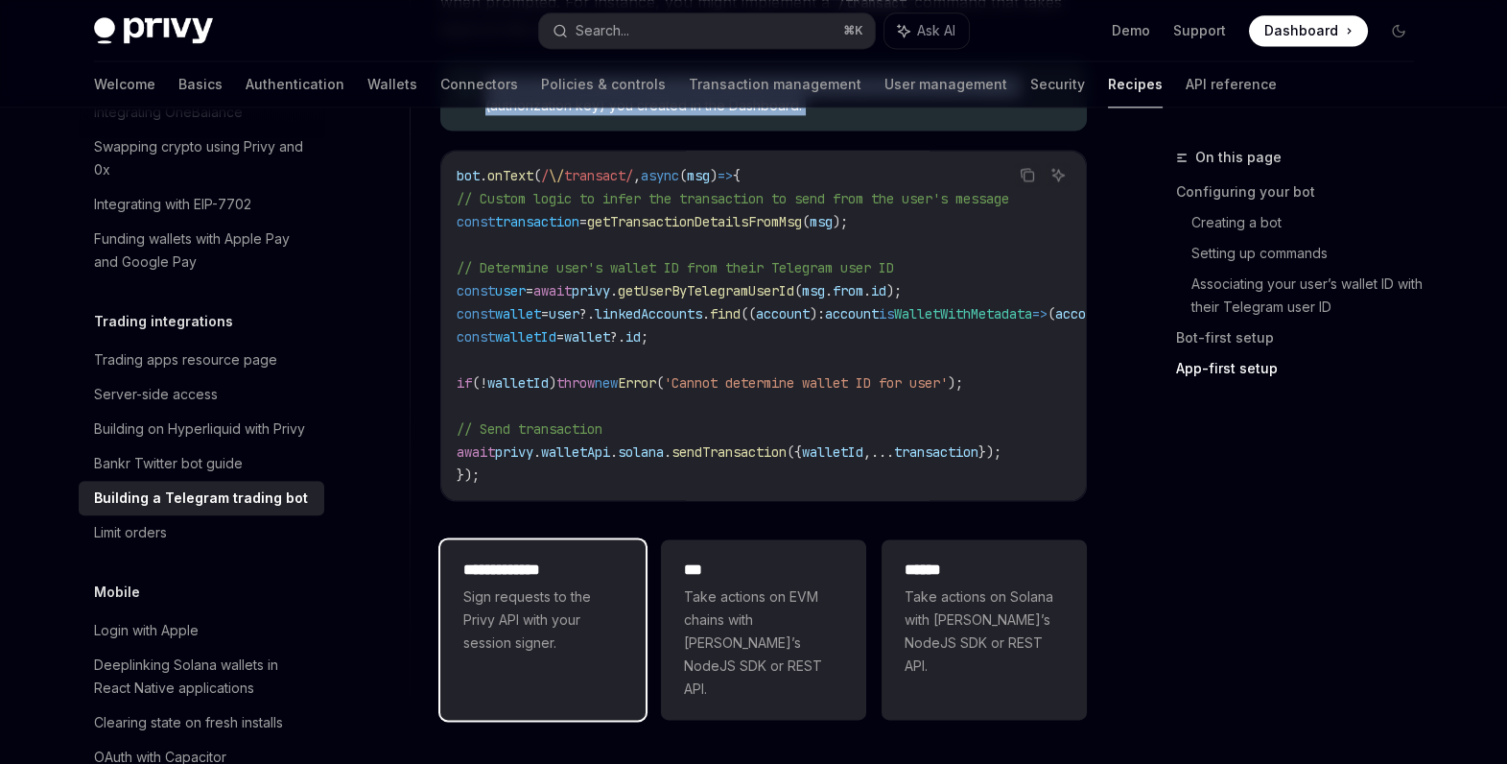
click at [553, 653] on span "Sign requests to the Privy API with your session signer." at bounding box center [542, 619] width 159 height 69
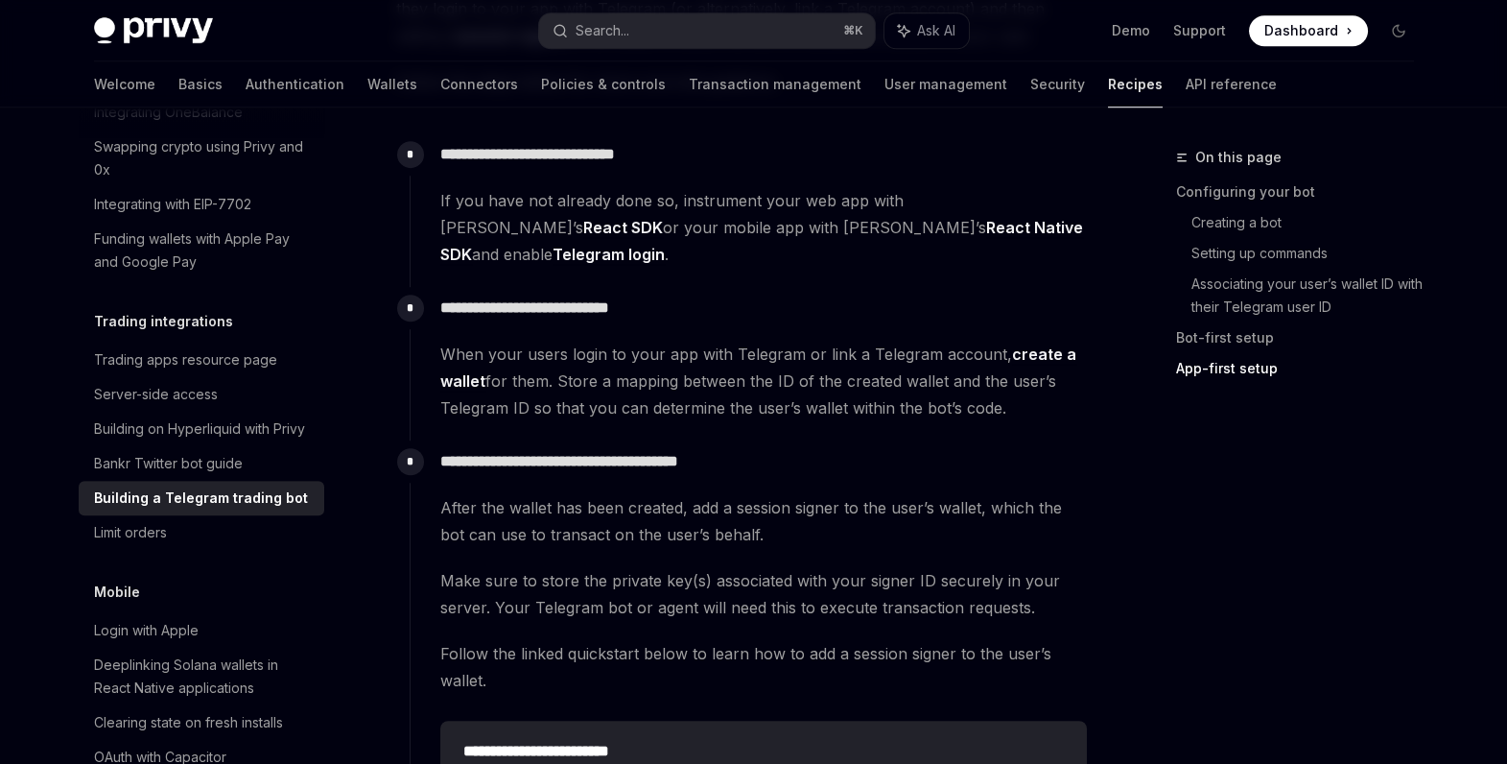
scroll to position [3492, 0]
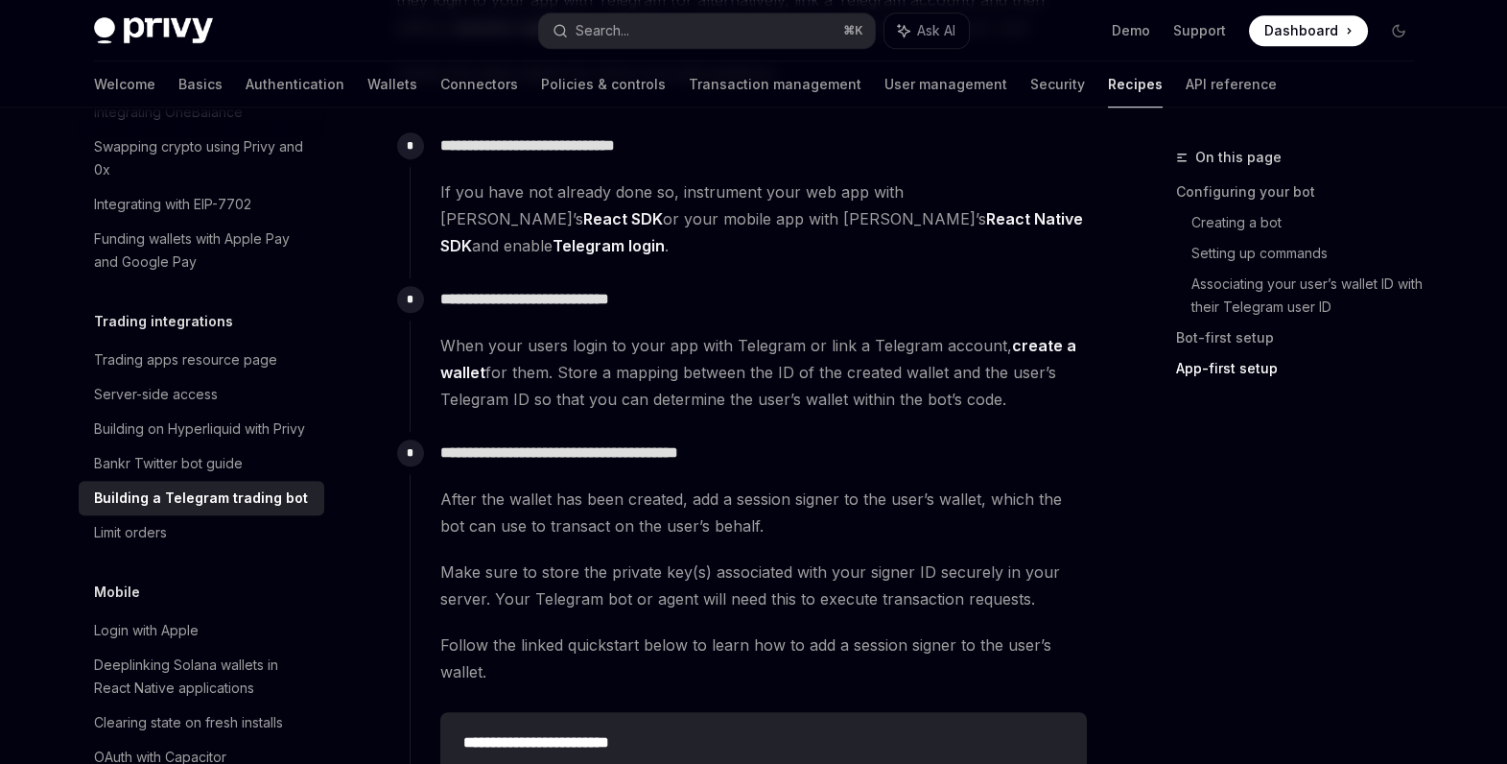
click at [510, 384] on span "When your users login to your app with Telegram or link a Telegram account, cre…" at bounding box center [763, 372] width 647 height 81
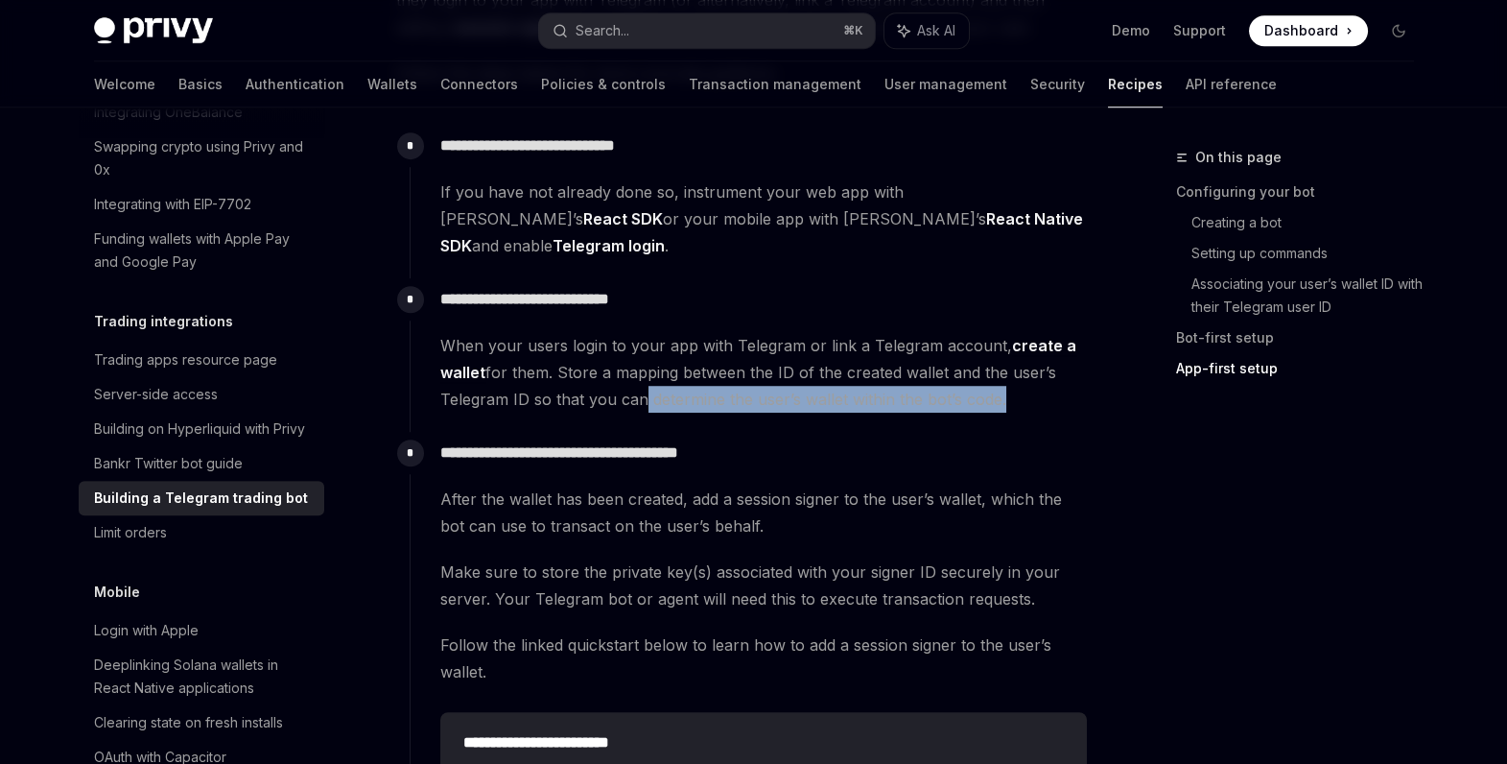
drag, startPoint x: 631, startPoint y: 385, endPoint x: 996, endPoint y: 369, distance: 364.9
click at [996, 369] on span "When your users login to your app with Telegram or link a Telegram account, cre…" at bounding box center [763, 372] width 647 height 81
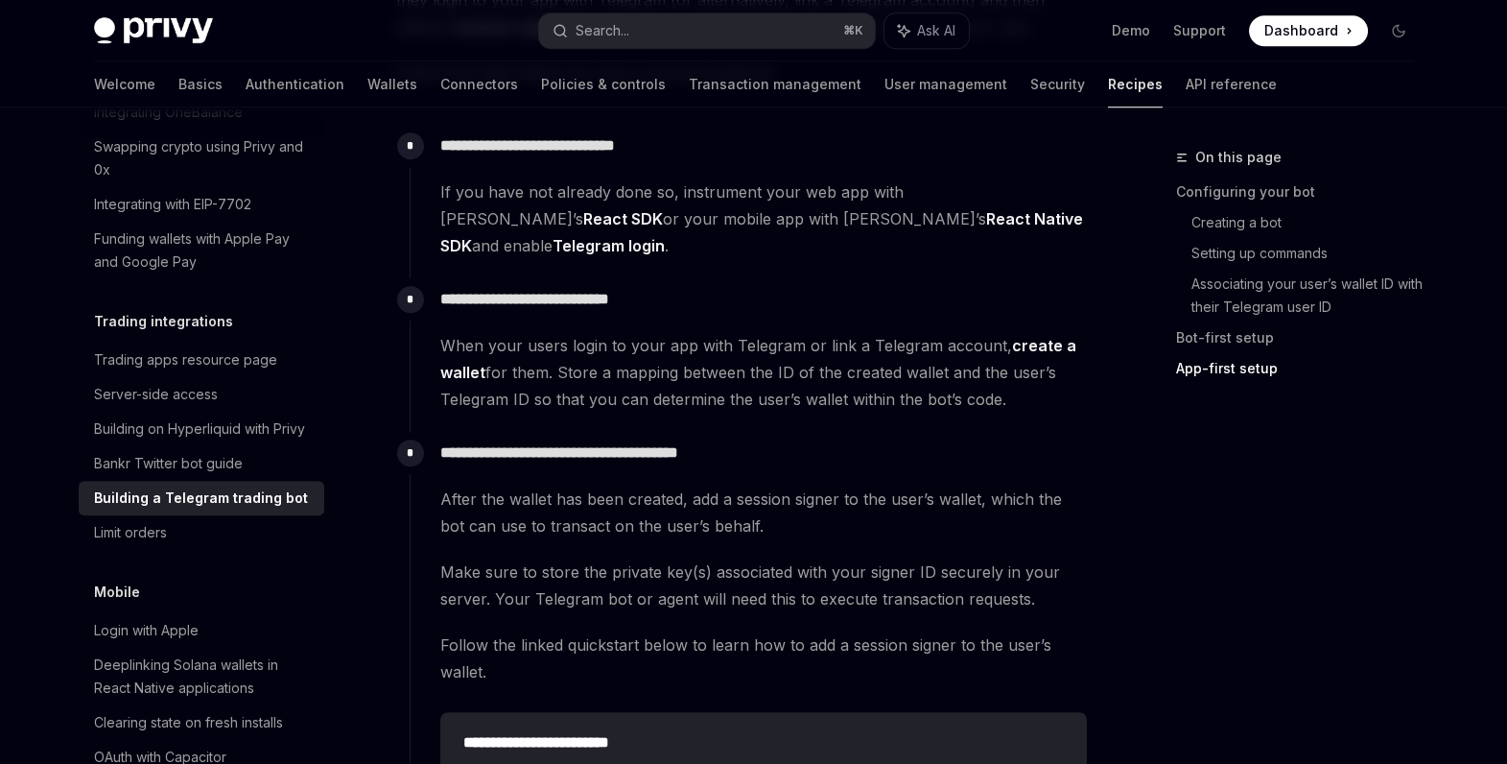
click at [995, 369] on span "When your users login to your app with Telegram or link a Telegram account, cre…" at bounding box center [763, 372] width 647 height 81
drag, startPoint x: 1000, startPoint y: 378, endPoint x: 443, endPoint y: 379, distance: 556.4
click at [443, 379] on span "When your users login to your app with Telegram or link a Telegram account, cre…" at bounding box center [763, 372] width 647 height 81
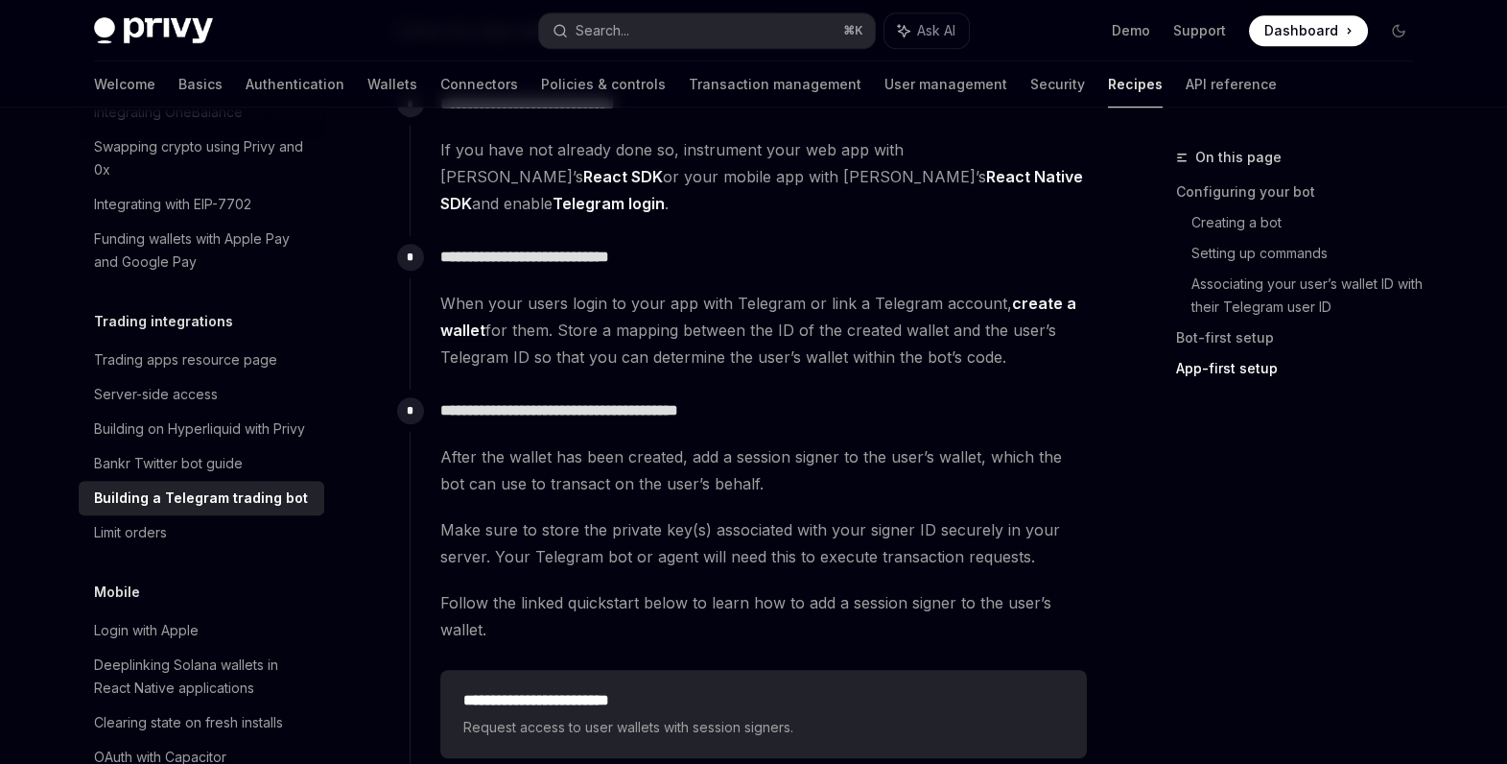
scroll to position [3550, 0]
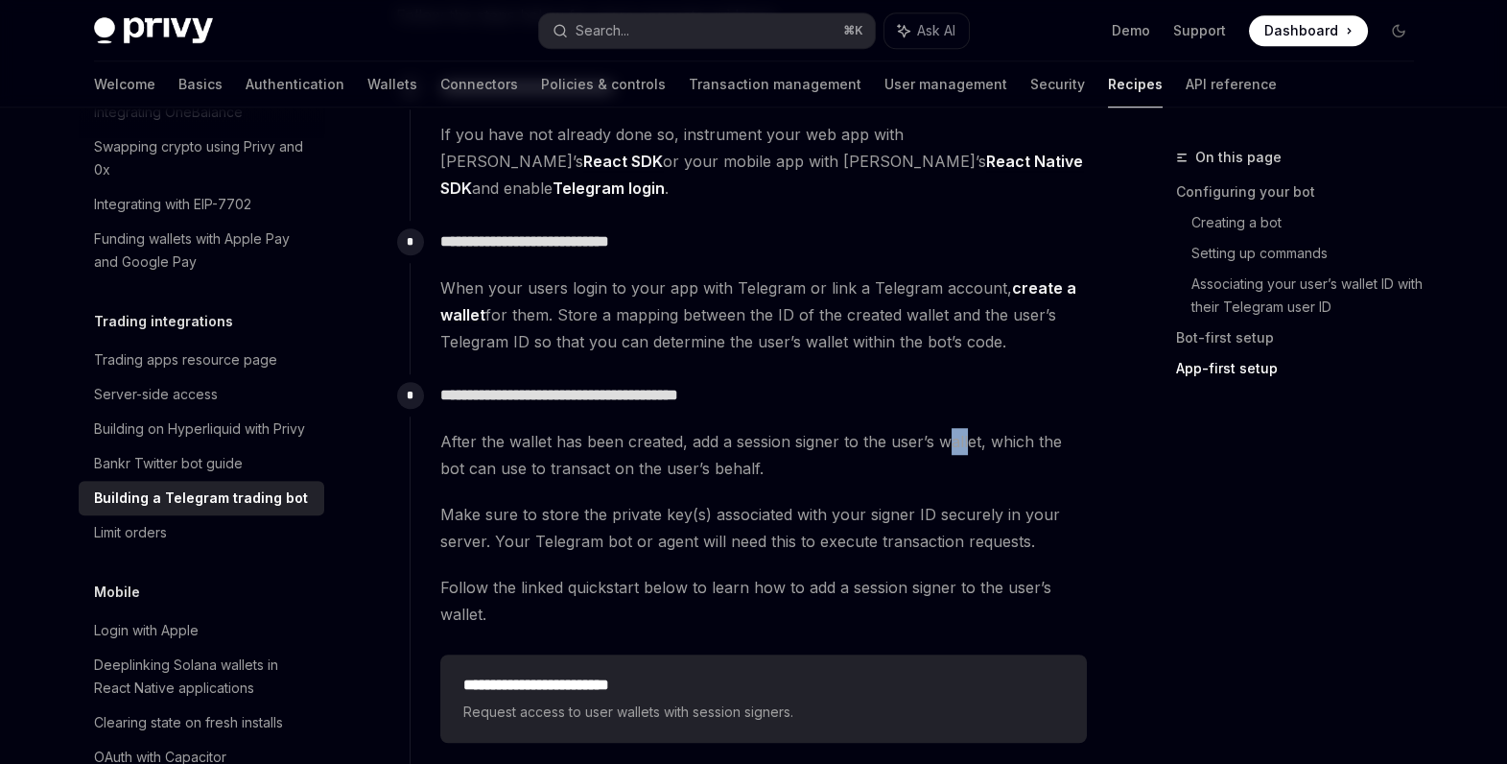
drag, startPoint x: 943, startPoint y: 424, endPoint x: 967, endPoint y: 424, distance: 24.0
click at [967, 428] on span "After the wallet has been created, add a session signer to the user’s wallet, w…" at bounding box center [763, 455] width 647 height 54
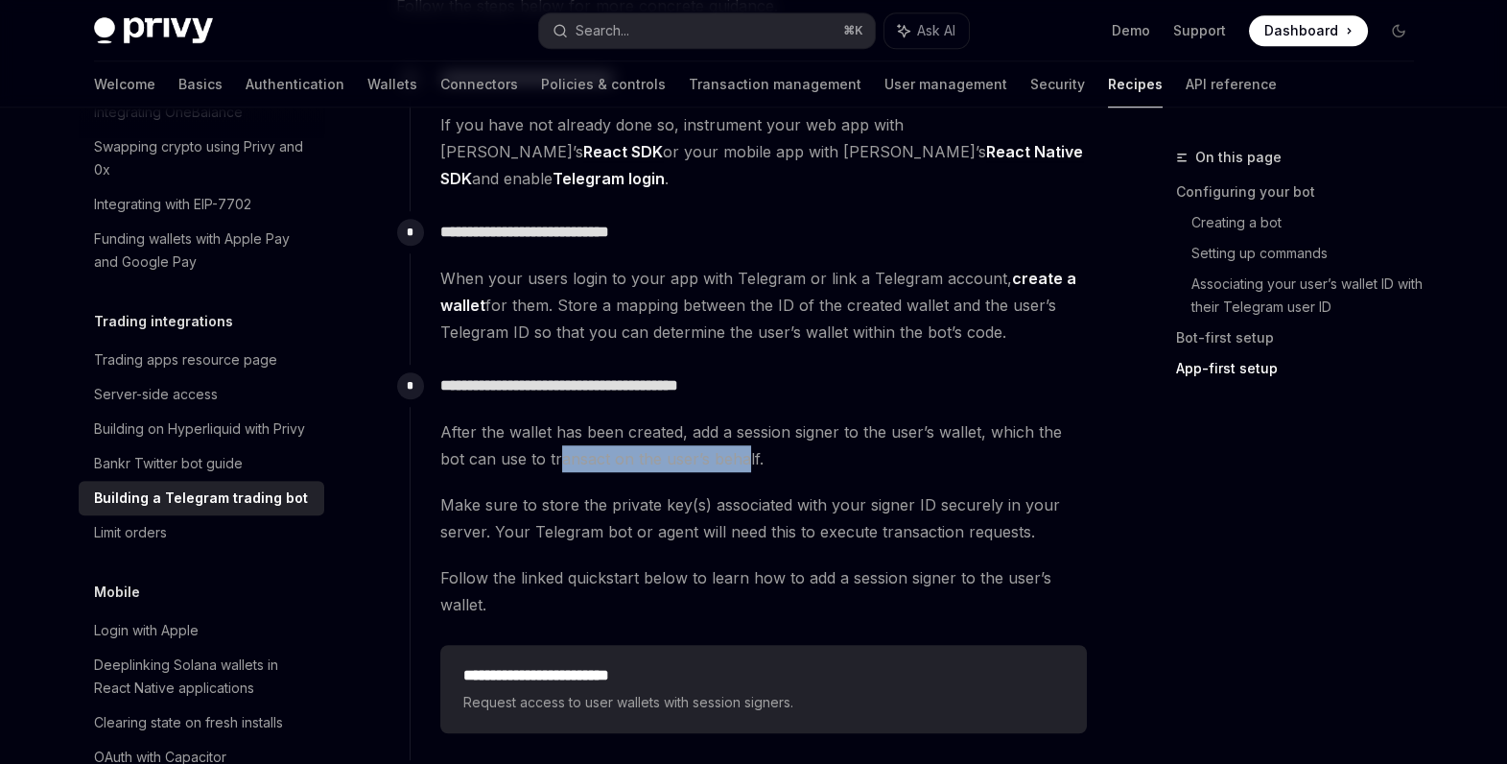
drag, startPoint x: 534, startPoint y: 440, endPoint x: 720, endPoint y: 434, distance: 185.3
click at [717, 436] on span "After the wallet has been created, add a session signer to the user’s wallet, w…" at bounding box center [763, 445] width 647 height 54
click at [720, 434] on span "After the wallet has been created, add a session signer to the user’s wallet, w…" at bounding box center [763, 445] width 647 height 54
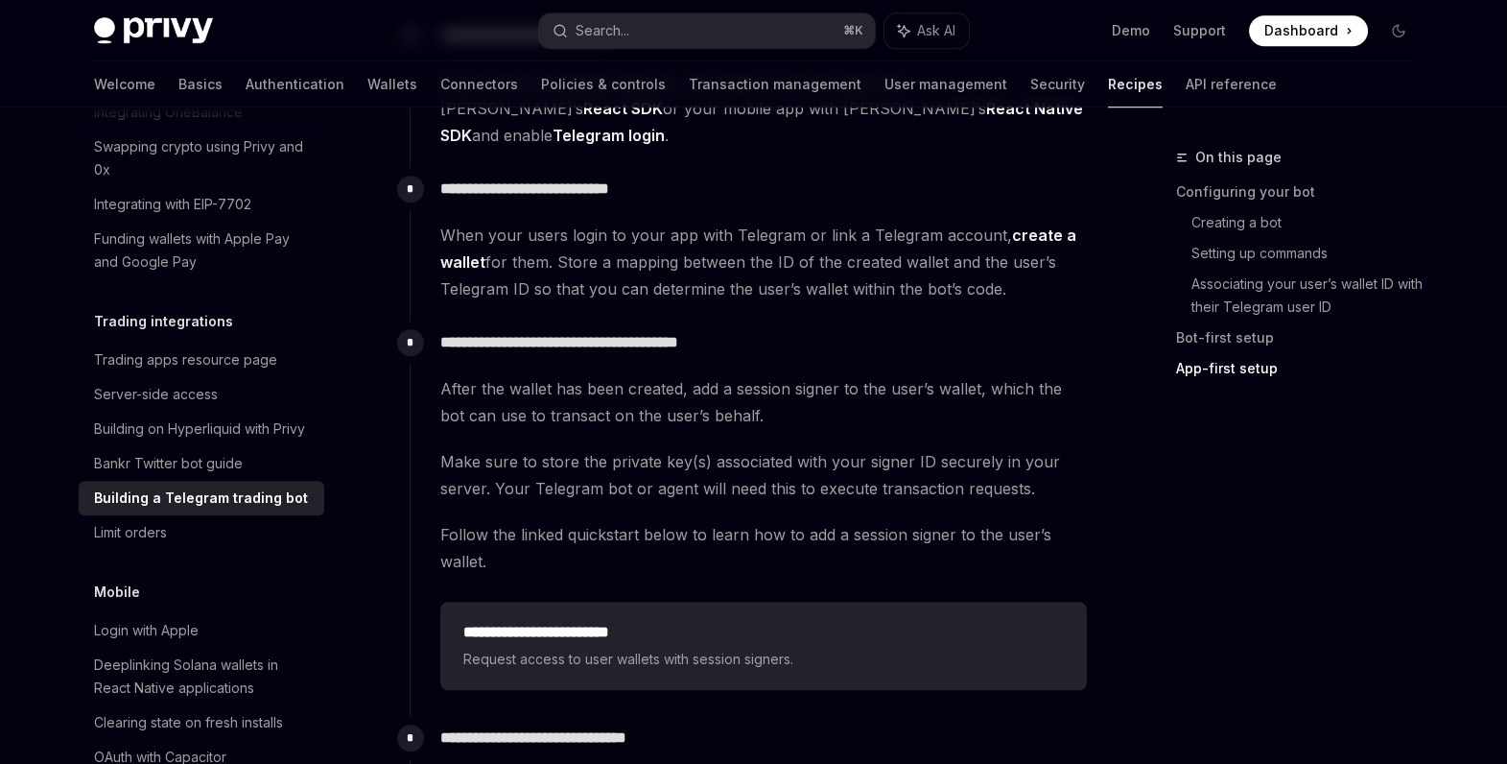
scroll to position [3618, 0]
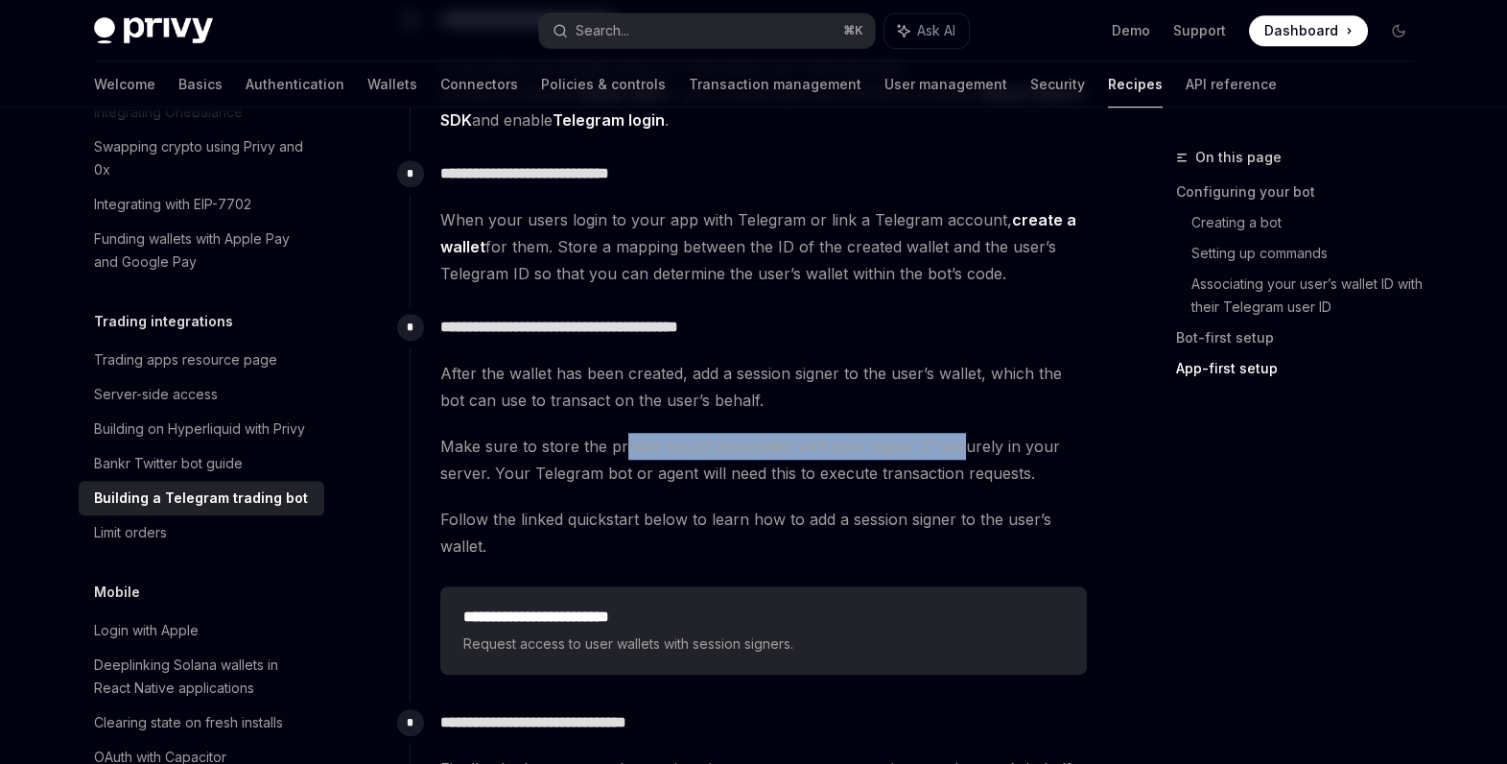
drag, startPoint x: 619, startPoint y: 429, endPoint x: 969, endPoint y: 424, distance: 350.2
click at [962, 433] on span "Make sure to store the private key(s) associated with your signer ID securely i…" at bounding box center [763, 460] width 647 height 54
click at [967, 433] on span "Make sure to store the private key(s) associated with your signer ID securely i…" at bounding box center [763, 460] width 647 height 54
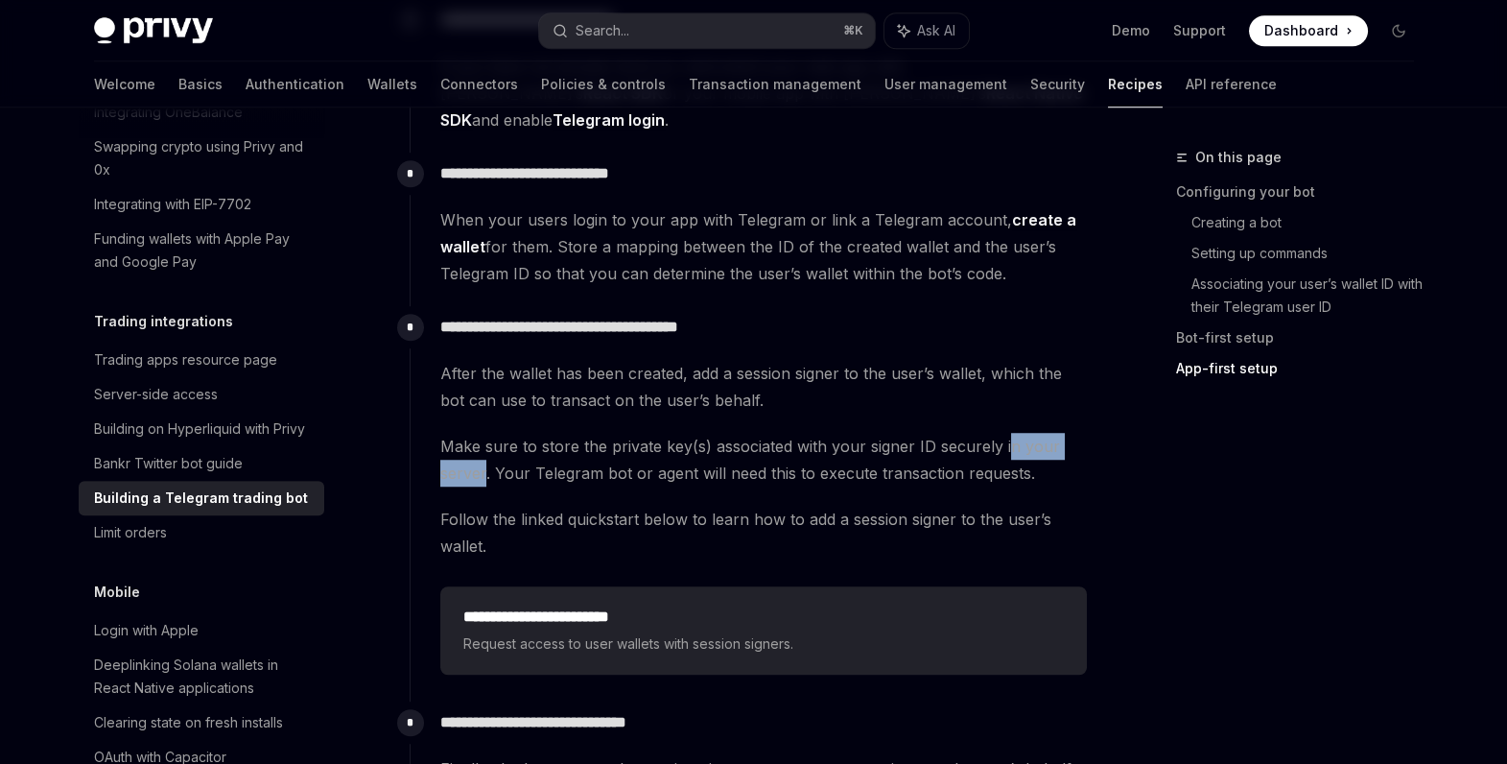
drag, startPoint x: 1003, startPoint y: 424, endPoint x: 484, endPoint y: 447, distance: 519.5
click at [484, 447] on span "Make sure to store the private key(s) associated with your signer ID securely i…" at bounding box center [763, 460] width 647 height 54
click at [484, 448] on span "Make sure to store the private key(s) associated with your signer ID securely i…" at bounding box center [763, 460] width 647 height 54
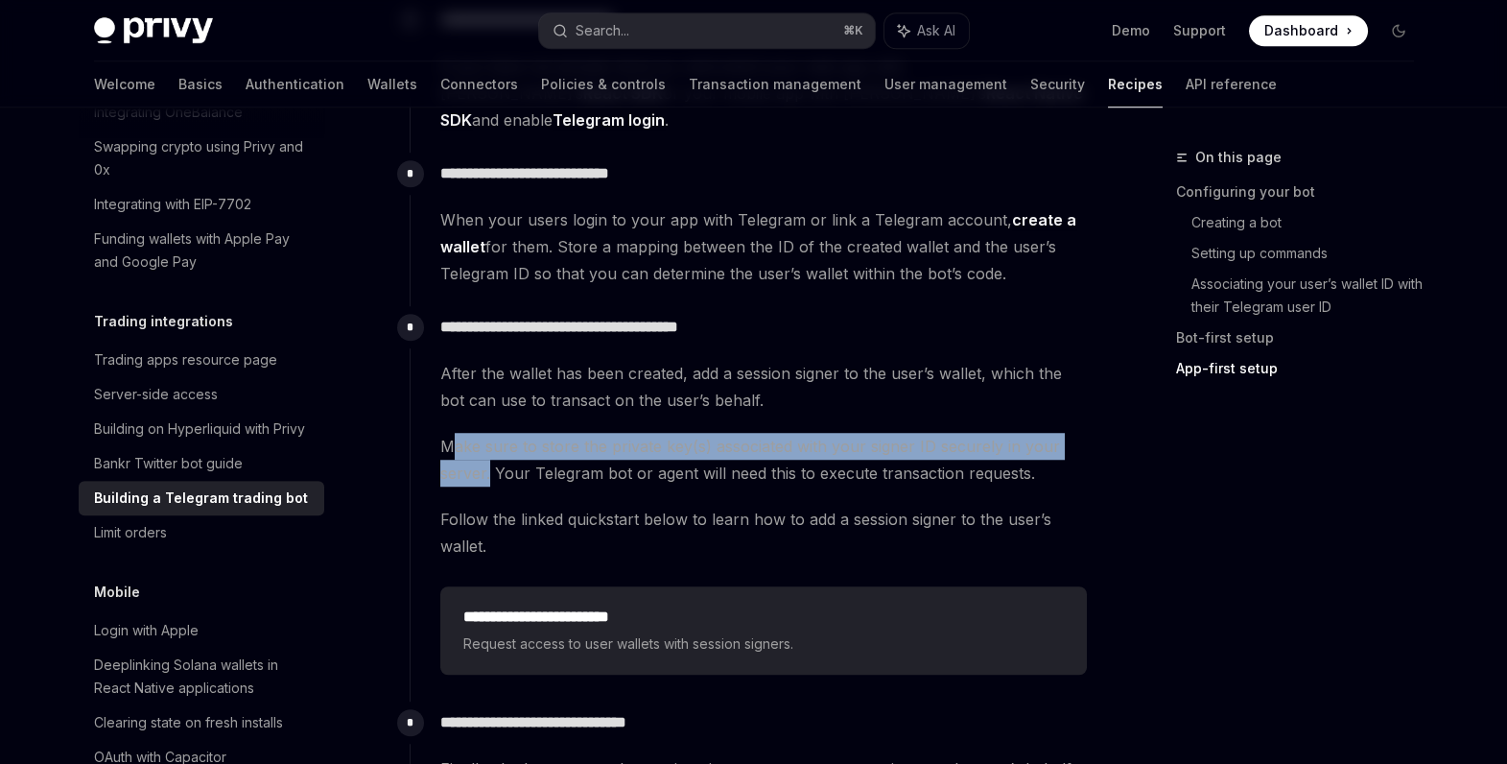
drag, startPoint x: 487, startPoint y: 455, endPoint x: 458, endPoint y: 426, distance: 41.4
click at [458, 433] on span "Make sure to store the private key(s) associated with your signer ID securely i…" at bounding box center [763, 460] width 647 height 54
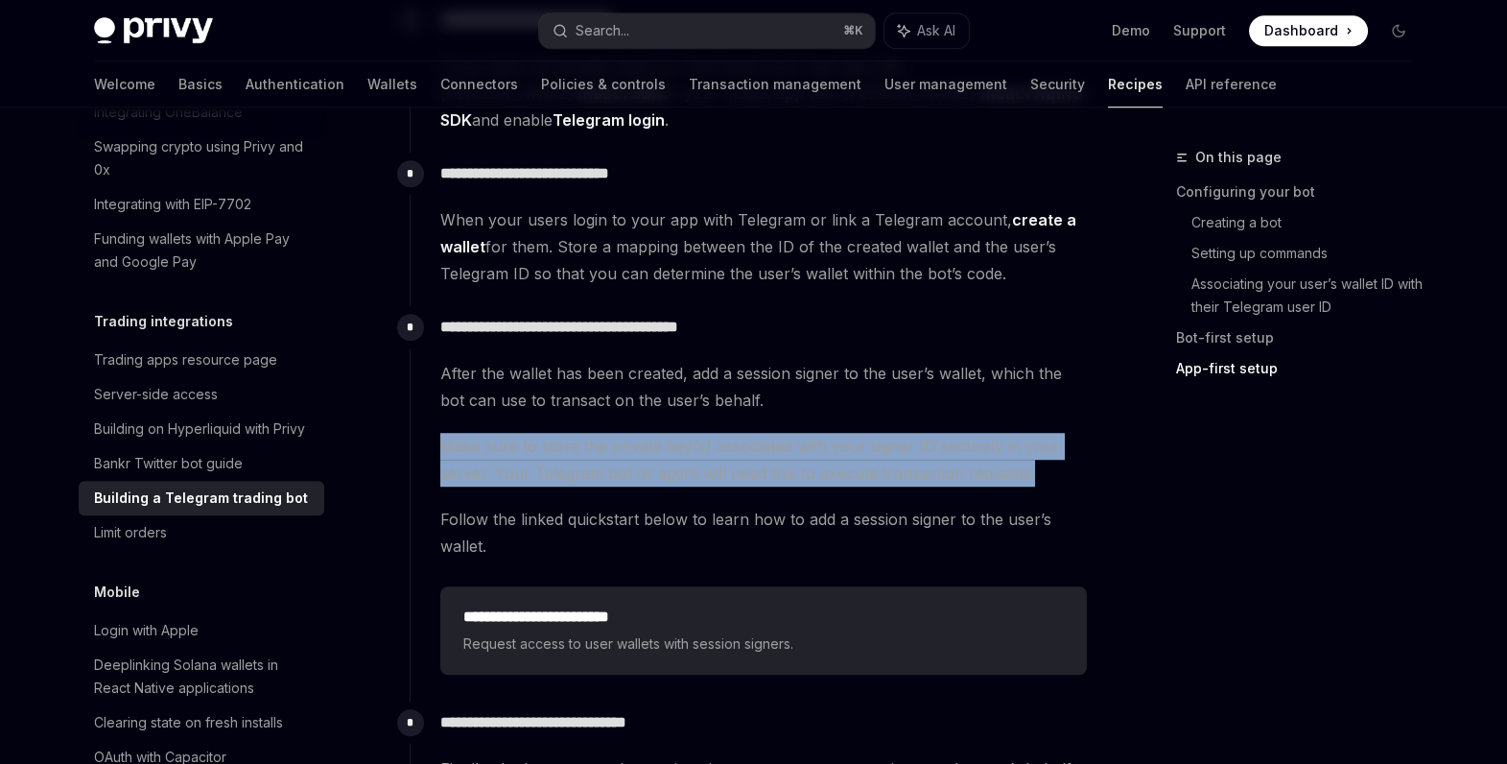
drag, startPoint x: 1043, startPoint y: 449, endPoint x: 414, endPoint y: 416, distance: 629.2
click at [414, 416] on div "**********" at bounding box center [749, 494] width 678 height 376
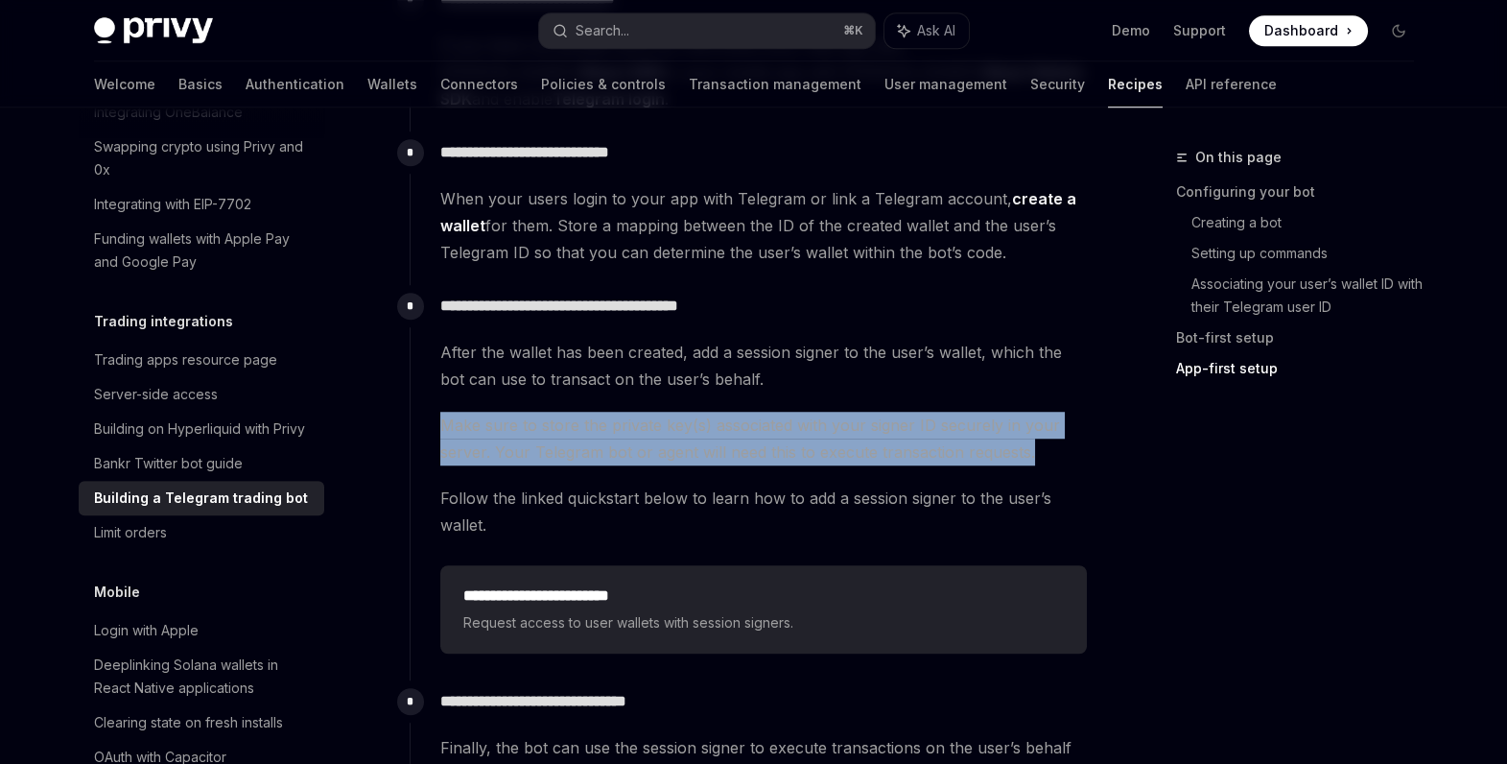
scroll to position [3647, 0]
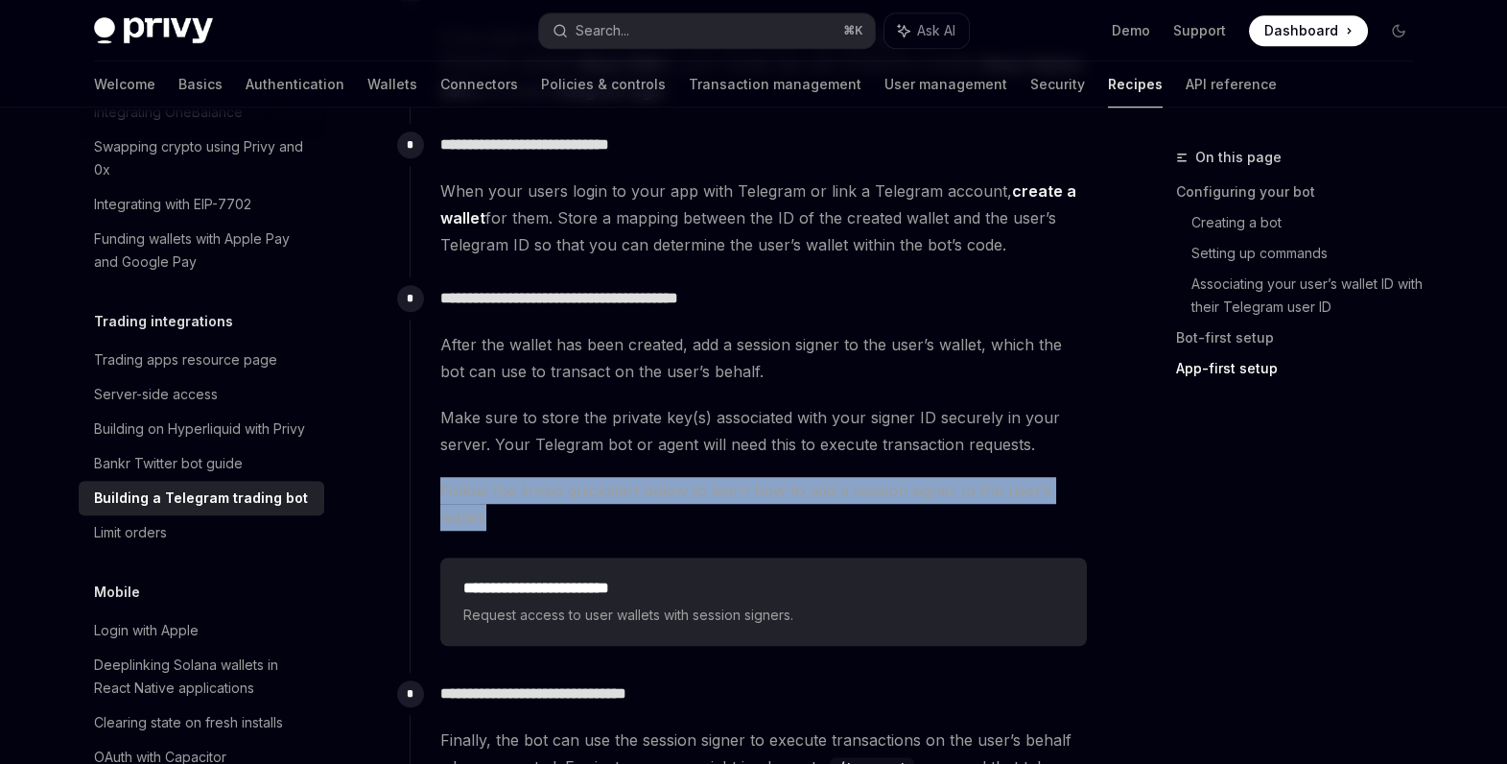
drag, startPoint x: 441, startPoint y: 465, endPoint x: 503, endPoint y: 489, distance: 65.9
click at [503, 489] on span "Follow the linked quickstart below to learn how to add a session signer to the …" at bounding box center [763, 504] width 647 height 54
click at [502, 489] on span "Follow the linked quickstart below to learn how to add a session signer to the …" at bounding box center [763, 504] width 647 height 54
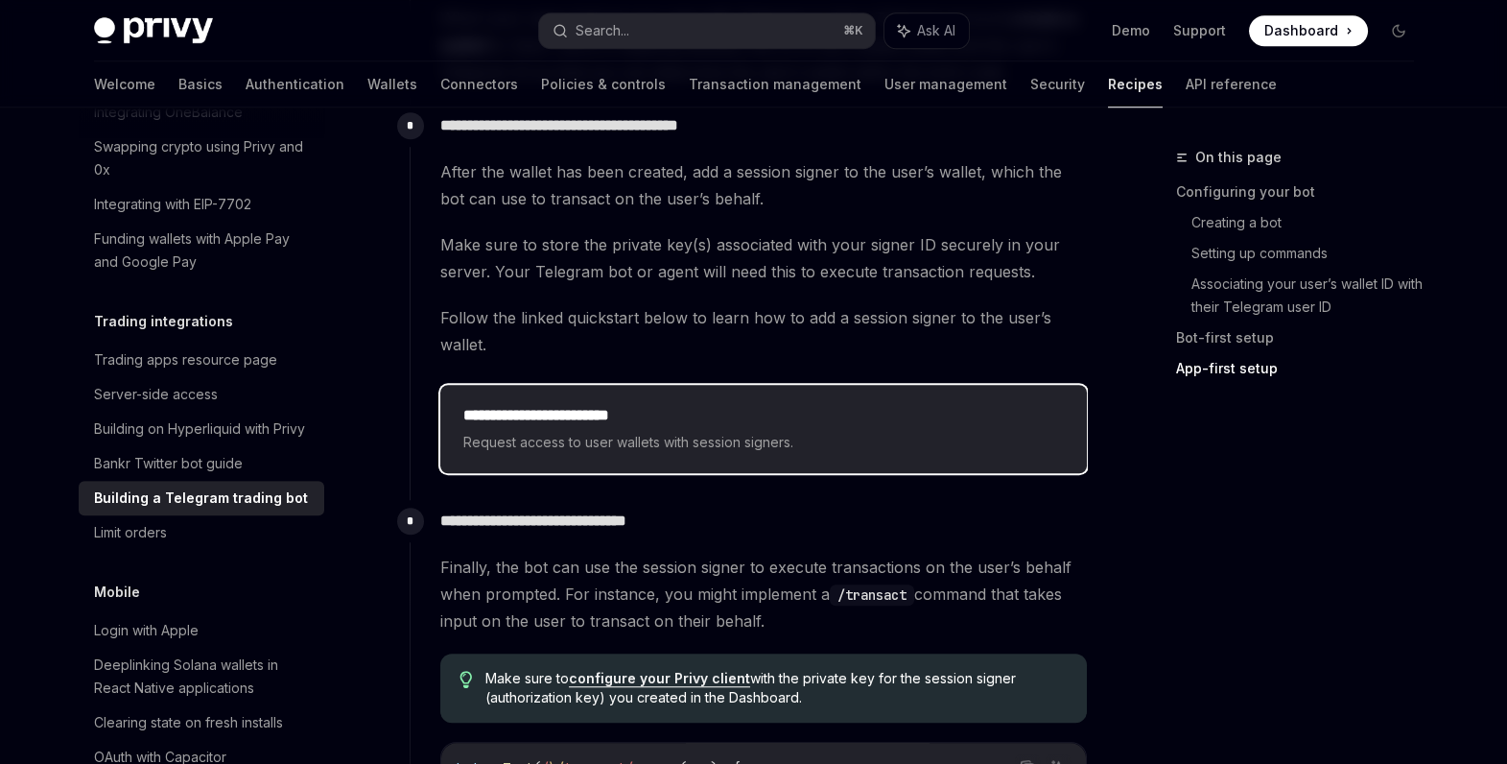
scroll to position [3837, 0]
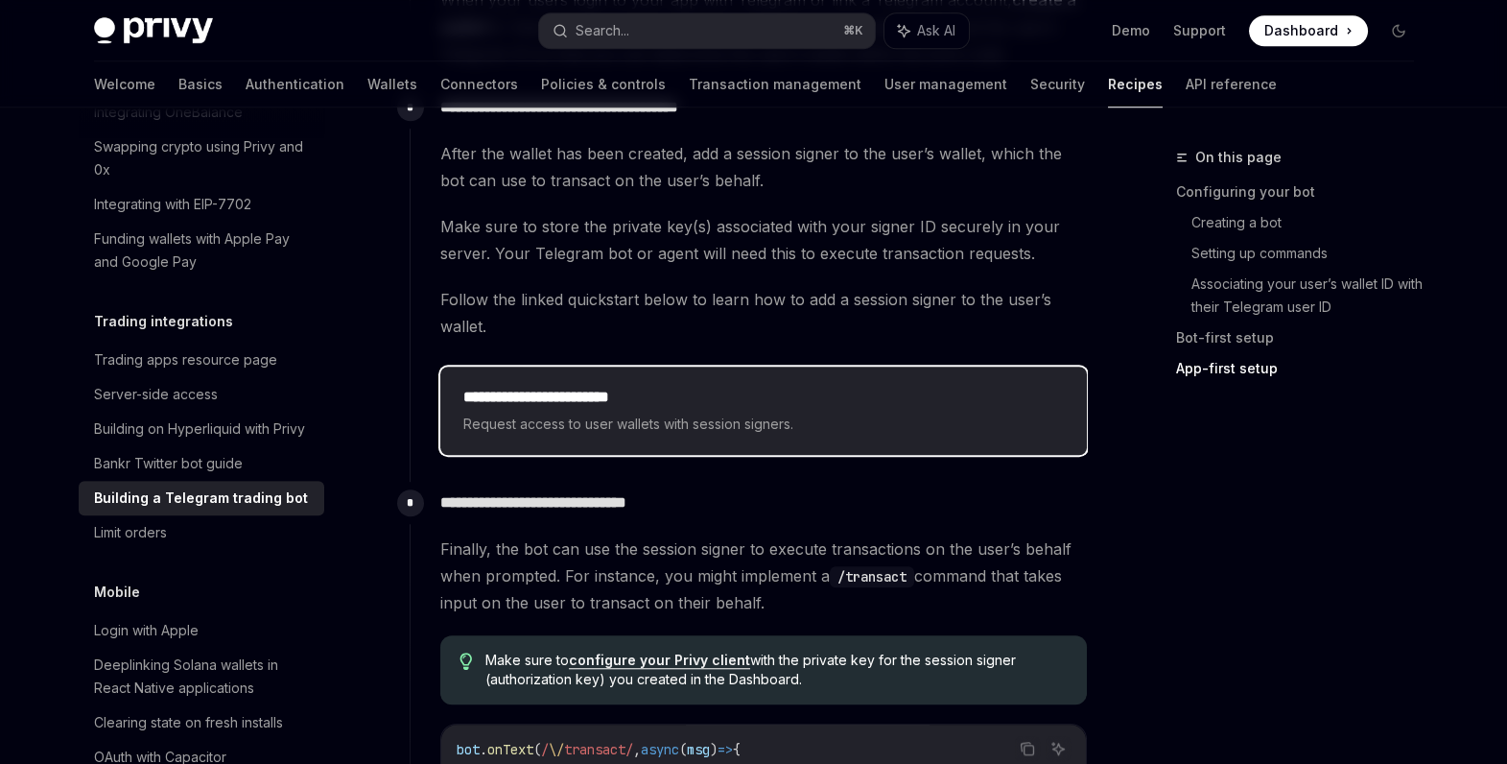
click at [558, 419] on div "**********" at bounding box center [763, 410] width 647 height 88
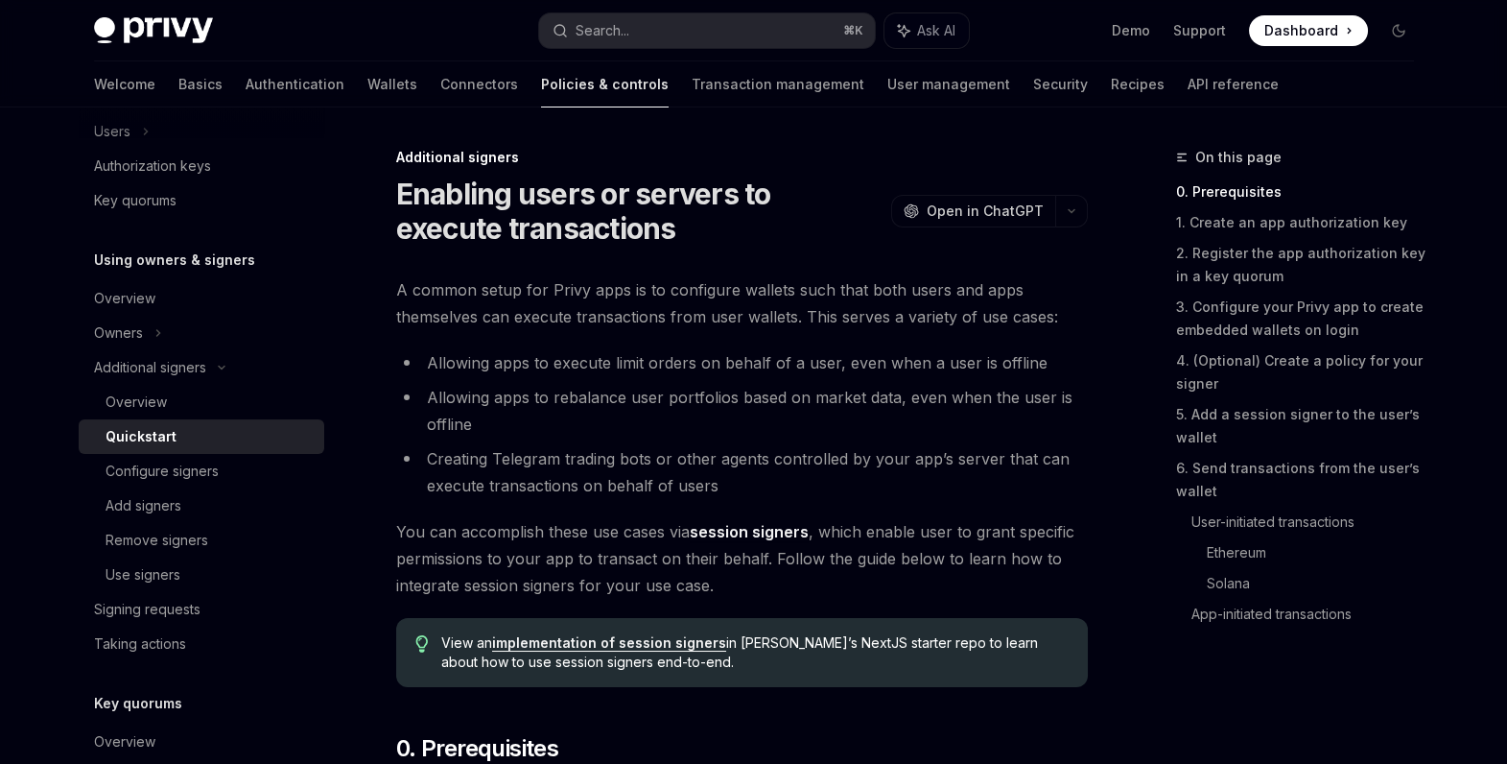
scroll to position [35, 0]
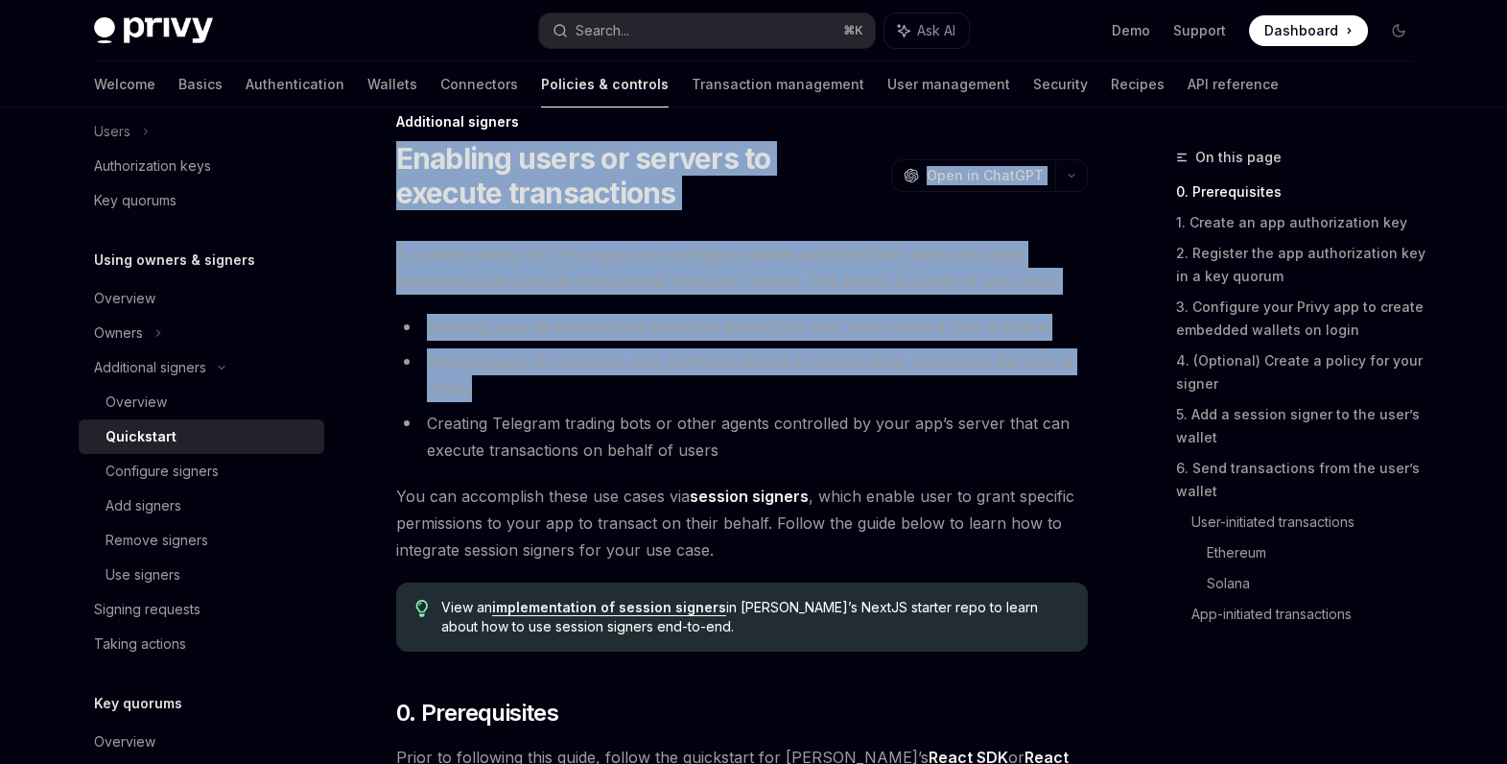
drag, startPoint x: 383, startPoint y: 160, endPoint x: 839, endPoint y: 385, distance: 508.9
click at [839, 385] on li "Allowing apps to rebalance user portfolios based on market data, even when the …" at bounding box center [742, 375] width 692 height 54
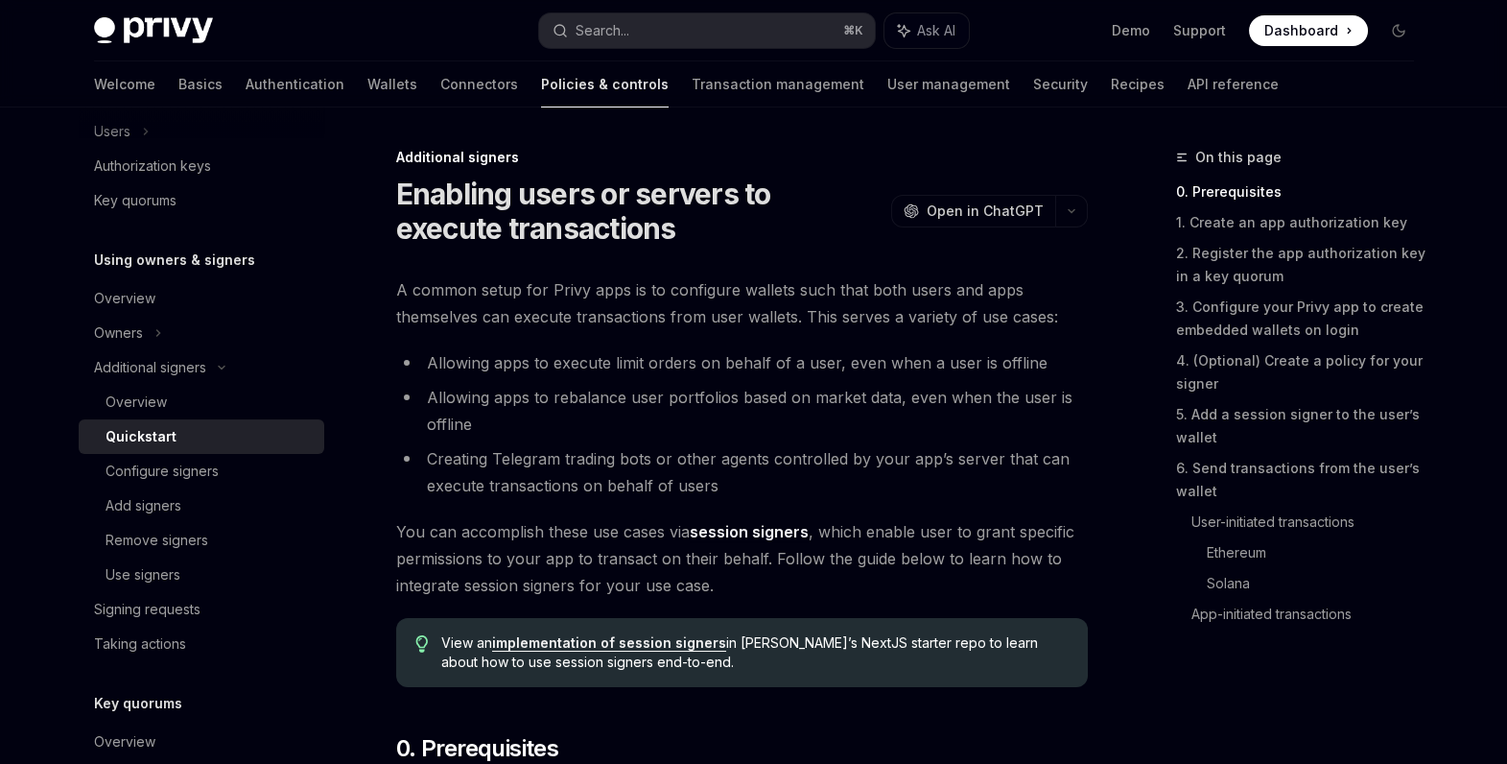
scroll to position [6, 0]
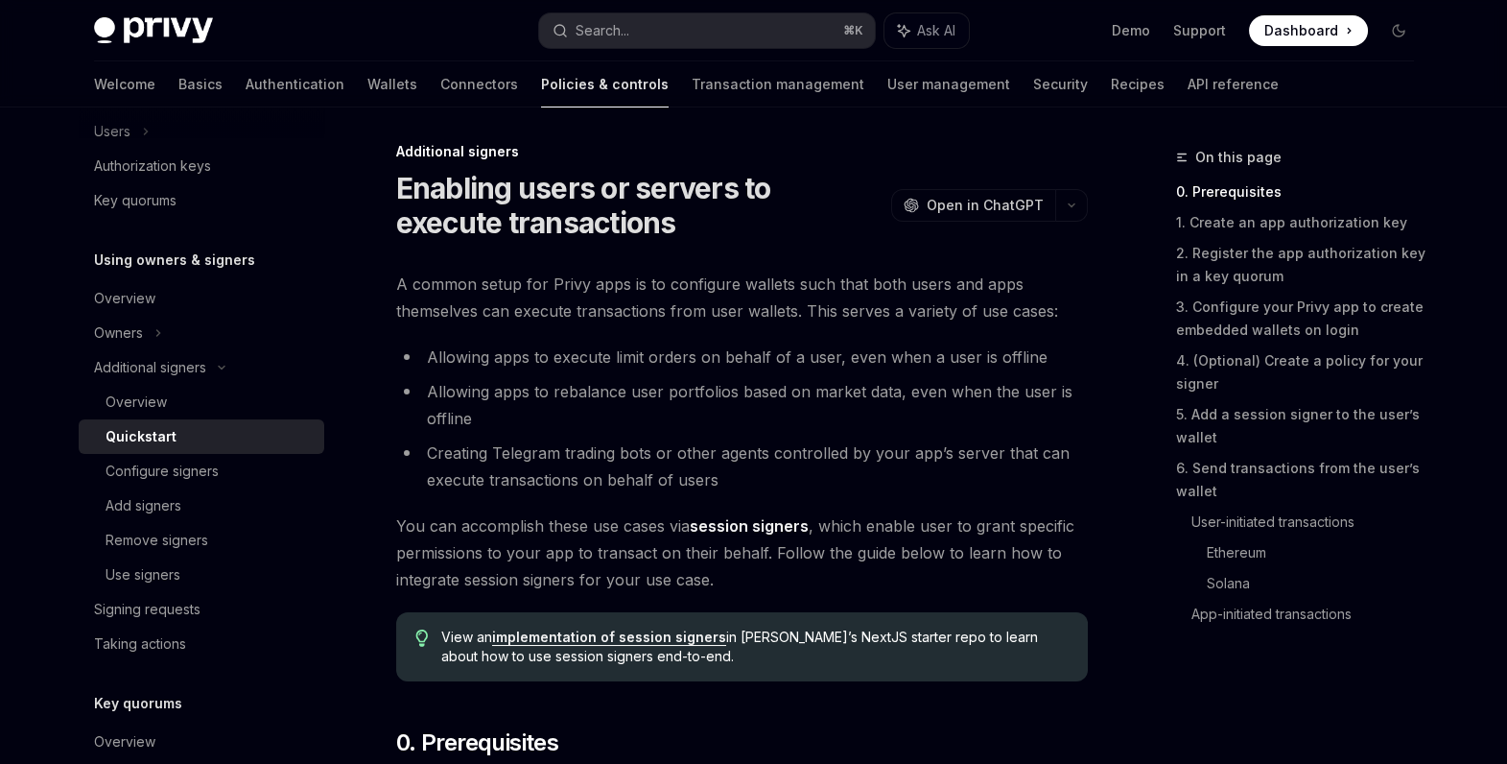
click at [503, 349] on li "Allowing apps to execute limit orders on behalf of a user, even when a user is …" at bounding box center [742, 356] width 692 height 27
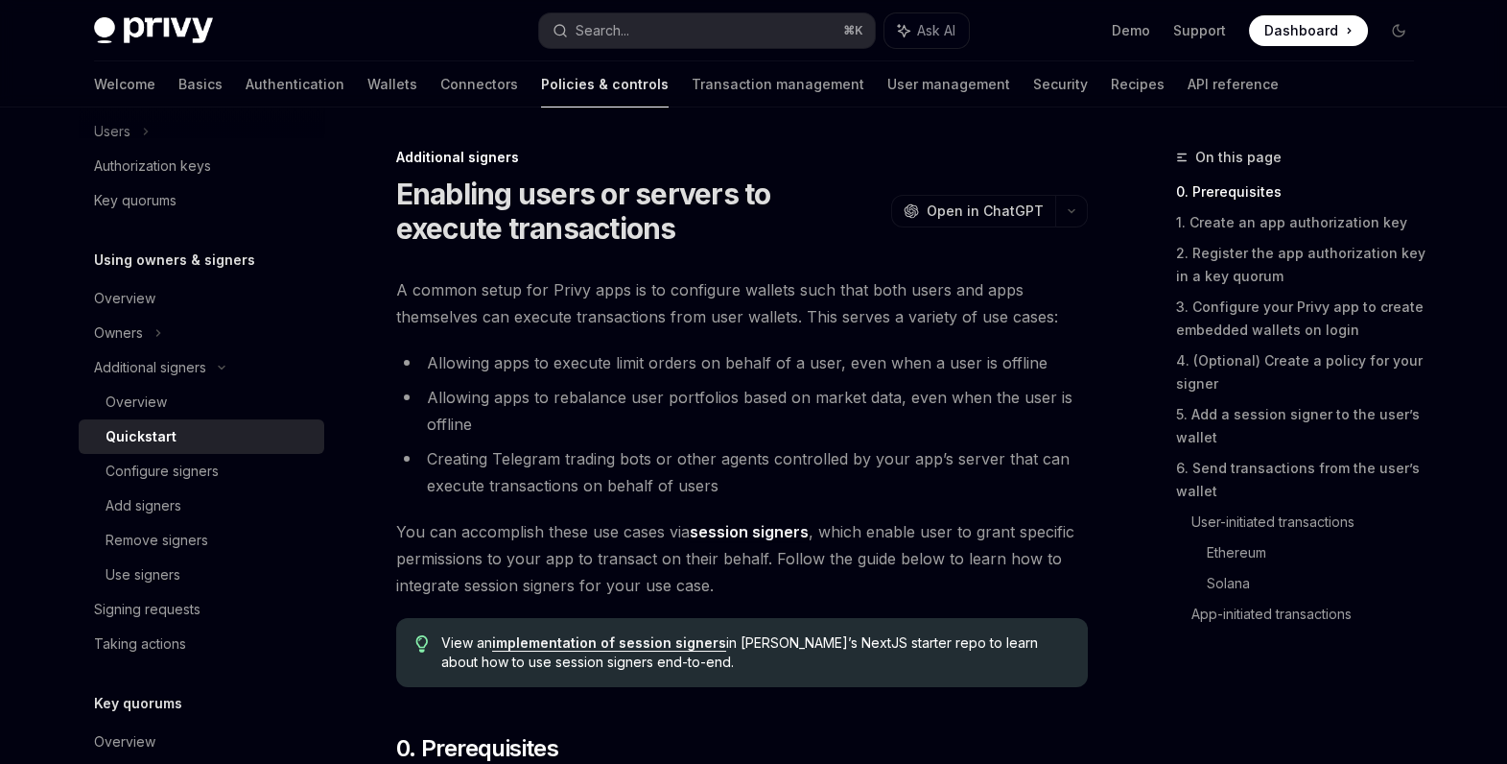
click at [579, 222] on h1 "Enabling users or servers to execute transactions" at bounding box center [639, 211] width 487 height 69
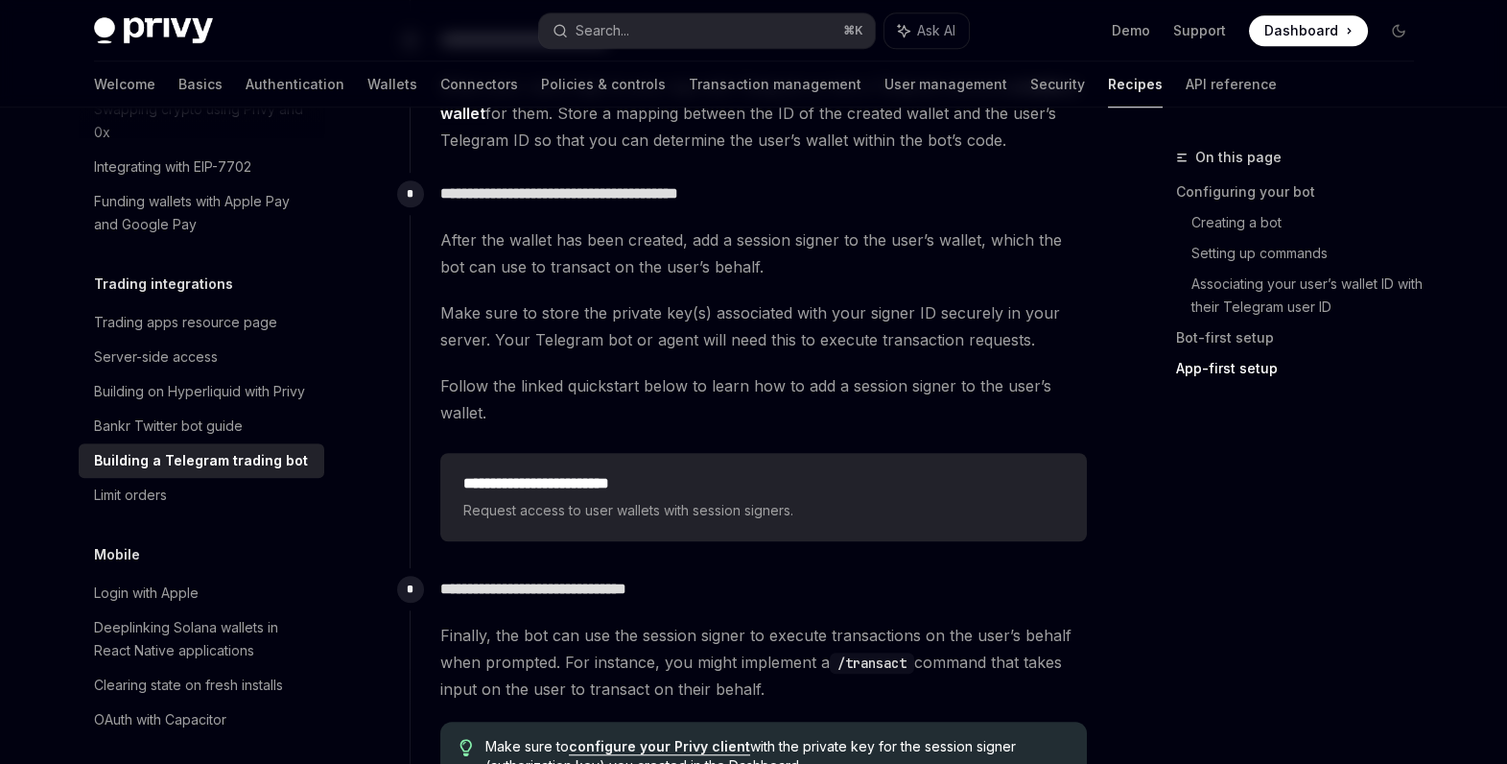
scroll to position [3742, 0]
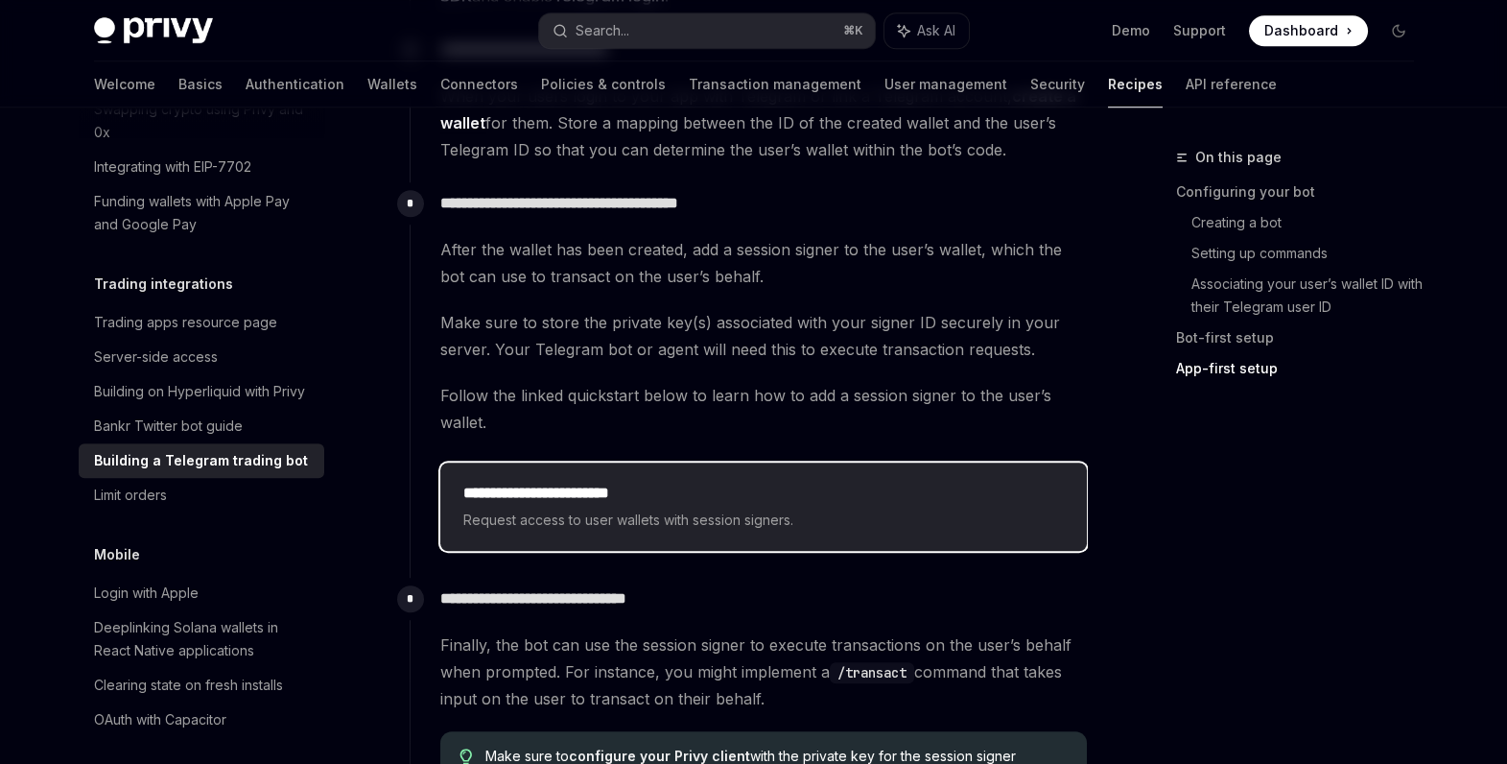
click at [545, 482] on h2 "**********" at bounding box center [763, 493] width 601 height 23
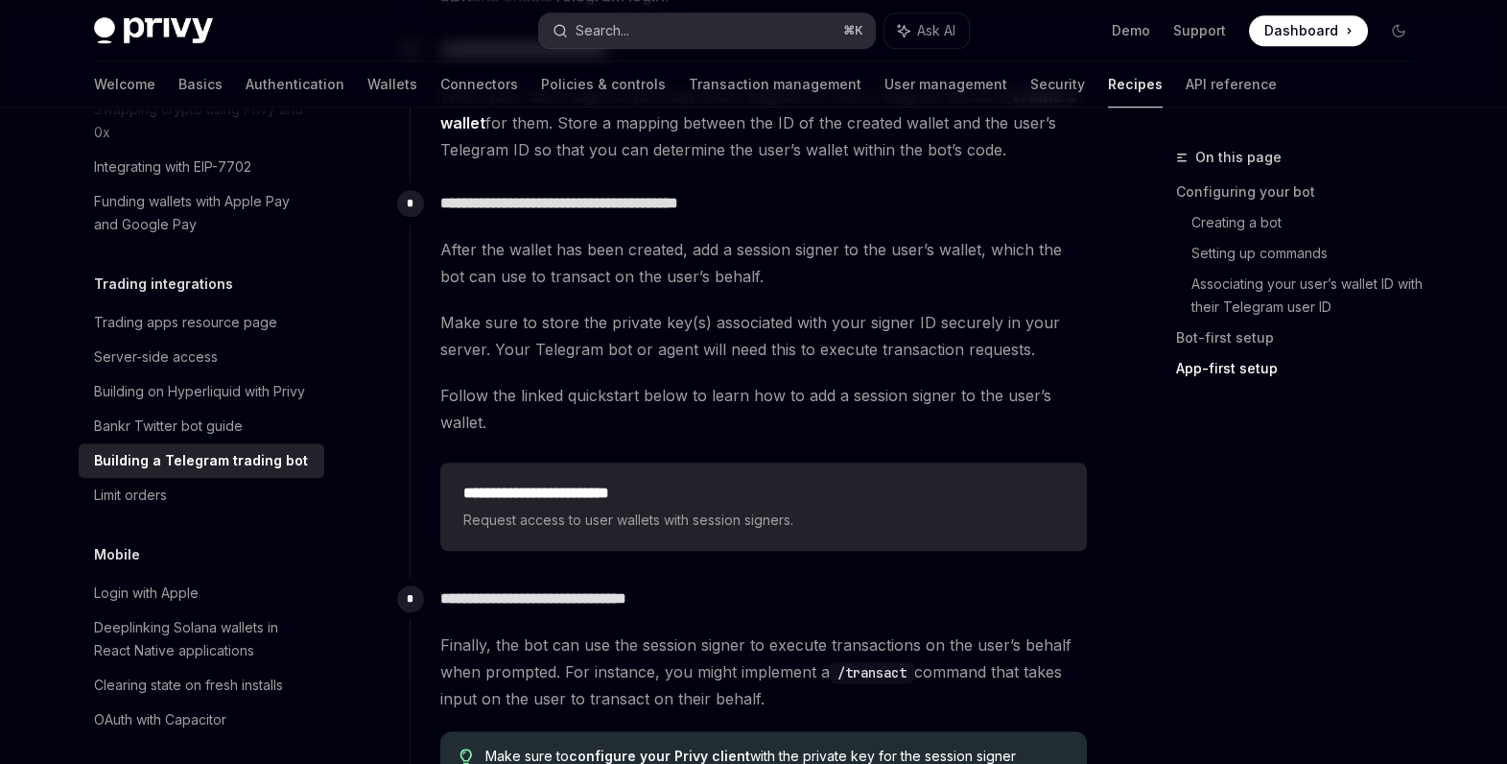
type textarea "*"
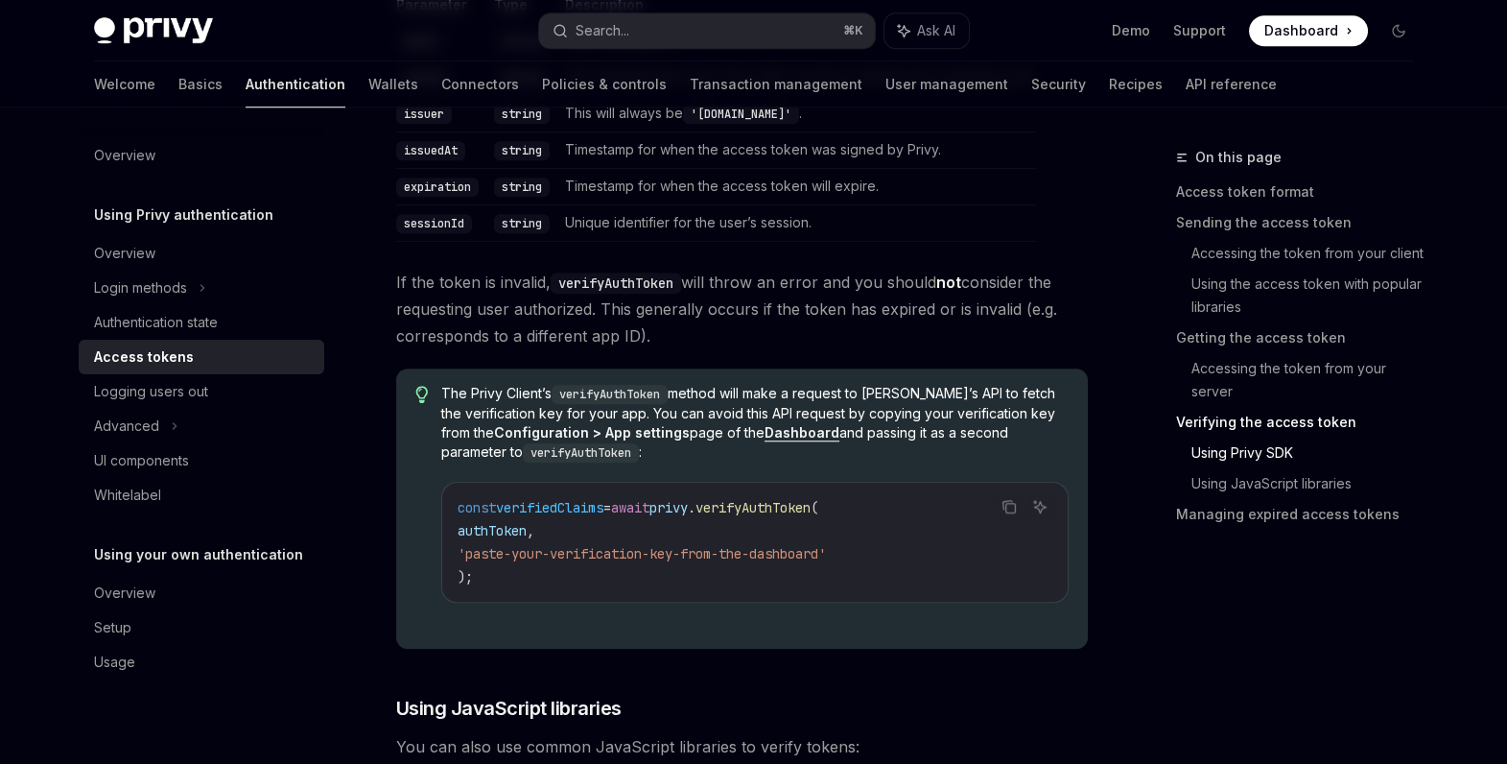
scroll to position [3674, 0]
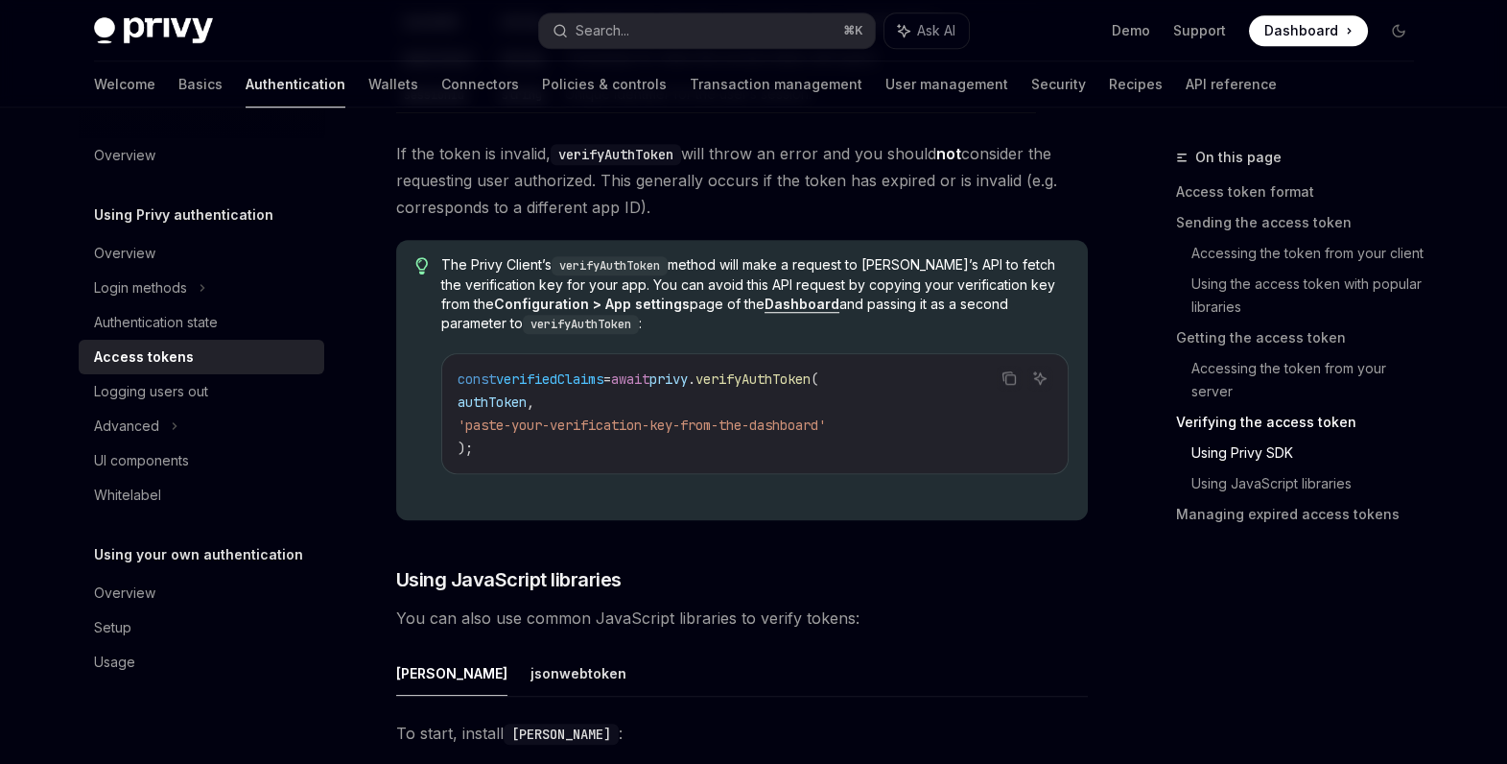
click at [788, 377] on span "verifyAuthToken" at bounding box center [753, 378] width 115 height 17
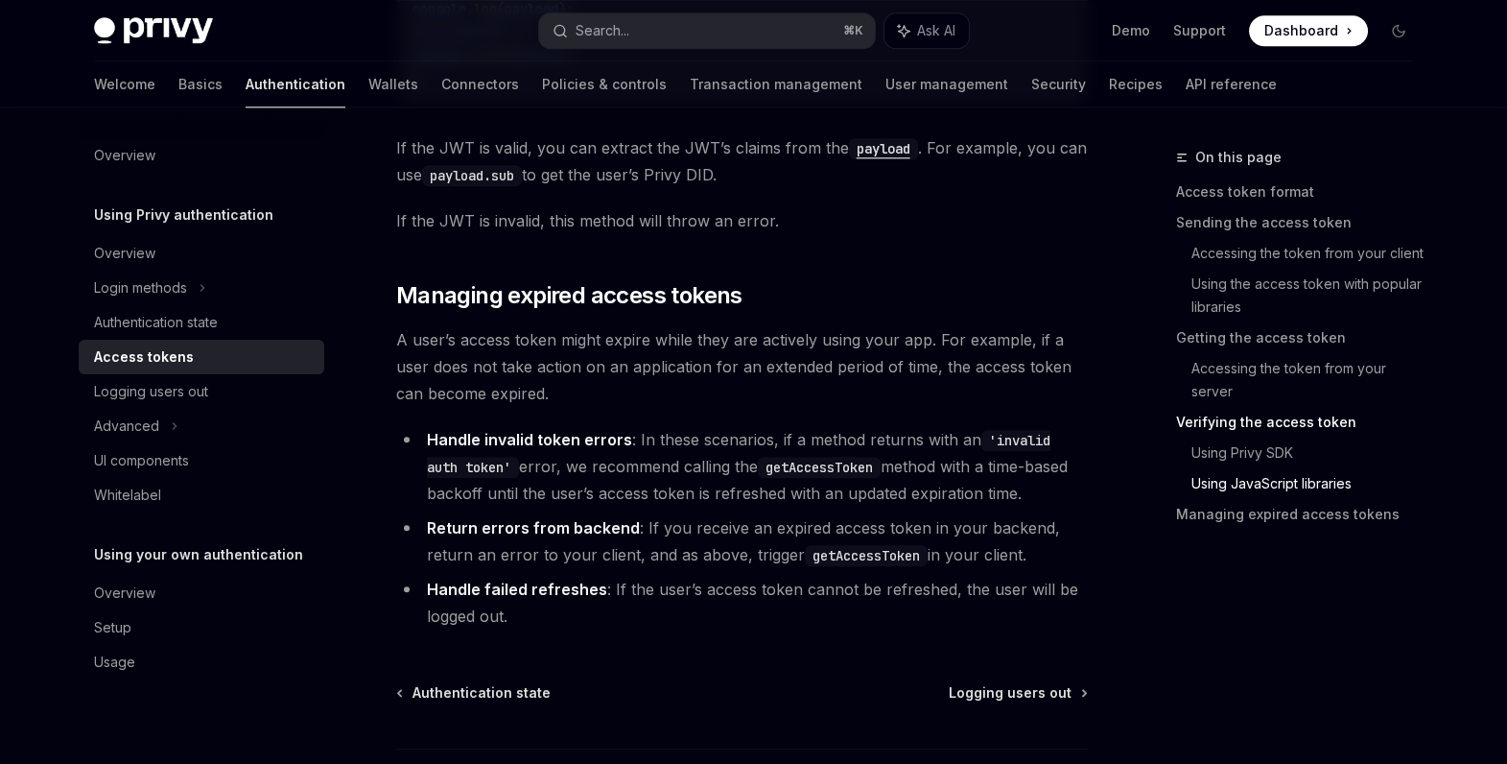
scroll to position [5066, 0]
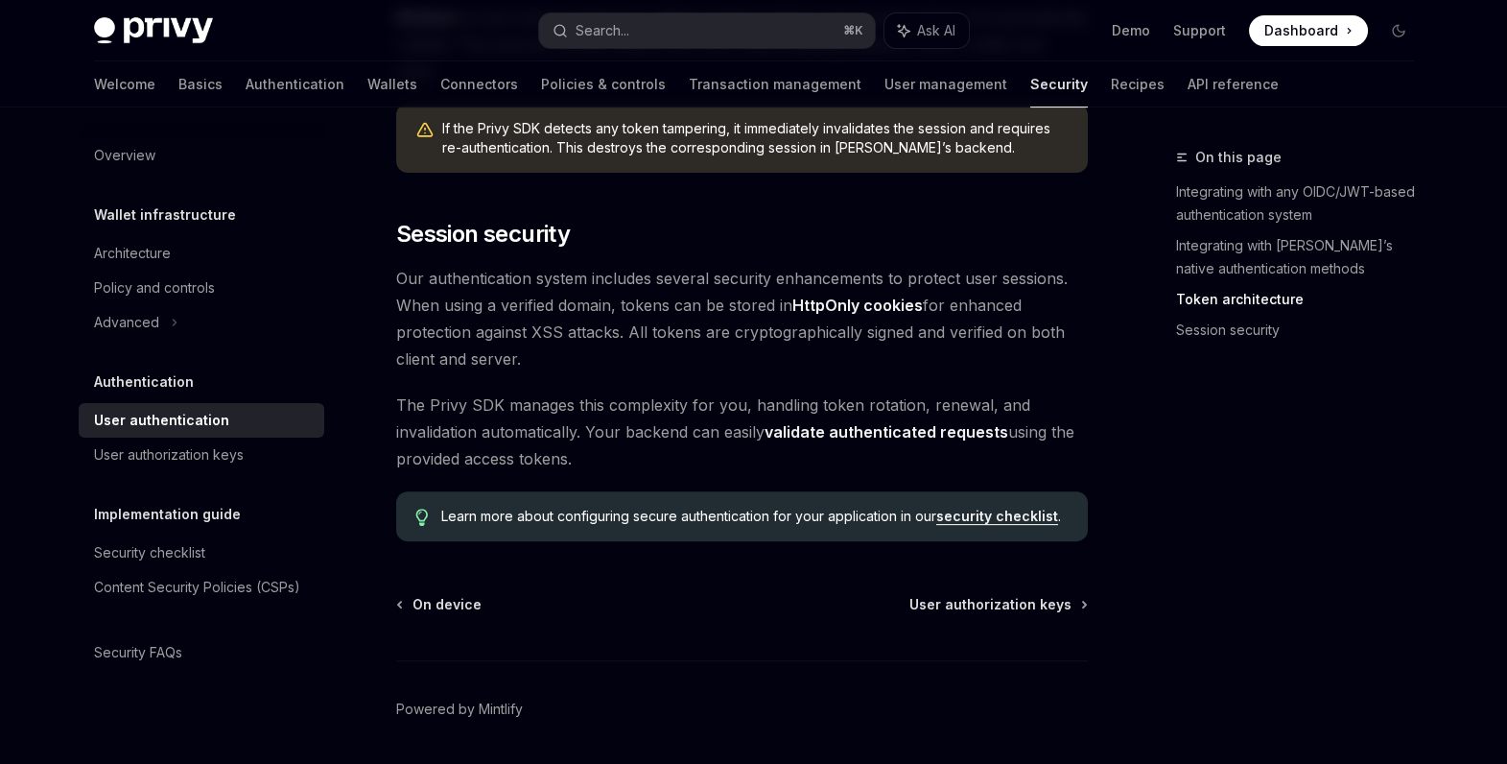
scroll to position [1612, 0]
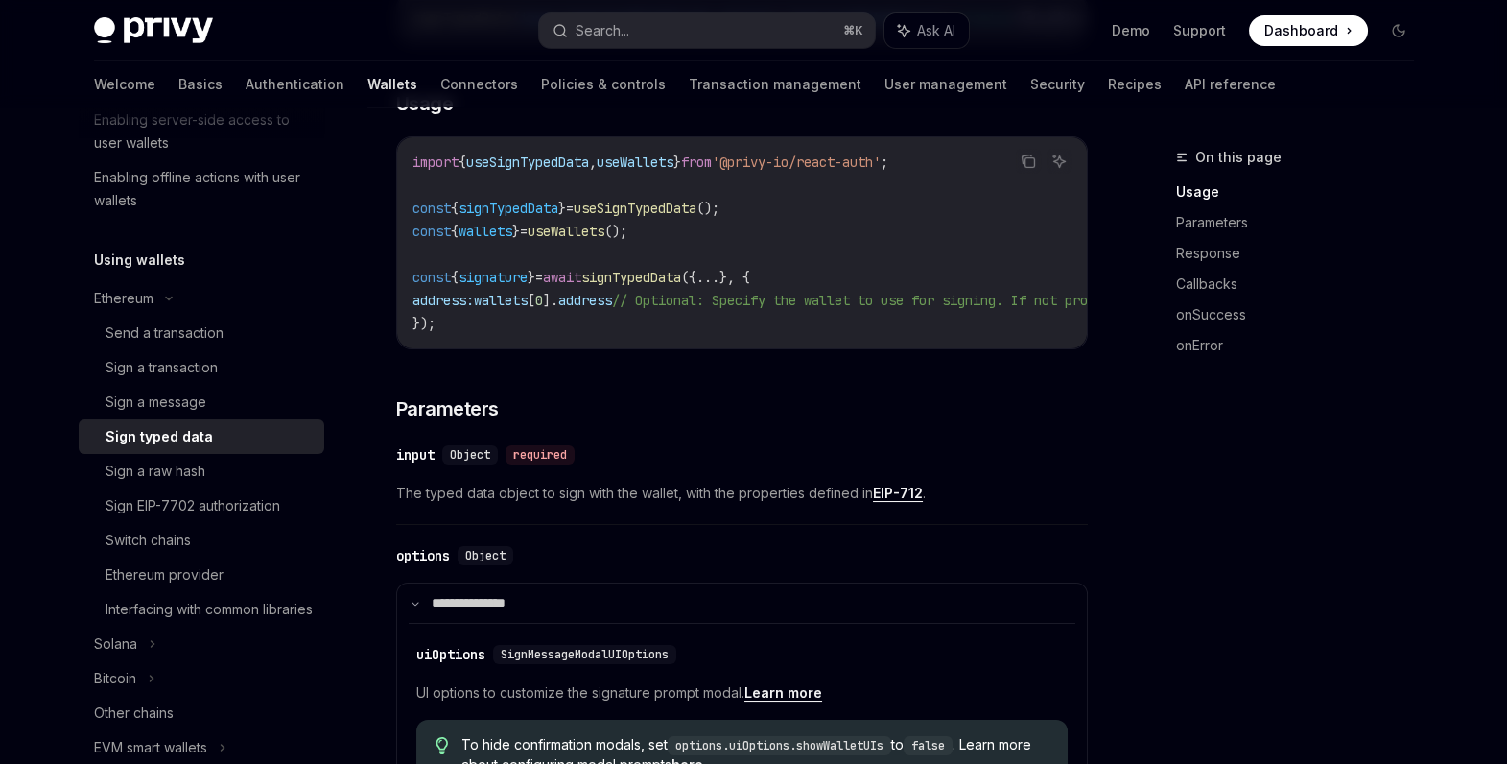
scroll to position [413, 0]
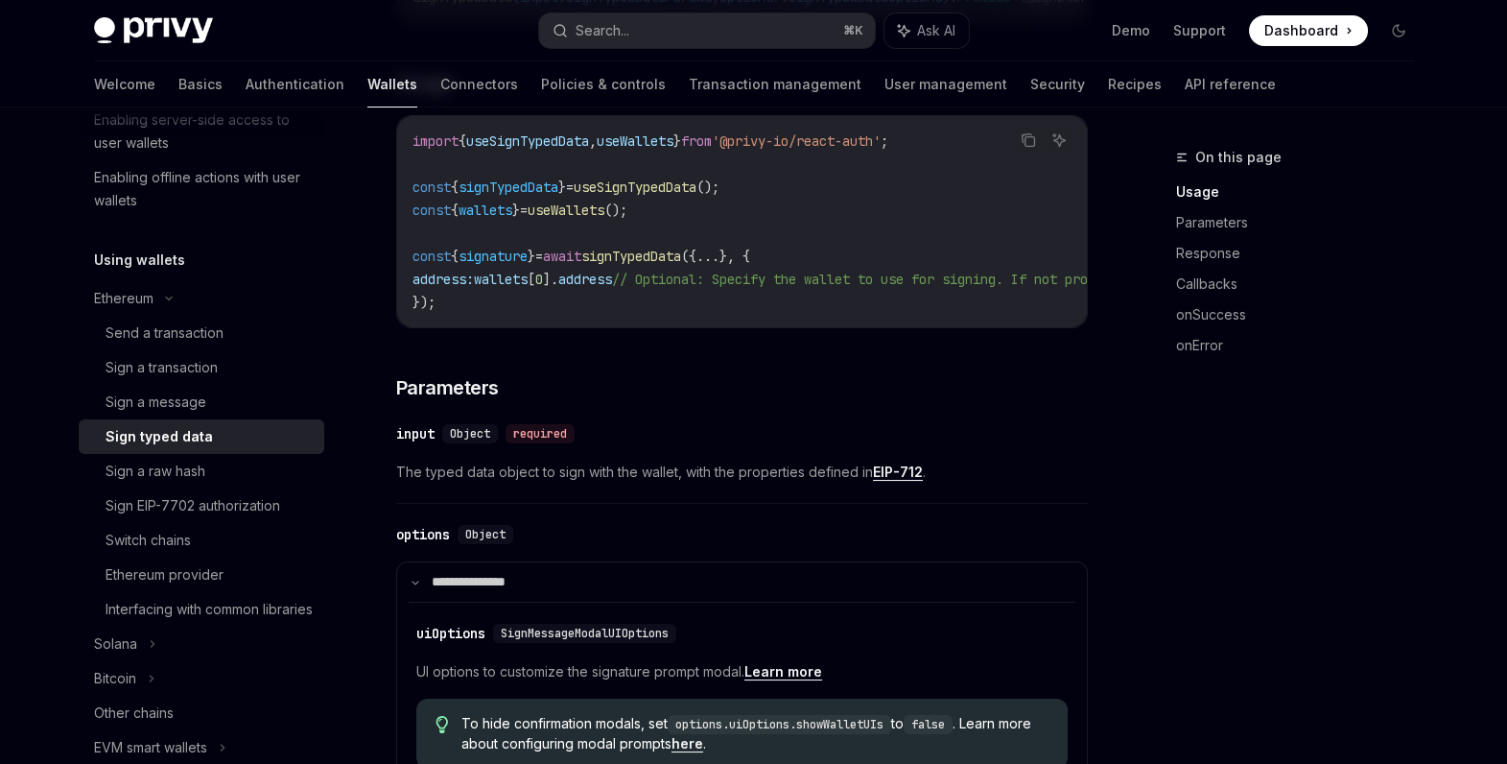
type textarea "*"
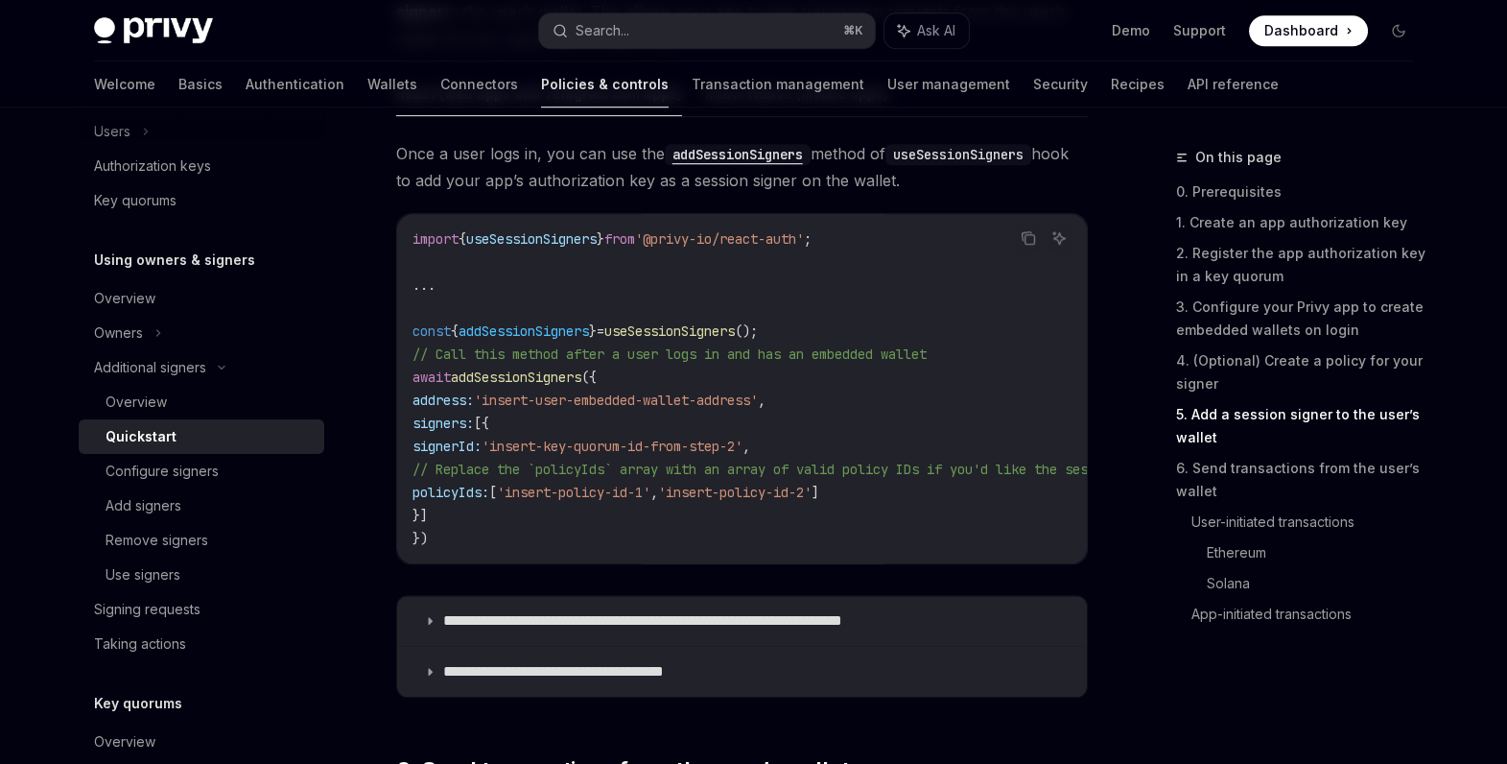
scroll to position [3189, 0]
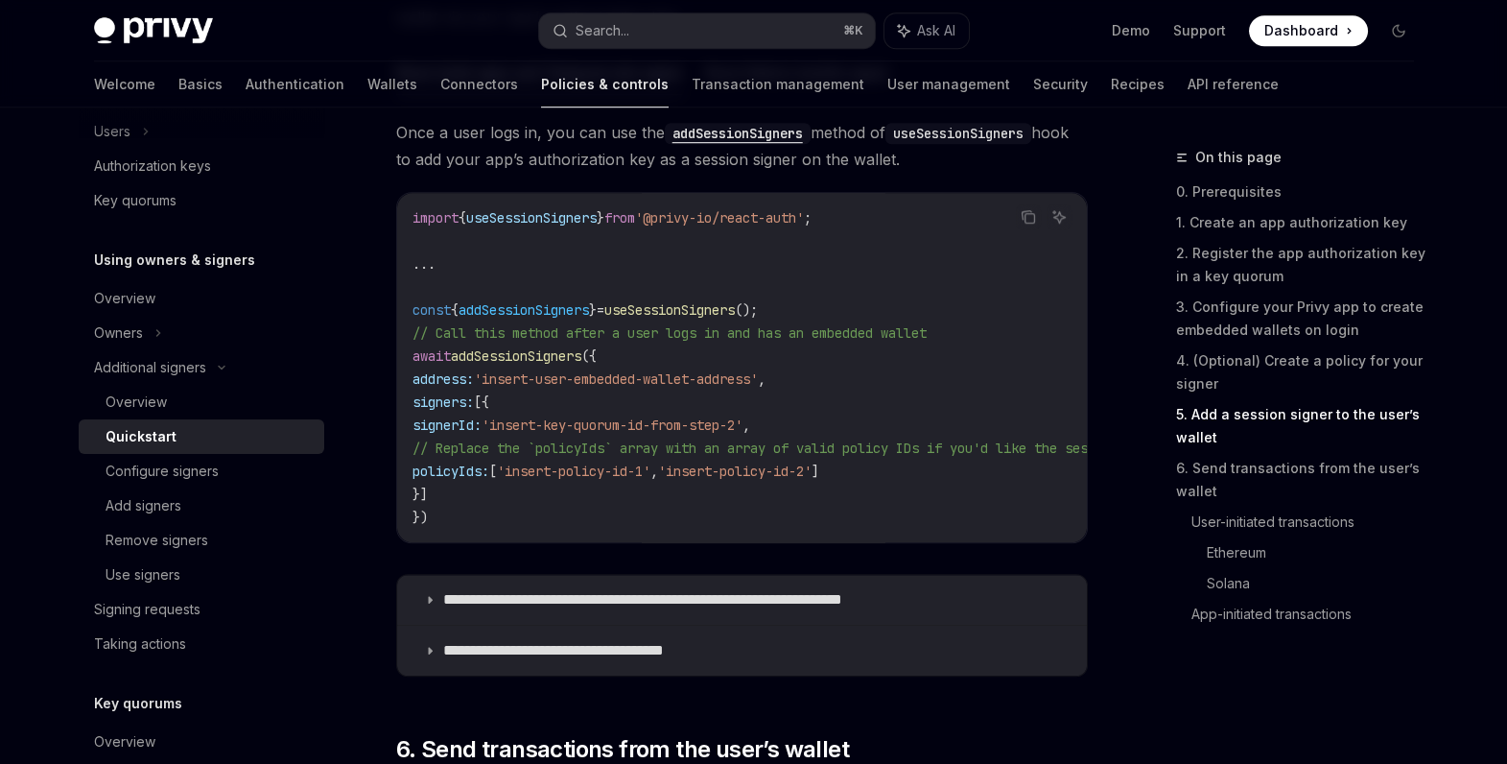
click at [466, 365] on code "import { useSessionSigners } from '@privy-io/react-auth' ; ... const { addSessi…" at bounding box center [1434, 367] width 2042 height 322
drag, startPoint x: 696, startPoint y: 381, endPoint x: 767, endPoint y: 383, distance: 72.0
click at [758, 381] on span "'insert-user-embedded-wallet-address'" at bounding box center [616, 378] width 284 height 17
click at [758, 383] on span "'insert-user-embedded-wallet-address'" at bounding box center [616, 378] width 284 height 17
click at [454, 393] on span "signers:" at bounding box center [443, 401] width 61 height 17
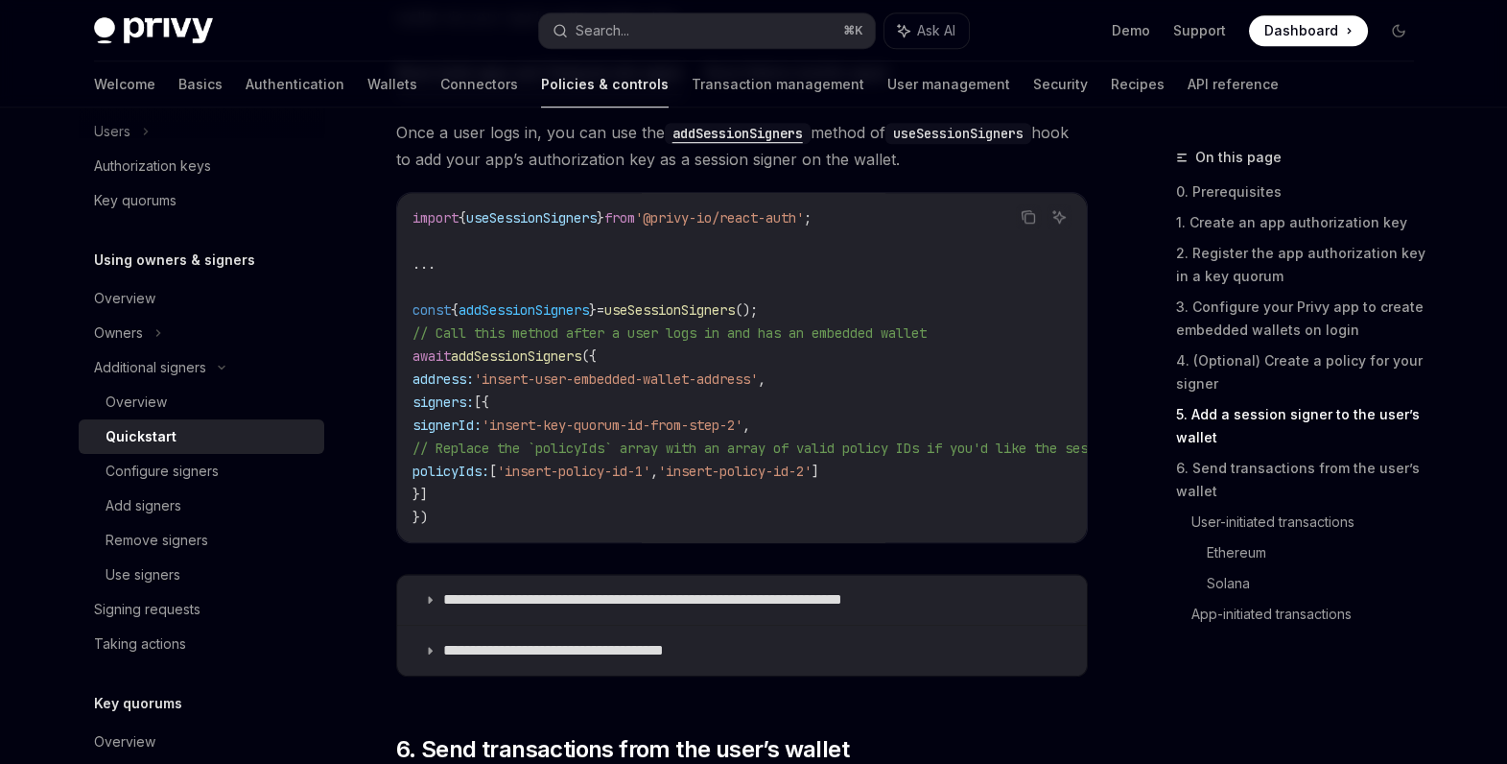
click at [485, 413] on code "import { useSessionSigners } from '@privy-io/react-auth' ; ... const { addSessi…" at bounding box center [1434, 367] width 2042 height 322
click at [536, 413] on code "import { useSessionSigners } from '@privy-io/react-auth' ; ... const { addSessi…" at bounding box center [1434, 367] width 2042 height 322
drag, startPoint x: 574, startPoint y: 420, endPoint x: 677, endPoint y: 420, distance: 103.6
click at [676, 421] on span "'insert-key-quorum-id-from-step-2'" at bounding box center [612, 424] width 261 height 17
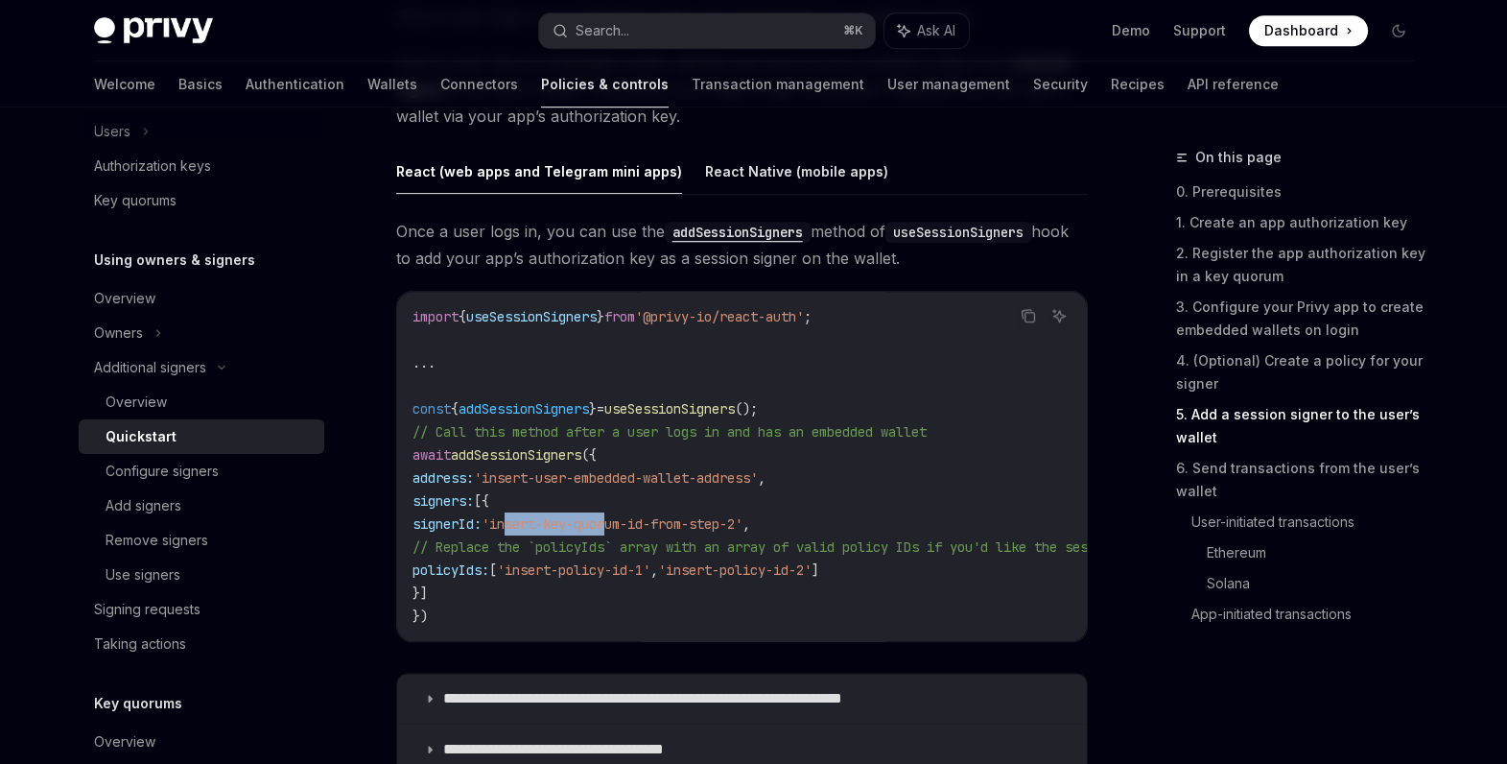
scroll to position [3092, 0]
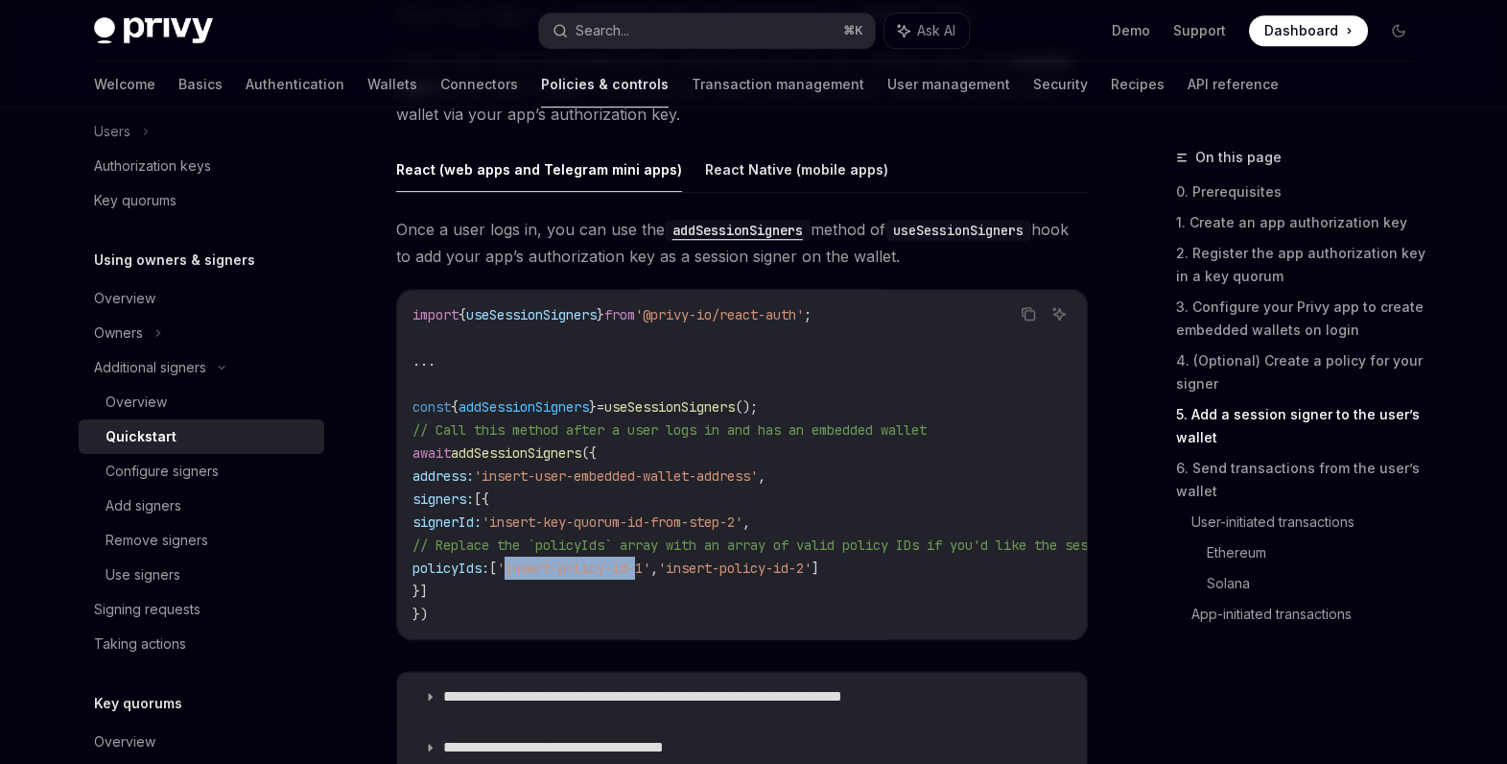
drag, startPoint x: 583, startPoint y: 567, endPoint x: 717, endPoint y: 556, distance: 133.8
click at [717, 556] on code "import { useSessionSigners } from '@privy-io/react-auth' ; ... const { addSessi…" at bounding box center [1434, 464] width 2042 height 322
drag, startPoint x: 794, startPoint y: 559, endPoint x: 903, endPoint y: 557, distance: 108.4
click at [812, 559] on span "'insert-policy-id-2'" at bounding box center [734, 567] width 153 height 17
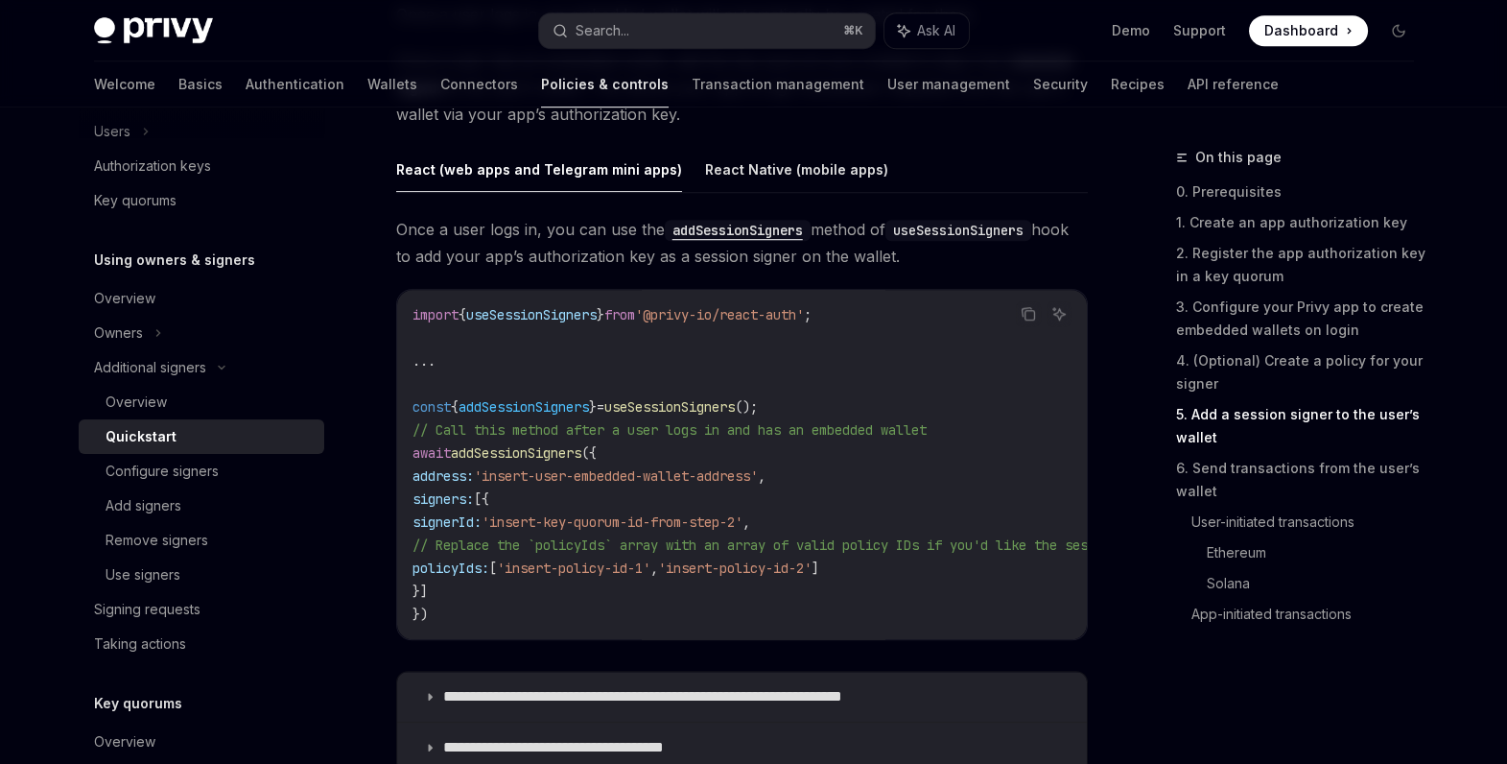
click at [812, 559] on span "'insert-policy-id-2'" at bounding box center [734, 567] width 153 height 17
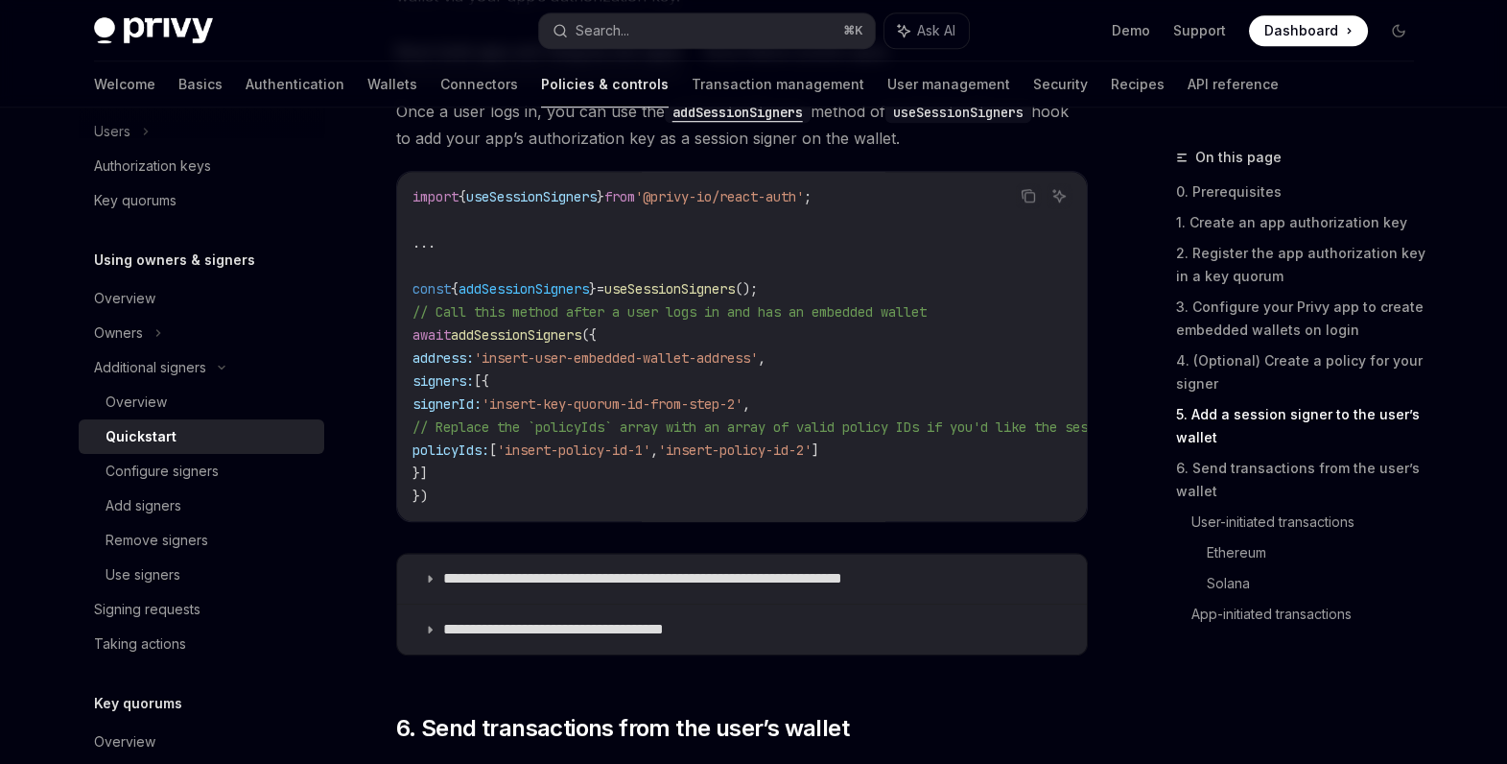
scroll to position [3209, 0]
click at [791, 589] on p "**********" at bounding box center [691, 579] width 497 height 19
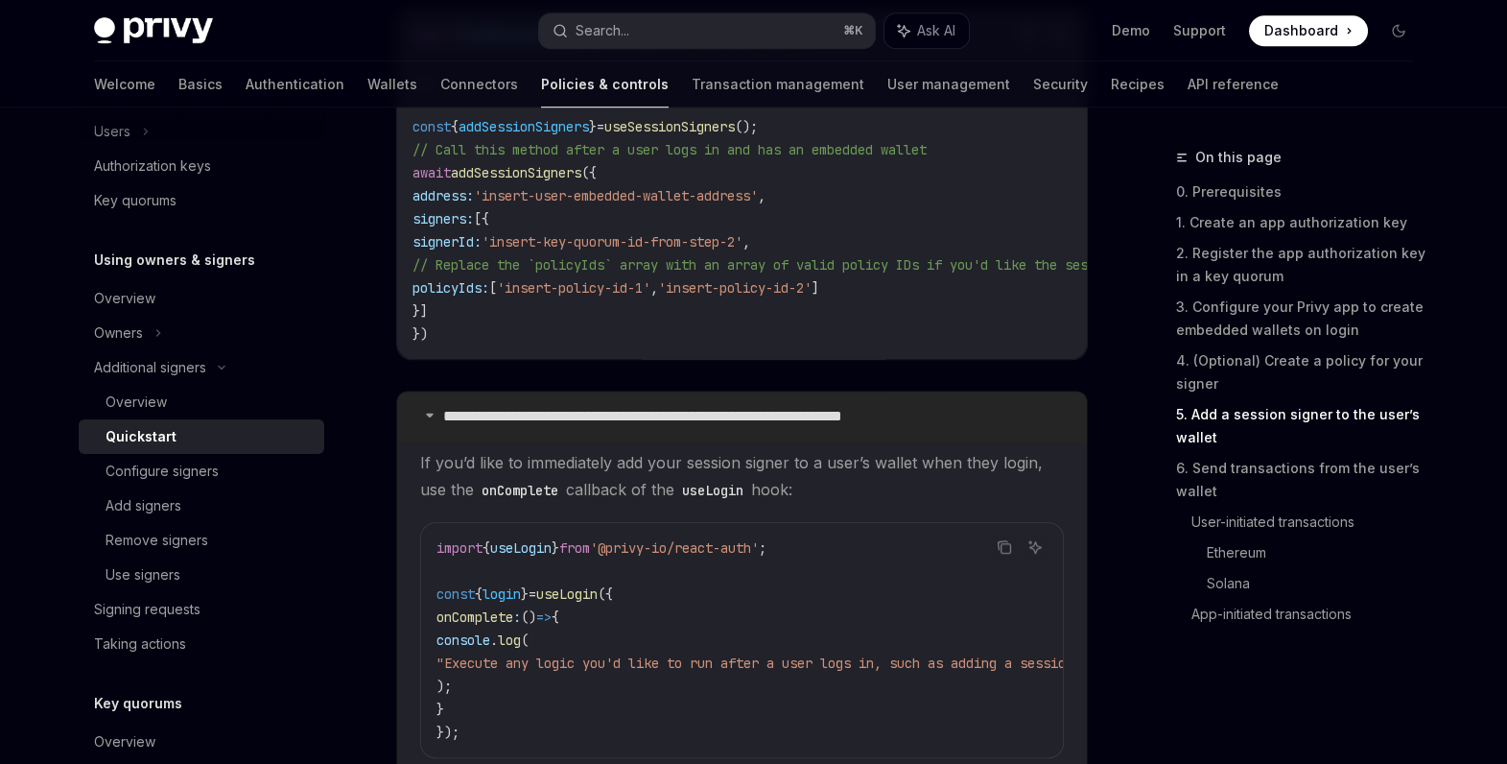
scroll to position [3374, 0]
click at [697, 419] on p "**********" at bounding box center [691, 414] width 497 height 19
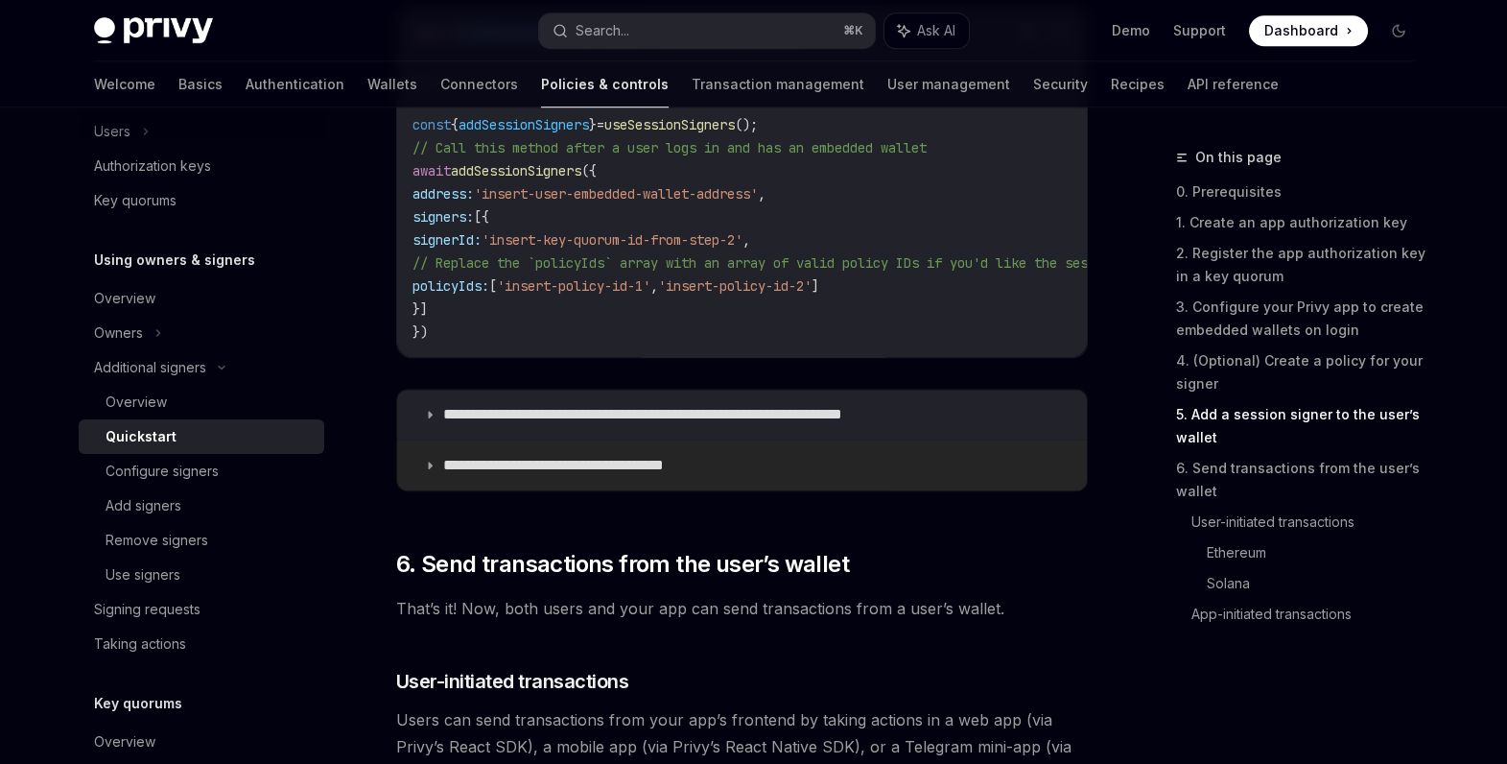
click at [656, 473] on p "**********" at bounding box center [577, 465] width 269 height 19
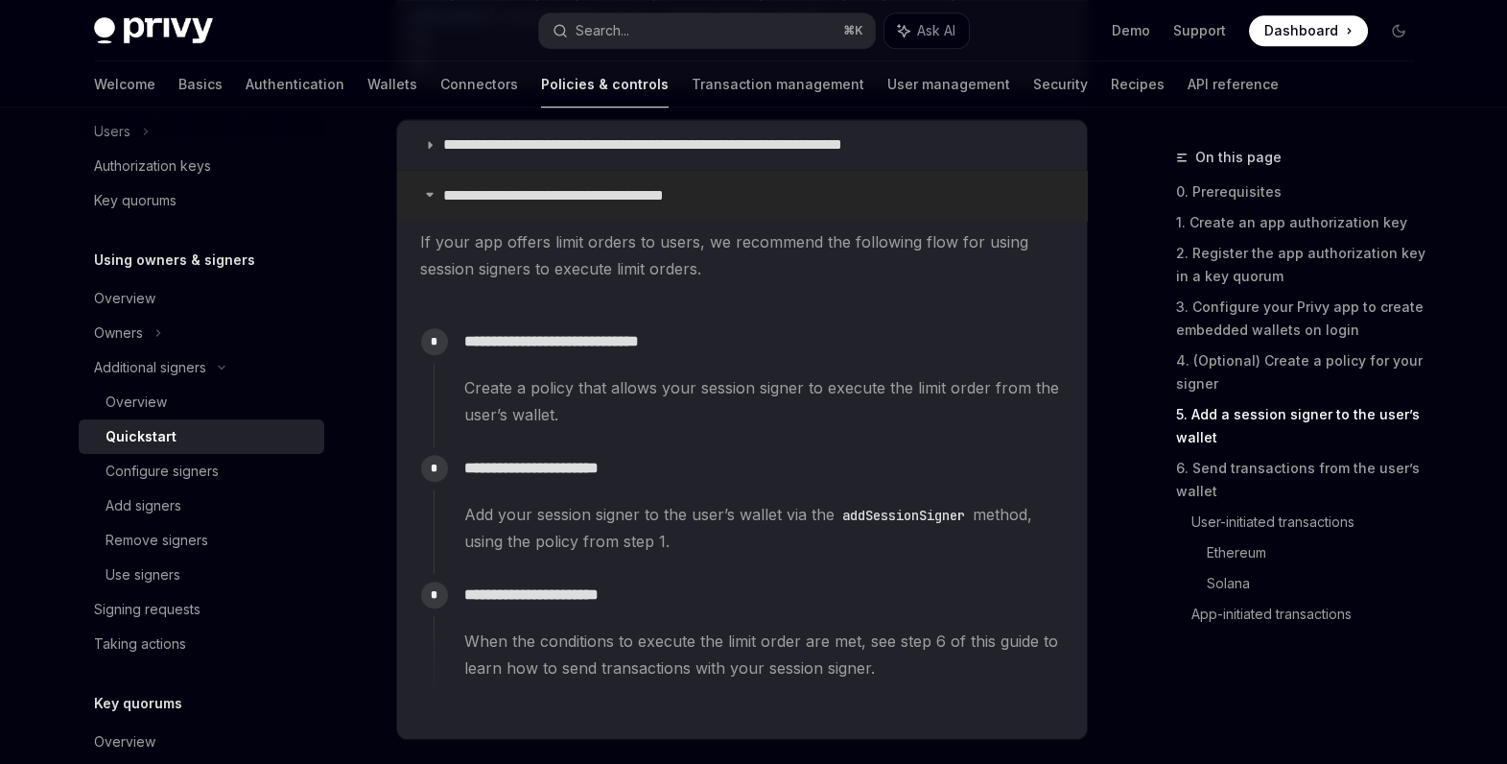
scroll to position [3647, 0]
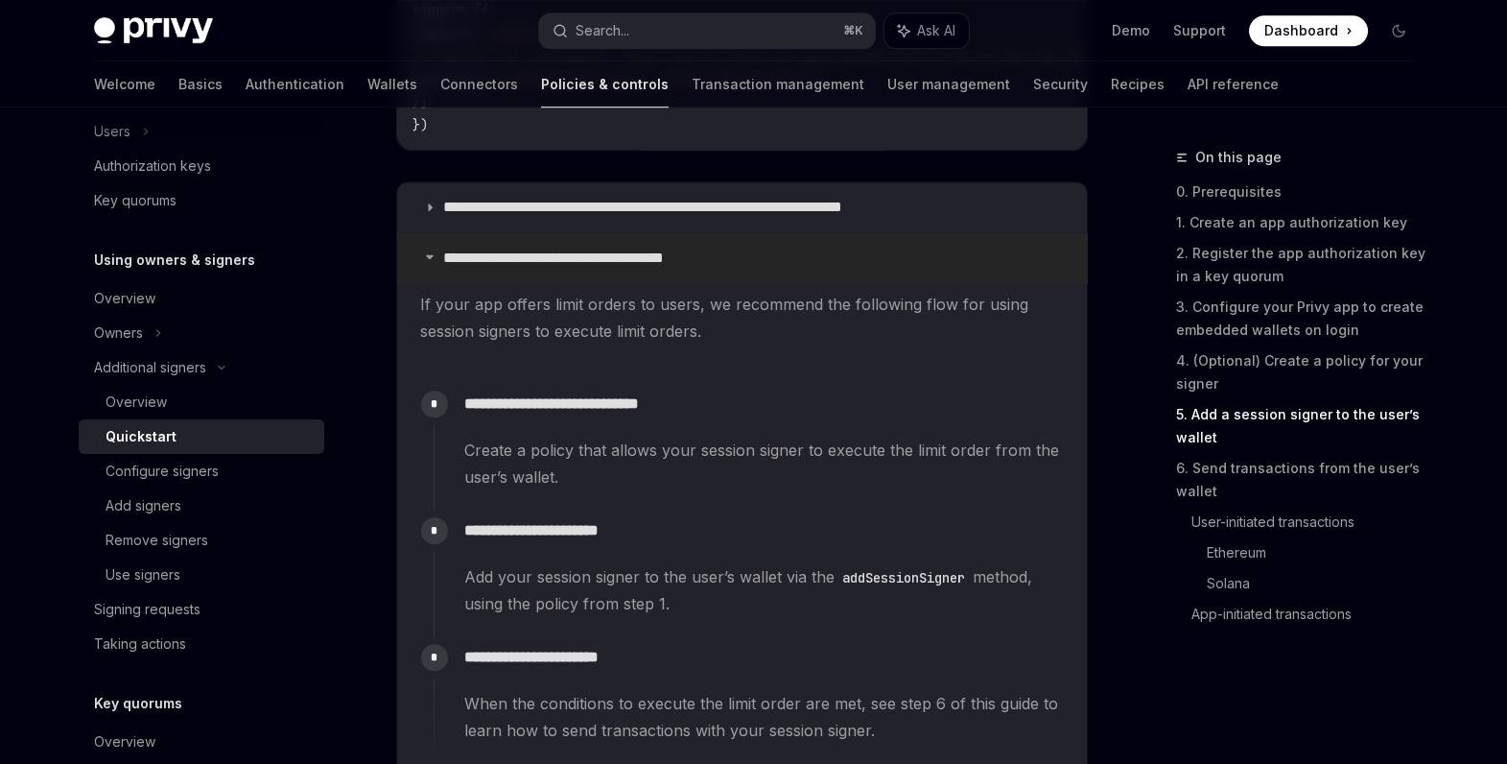
click at [639, 250] on summary "**********" at bounding box center [742, 258] width 690 height 50
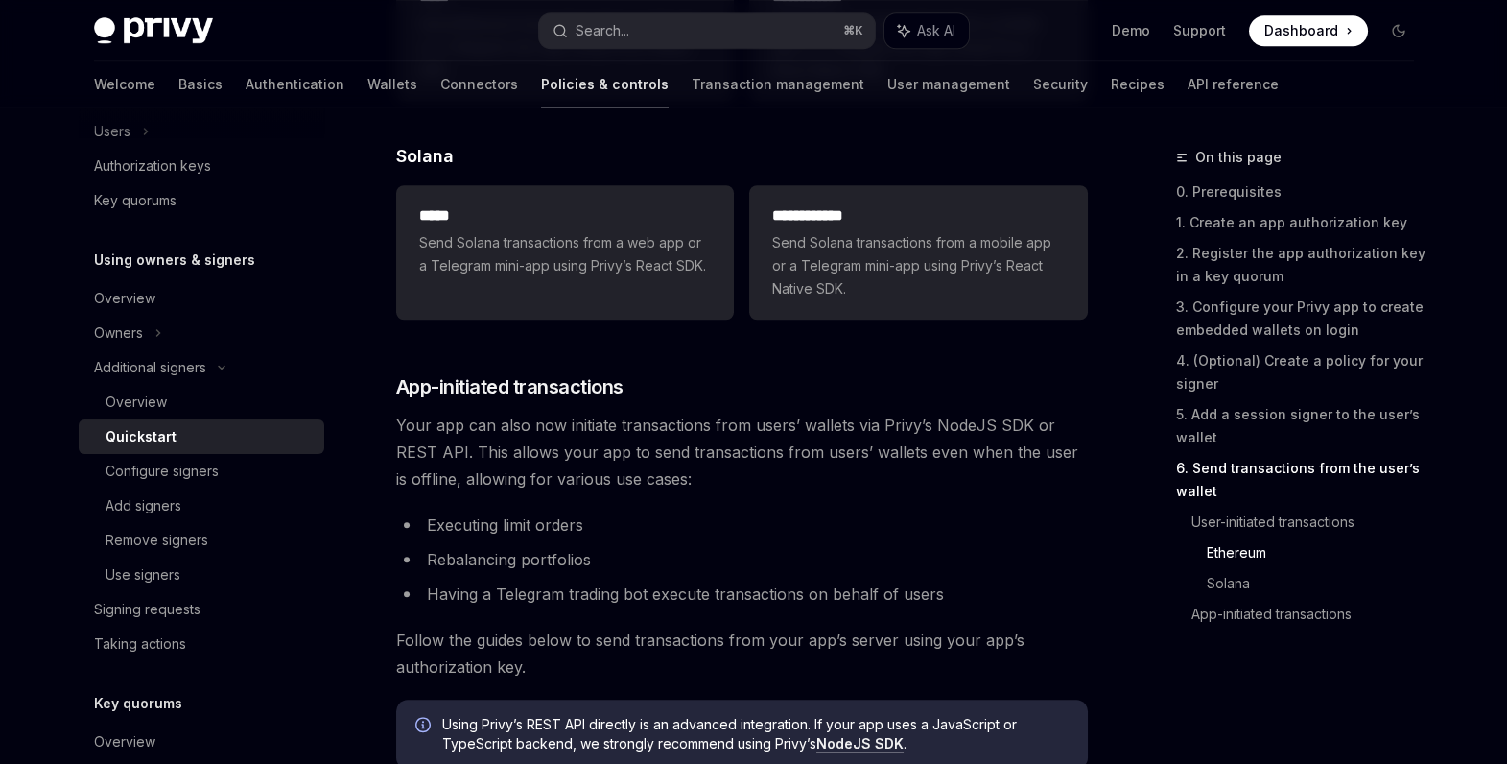
scroll to position [4316, 0]
type textarea "*"
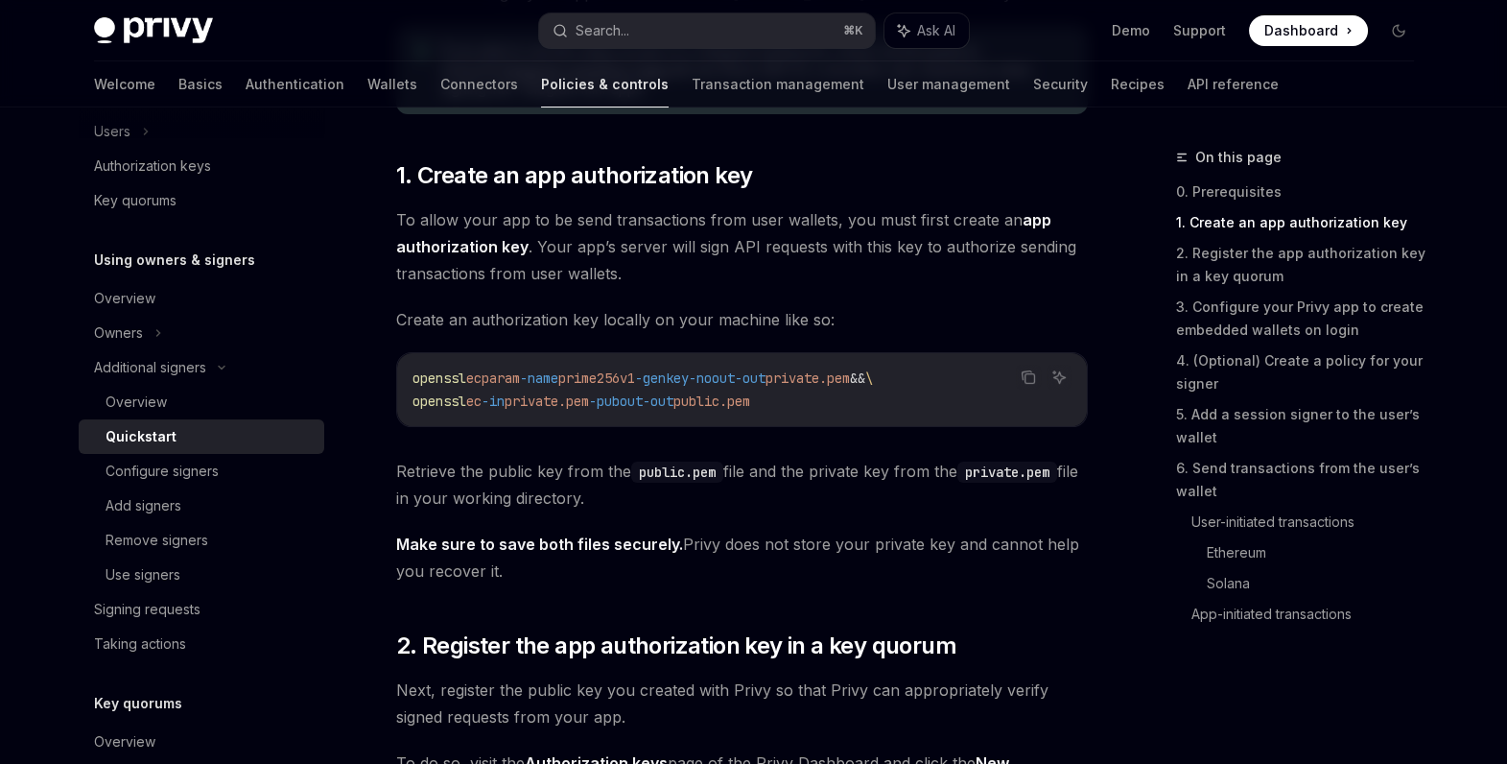
scroll to position [907, 0]
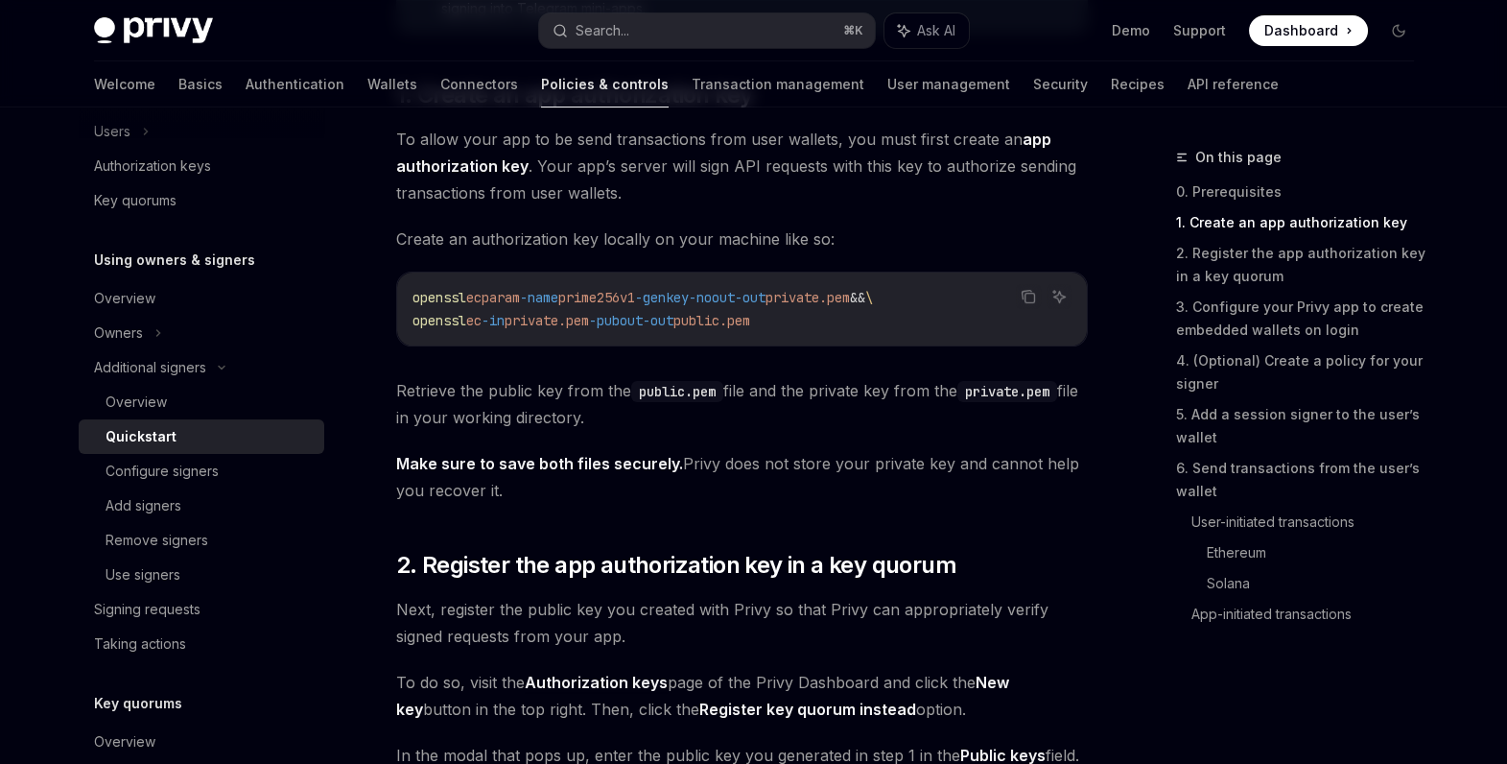
drag, startPoint x: 587, startPoint y: 394, endPoint x: 633, endPoint y: 391, distance: 46.1
click at [633, 391] on span "Retrieve the public key from the public.pem file and the private key from the p…" at bounding box center [742, 404] width 692 height 54
click at [633, 391] on code "public.pem" at bounding box center [677, 391] width 92 height 21
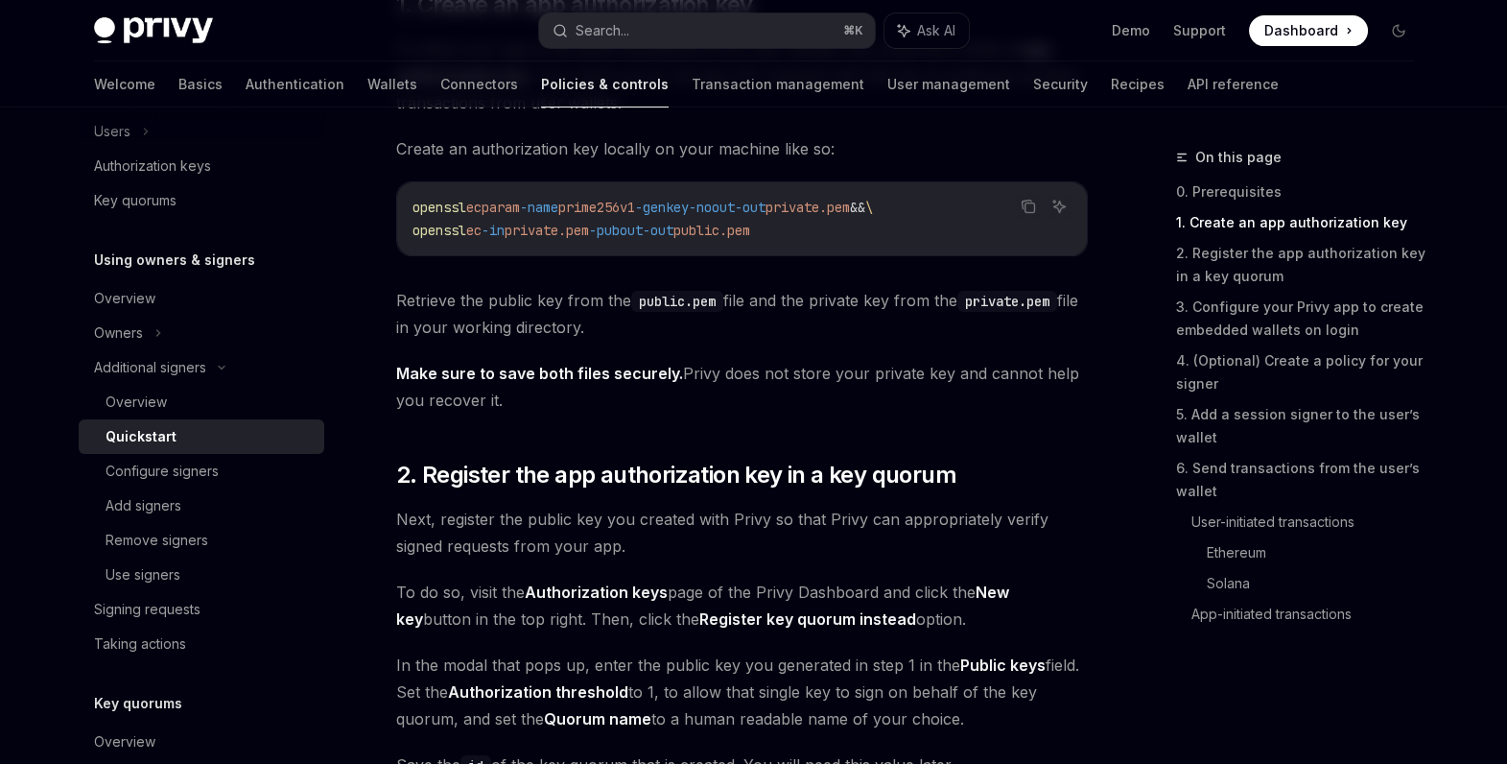
scroll to position [1020, 0]
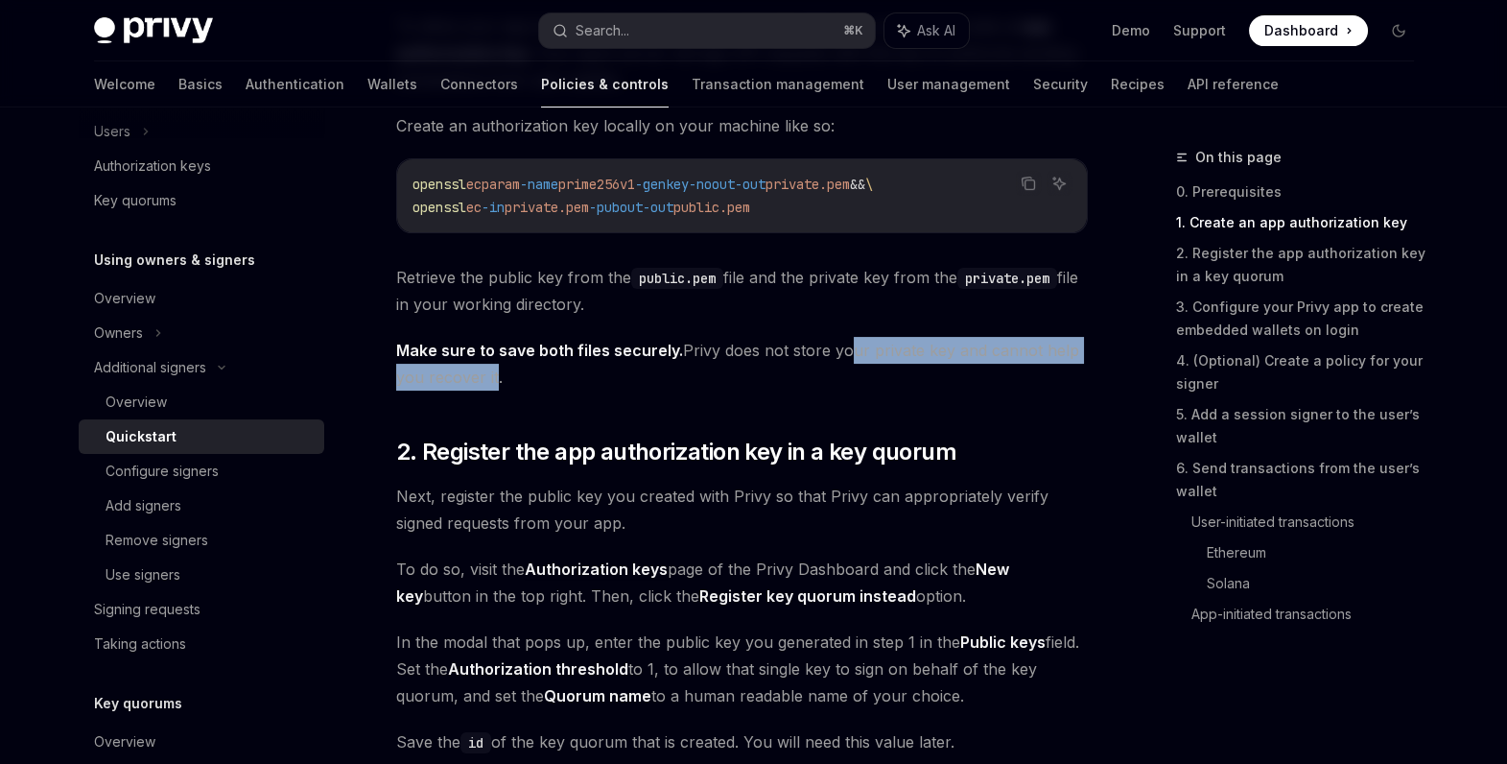
drag, startPoint x: 837, startPoint y: 344, endPoint x: 490, endPoint y: 376, distance: 347.8
click at [490, 376] on span "Make sure to save both files securely. Privy does not store your private key an…" at bounding box center [742, 364] width 692 height 54
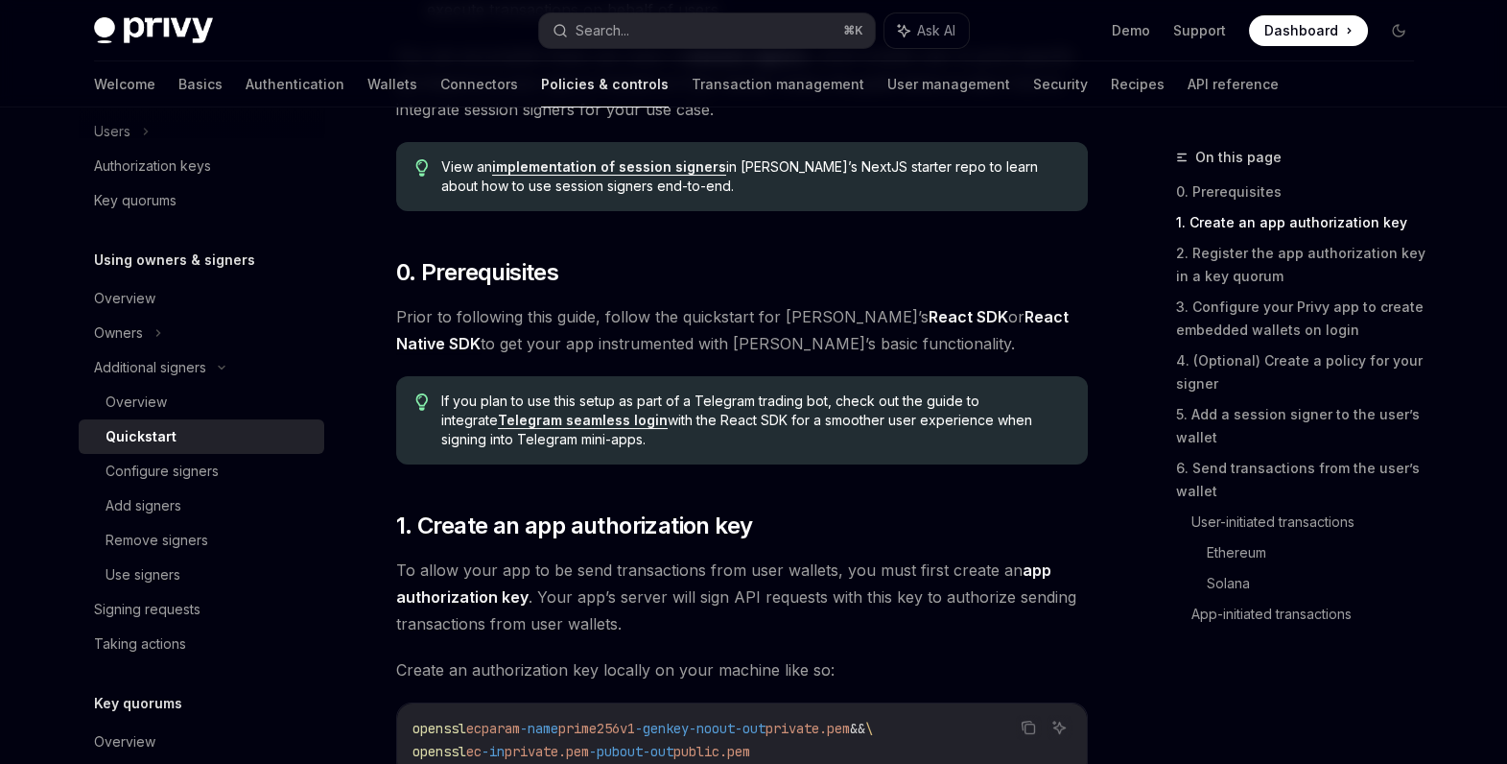
scroll to position [0, 0]
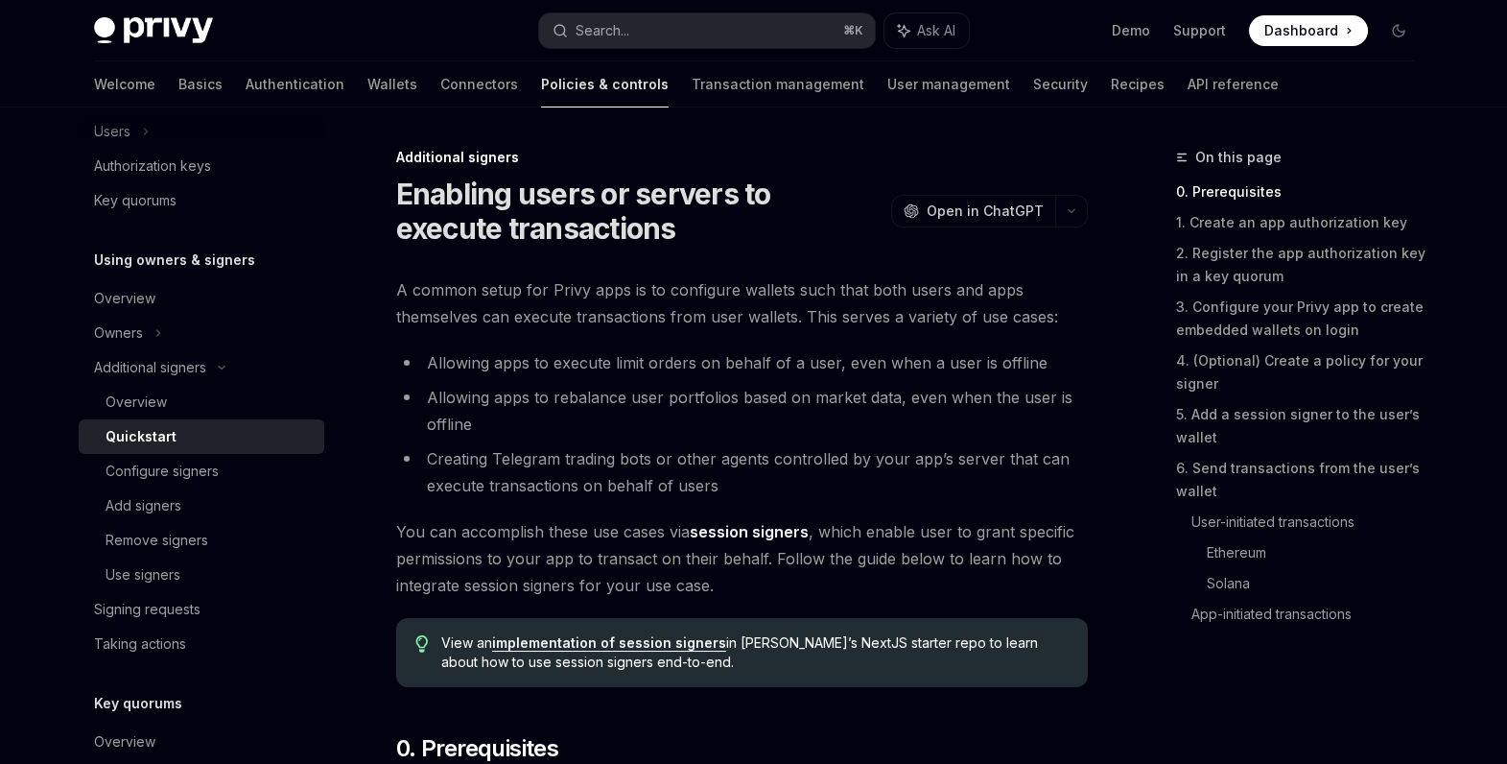
type textarea "*"
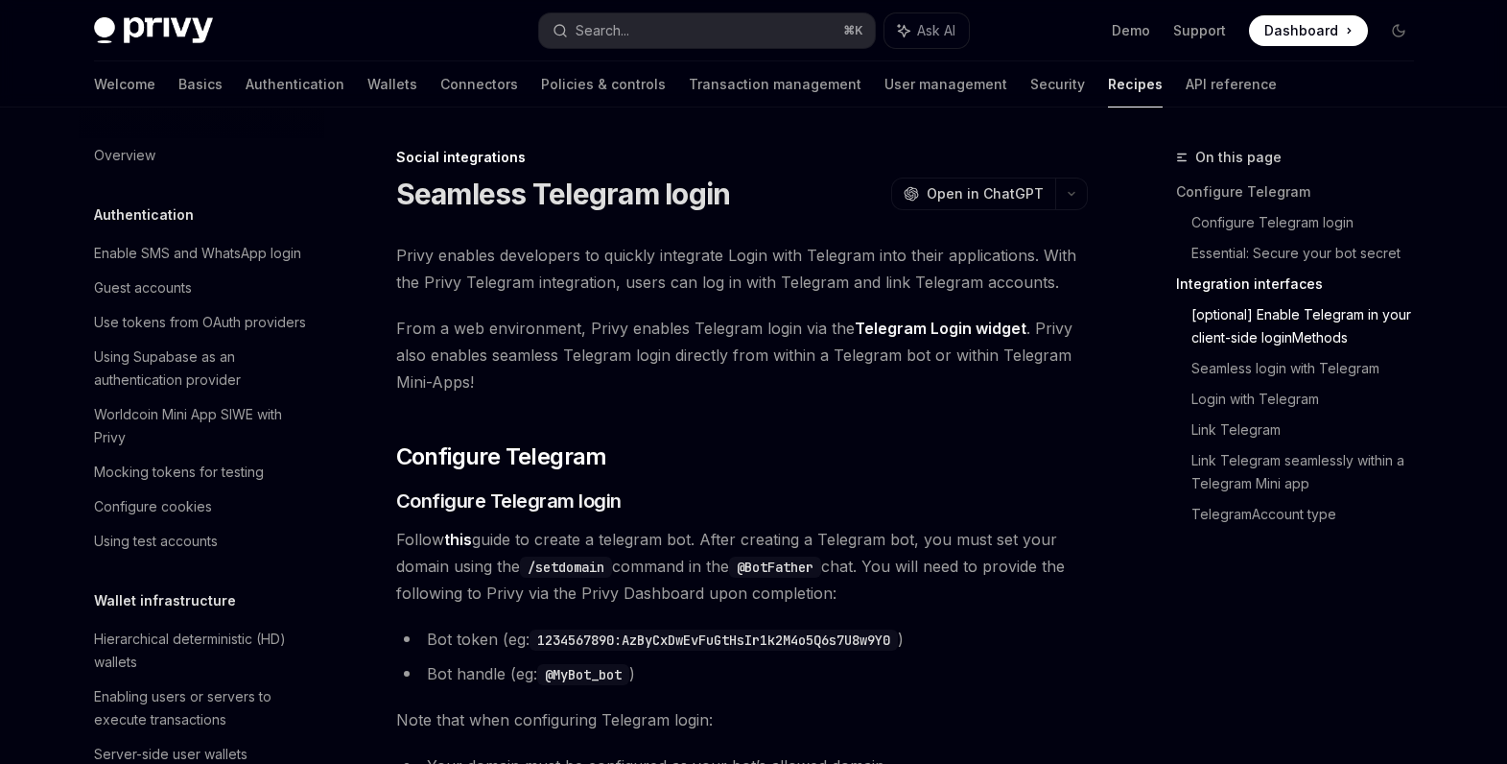
type textarea "*"
